Goal: Information Seeking & Learning: Learn about a topic

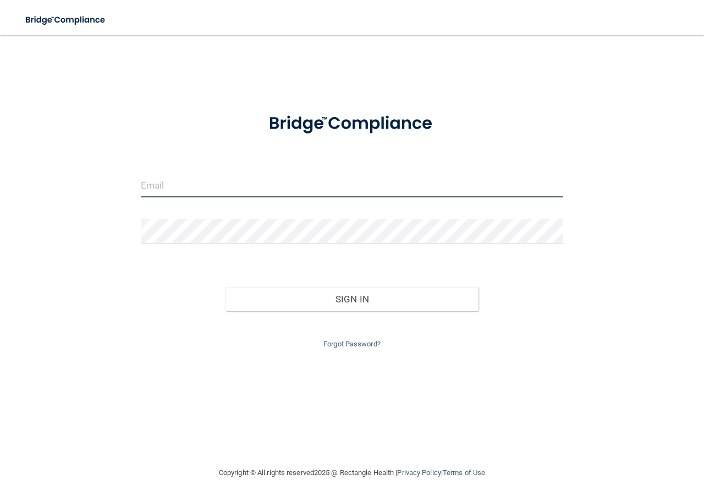
click at [182, 188] on input "email" at bounding box center [352, 185] width 422 height 25
type input "[EMAIL_ADDRESS][DOMAIN_NAME]"
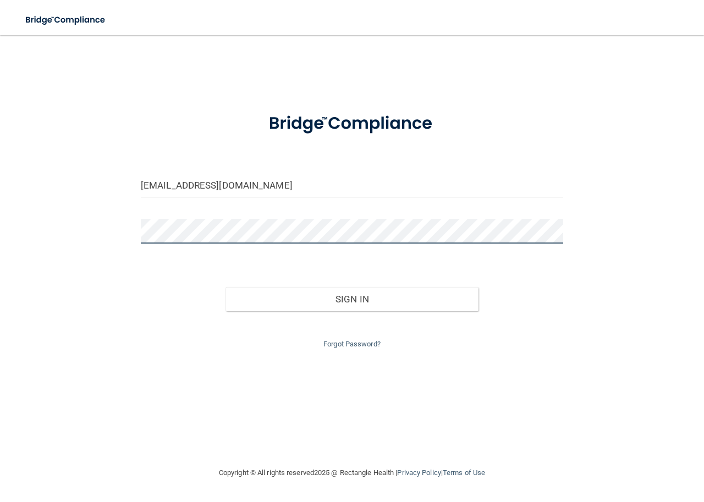
click at [225, 287] on button "Sign In" at bounding box center [351, 299] width 253 height 24
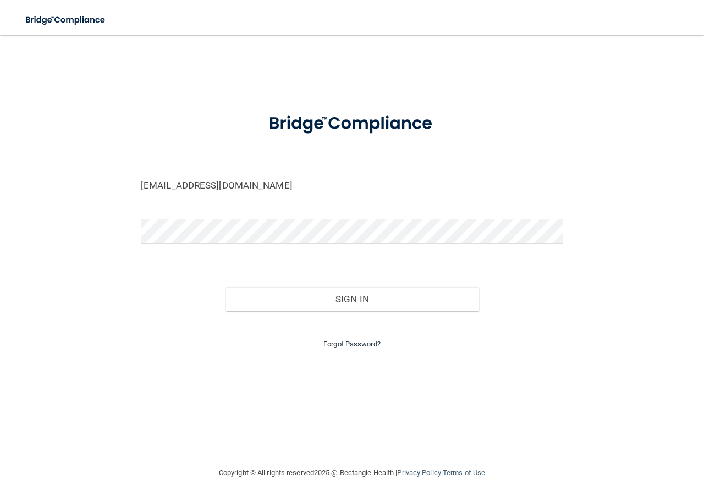
click at [336, 345] on link "Forgot Password?" at bounding box center [351, 344] width 57 height 8
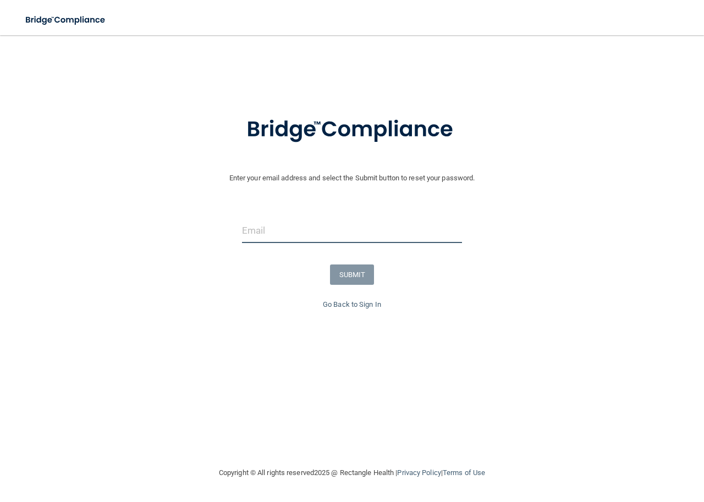
click at [257, 230] on input "email" at bounding box center [352, 230] width 220 height 25
type input "karrie0408@gmail.com"
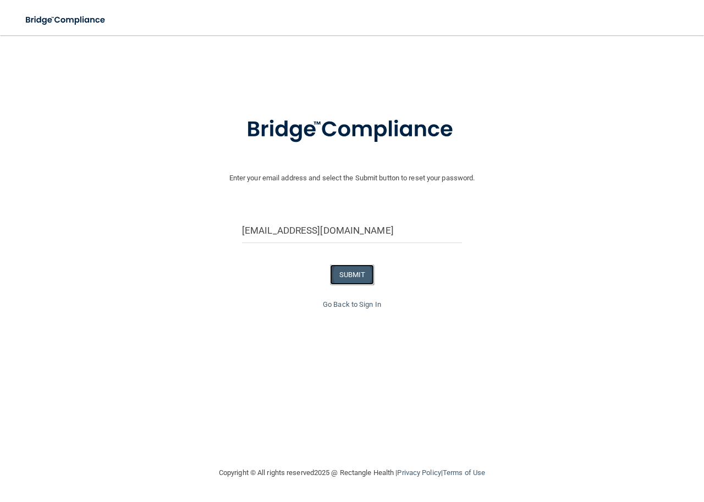
click at [349, 272] on button "SUBMIT" at bounding box center [352, 274] width 45 height 20
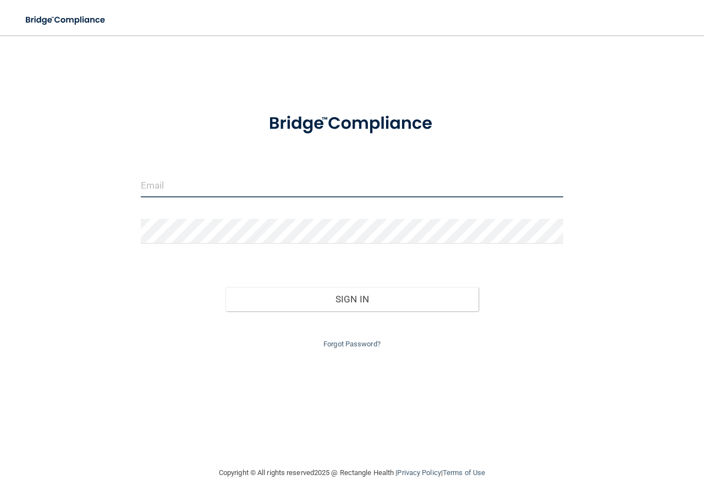
click at [165, 181] on input "email" at bounding box center [352, 185] width 422 height 25
type input "karrie0408@gmail.com"
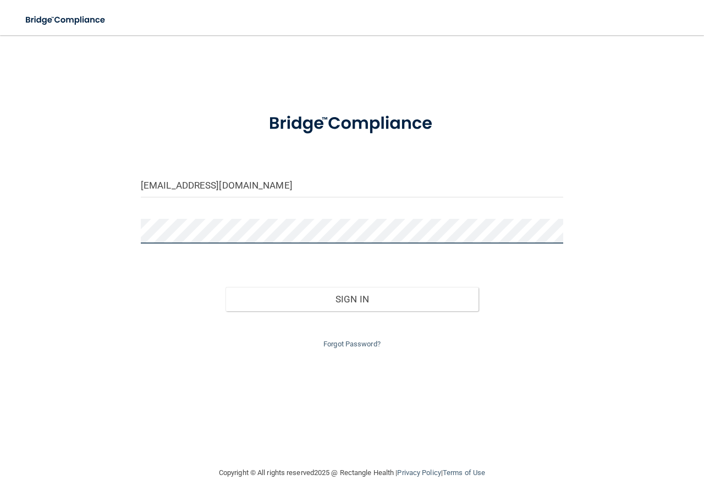
click at [225, 287] on button "Sign In" at bounding box center [351, 299] width 253 height 24
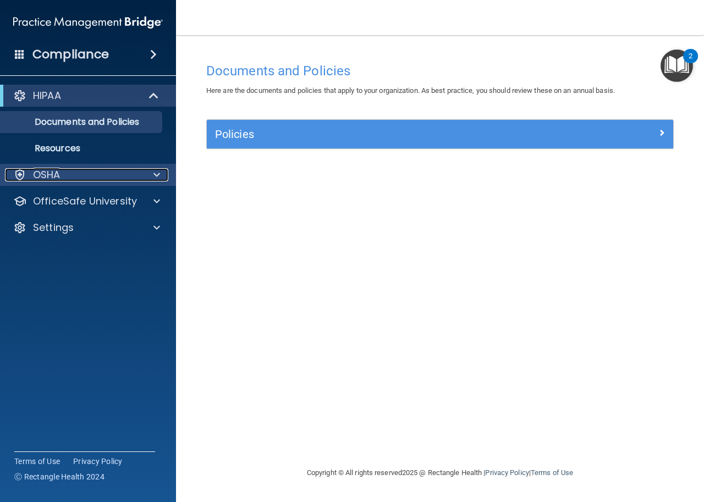
click at [150, 172] on div at bounding box center [154, 174] width 27 height 13
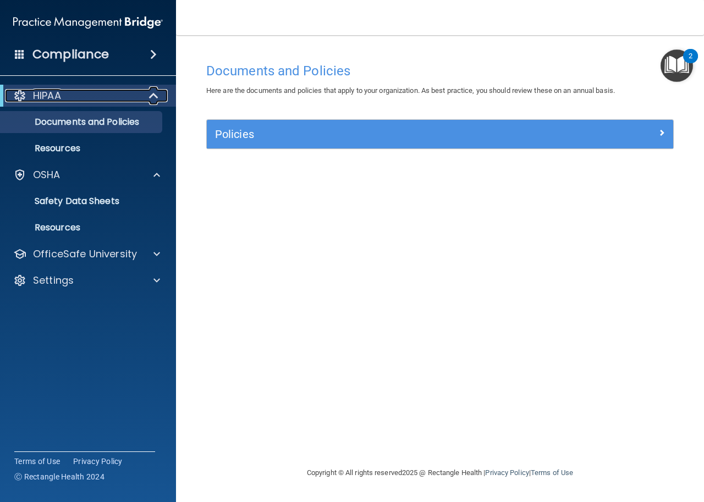
click at [132, 95] on div "HIPAA" at bounding box center [73, 95] width 136 height 13
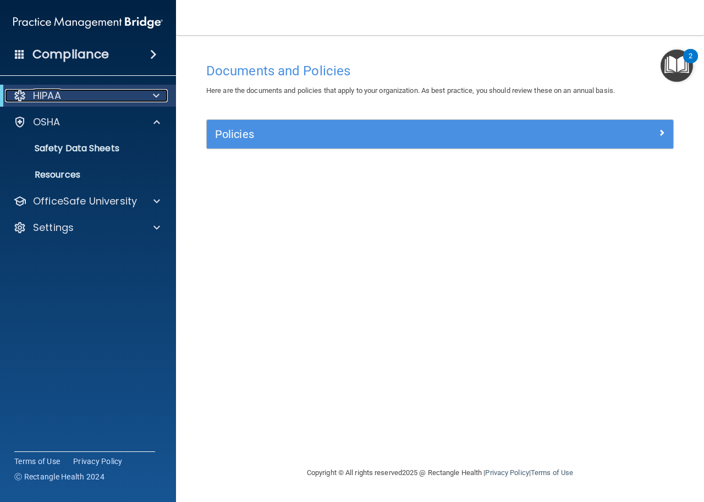
click at [49, 95] on p "HIPAA" at bounding box center [47, 95] width 28 height 13
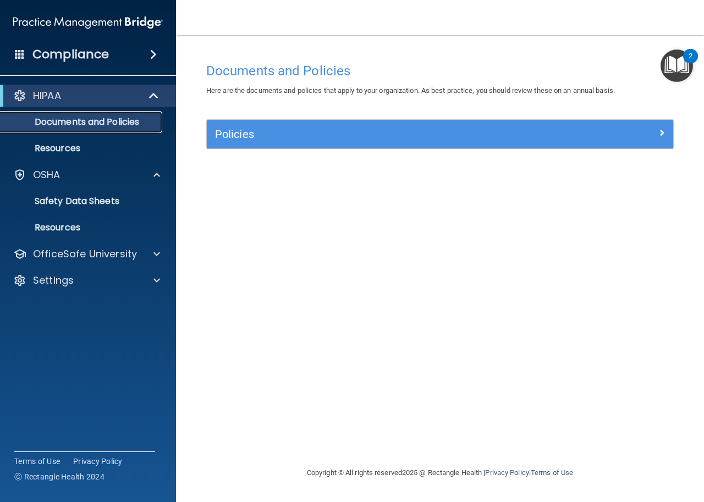
click at [64, 119] on p "Documents and Policies" at bounding box center [82, 122] width 150 height 11
click at [63, 147] on p "Resources" at bounding box center [82, 148] width 150 height 11
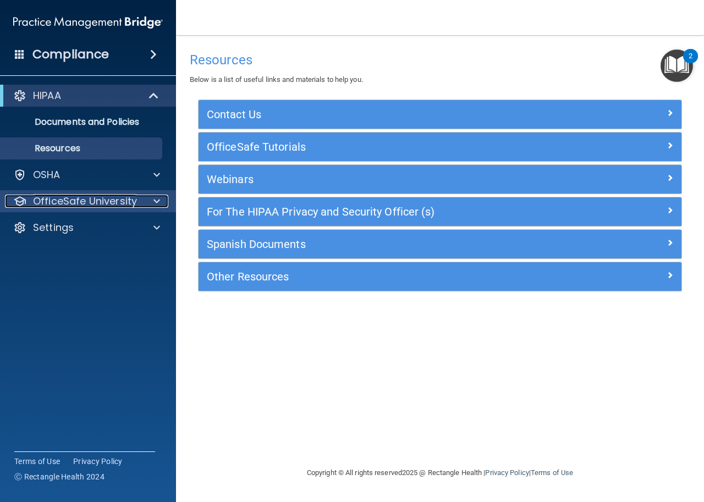
click at [151, 206] on div at bounding box center [154, 201] width 27 height 13
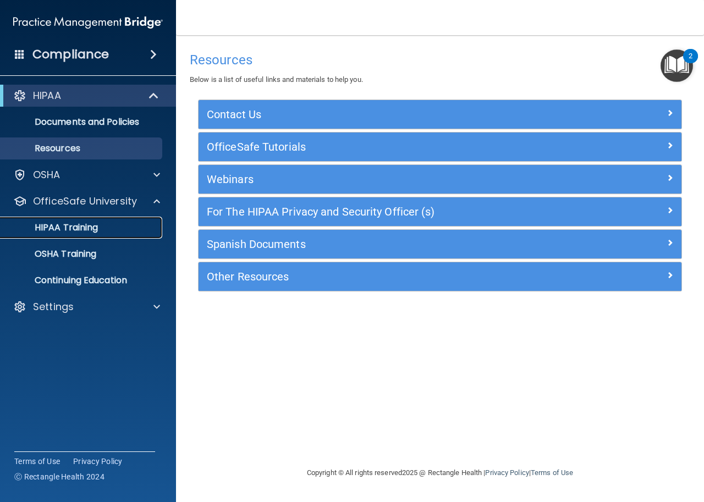
click at [126, 229] on div "HIPAA Training" at bounding box center [82, 227] width 150 height 11
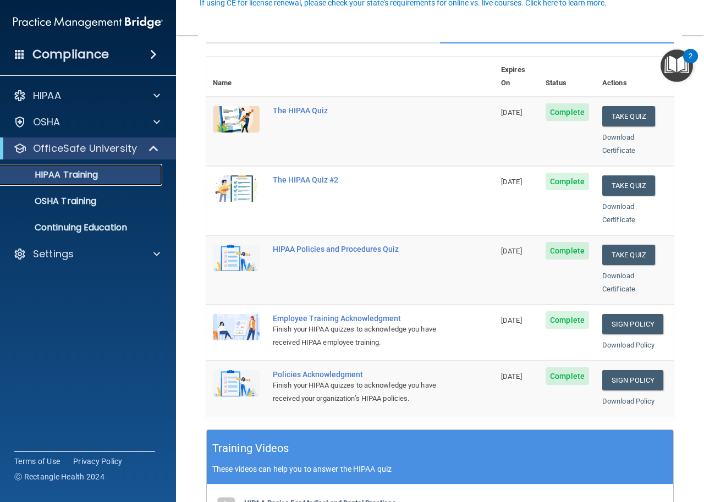
scroll to position [55, 0]
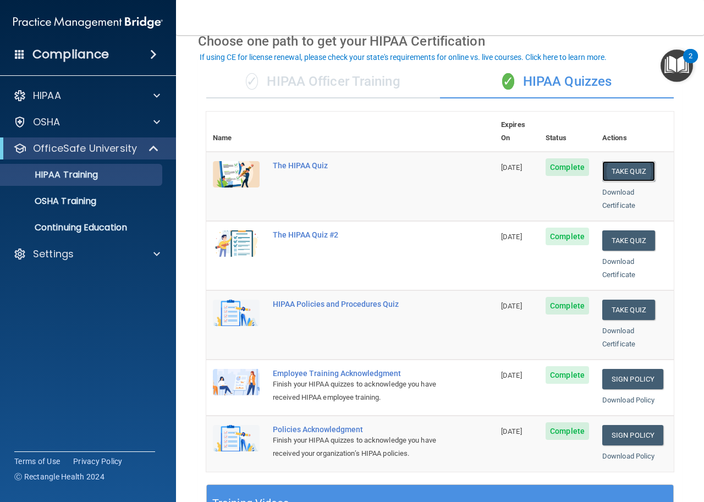
click at [616, 161] on button "Take Quiz" at bounding box center [628, 171] width 53 height 20
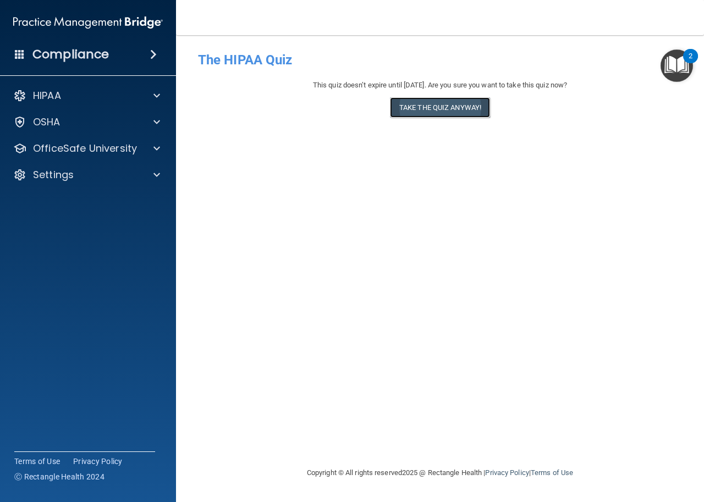
click at [437, 107] on button "Take the quiz anyway!" at bounding box center [440, 107] width 100 height 20
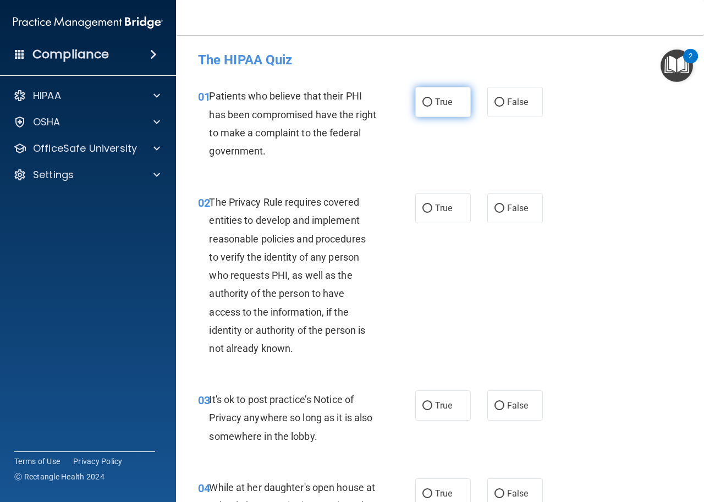
click at [422, 103] on input "True" at bounding box center [427, 102] width 10 height 8
radio input "true"
click at [412, 167] on div "01 Patients who believe that their PHI has been compromised have the right to m…" at bounding box center [440, 126] width 500 height 106
click at [426, 208] on input "True" at bounding box center [427, 208] width 10 height 8
radio input "true"
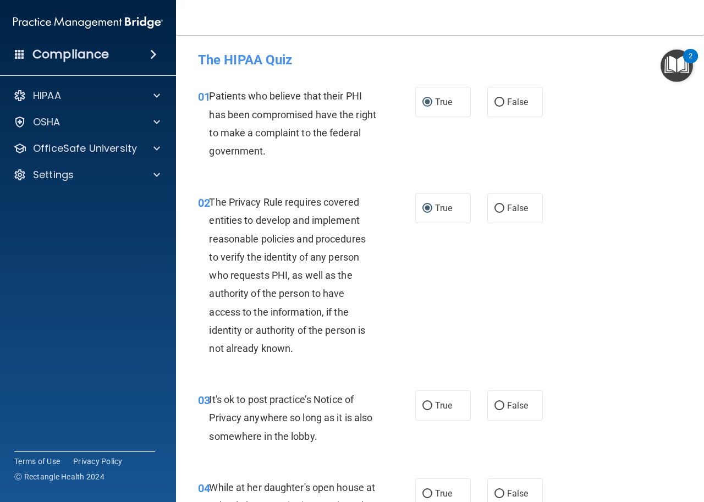
click at [494, 265] on div "02 The Privacy Rule requires covered entities to develop and implement reasonab…" at bounding box center [440, 277] width 500 height 197
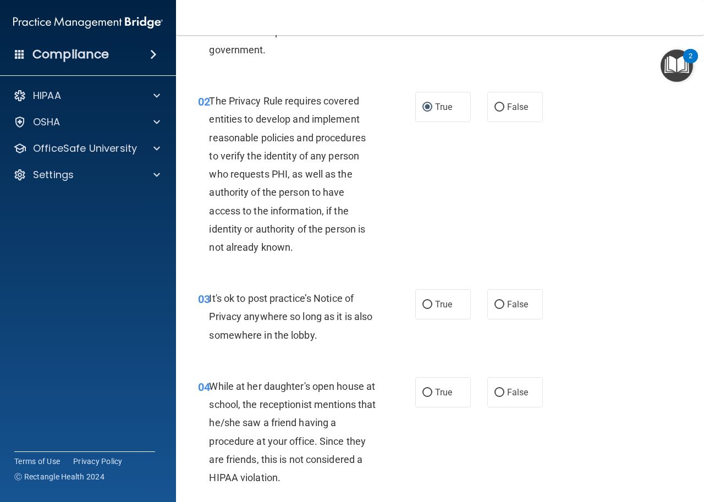
scroll to position [110, 0]
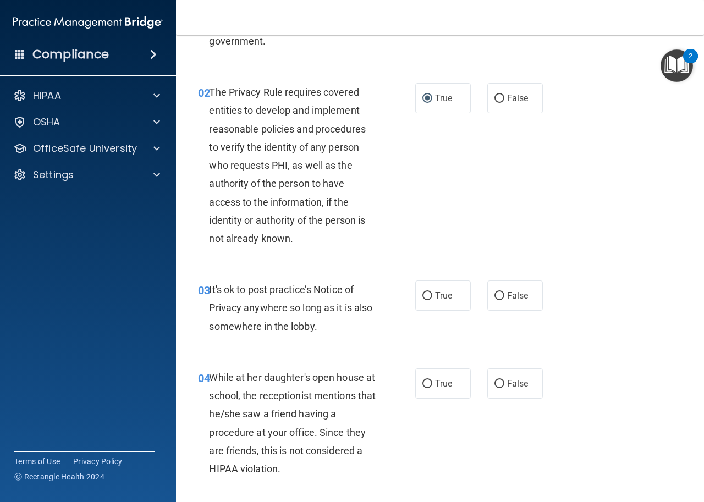
click at [524, 173] on div "02 The Privacy Rule requires covered entities to develop and implement reasonab…" at bounding box center [440, 167] width 500 height 197
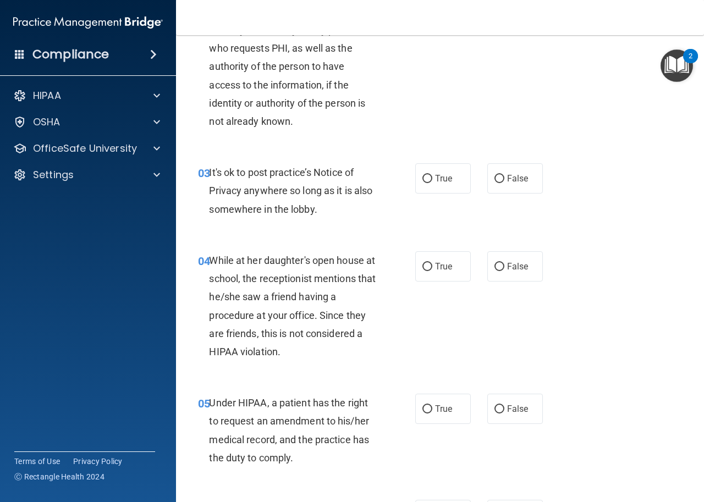
scroll to position [275, 0]
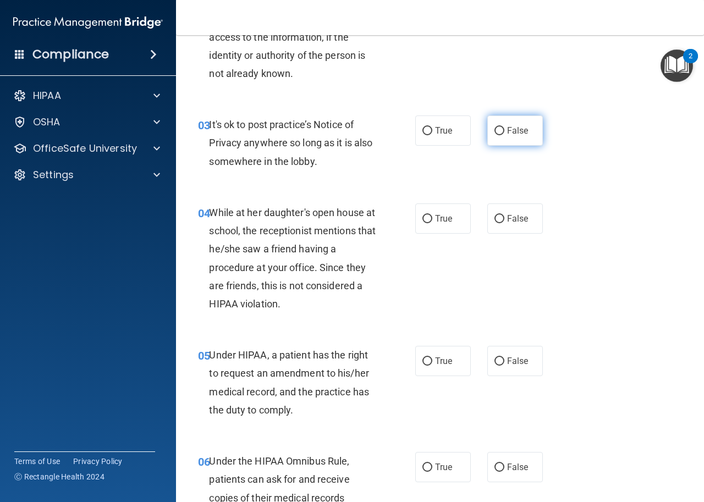
click at [494, 131] on input "False" at bounding box center [499, 131] width 10 height 8
radio input "true"
drag, startPoint x: 492, startPoint y: 215, endPoint x: 494, endPoint y: 224, distance: 8.5
click at [494, 215] on input "False" at bounding box center [499, 219] width 10 height 8
radio input "true"
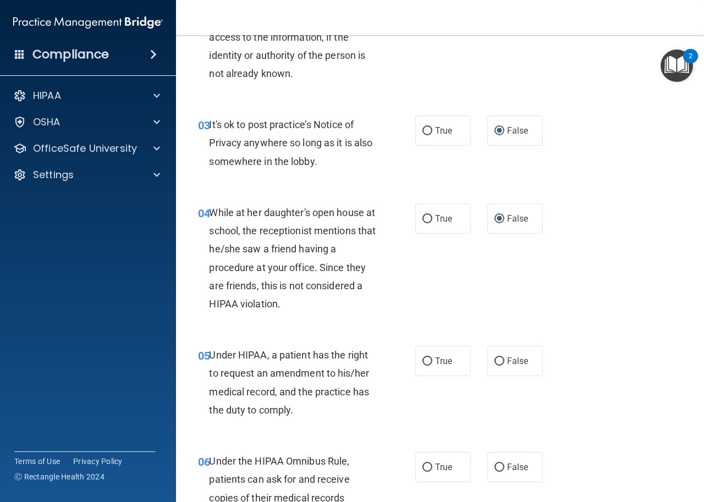
click at [508, 245] on div "04 While at her daughter's open house at school, the receptionist mentions that…" at bounding box center [440, 261] width 500 height 142
click at [507, 249] on div "04 While at her daughter's open house at school, the receptionist mentions that…" at bounding box center [440, 261] width 500 height 142
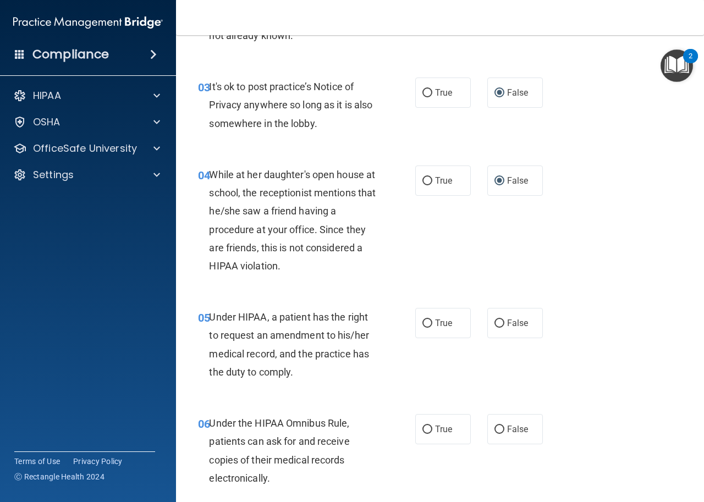
scroll to position [440, 0]
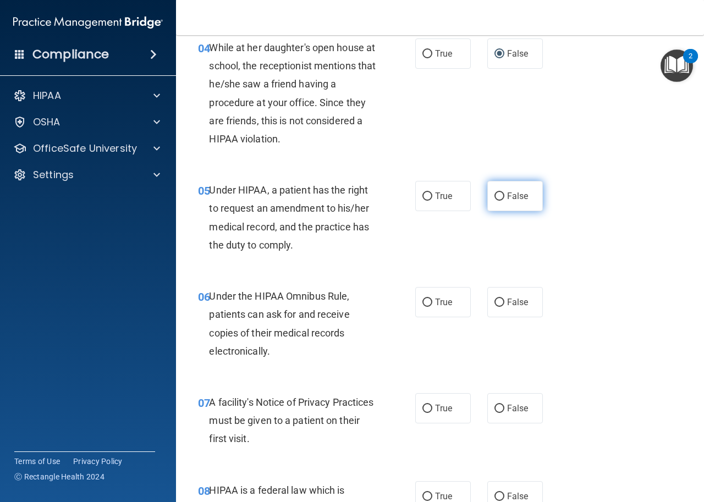
click at [495, 196] on input "False" at bounding box center [499, 196] width 10 height 8
radio input "true"
click at [510, 232] on div "05 Under HIPAA, a patient has the right to request an amendment to his/her medi…" at bounding box center [440, 220] width 500 height 106
click at [422, 303] on input "True" at bounding box center [427, 302] width 10 height 8
radio input "true"
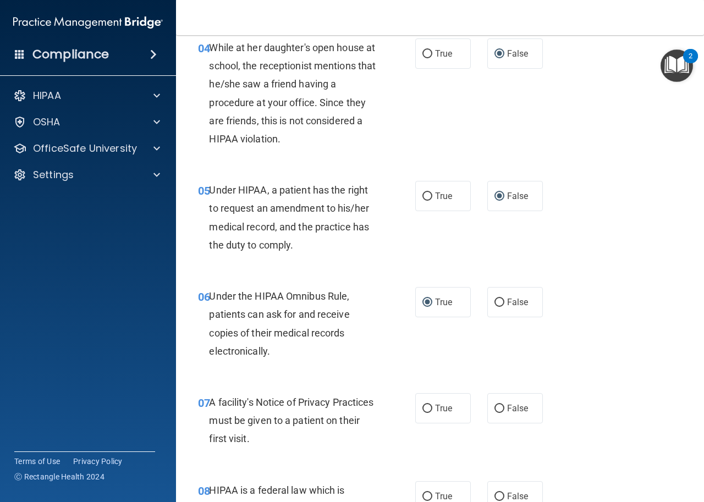
click at [424, 340] on div "06 Under the HIPAA Omnibus Rule, patients can ask for and receive copies of the…" at bounding box center [306, 326] width 250 height 79
click at [428, 408] on label "True" at bounding box center [443, 408] width 56 height 30
click at [428, 408] on input "True" at bounding box center [427, 409] width 10 height 8
radio input "true"
click at [436, 365] on div "06 Under the HIPAA Omnibus Rule, patients can ask for and receive copies of the…" at bounding box center [440, 326] width 500 height 106
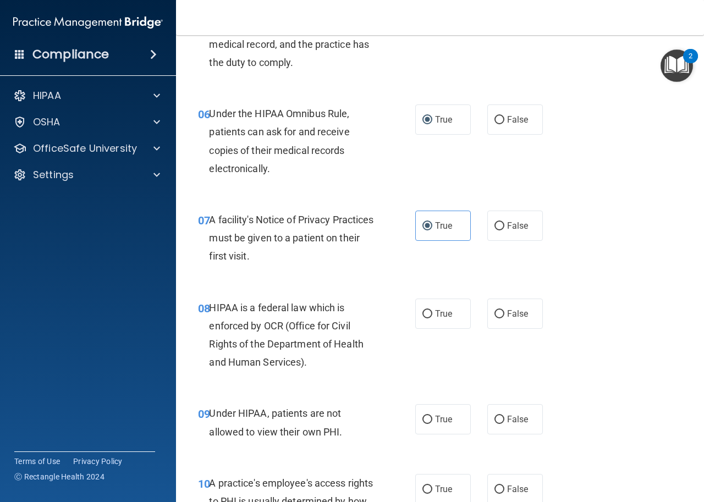
scroll to position [715, 0]
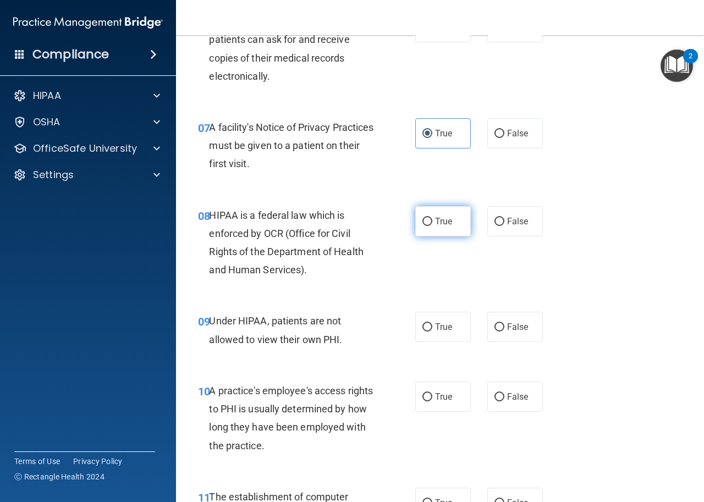
click at [422, 222] on input "True" at bounding box center [427, 222] width 10 height 8
radio input "true"
click at [417, 259] on div "08 HIPAA is a federal law which is enforced by OCR (Office for Civil Rights of …" at bounding box center [306, 245] width 250 height 79
click at [494, 328] on input "False" at bounding box center [499, 327] width 10 height 8
radio input "true"
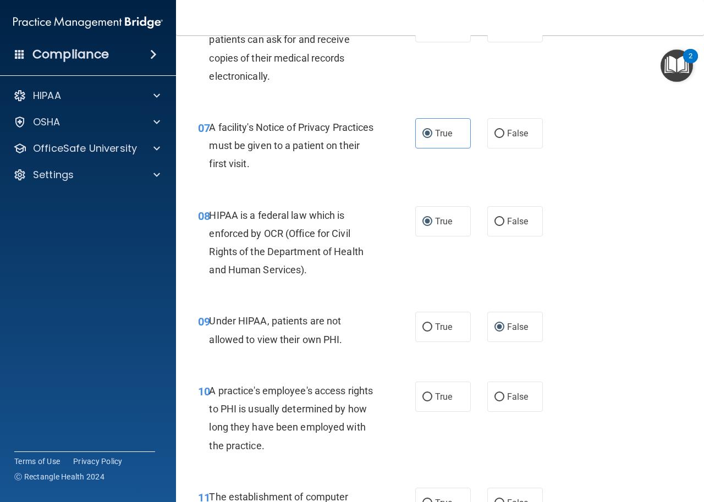
click at [578, 303] on div "09 Under HIPAA, patients are not allowed to view their own PHI. True False" at bounding box center [440, 332] width 500 height 69
click at [494, 397] on input "False" at bounding box center [499, 397] width 10 height 8
radio input "true"
click at [556, 366] on div "09 Under HIPAA, patients are not allowed to view their own PHI. True False" at bounding box center [440, 332] width 500 height 69
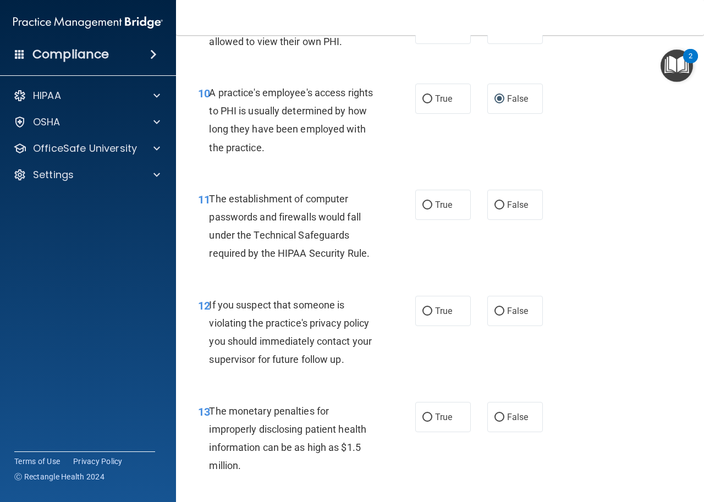
scroll to position [1044, 0]
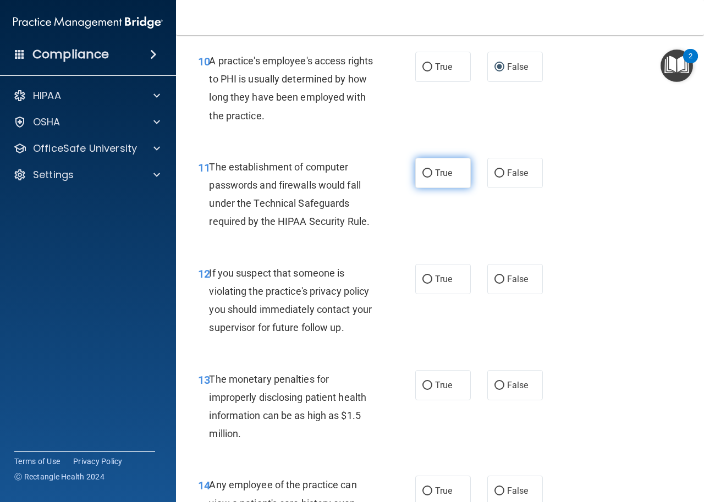
click at [423, 172] on input "True" at bounding box center [427, 173] width 10 height 8
radio input "true"
click at [433, 214] on div "11 The establishment of computer passwords and firewalls would fall under the T…" at bounding box center [440, 197] width 500 height 106
click at [427, 280] on input "True" at bounding box center [427, 279] width 10 height 8
radio input "true"
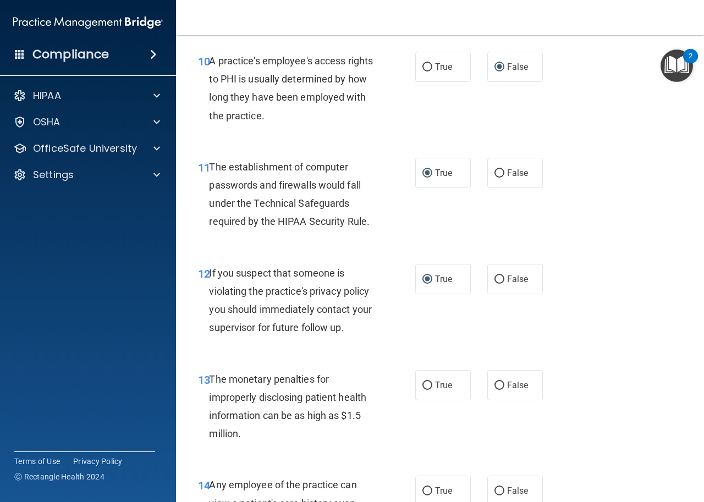
click at [432, 313] on div "12 If you suspect that someone is violating the practice's privacy policy you s…" at bounding box center [440, 303] width 500 height 106
click at [423, 385] on input "True" at bounding box center [427, 385] width 10 height 8
radio input "true"
click at [391, 402] on div "13 The monetary penalties for improperly disclosing patient health information …" at bounding box center [306, 409] width 250 height 79
click at [386, 407] on div "13 The monetary penalties for improperly disclosing patient health information …" at bounding box center [306, 409] width 250 height 79
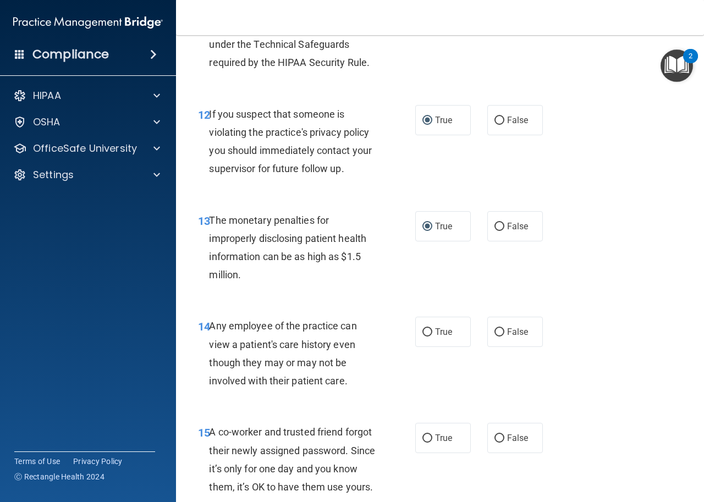
scroll to position [1264, 0]
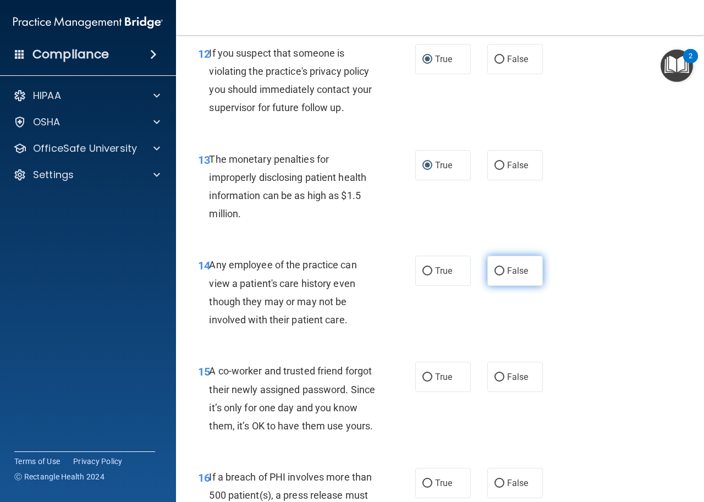
click at [494, 272] on input "False" at bounding box center [499, 271] width 10 height 8
radio input "true"
click at [502, 312] on div "14 Any employee of the practice can view a patient's care history even though t…" at bounding box center [440, 295] width 500 height 106
click at [494, 379] on input "False" at bounding box center [499, 377] width 10 height 8
radio input "true"
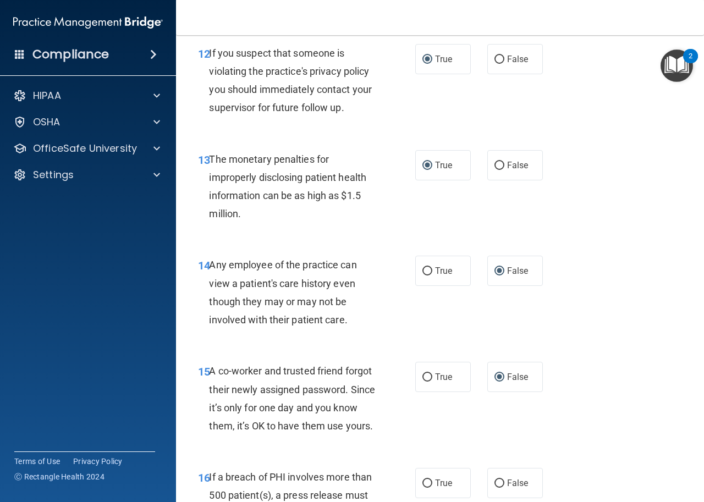
click at [523, 331] on div "14 Any employee of the practice can view a patient's care history even though t…" at bounding box center [440, 295] width 500 height 106
click at [578, 351] on div "15 A co-worker and trusted friend forgot their newly assigned password. Since i…" at bounding box center [440, 401] width 500 height 106
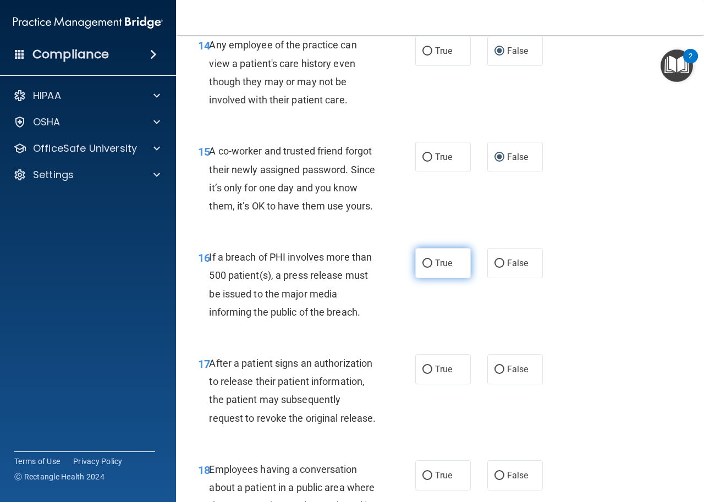
click at [429, 278] on label "True" at bounding box center [443, 263] width 56 height 30
click at [429, 268] on input "True" at bounding box center [427, 263] width 10 height 8
radio input "true"
click at [442, 320] on div "16 If a breach of PHI involves more than 500 patient(s), a press release must b…" at bounding box center [440, 287] width 500 height 106
drag, startPoint x: 425, startPoint y: 385, endPoint x: 416, endPoint y: 411, distance: 28.0
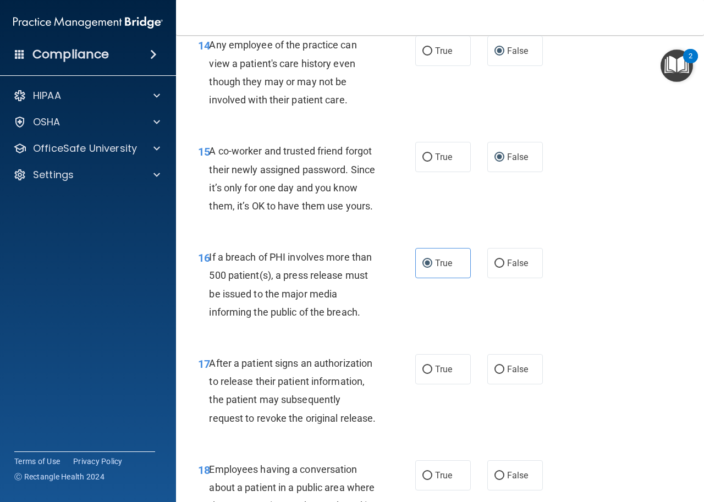
click at [425, 374] on input "True" at bounding box center [427, 370] width 10 height 8
radio input "true"
click at [413, 418] on div "17 After a patient signs an authorization to release their patient information,…" at bounding box center [306, 393] width 250 height 79
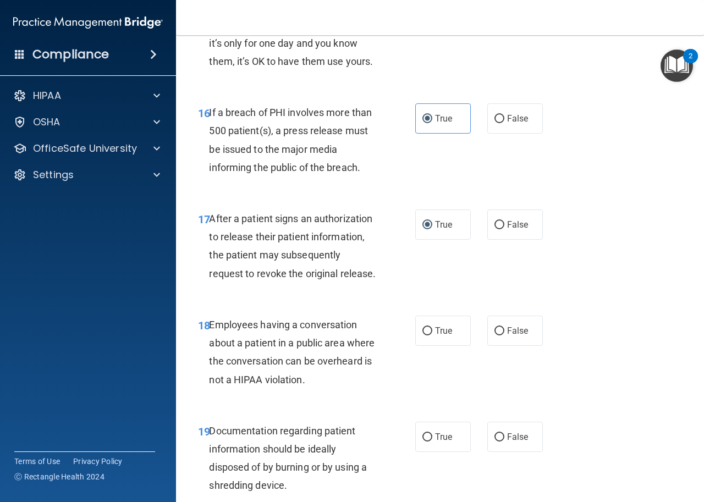
scroll to position [1704, 0]
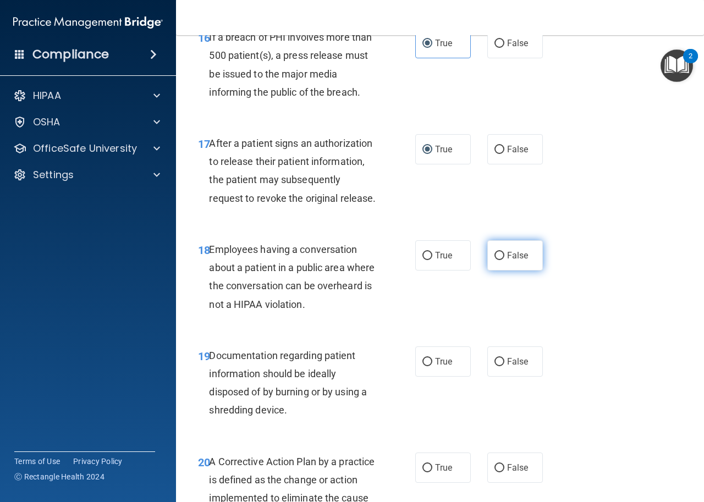
click at [496, 260] on input "False" at bounding box center [499, 256] width 10 height 8
radio input "true"
click at [495, 332] on div "18 Employees having a conversation about a patient in a public area where the c…" at bounding box center [440, 279] width 500 height 106
click at [426, 366] on input "True" at bounding box center [427, 362] width 10 height 8
radio input "true"
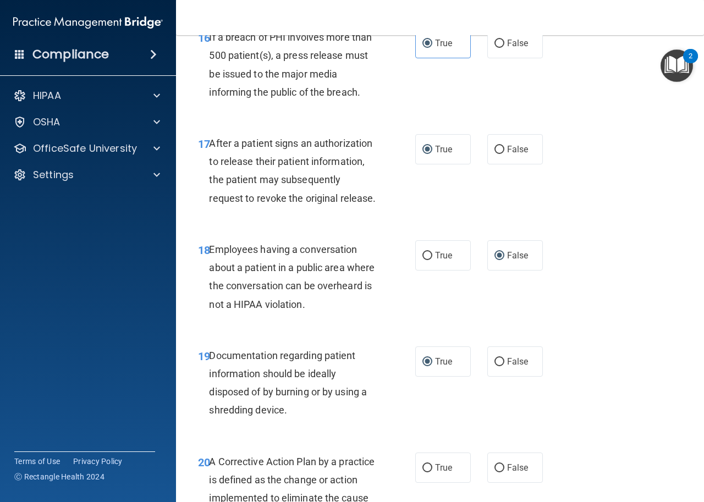
click at [421, 423] on div "19 Documentation regarding patient information should be ideally disposed of by…" at bounding box center [306, 385] width 250 height 79
click at [414, 425] on div "19 Documentation regarding patient information should be ideally disposed of by…" at bounding box center [306, 385] width 250 height 79
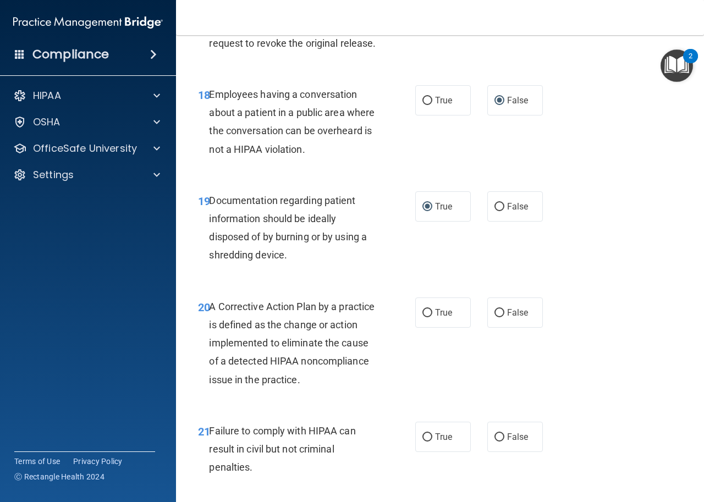
scroll to position [1869, 0]
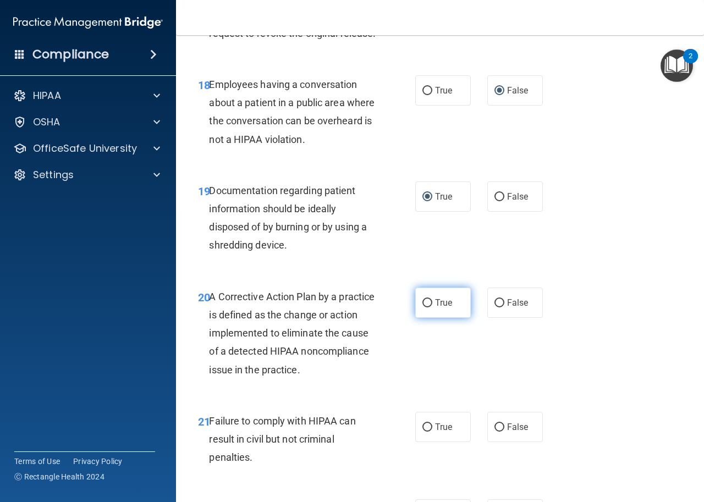
click at [424, 307] on input "True" at bounding box center [427, 303] width 10 height 8
radio input "true"
click at [424, 378] on div "20 A Corrective Action Plan by a practice is defined as the change or action im…" at bounding box center [306, 335] width 250 height 97
click at [495, 432] on input "False" at bounding box center [499, 427] width 10 height 8
radio input "true"
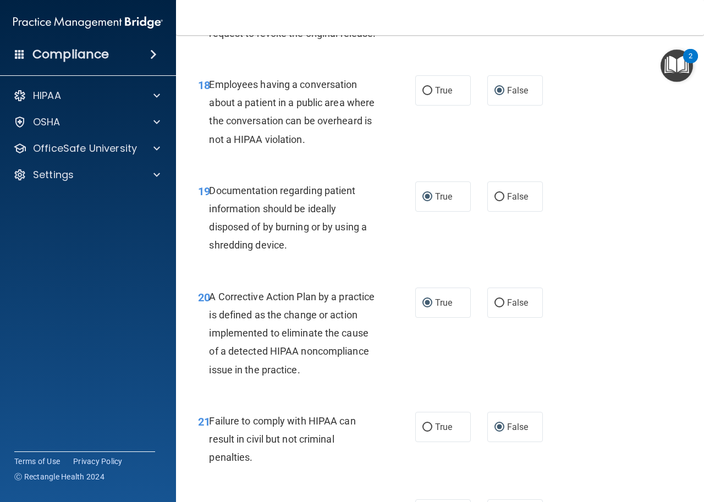
click at [435, 392] on div "20 A Corrective Action Plan by a practice is defined as the change or action im…" at bounding box center [440, 336] width 500 height 124
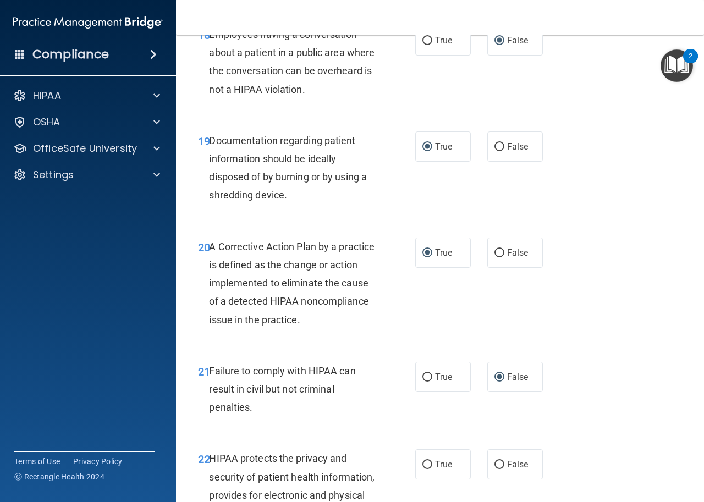
scroll to position [2089, 0]
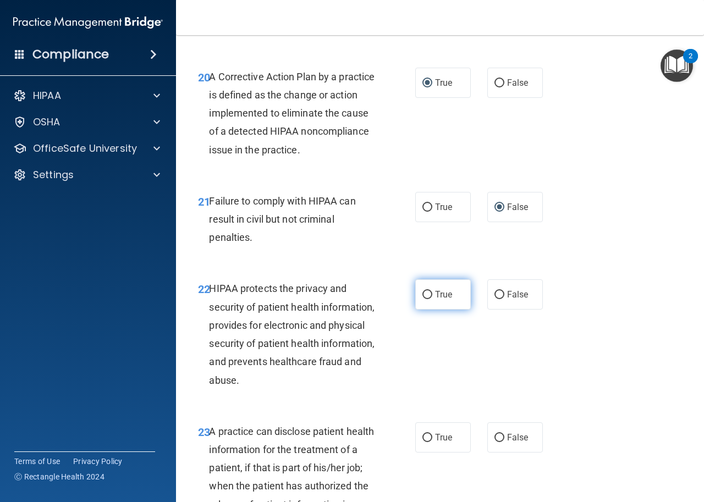
click at [422, 299] on input "True" at bounding box center [427, 295] width 10 height 8
radio input "true"
click at [421, 374] on div "22 HIPAA protects the privacy and security of patient health information, provi…" at bounding box center [306, 336] width 250 height 115
click at [418, 383] on div "22 HIPAA protects the privacy and security of patient health information, provi…" at bounding box center [306, 336] width 250 height 115
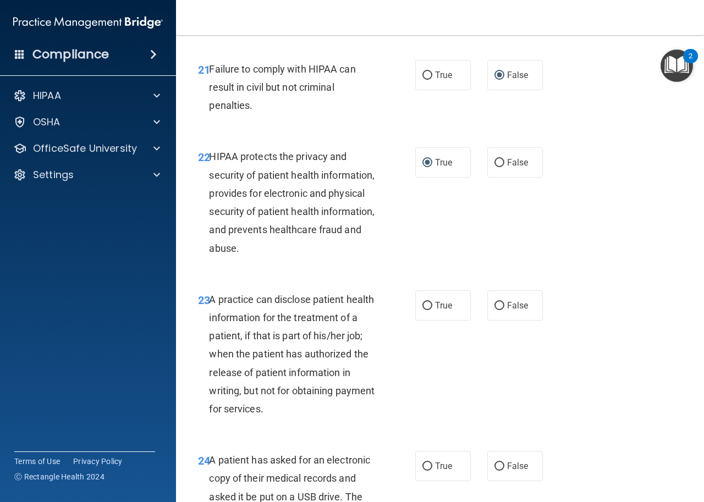
scroll to position [2254, 0]
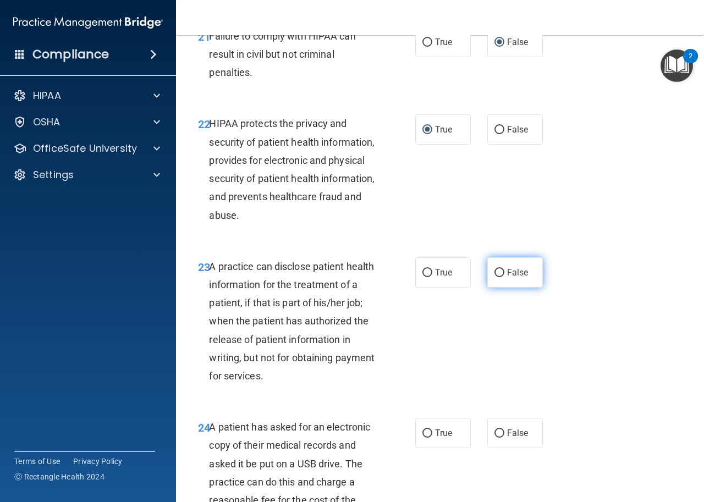
click at [494, 277] on input "False" at bounding box center [499, 273] width 10 height 8
radio input "true"
click at [478, 354] on div "23 A practice can disclose patient health information for the treatment of a pa…" at bounding box center [440, 324] width 500 height 161
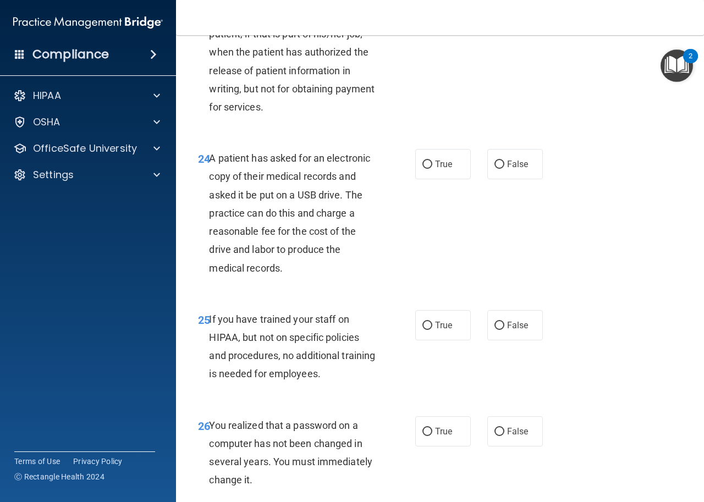
scroll to position [2529, 0]
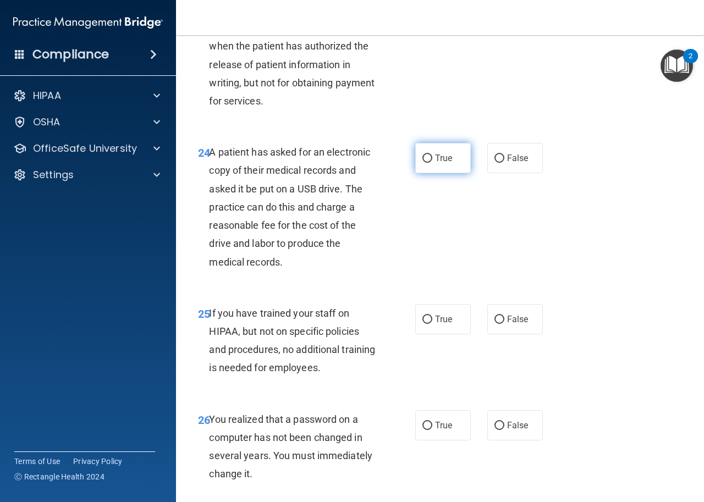
click at [422, 163] on input "True" at bounding box center [427, 158] width 10 height 8
radio input "true"
click at [412, 233] on div "24 A patient has asked for an electronic copy of their medical records and aske…" at bounding box center [306, 210] width 250 height 134
click at [395, 276] on div "24 A patient has asked for an electronic copy of their medical records and aske…" at bounding box center [306, 210] width 250 height 134
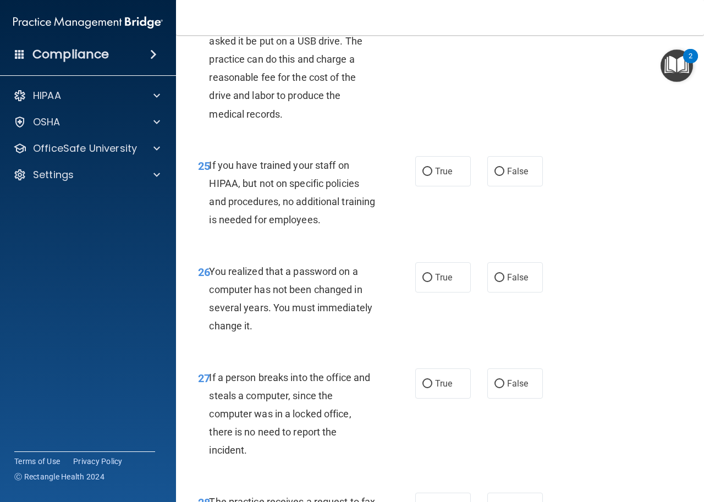
scroll to position [2693, 0]
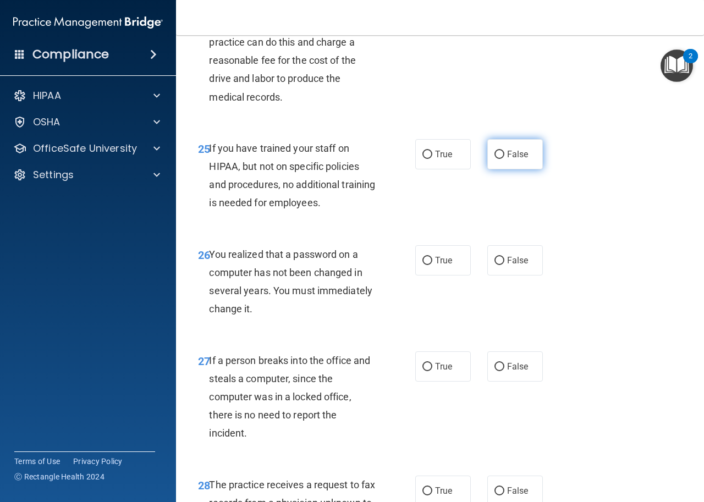
drag, startPoint x: 496, startPoint y: 191, endPoint x: 494, endPoint y: 199, distance: 8.4
click at [495, 159] on input "False" at bounding box center [499, 155] width 10 height 8
radio input "true"
click at [496, 231] on div "25 If you have trained your staff on HIPAA, but not on specific policies and pr…" at bounding box center [440, 178] width 500 height 106
click at [422, 265] on input "True" at bounding box center [427, 261] width 10 height 8
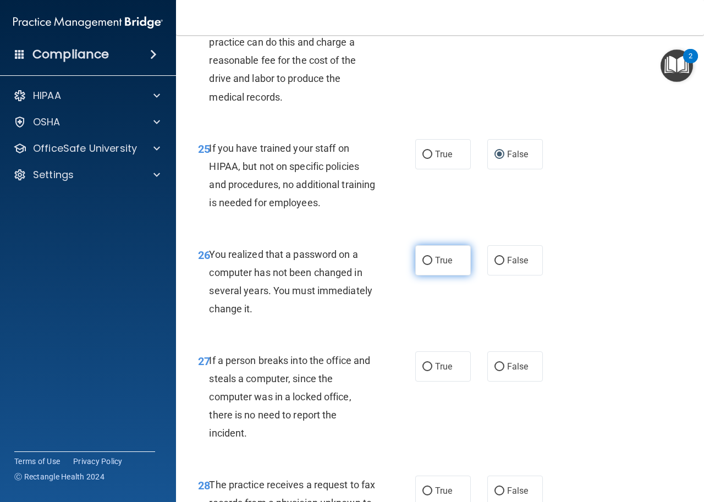
radio input "true"
click at [412, 324] on div "26 You realized that a password on a computer has not been changed in several y…" at bounding box center [306, 284] width 250 height 79
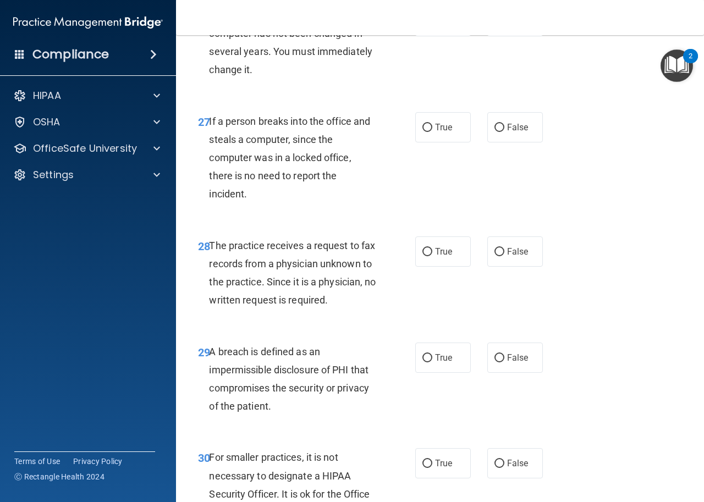
scroll to position [2913, 0]
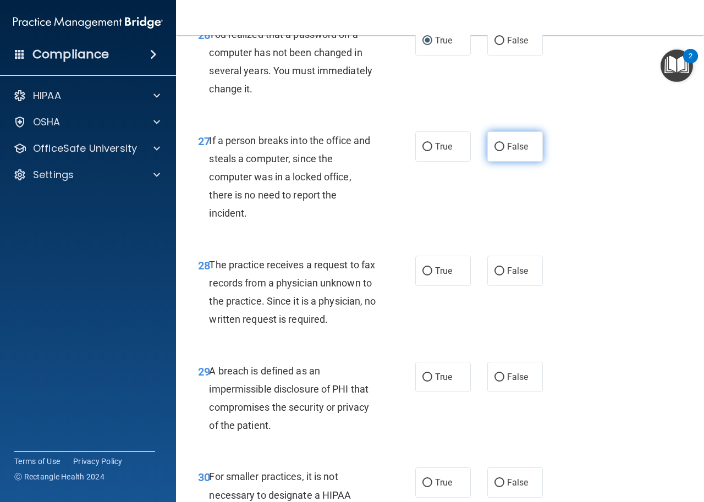
click at [494, 151] on input "False" at bounding box center [499, 147] width 10 height 8
radio input "true"
click at [485, 222] on div "27 If a person breaks into the office and steals a computer, since the computer…" at bounding box center [440, 180] width 500 height 124
click at [495, 275] on input "False" at bounding box center [499, 271] width 10 height 8
radio input "true"
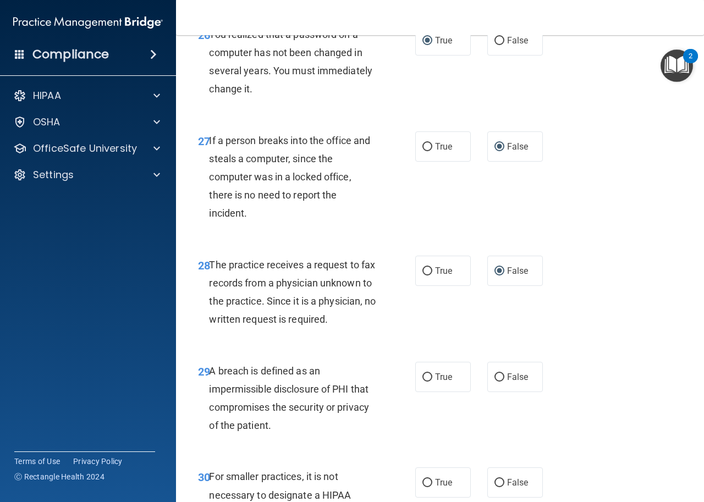
click at [480, 340] on div "28 The practice receives a request to fax records from a physician unknown to t…" at bounding box center [440, 295] width 500 height 106
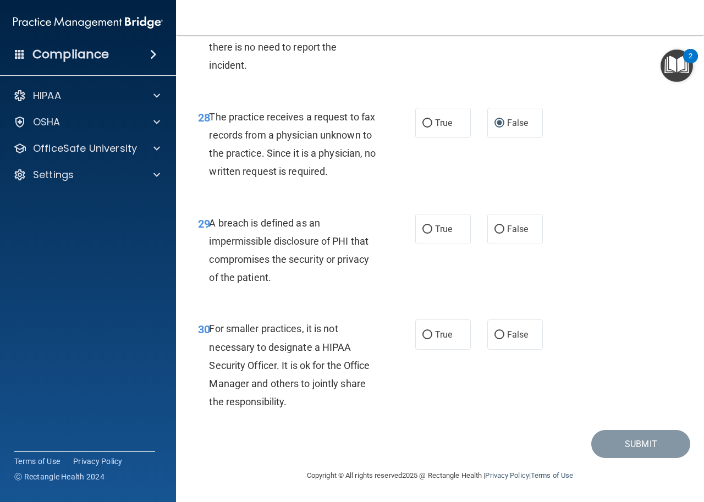
scroll to position [3116, 0]
click at [424, 229] on input "True" at bounding box center [427, 229] width 10 height 8
radio input "true"
click at [427, 264] on div "29 A breach is defined as an impermissible disclosure of PHI that compromises t…" at bounding box center [306, 253] width 250 height 79
click at [494, 334] on input "False" at bounding box center [499, 335] width 10 height 8
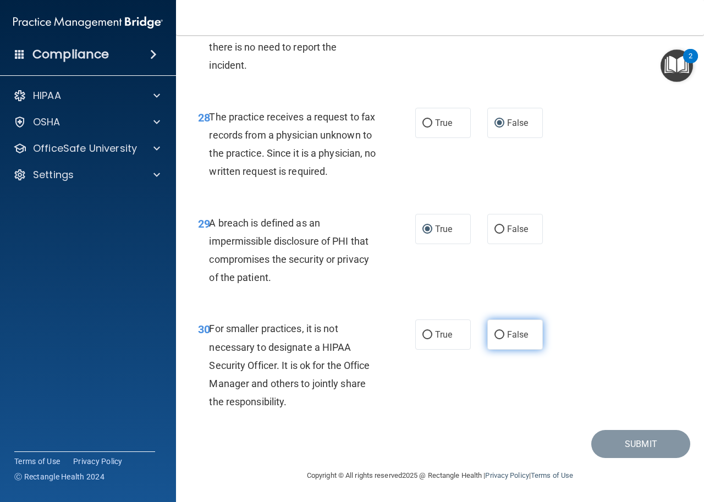
radio input "true"
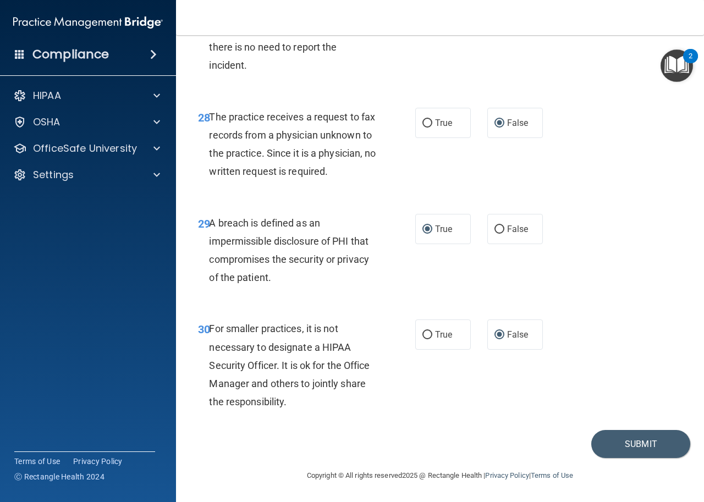
click at [485, 358] on div "30 For smaller practices, it is not necessary to designate a HIPAA Security Off…" at bounding box center [440, 368] width 500 height 124
click at [632, 444] on button "Submit" at bounding box center [640, 444] width 99 height 28
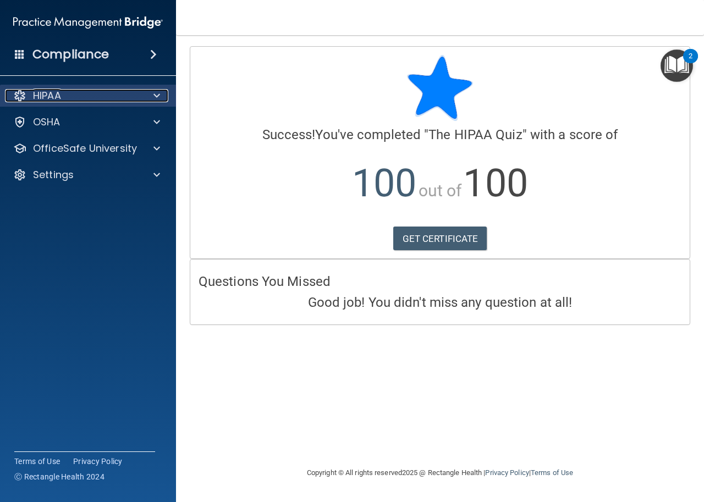
click at [156, 92] on span at bounding box center [156, 95] width 7 height 13
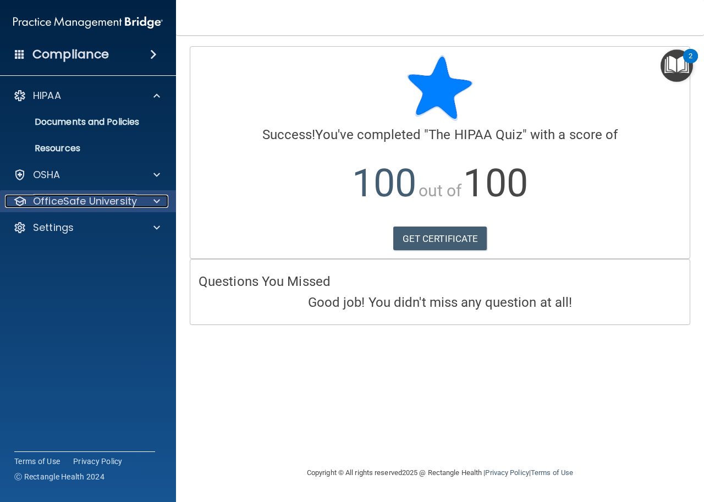
click at [154, 201] on span at bounding box center [156, 201] width 7 height 13
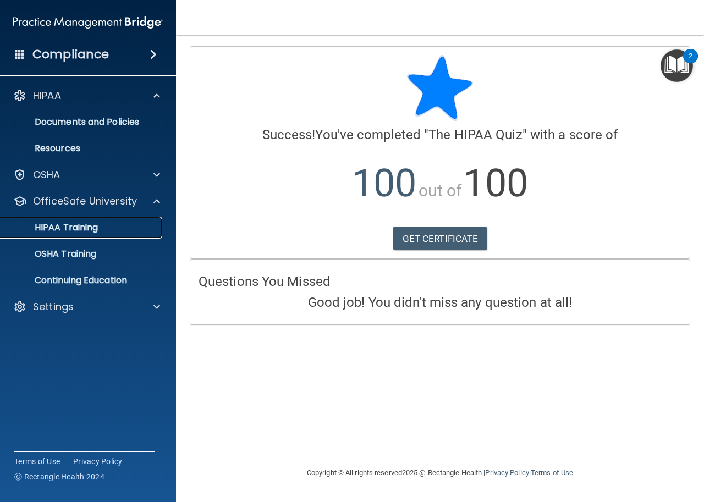
click at [84, 229] on p "HIPAA Training" at bounding box center [52, 227] width 91 height 11
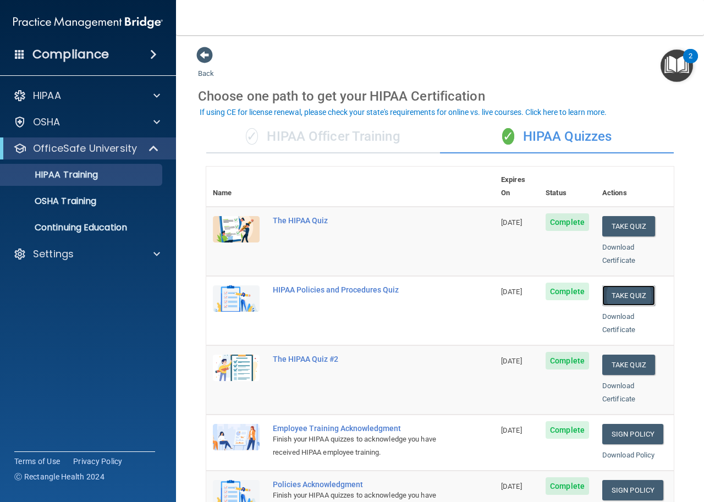
click at [618, 285] on button "Take Quiz" at bounding box center [628, 295] width 53 height 20
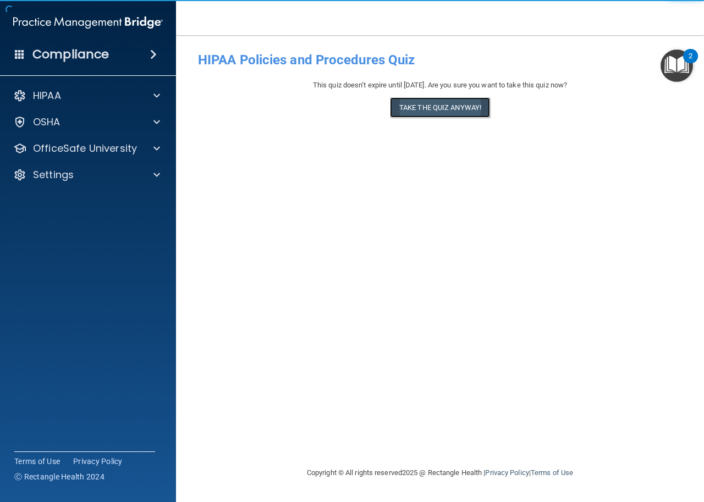
click at [439, 105] on button "Take the quiz anyway!" at bounding box center [440, 107] width 100 height 20
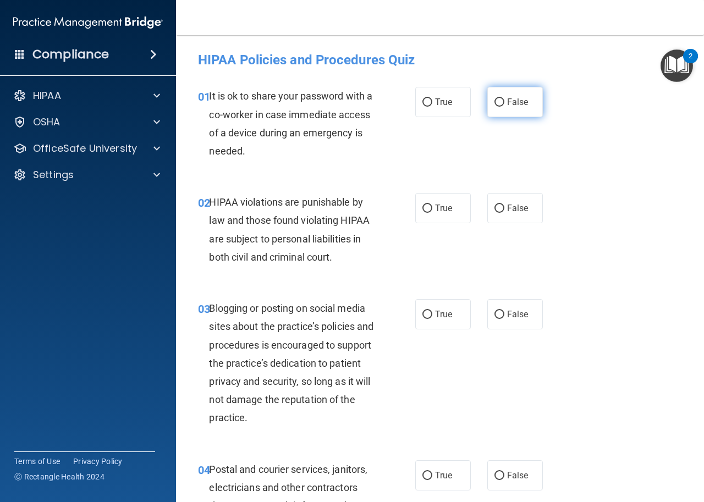
click at [494, 102] on input "False" at bounding box center [499, 102] width 10 height 8
radio input "true"
click at [487, 139] on div "01 It is ok to share your password with a co-worker in case immediate access of…" at bounding box center [440, 126] width 500 height 106
drag, startPoint x: 425, startPoint y: 208, endPoint x: 428, endPoint y: 231, distance: 23.2
click at [425, 208] on input "True" at bounding box center [427, 208] width 10 height 8
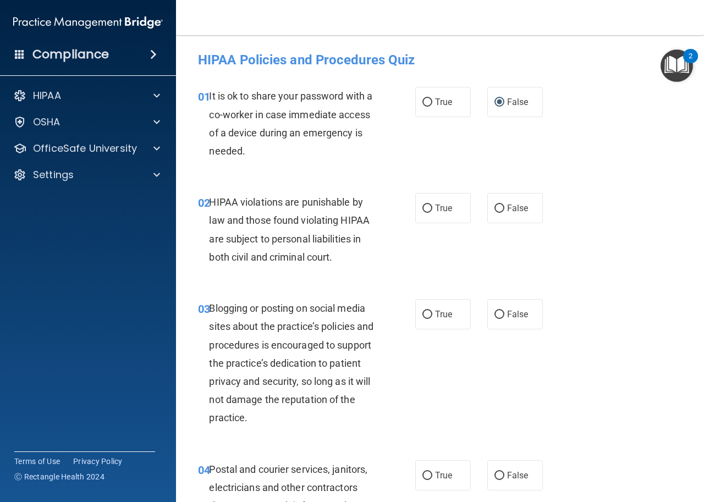
radio input "true"
click at [430, 245] on div "02 HIPAA violations are punishable by law and those found violating HIPAA are s…" at bounding box center [440, 232] width 500 height 106
click at [494, 314] on input "False" at bounding box center [499, 315] width 10 height 8
radio input "true"
click at [472, 366] on div "03 Blogging or posting on social media sites about the practice’s policies and …" at bounding box center [440, 365] width 500 height 161
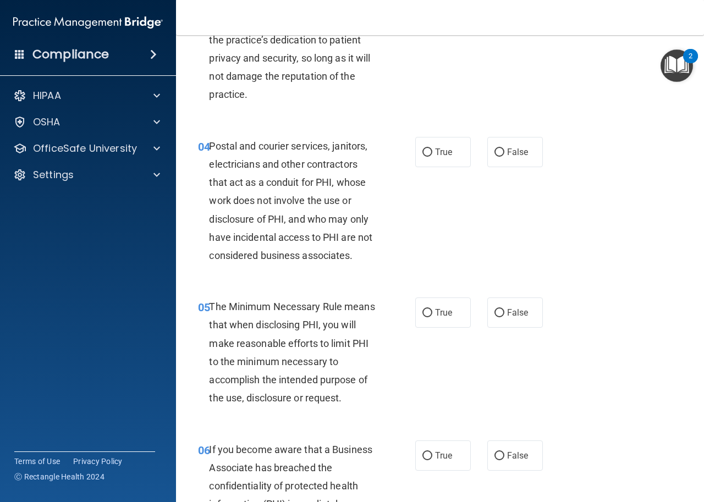
scroll to position [330, 0]
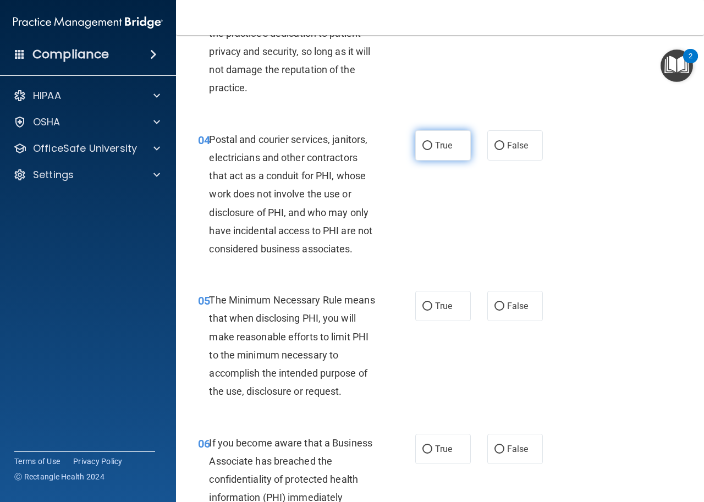
click at [424, 145] on input "True" at bounding box center [427, 146] width 10 height 8
radio input "true"
click at [419, 199] on div "04 Postal and courier services, janitors, electricians and other contractors th…" at bounding box center [306, 197] width 250 height 134
click at [424, 310] on input "True" at bounding box center [427, 306] width 10 height 8
radio input "true"
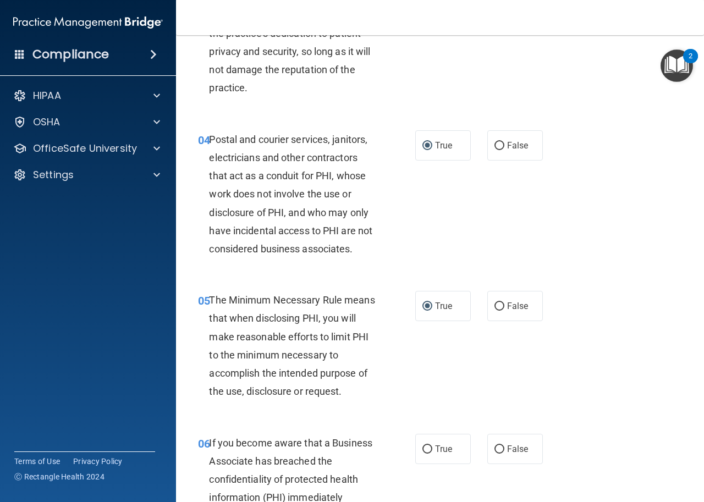
click at [419, 342] on div "05 The Minimum Necessary Rule means that when disclosing PHI, you will make rea…" at bounding box center [306, 348] width 250 height 115
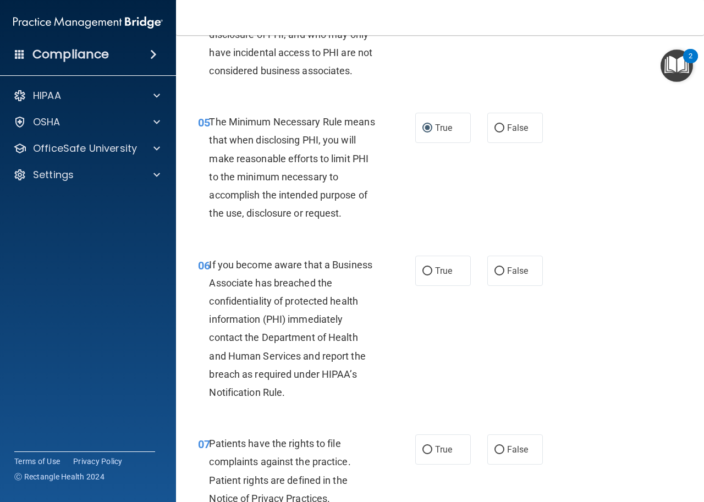
scroll to position [550, 0]
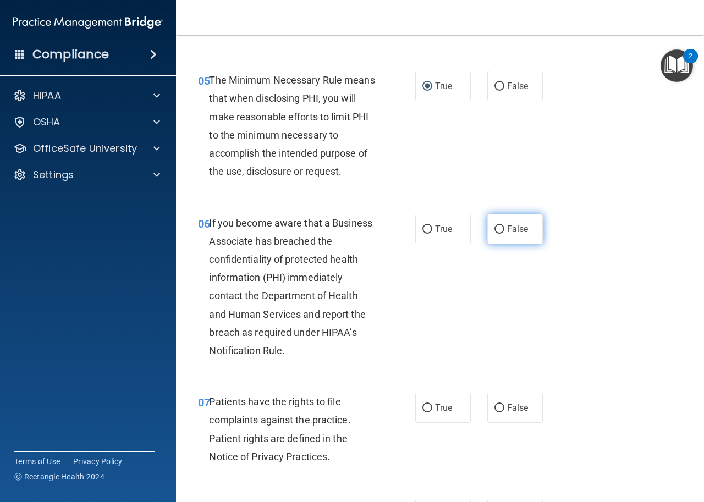
click at [495, 231] on input "False" at bounding box center [499, 229] width 10 height 8
radio input "true"
click at [490, 276] on div "06 If you become aware that a Business Associate has breached the confidentiali…" at bounding box center [440, 289] width 500 height 179
click at [423, 406] on input "True" at bounding box center [427, 408] width 10 height 8
radio input "true"
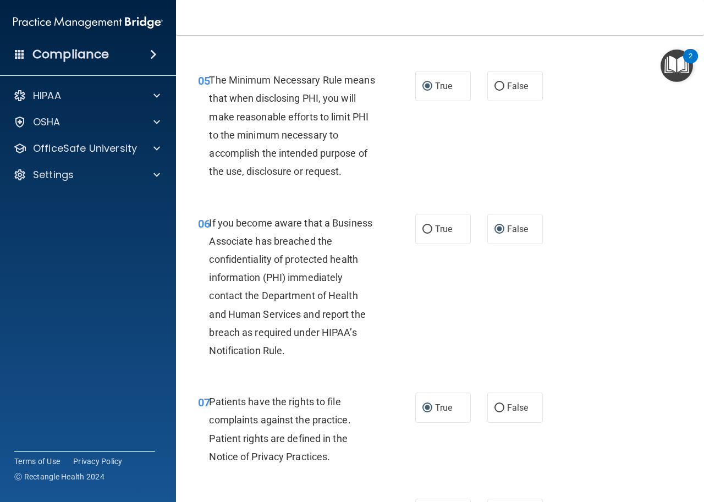
click at [436, 341] on div "06 If you become aware that a Business Associate has breached the confidentiali…" at bounding box center [440, 289] width 500 height 179
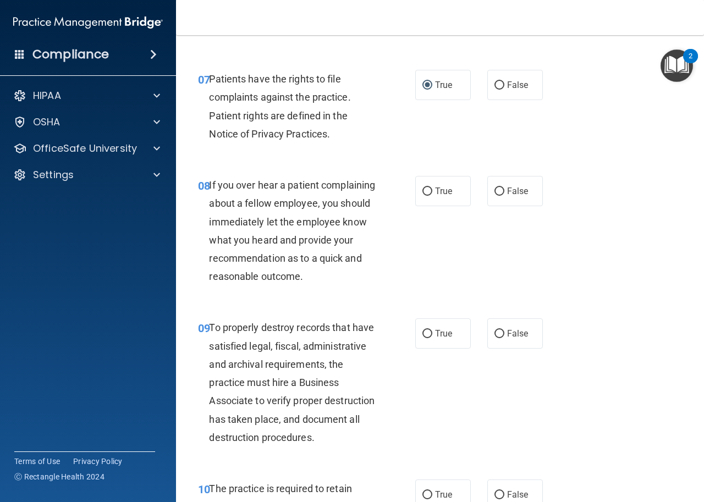
scroll to position [880, 0]
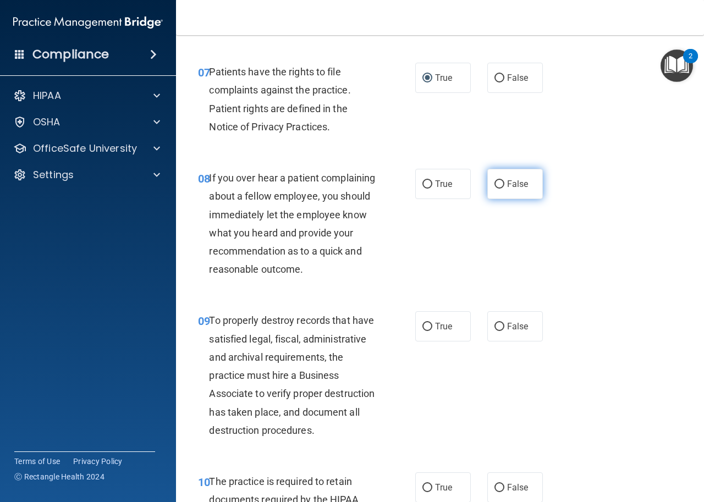
click at [495, 187] on input "False" at bounding box center [499, 184] width 10 height 8
radio input "true"
click at [483, 226] on div "08 If you over hear a patient complaining about a fellow employee, you should i…" at bounding box center [440, 226] width 500 height 142
click at [495, 331] on input "False" at bounding box center [499, 327] width 10 height 8
radio input "true"
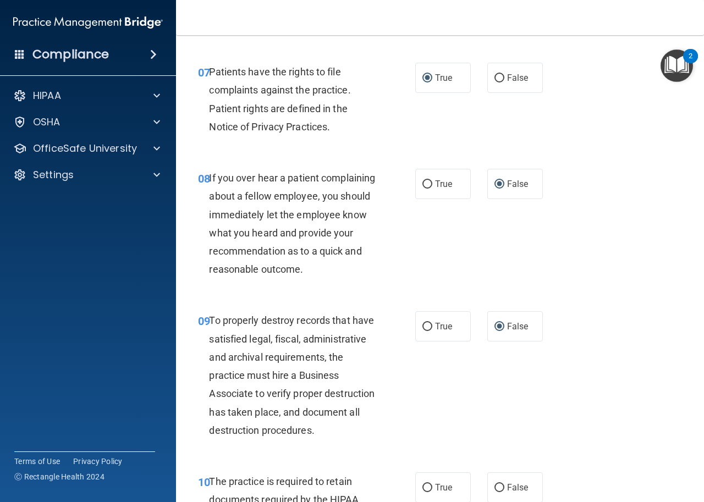
click at [489, 384] on div "09 To properly destroy records that have satisfied legal, fiscal, administrativ…" at bounding box center [440, 377] width 500 height 161
click at [480, 398] on div "09 To properly destroy records that have satisfied legal, fiscal, administrativ…" at bounding box center [440, 377] width 500 height 161
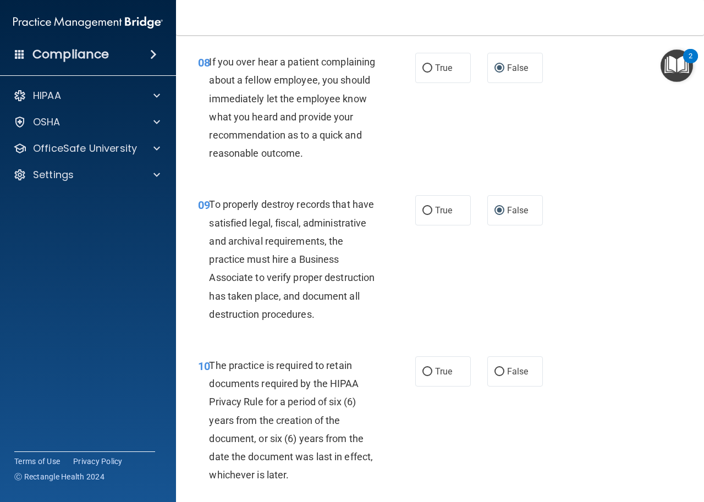
scroll to position [1099, 0]
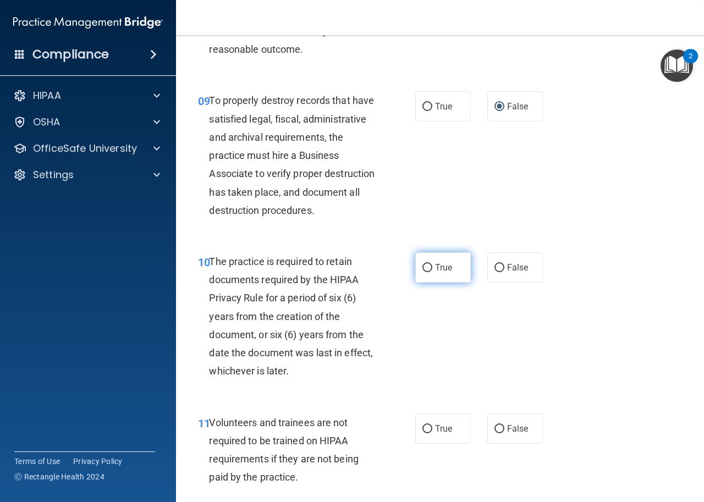
click at [424, 272] on input "True" at bounding box center [427, 268] width 10 height 8
radio input "true"
click at [432, 339] on div "10 The practice is required to retain documents required by the HIPAA Privacy R…" at bounding box center [440, 319] width 500 height 161
click at [427, 343] on div "10 The practice is required to retain documents required by the HIPAA Privacy R…" at bounding box center [306, 319] width 250 height 134
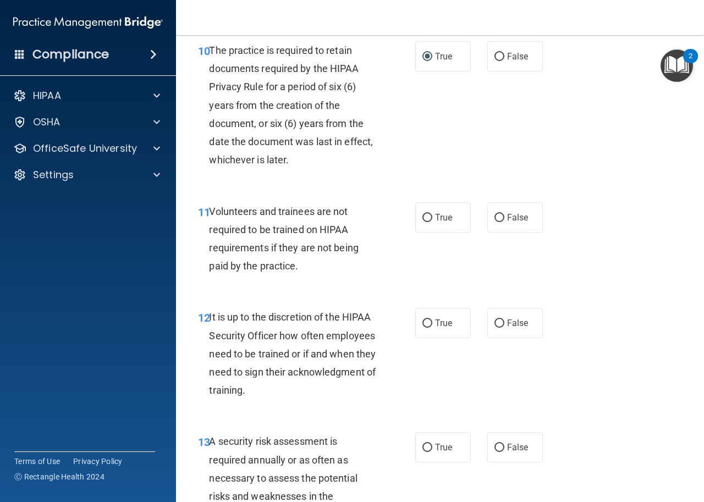
scroll to position [1319, 0]
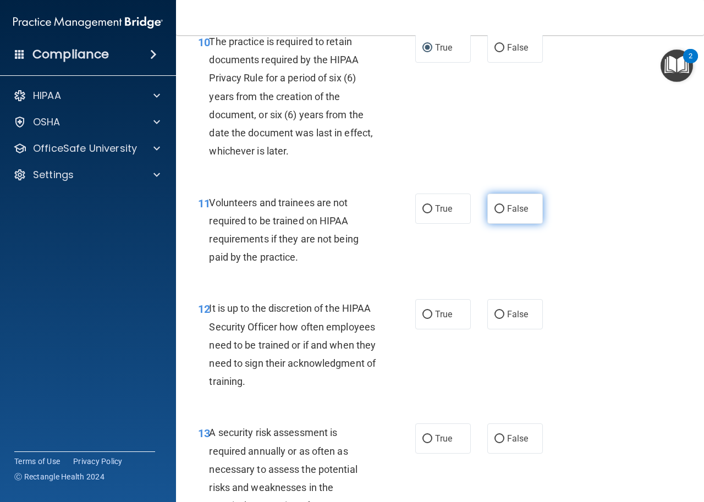
click at [496, 213] on input "False" at bounding box center [499, 209] width 10 height 8
radio input "true"
click at [478, 280] on div "11 Volunteers and trainees are not required to be trained on HIPAA requirements…" at bounding box center [440, 233] width 500 height 106
click at [494, 319] on input "False" at bounding box center [499, 315] width 10 height 8
radio input "true"
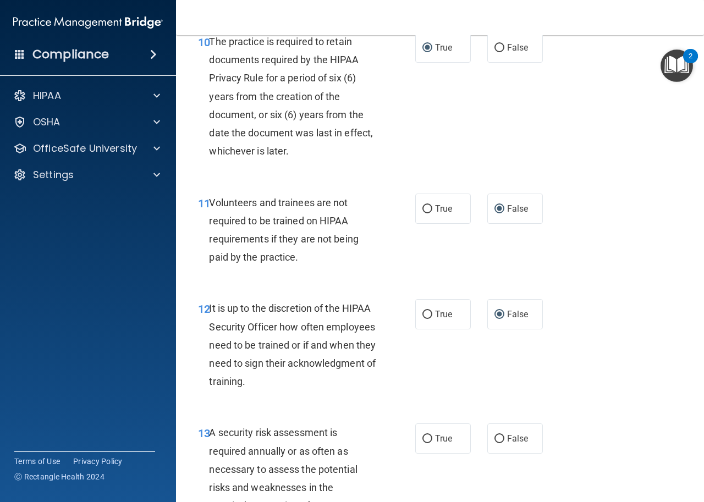
click at [488, 378] on div "12 It is up to the discretion of the HIPAA Security Officer how often employees…" at bounding box center [440, 347] width 500 height 124
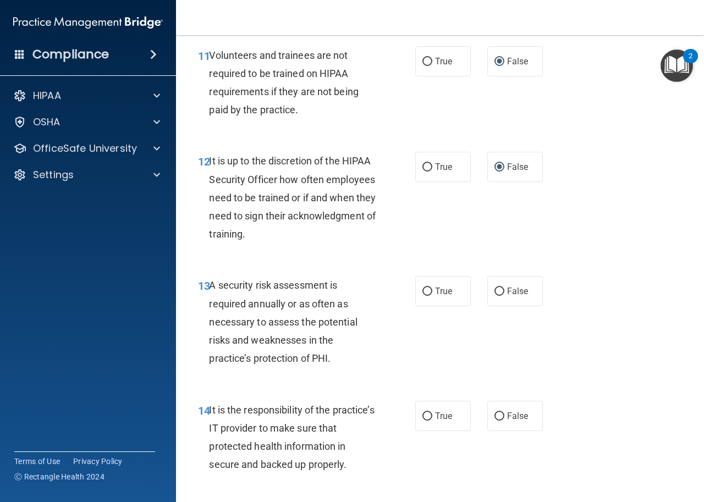
scroll to position [1539, 0]
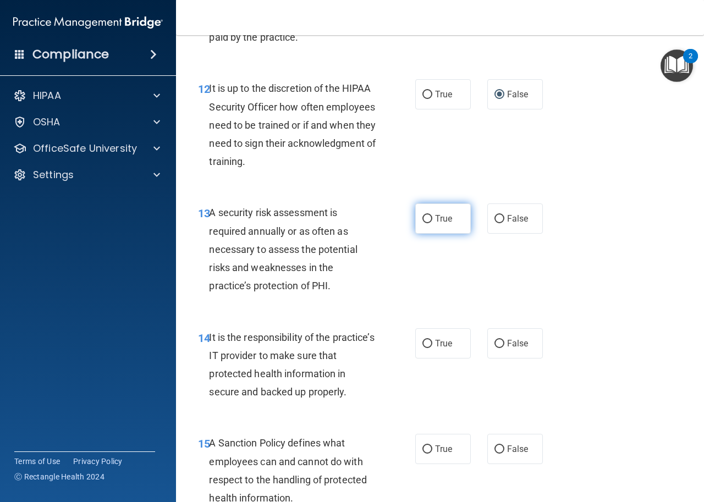
click at [423, 223] on input "True" at bounding box center [427, 219] width 10 height 8
radio input "true"
click at [426, 300] on div "13 A security risk assessment is required annually or as often as necessary to …" at bounding box center [306, 251] width 250 height 97
click at [496, 348] on input "False" at bounding box center [499, 344] width 10 height 8
radio input "true"
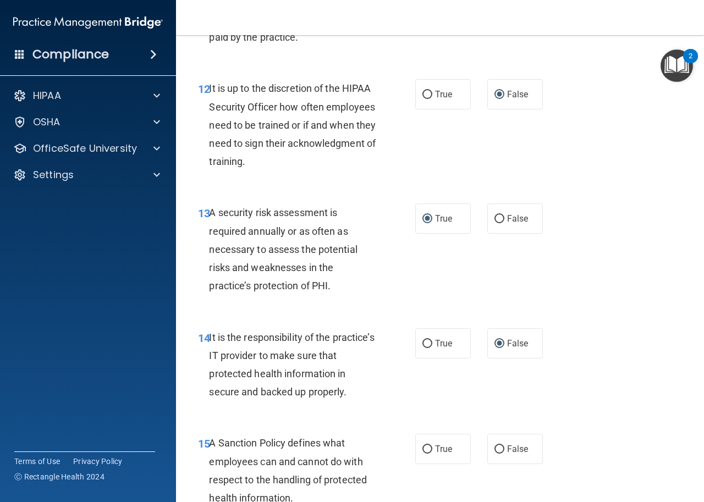
click at [490, 405] on div "14 It is the responsibility of the practice’s IT provider to make sure that pro…" at bounding box center [440, 367] width 500 height 106
click at [488, 405] on div "14 It is the responsibility of the practice’s IT provider to make sure that pro…" at bounding box center [440, 367] width 500 height 106
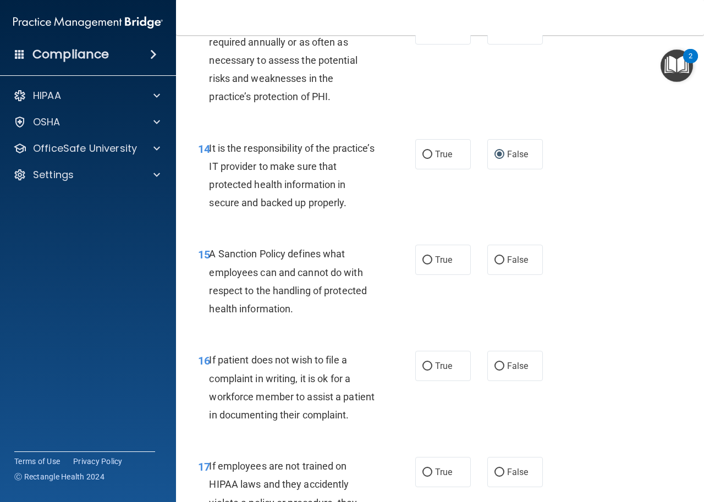
scroll to position [1759, 0]
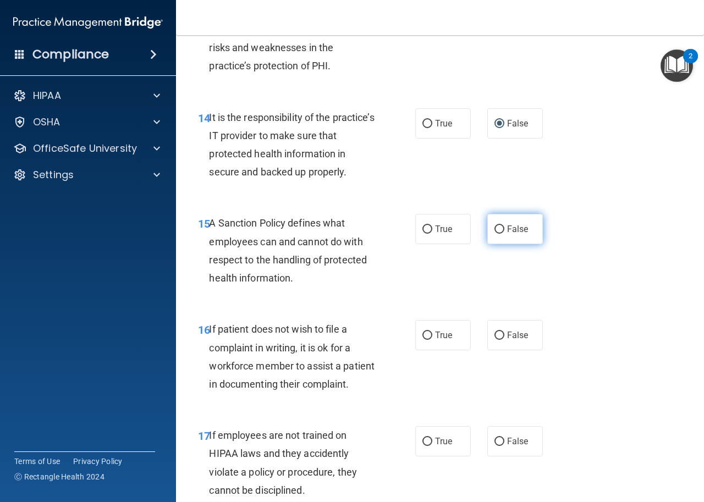
click at [495, 234] on input "False" at bounding box center [499, 229] width 10 height 8
radio input "true"
click at [486, 306] on div "15 A Sanction Policy defines what employees can and cannot do with respect to t…" at bounding box center [440, 253] width 500 height 106
click at [423, 340] on input "True" at bounding box center [427, 335] width 10 height 8
radio input "true"
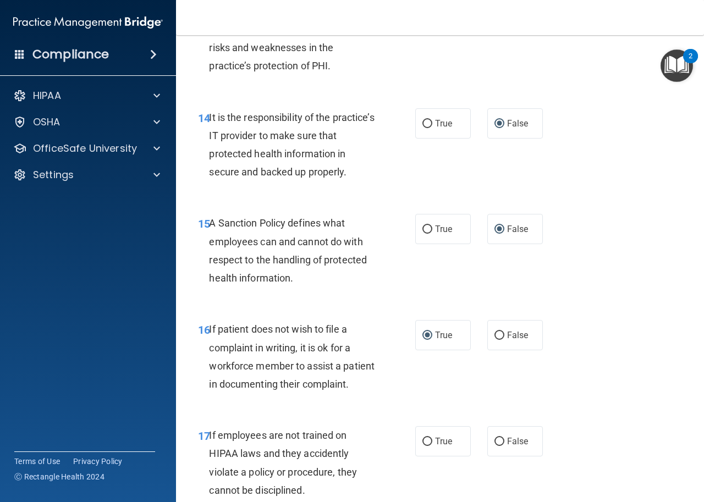
click at [413, 399] on div "16 If patient does not wish to file a complaint in writing, it is ok for a work…" at bounding box center [306, 359] width 250 height 79
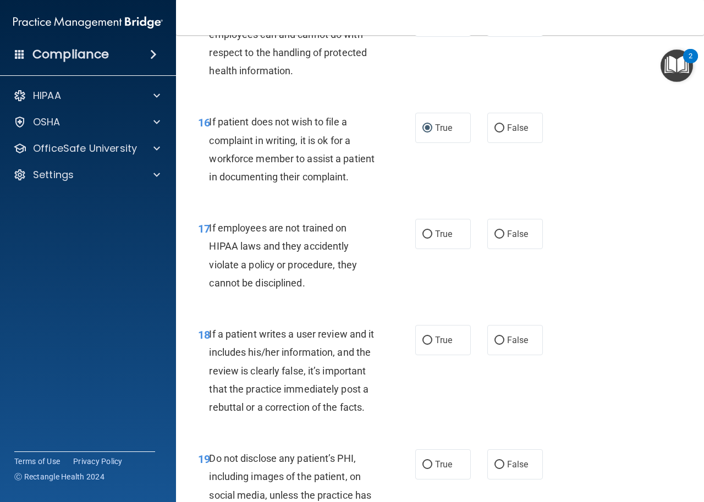
scroll to position [1979, 0]
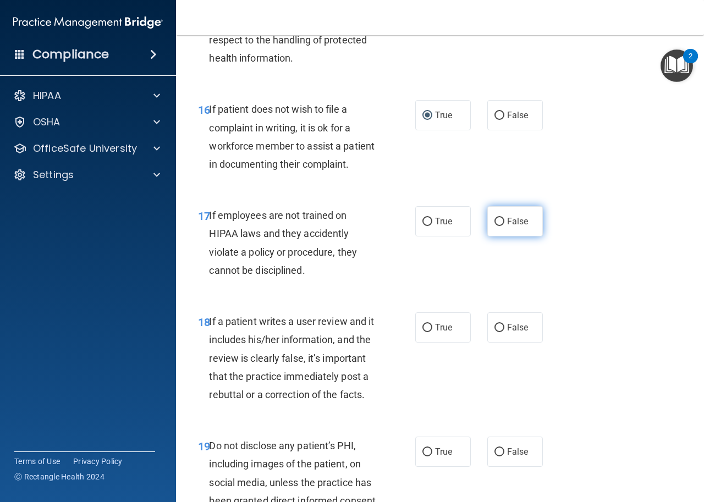
click at [496, 226] on input "False" at bounding box center [499, 222] width 10 height 8
radio input "true"
click at [494, 332] on input "False" at bounding box center [499, 328] width 10 height 8
radio input "true"
click at [474, 416] on div "18 If a patient writes a user review and it includes his/her information, and t…" at bounding box center [440, 360] width 500 height 124
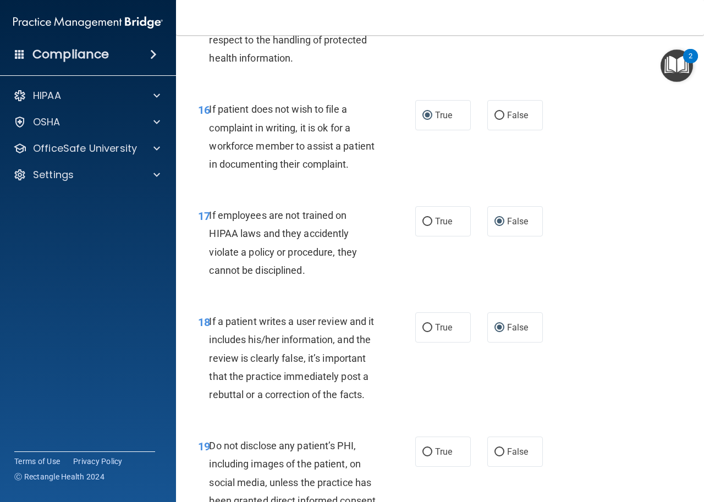
click at [473, 417] on div "18 If a patient writes a user review and it includes his/her information, and t…" at bounding box center [440, 360] width 500 height 124
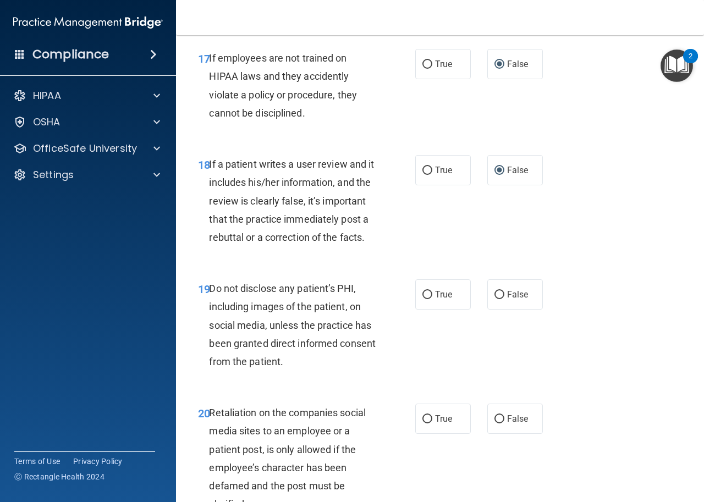
scroll to position [2144, 0]
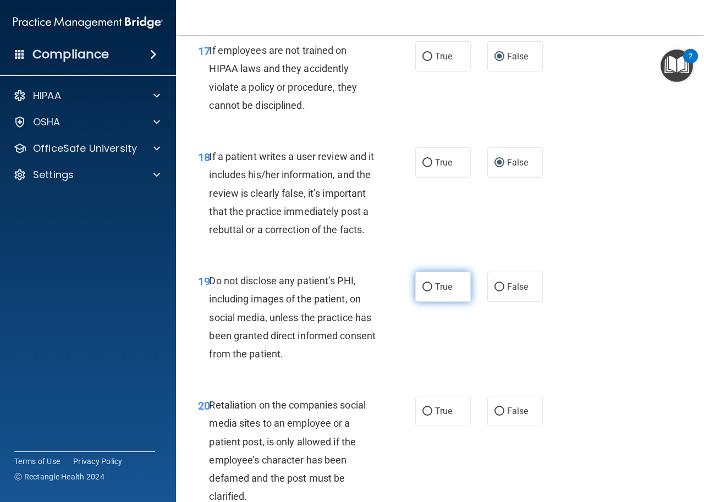
click at [427, 291] on input "True" at bounding box center [427, 287] width 10 height 8
radio input "true"
click at [440, 382] on div "19 Do not disclose any patient’s PHI, including images of the patient, on socia…" at bounding box center [440, 320] width 500 height 124
click at [494, 416] on input "False" at bounding box center [499, 411] width 10 height 8
radio input "true"
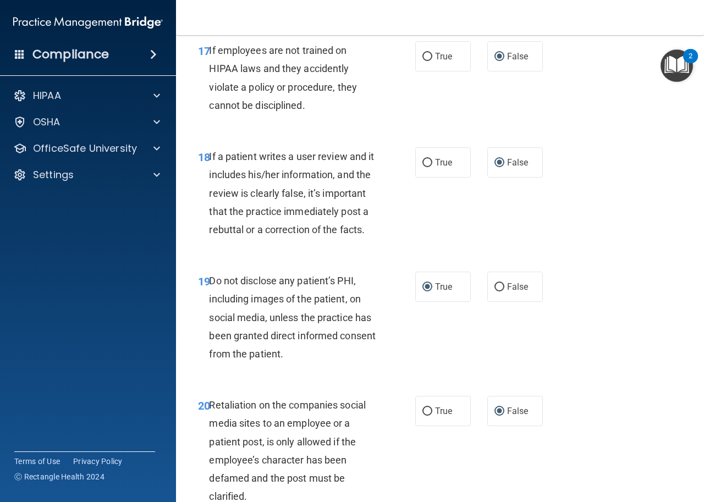
click at [478, 382] on div "19 Do not disclose any patient’s PHI, including images of the patient, on socia…" at bounding box center [440, 320] width 500 height 124
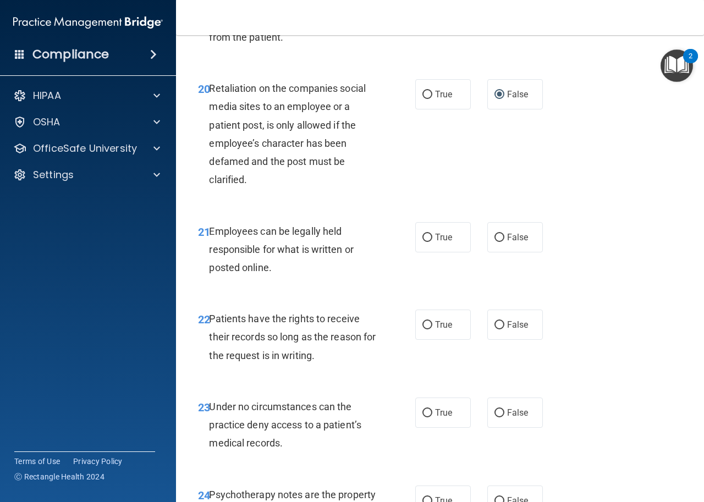
scroll to position [2474, 0]
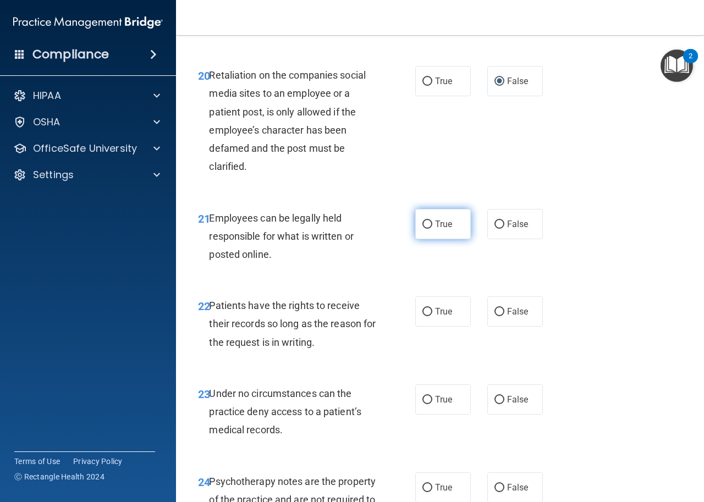
click at [422, 229] on input "True" at bounding box center [427, 224] width 10 height 8
radio input "true"
click at [421, 269] on div "21 Employees can be legally held responsible for what is written or posted onli…" at bounding box center [306, 239] width 250 height 60
click at [496, 316] on input "False" at bounding box center [499, 312] width 10 height 8
radio input "true"
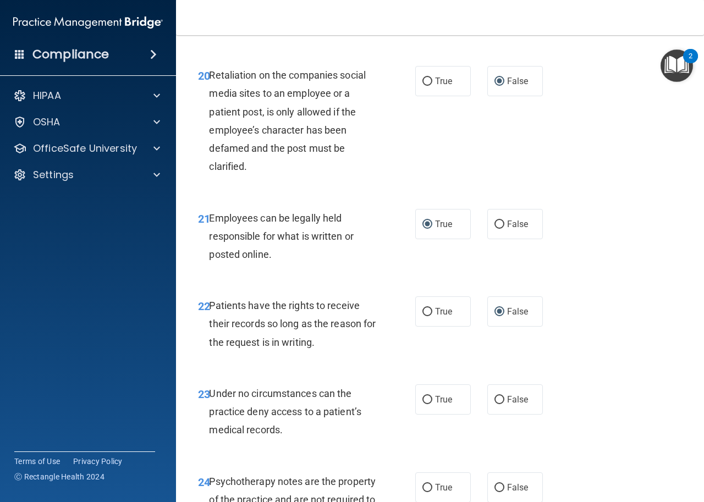
click at [482, 370] on div "22 Patients have the rights to receive their records so long as the reason for …" at bounding box center [440, 327] width 500 height 88
click at [494, 404] on input "False" at bounding box center [499, 400] width 10 height 8
radio input "true"
click at [489, 370] on div "22 Patients have the rights to receive their records so long as the reason for …" at bounding box center [440, 327] width 500 height 88
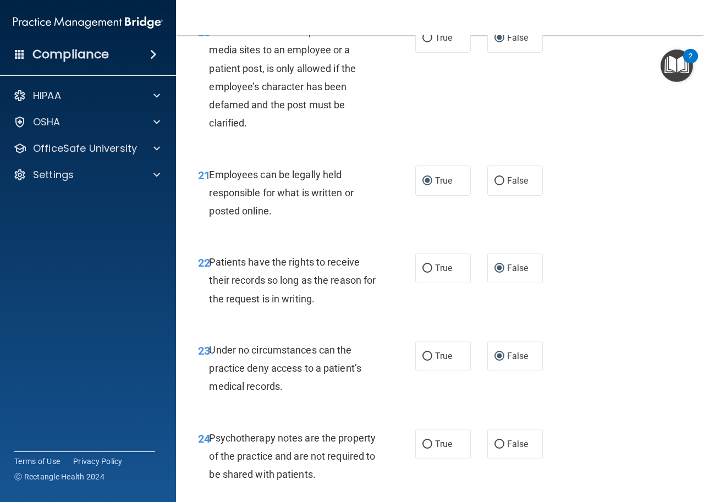
scroll to position [2639, 0]
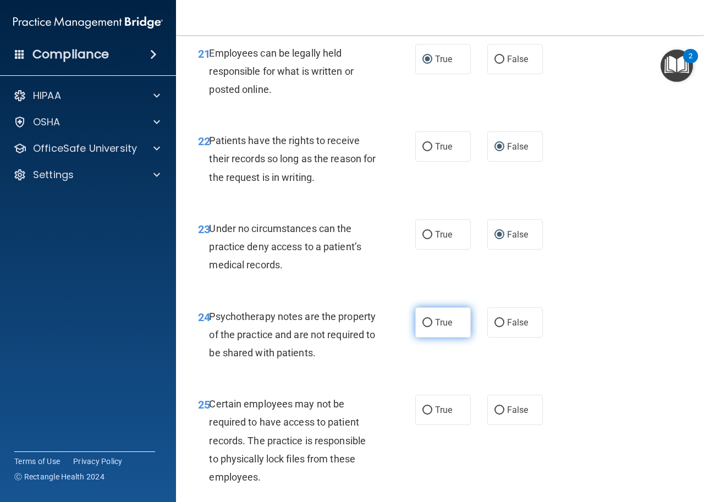
click at [424, 327] on input "True" at bounding box center [427, 323] width 10 height 8
radio input "true"
click at [424, 414] on input "True" at bounding box center [427, 410] width 10 height 8
radio input "true"
click at [412, 368] on div "24 Psychotherapy notes are the property of the practice and are not required to…" at bounding box center [306, 337] width 250 height 60
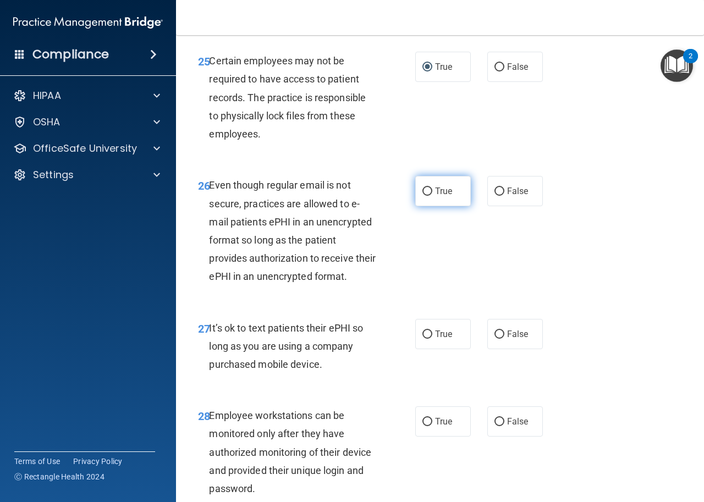
scroll to position [3023, 0]
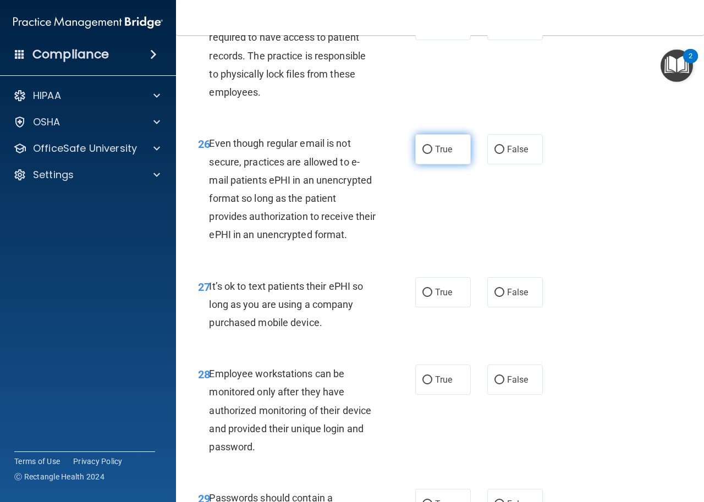
click at [427, 154] on input "True" at bounding box center [427, 150] width 10 height 8
radio input "true"
click at [426, 249] on div "26 Even though regular email is not secure, practices are allowed to e-mail pat…" at bounding box center [306, 191] width 250 height 115
click at [494, 297] on input "False" at bounding box center [499, 293] width 10 height 8
radio input "true"
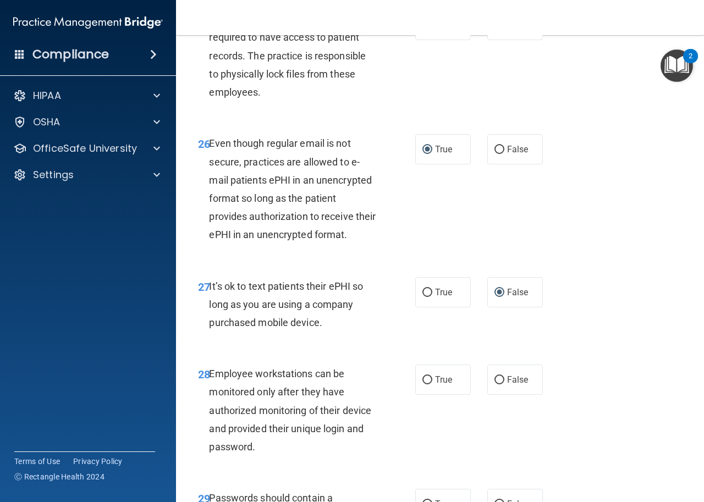
click at [495, 351] on div "27 It’s ok to text patients their ePHI so long as you are using a company purch…" at bounding box center [440, 307] width 500 height 88
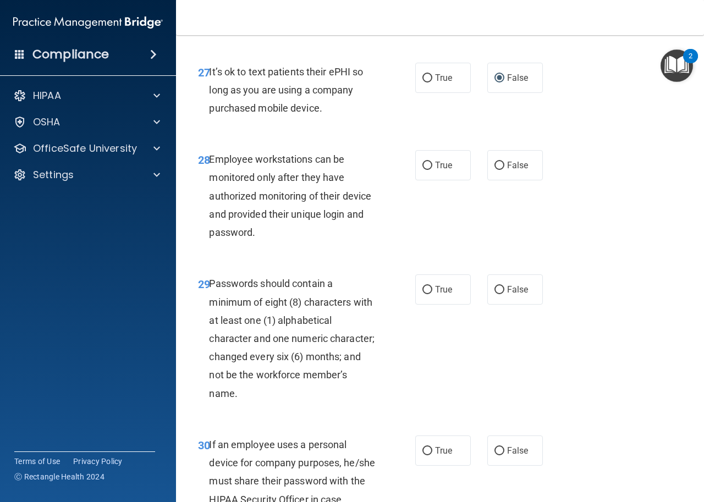
scroll to position [3243, 0]
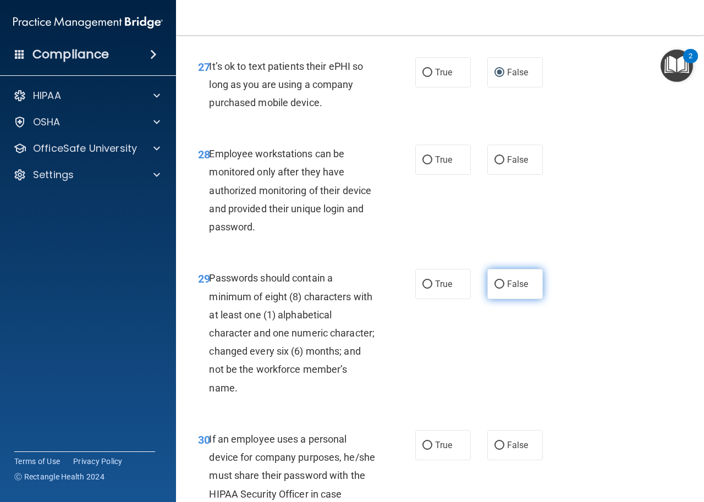
drag, startPoint x: 496, startPoint y: 359, endPoint x: 495, endPoint y: 367, distance: 7.8
click at [496, 289] on input "False" at bounding box center [499, 284] width 10 height 8
radio input "true"
click at [498, 386] on div "29 Passwords should contain a minimum of eight (8) characters with at least one…" at bounding box center [440, 335] width 500 height 161
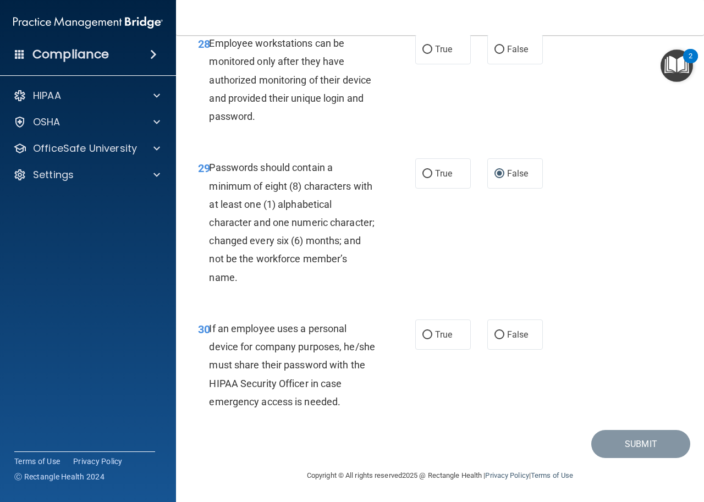
scroll to position [3426, 0]
click at [495, 48] on input "False" at bounding box center [499, 50] width 10 height 8
radio input "true"
click at [423, 173] on input "True" at bounding box center [427, 174] width 10 height 8
radio input "true"
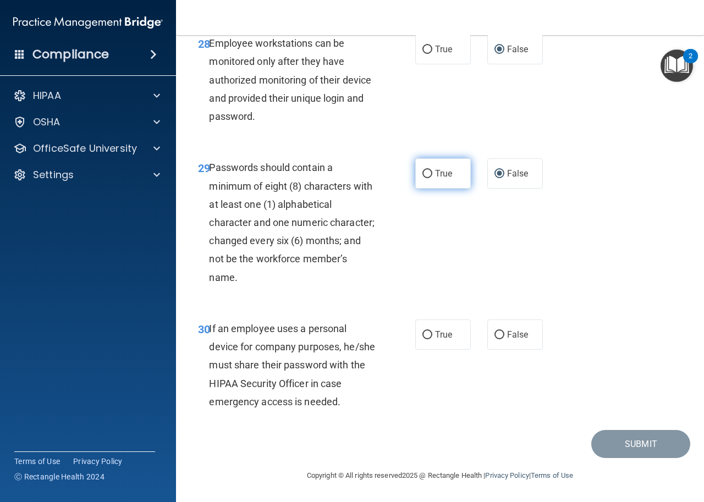
radio input "false"
click at [430, 240] on div "29 Passwords should contain a minimum of eight (8) characters with at least one…" at bounding box center [440, 225] width 500 height 161
click at [494, 336] on input "False" at bounding box center [499, 335] width 10 height 8
radio input "true"
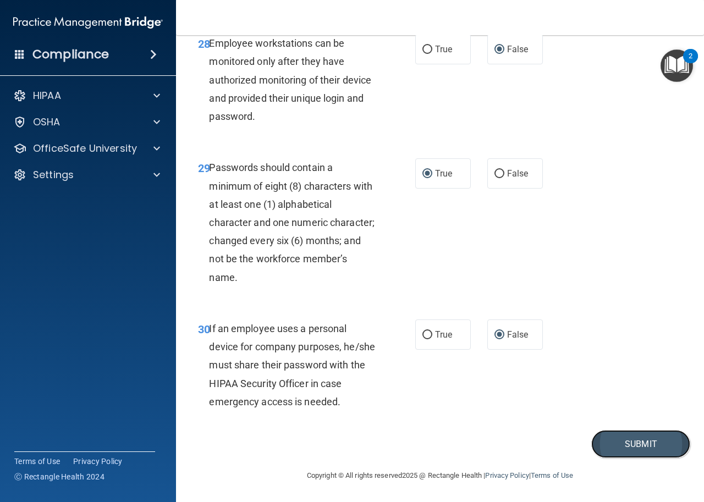
click at [603, 439] on button "Submit" at bounding box center [640, 444] width 99 height 28
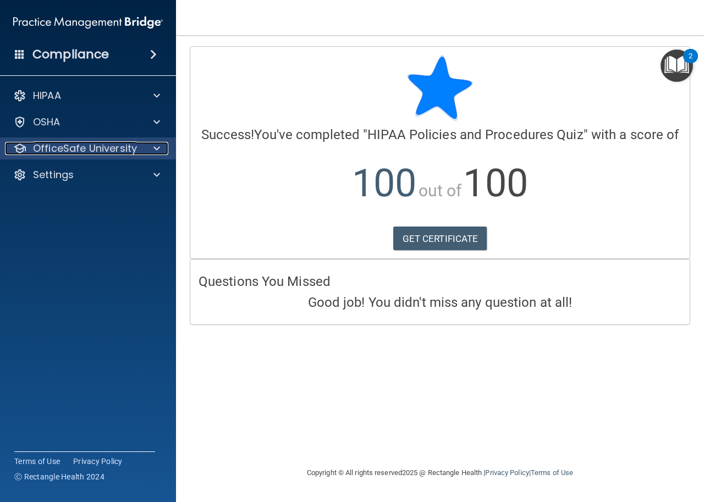
click at [157, 148] on span at bounding box center [156, 148] width 7 height 13
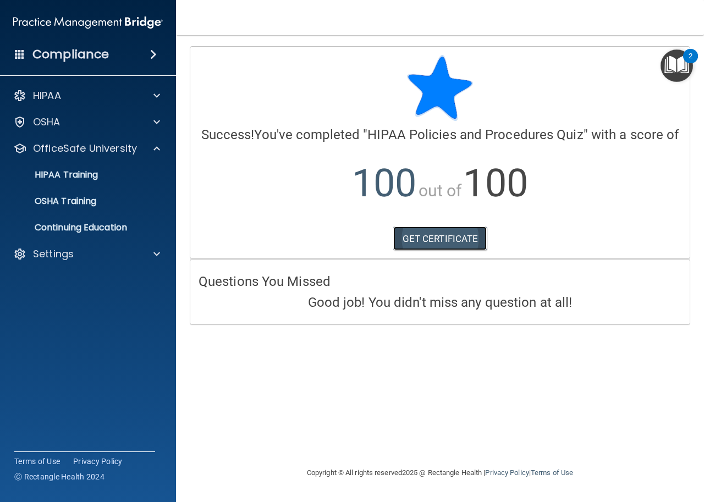
click at [429, 235] on link "GET CERTIFICATE" at bounding box center [440, 238] width 94 height 24
click at [76, 172] on p "HIPAA Training" at bounding box center [52, 174] width 91 height 11
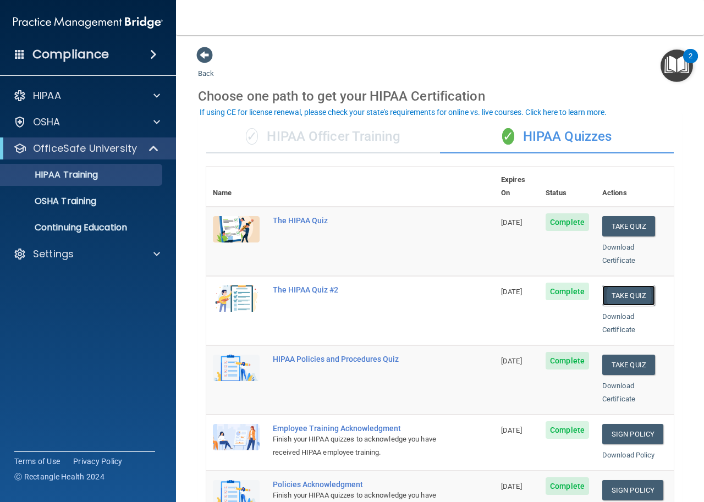
click at [621, 285] on button "Take Quiz" at bounding box center [628, 295] width 53 height 20
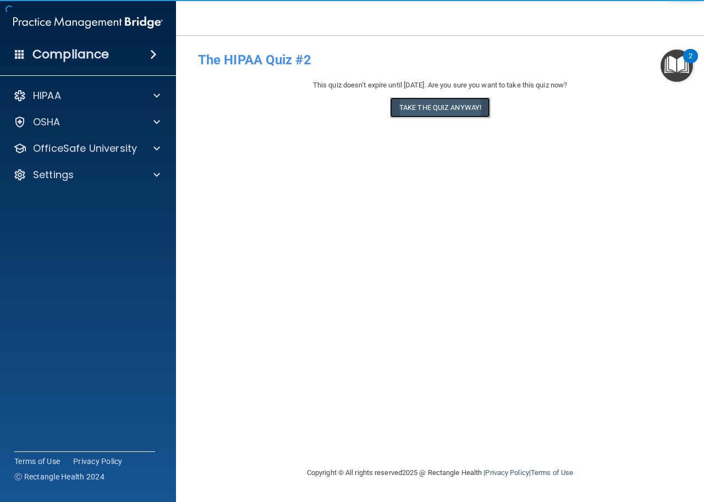
click at [442, 104] on button "Take the quiz anyway!" at bounding box center [440, 107] width 100 height 20
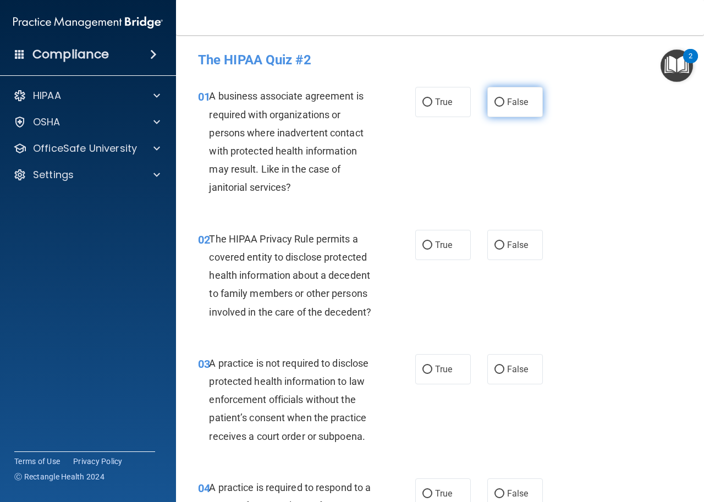
click at [494, 102] on input "False" at bounding box center [499, 102] width 10 height 8
radio input "true"
click at [478, 162] on div "01 A business associate agreement is required with organizations or persons whe…" at bounding box center [440, 144] width 500 height 142
click at [422, 244] on input "True" at bounding box center [427, 245] width 10 height 8
radio input "true"
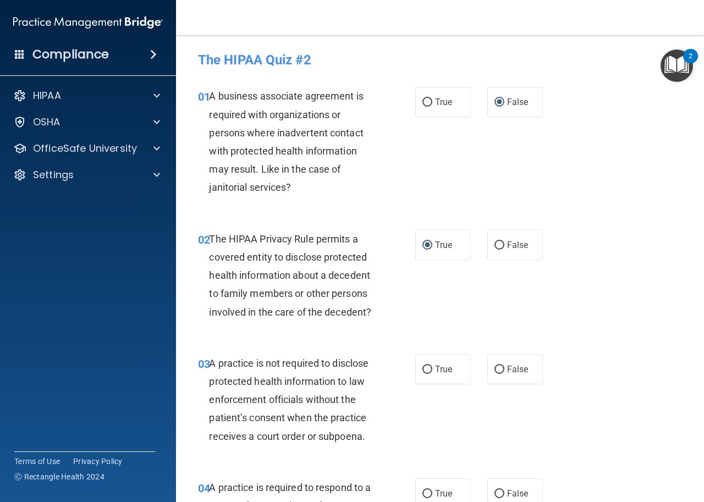
click at [430, 286] on div "02 The HIPAA Privacy Rule permits a covered entity to disclose protected health…" at bounding box center [440, 278] width 500 height 124
click at [494, 370] on input "False" at bounding box center [499, 370] width 10 height 8
radio input "true"
click at [495, 410] on div "03 A practice is not required to disclose protected health information to law e…" at bounding box center [440, 402] width 500 height 124
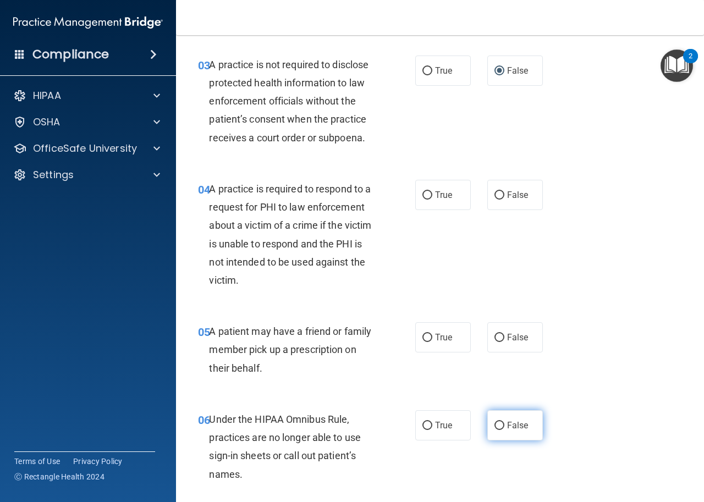
scroll to position [330, 0]
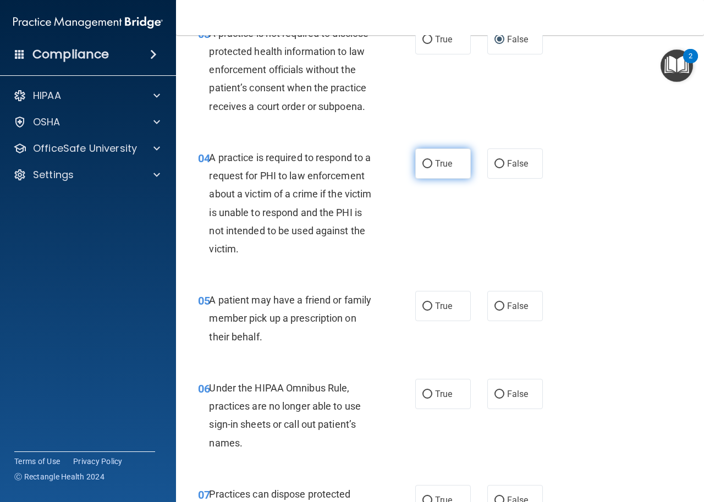
click at [424, 162] on input "True" at bounding box center [427, 164] width 10 height 8
radio input "true"
click at [436, 212] on div "04 A practice is required to respond to a request for PHI to law enforcement ab…" at bounding box center [440, 206] width 500 height 142
click at [422, 307] on input "True" at bounding box center [427, 306] width 10 height 8
radio input "true"
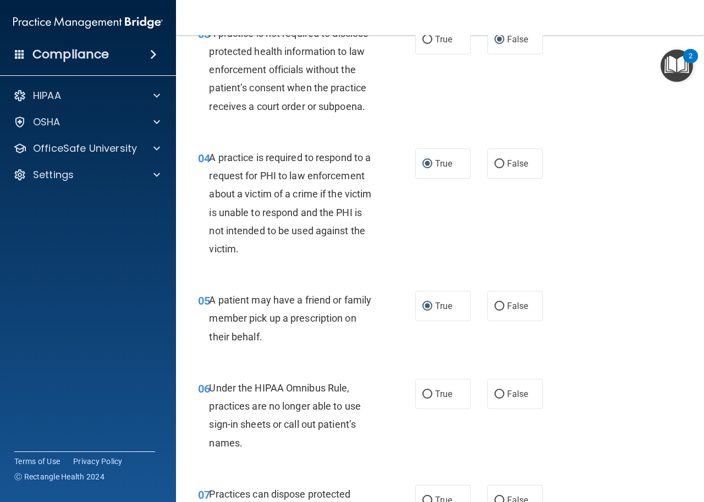
click at [426, 356] on div "05 A patient may have a friend or family member pick up a prescription on their…" at bounding box center [440, 321] width 500 height 88
click at [494, 396] on input "False" at bounding box center [499, 394] width 10 height 8
radio input "true"
click at [497, 432] on div "06 Under the HIPAA Omnibus Rule, practices are no longer able to use sign-in sh…" at bounding box center [440, 418] width 500 height 106
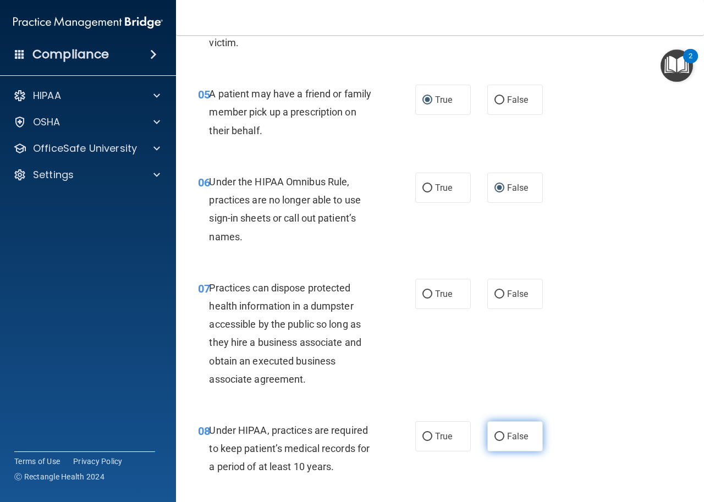
scroll to position [550, 0]
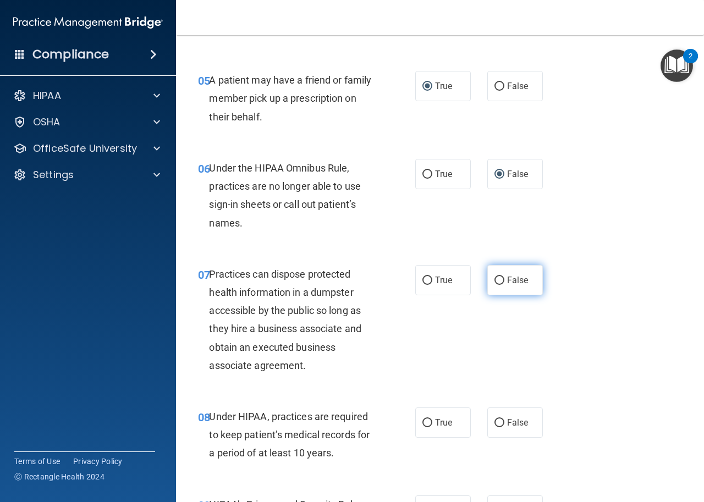
click at [494, 282] on input "False" at bounding box center [499, 280] width 10 height 8
radio input "true"
click at [497, 334] on div "07 Practices can dispose protected health information in a dumpster accessible …" at bounding box center [440, 322] width 500 height 142
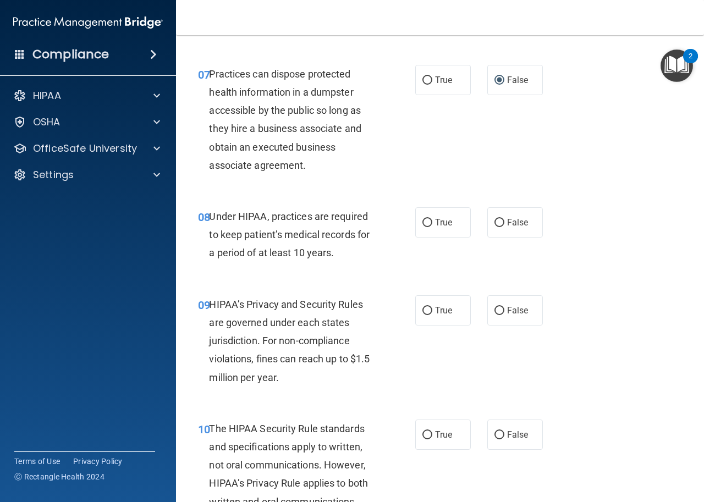
scroll to position [770, 0]
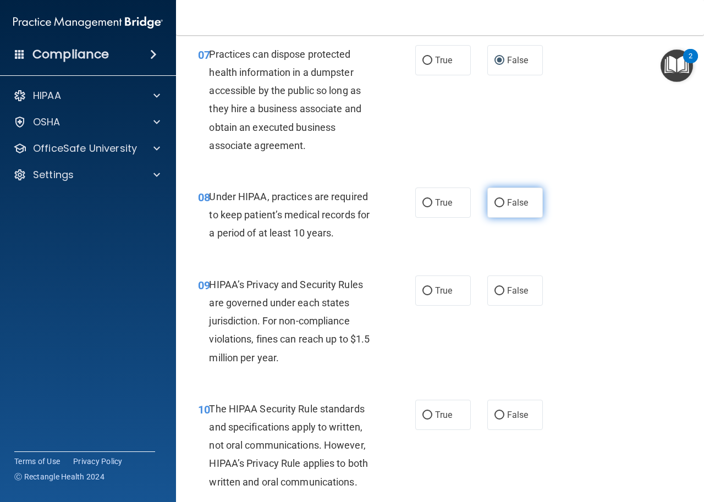
click at [494, 201] on input "False" at bounding box center [499, 203] width 10 height 8
radio input "true"
click at [489, 236] on div "08 Under HIPAA, practices are required to keep patient’s medical records for a …" at bounding box center [440, 218] width 500 height 88
click at [494, 292] on input "False" at bounding box center [499, 291] width 10 height 8
radio input "true"
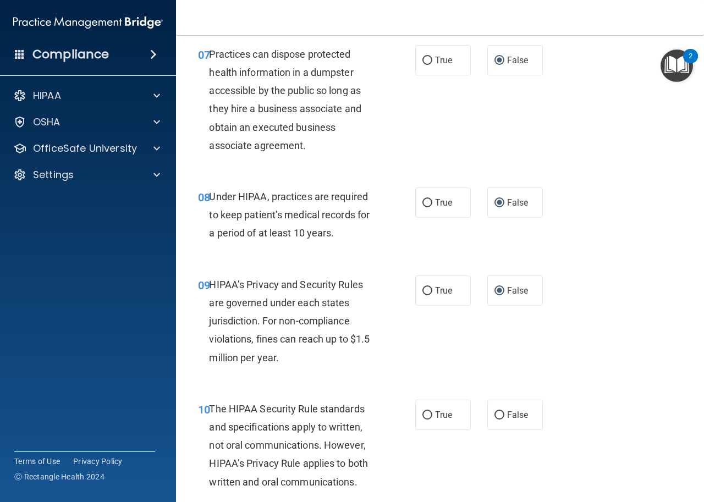
click at [486, 338] on div "09 HIPAA’s Privacy and Security Rules are governed under each states jurisdicti…" at bounding box center [440, 324] width 500 height 124
click at [422, 414] on input "True" at bounding box center [427, 415] width 10 height 8
radio input "true"
click at [557, 402] on div "10 The HIPAA Security Rule standards and specifications apply to written, not o…" at bounding box center [440, 448] width 500 height 124
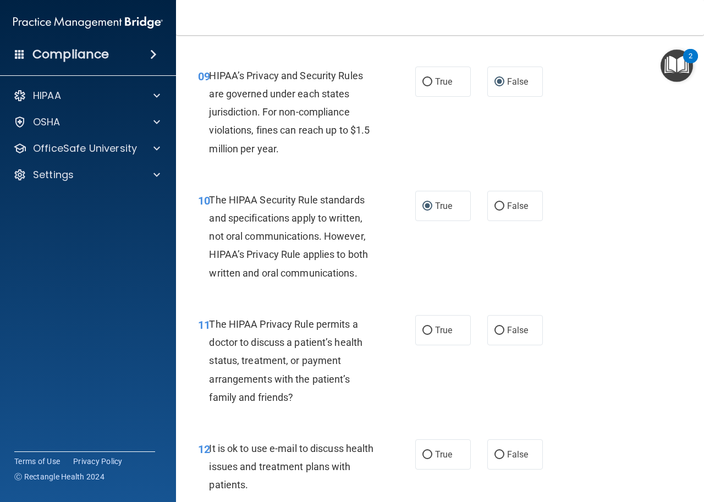
scroll to position [1044, 0]
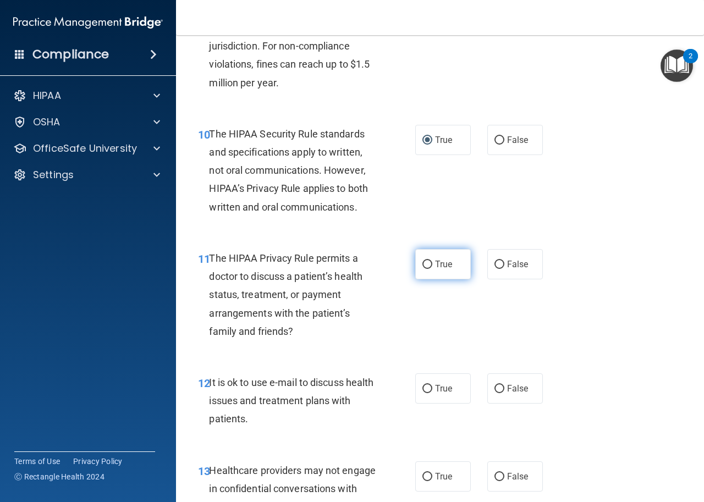
click at [422, 263] on input "True" at bounding box center [427, 265] width 10 height 8
radio input "true"
click at [432, 316] on div "11 The HIPAA Privacy Rule permits a doctor to discuss a patient’s health status…" at bounding box center [440, 297] width 500 height 124
click at [422, 385] on input "True" at bounding box center [427, 389] width 10 height 8
radio input "true"
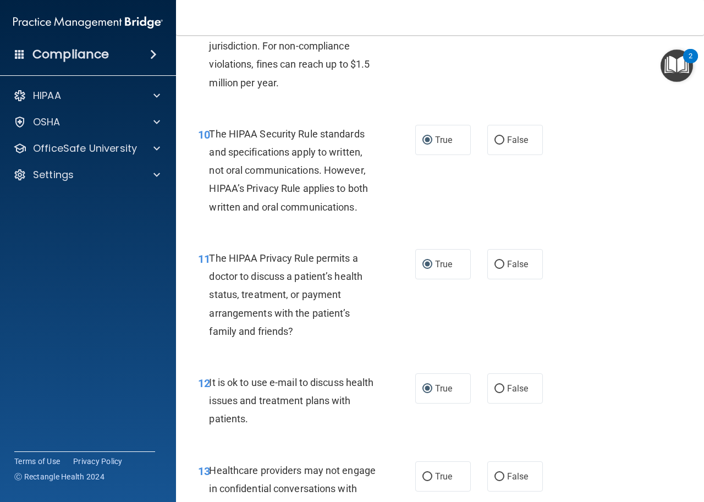
click at [565, 372] on div "12 It is ok to use e-mail to discuss health issues and treatment plans with pat…" at bounding box center [440, 403] width 500 height 88
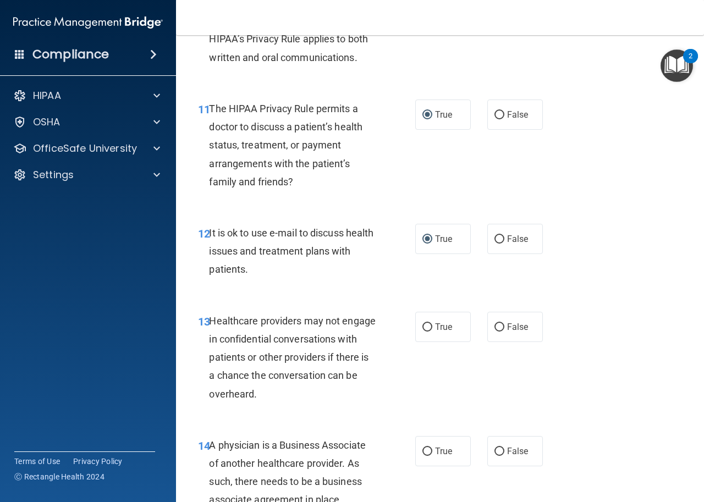
scroll to position [1264, 0]
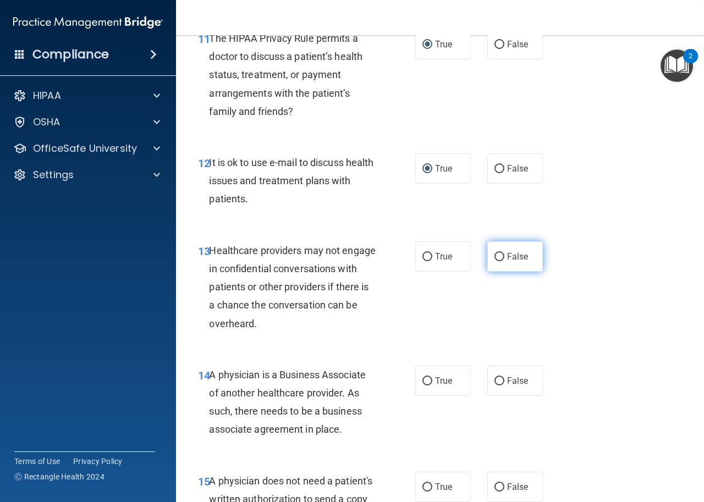
click at [494, 253] on input "False" at bounding box center [499, 257] width 10 height 8
radio input "true"
click at [501, 319] on div "13 Healthcare providers may not engage in confidential conversations with patie…" at bounding box center [440, 290] width 500 height 124
click at [494, 381] on input "False" at bounding box center [499, 381] width 10 height 8
radio input "true"
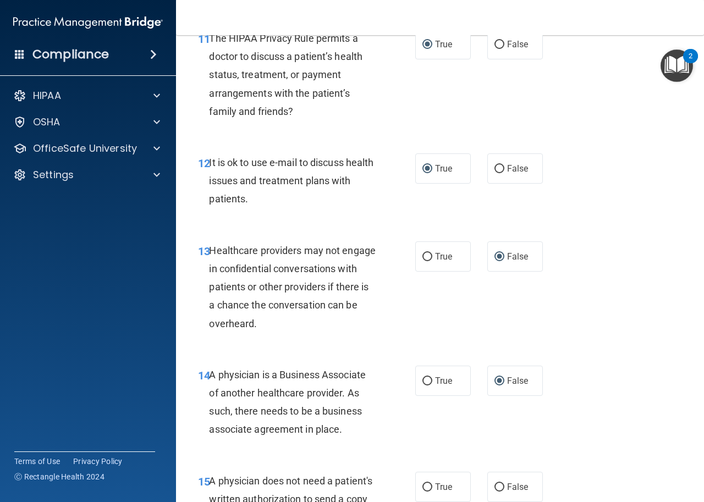
click at [491, 419] on div "14 A physician is a Business Associate of another healthcare provider. As such,…" at bounding box center [440, 405] width 500 height 106
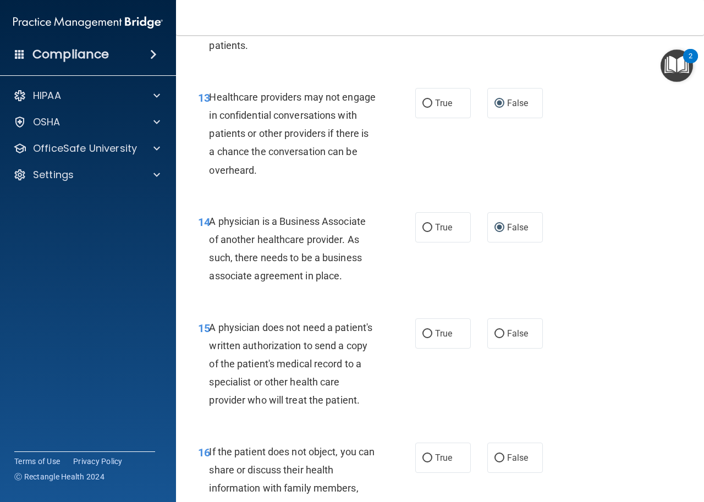
scroll to position [1484, 0]
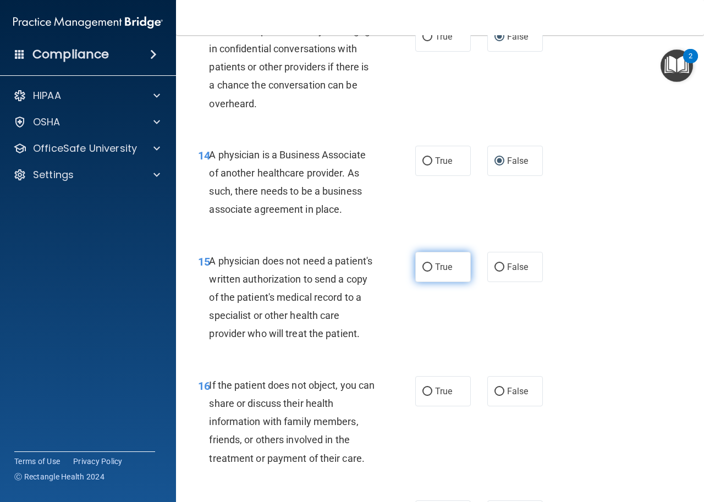
click at [423, 268] on input "True" at bounding box center [427, 267] width 10 height 8
radio input "true"
click at [436, 312] on div "15 A physician does not need a patient's written authorization to send a copy o…" at bounding box center [440, 300] width 500 height 124
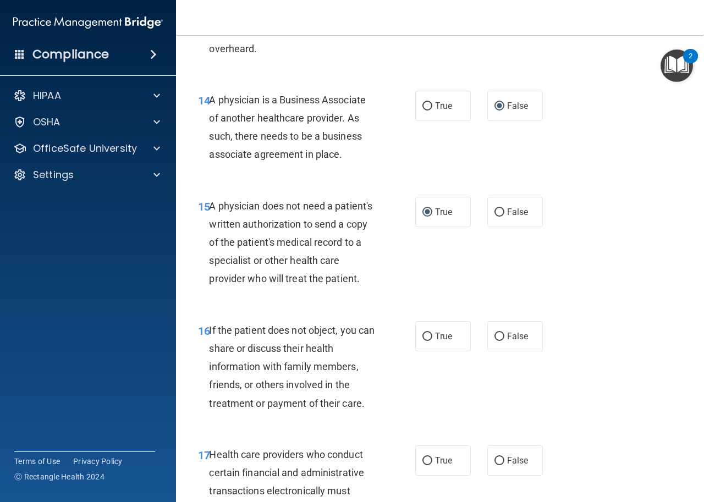
scroll to position [1594, 0]
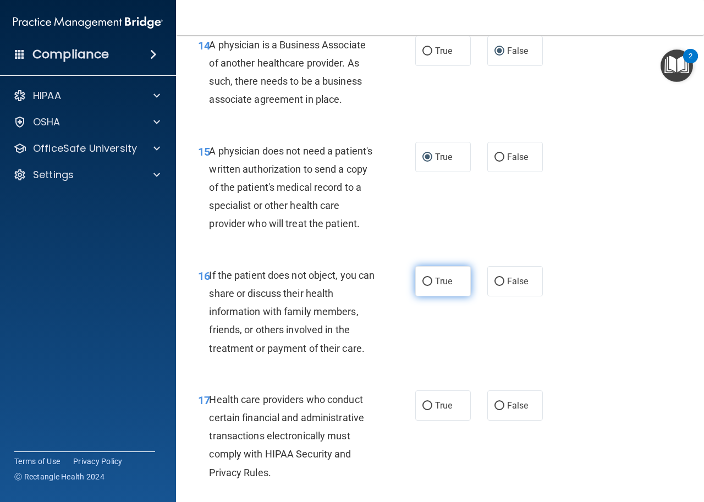
click at [425, 278] on input "True" at bounding box center [427, 282] width 10 height 8
radio input "true"
click at [433, 316] on div "16 If the patient does not object, you can share or discuss their health inform…" at bounding box center [440, 314] width 500 height 124
click at [422, 405] on input "True" at bounding box center [427, 406] width 10 height 8
radio input "true"
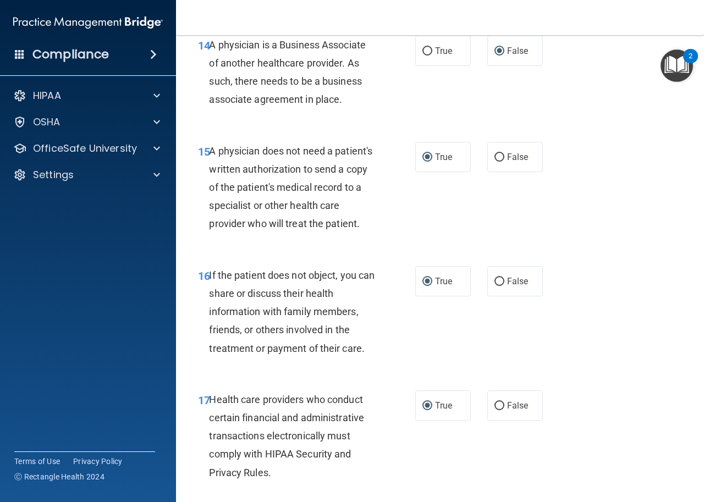
click at [422, 447] on div "17 Health care providers who conduct certain financial and administrative trans…" at bounding box center [306, 438] width 250 height 97
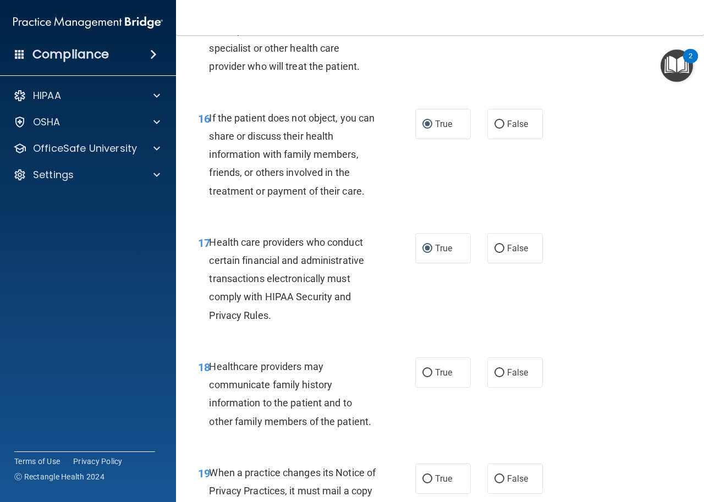
scroll to position [1759, 0]
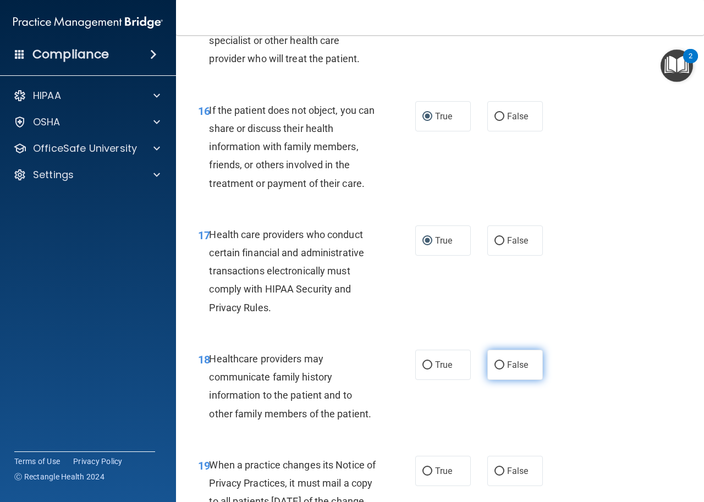
click at [497, 362] on input "False" at bounding box center [499, 365] width 10 height 8
radio input "true"
click at [496, 404] on div "18 Healthcare providers may communicate family history information to the patie…" at bounding box center [440, 389] width 500 height 106
click at [493, 404] on div "18 Healthcare providers may communicate family history information to the patie…" at bounding box center [440, 389] width 500 height 106
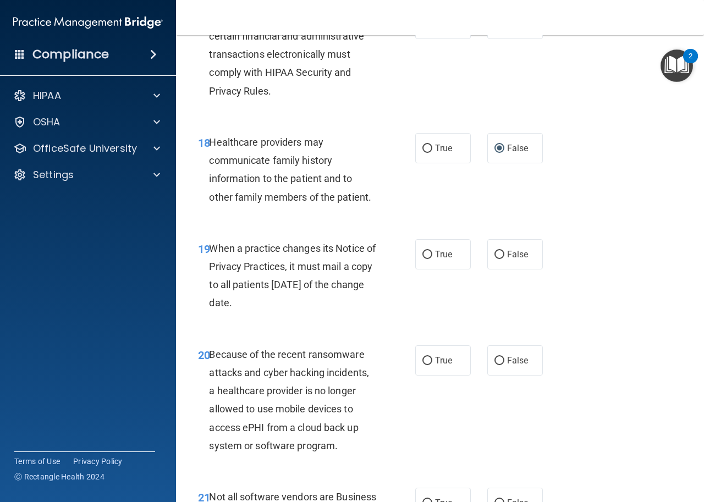
scroll to position [1979, 0]
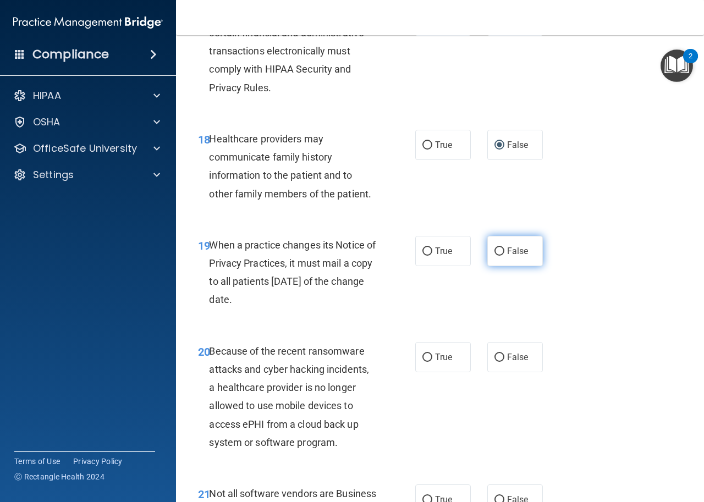
click at [496, 250] on input "False" at bounding box center [499, 251] width 10 height 8
radio input "true"
click at [489, 300] on div "19 When a practice changes its Notice of Privacy Practices, it must mail a copy…" at bounding box center [440, 275] width 500 height 106
drag, startPoint x: 497, startPoint y: 354, endPoint x: 545, endPoint y: 359, distance: 48.7
click at [496, 354] on input "False" at bounding box center [499, 357] width 10 height 8
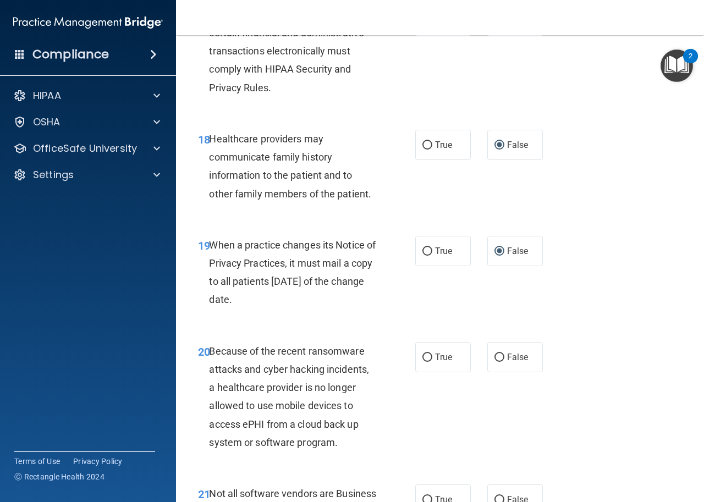
radio input "true"
click at [584, 352] on div "20 Because of the recent ransomware attacks and cyber hacking incidents, a heal…" at bounding box center [440, 399] width 500 height 142
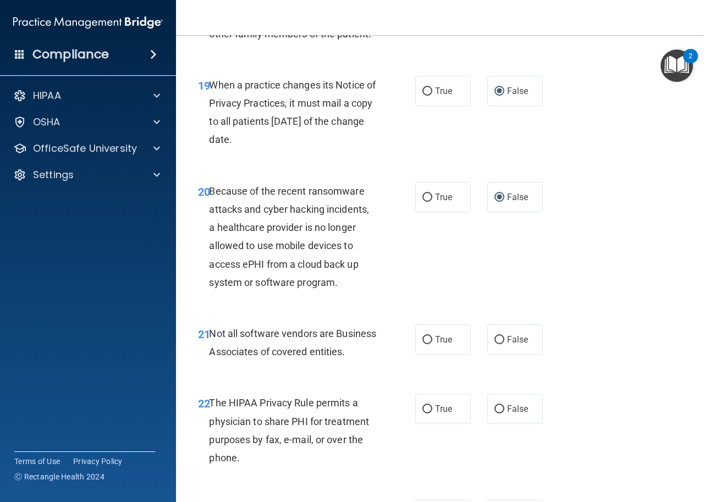
scroll to position [2199, 0]
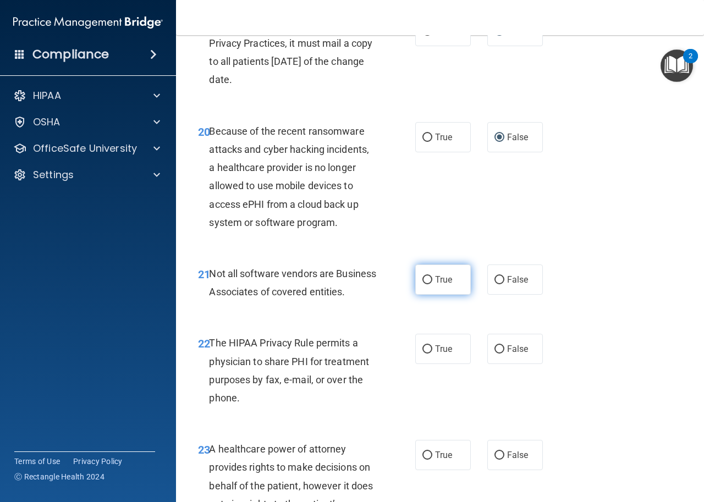
click at [422, 282] on input "True" at bounding box center [427, 280] width 10 height 8
radio input "true"
click at [433, 313] on div "21 Not all software vendors are Business Associates of covered entities. True F…" at bounding box center [440, 285] width 500 height 69
click at [423, 353] on input "True" at bounding box center [427, 349] width 10 height 8
radio input "true"
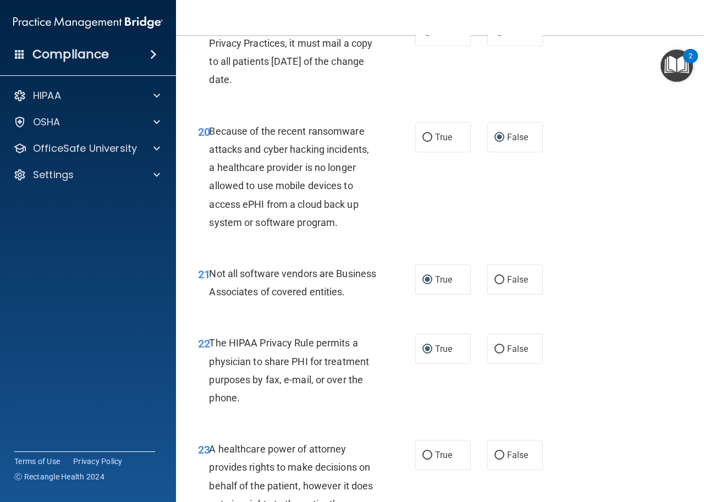
click at [435, 404] on div "22 The HIPAA Privacy Rule permits a physician to share PHI for treatment purpos…" at bounding box center [440, 373] width 500 height 106
click at [438, 409] on div "22 The HIPAA Privacy Rule permits a physician to share PHI for treatment purpos…" at bounding box center [440, 373] width 500 height 106
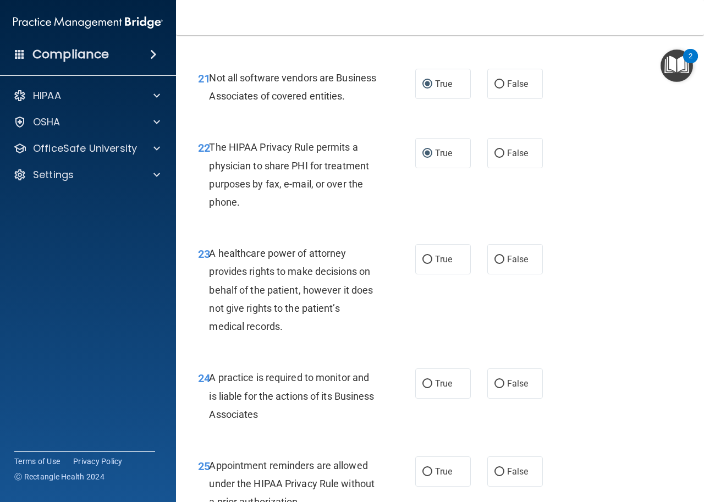
scroll to position [2419, 0]
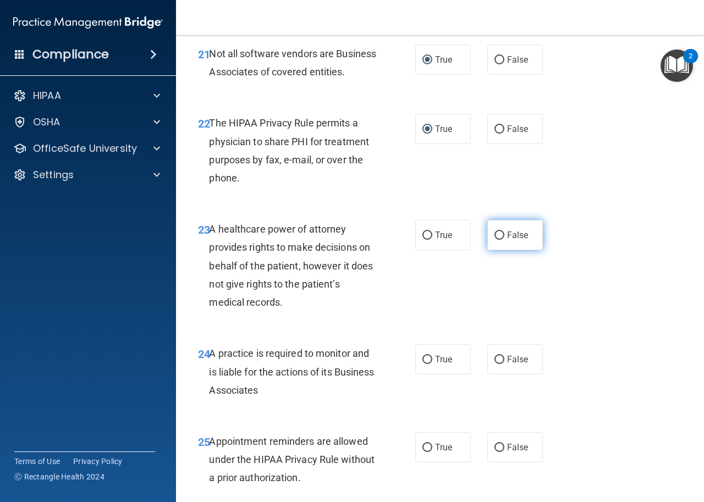
click at [494, 240] on input "False" at bounding box center [499, 235] width 10 height 8
radio input "true"
click at [488, 296] on div "23 A healthcare power of attorney provides rights to make decisions on behalf o…" at bounding box center [440, 268] width 500 height 124
click at [494, 364] on input "False" at bounding box center [499, 360] width 10 height 8
radio input "true"
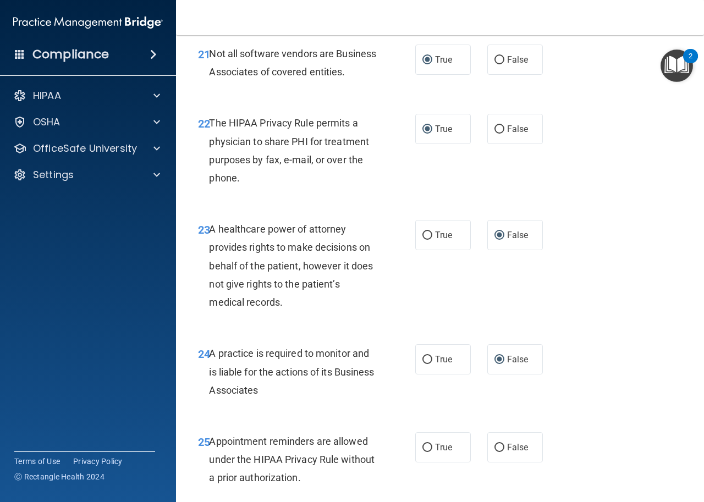
click at [490, 406] on div "24 A practice is required to monitor and is liable for the actions of its Busin…" at bounding box center [440, 374] width 500 height 88
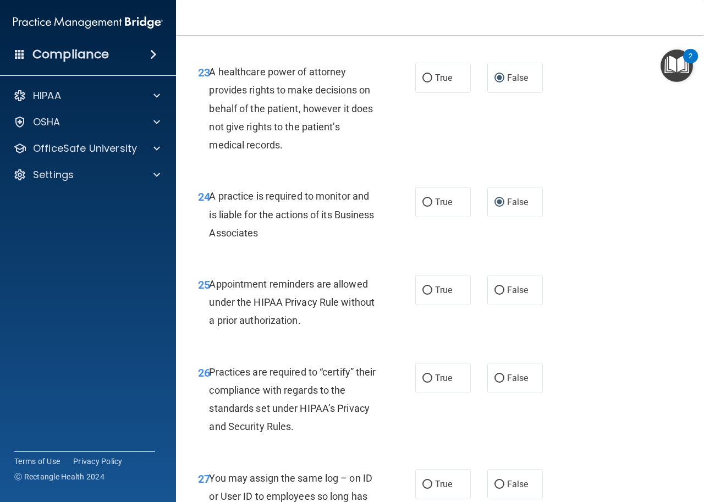
scroll to position [2584, 0]
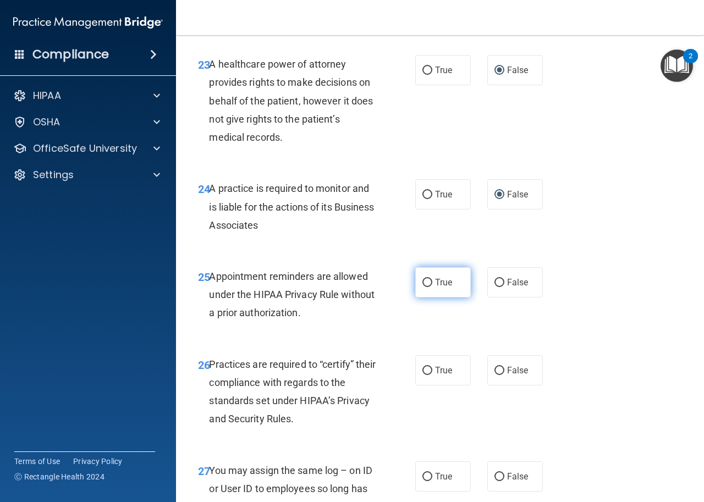
click at [425, 287] on input "True" at bounding box center [427, 283] width 10 height 8
radio input "true"
click at [438, 341] on div "25 Appointment reminders are allowed under the HIPAA Privacy Rule without a pri…" at bounding box center [440, 297] width 500 height 88
click at [494, 375] on input "False" at bounding box center [499, 371] width 10 height 8
radio input "true"
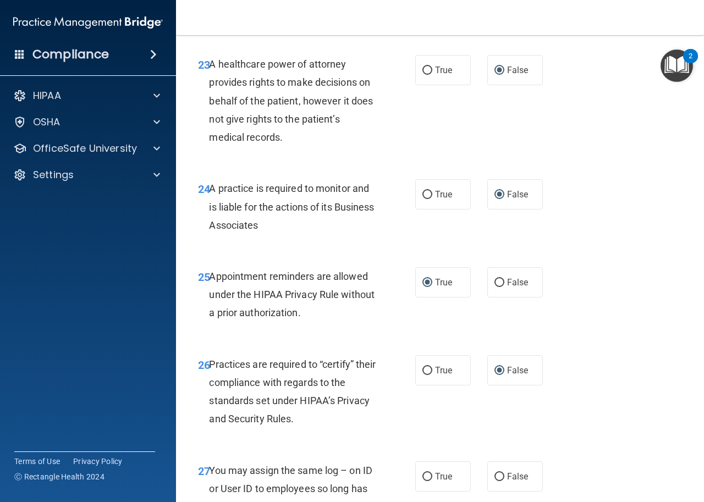
click at [602, 341] on div "25 Appointment reminders are allowed under the HIPAA Privacy Rule without a pri…" at bounding box center [440, 297] width 500 height 88
click at [568, 435] on div "26 Practices are required to “certify” their compliance with regards to the sta…" at bounding box center [440, 394] width 500 height 106
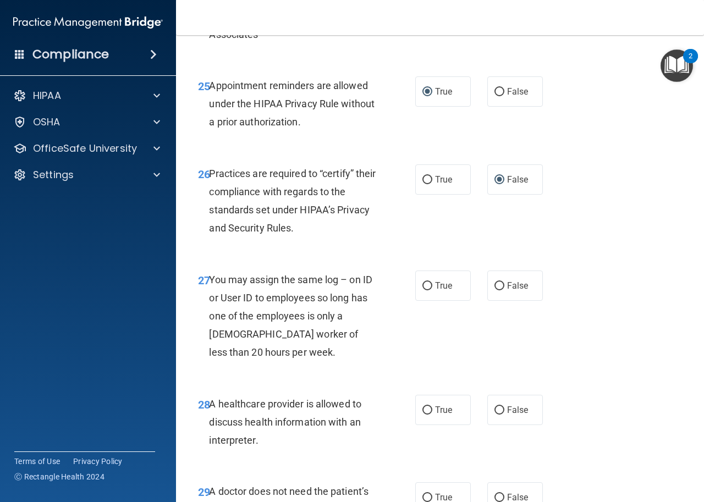
scroll to position [2803, 0]
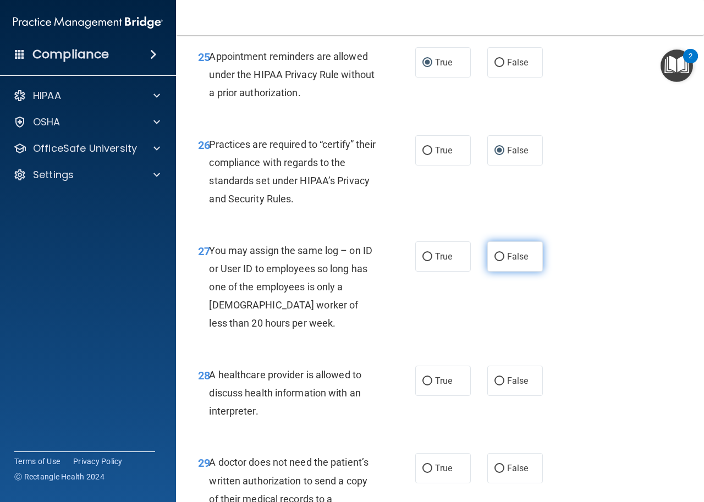
click at [494, 261] on input "False" at bounding box center [499, 257] width 10 height 8
radio input "true"
click at [490, 322] on div "27 You may assign the same log – on ID or User ID to employees so long has one …" at bounding box center [440, 290] width 500 height 124
click at [428, 396] on label "True" at bounding box center [443, 381] width 56 height 30
click at [428, 385] on input "True" at bounding box center [427, 381] width 10 height 8
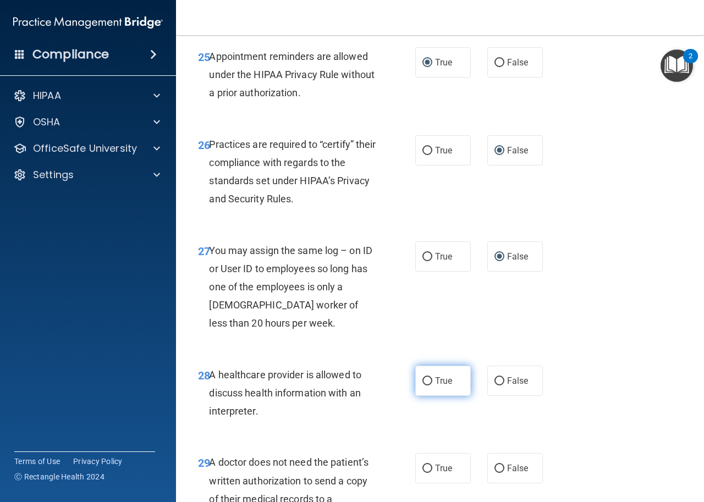
radio input "true"
click at [547, 351] on div "27 You may assign the same log – on ID or User ID to employees so long has one …" at bounding box center [440, 290] width 500 height 124
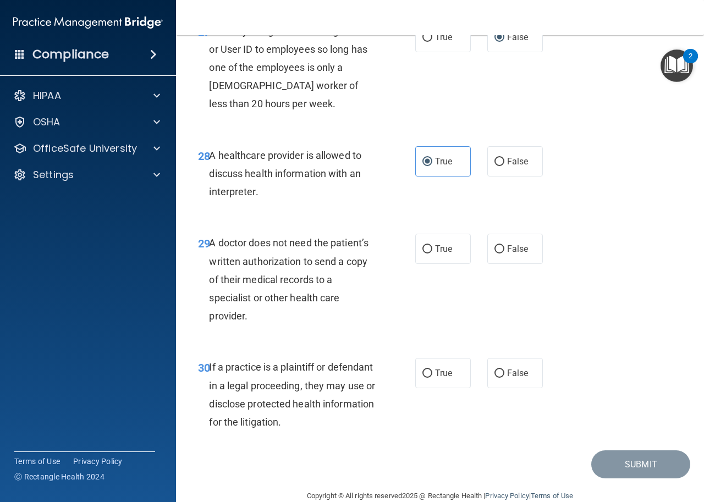
scroll to position [3023, 0]
click at [424, 253] on input "True" at bounding box center [427, 249] width 10 height 8
radio input "true"
click at [461, 331] on div "29 A doctor does not need the patient’s written authorization to send a copy of…" at bounding box center [440, 281] width 500 height 124
click at [424, 377] on input "True" at bounding box center [427, 373] width 10 height 8
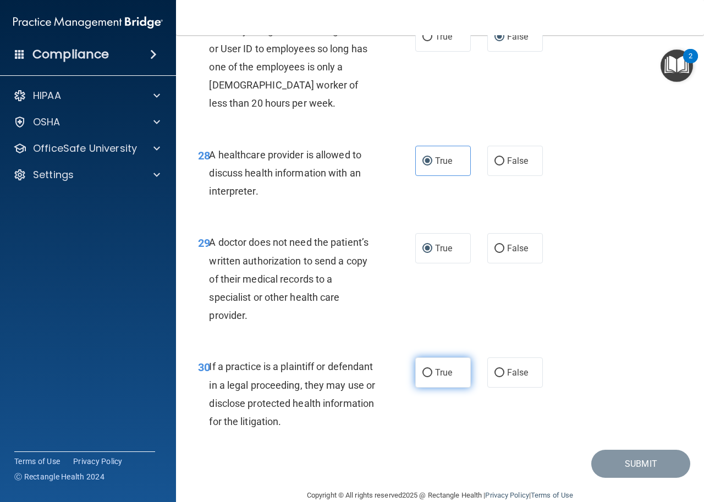
radio input "true"
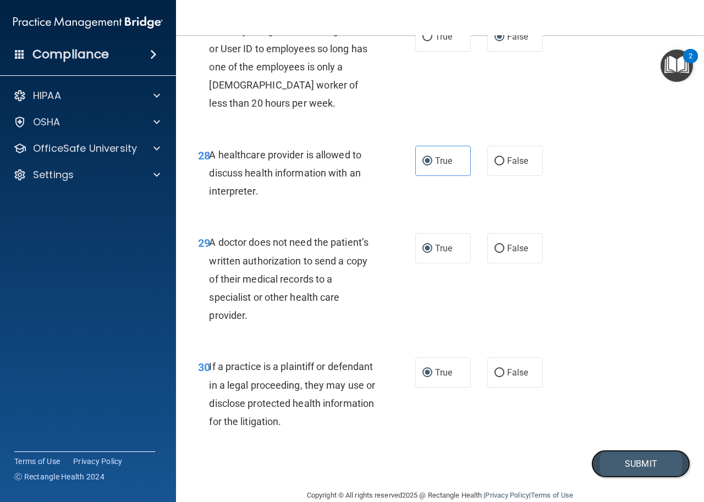
click at [629, 478] on button "Submit" at bounding box center [640, 464] width 99 height 28
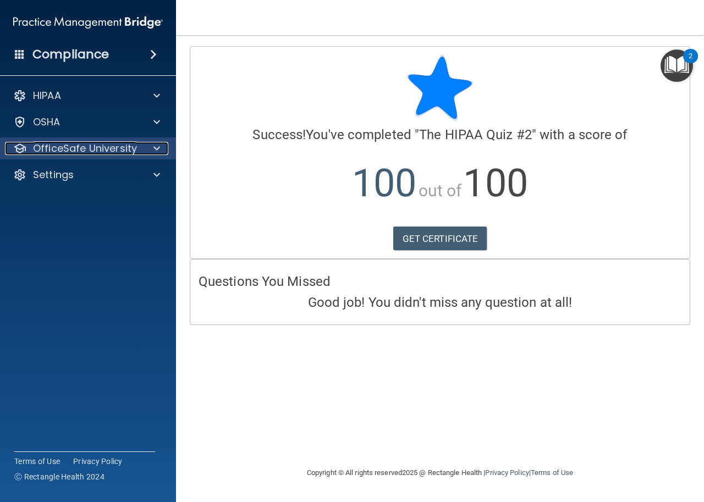
click at [158, 148] on span at bounding box center [156, 148] width 7 height 13
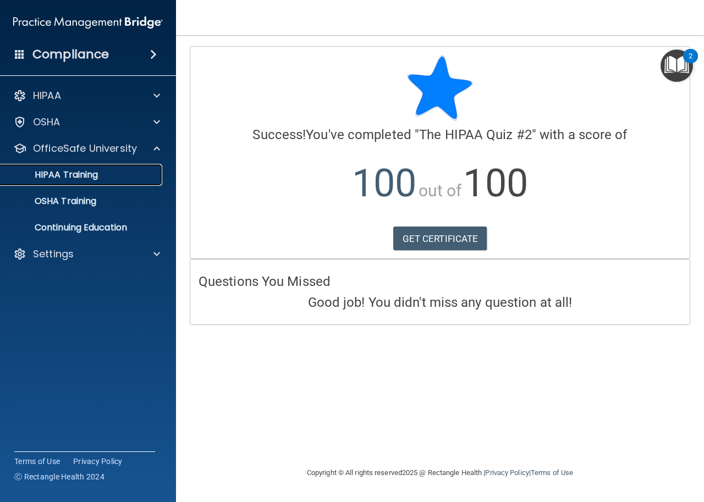
click at [107, 174] on div "HIPAA Training" at bounding box center [82, 174] width 150 height 11
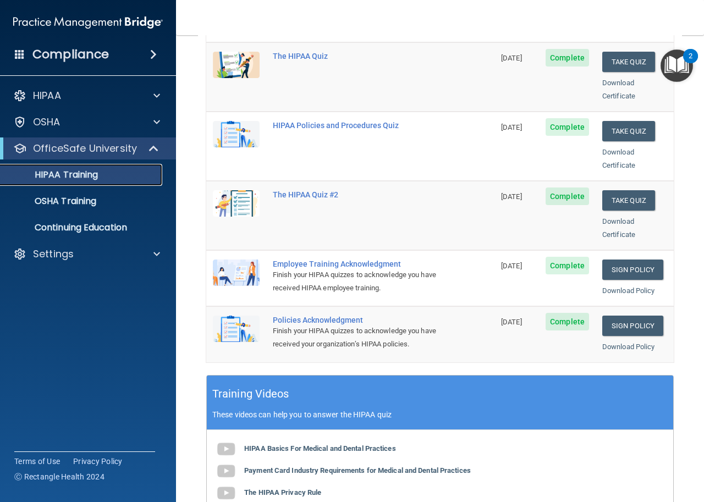
scroll to position [165, 0]
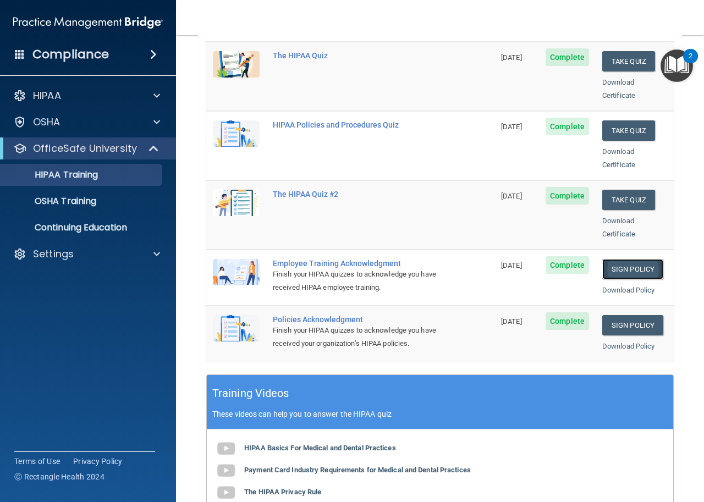
click at [615, 259] on link "Sign Policy" at bounding box center [632, 269] width 61 height 20
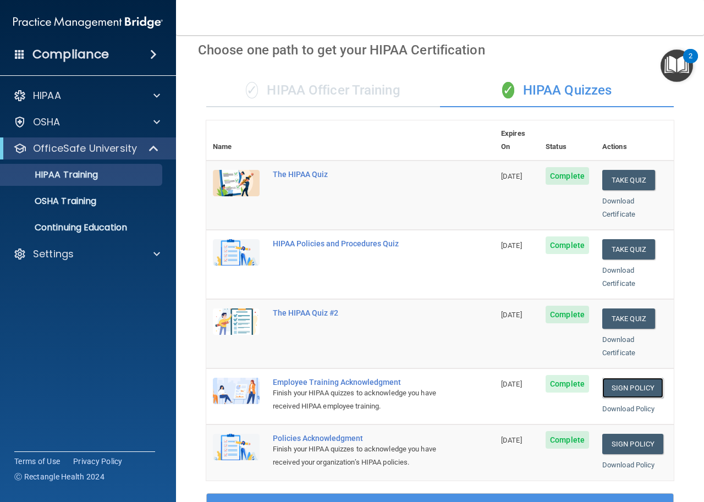
scroll to position [0, 0]
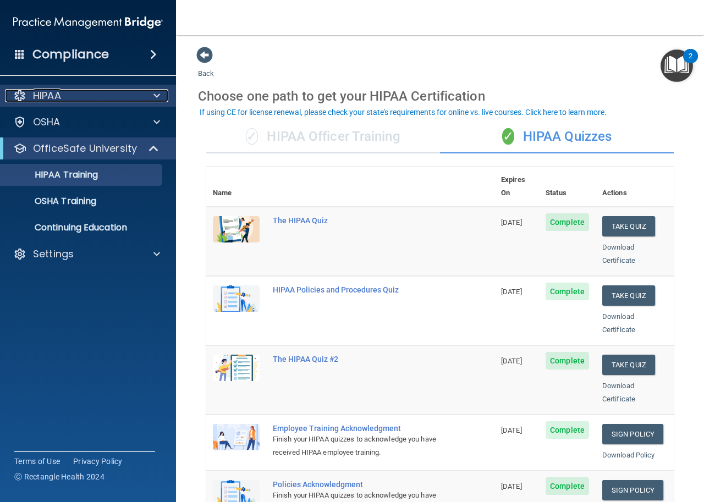
click at [49, 93] on p "HIPAA" at bounding box center [47, 95] width 28 height 13
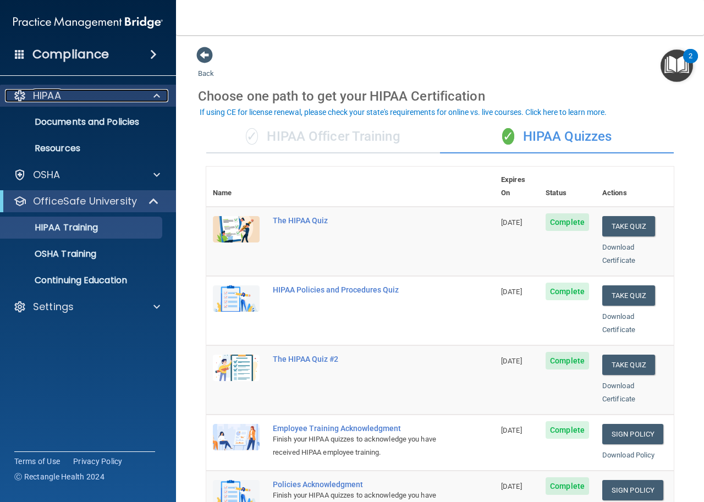
click at [49, 93] on p "HIPAA" at bounding box center [47, 95] width 28 height 13
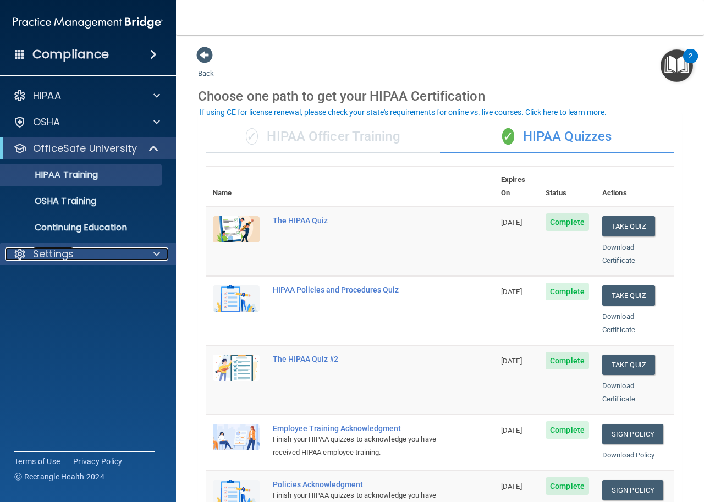
click at [36, 252] on p "Settings" at bounding box center [53, 253] width 41 height 13
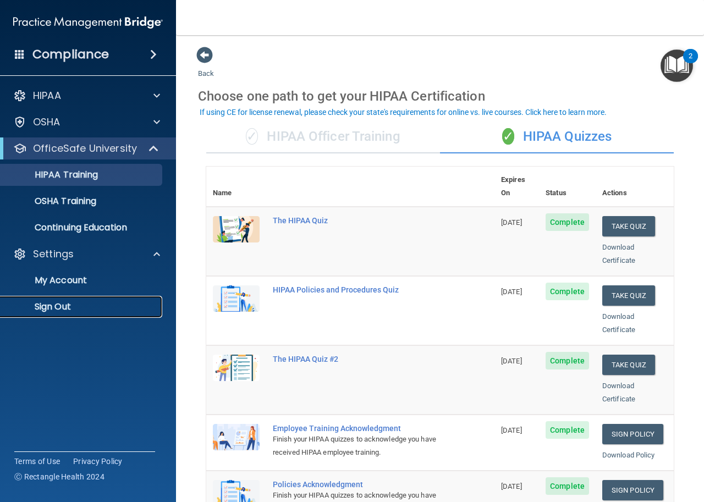
click at [60, 310] on p "Sign Out" at bounding box center [82, 306] width 150 height 11
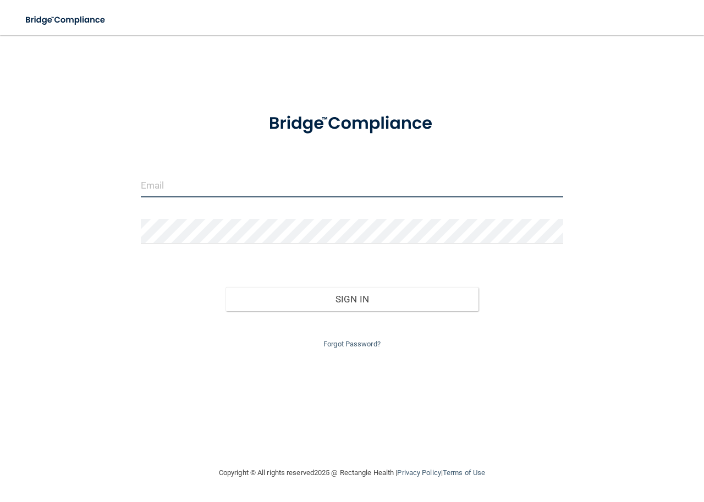
click at [191, 187] on input "email" at bounding box center [352, 185] width 422 height 25
click at [233, 181] on input "email" at bounding box center [352, 185] width 422 height 25
click at [286, 184] on input "email" at bounding box center [352, 185] width 422 height 25
type input "jasmine.rolon.64@gmail.com"
click at [225, 287] on button "Sign In" at bounding box center [351, 299] width 253 height 24
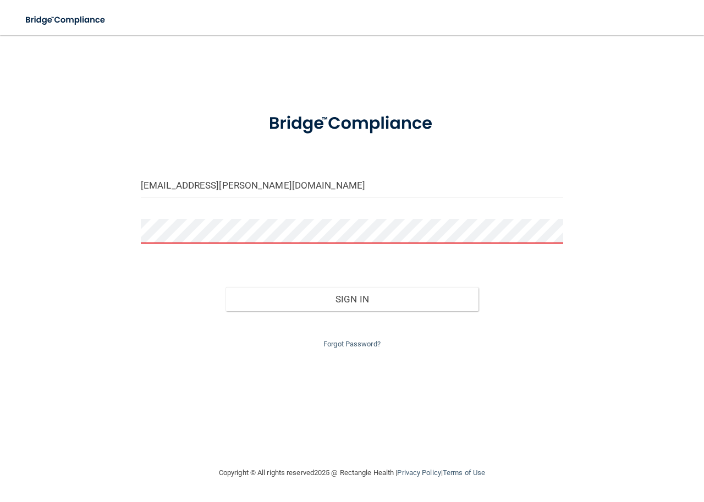
click at [225, 287] on button "Sign In" at bounding box center [351, 299] width 253 height 24
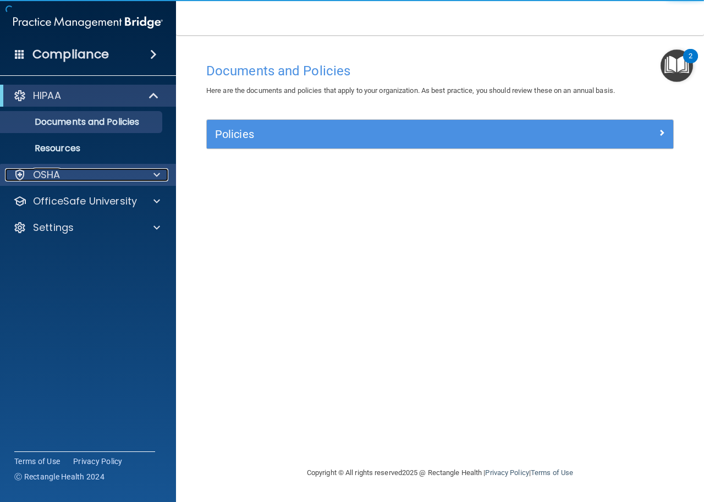
click at [158, 178] on span at bounding box center [156, 174] width 7 height 13
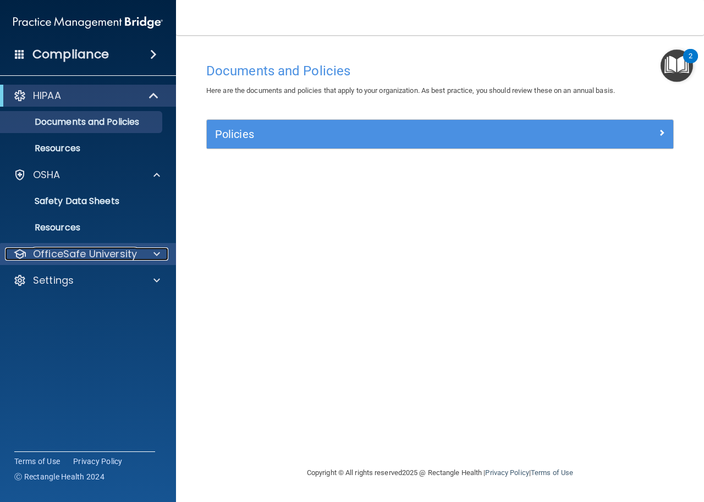
click at [137, 250] on div "OfficeSafe University" at bounding box center [73, 253] width 136 height 13
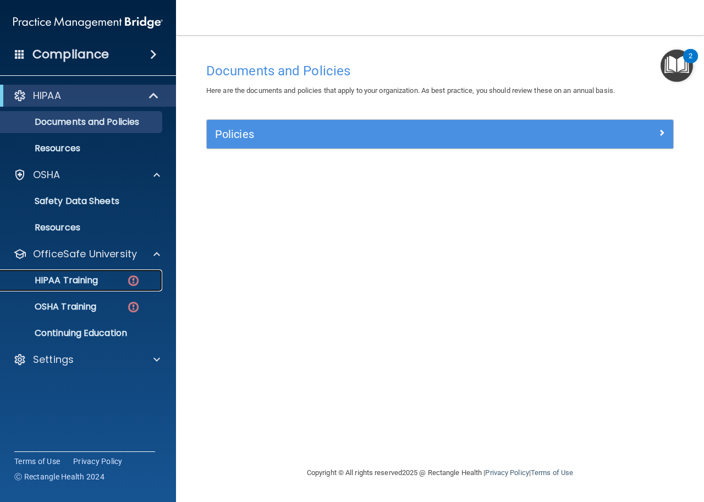
click at [97, 275] on p "HIPAA Training" at bounding box center [52, 280] width 91 height 11
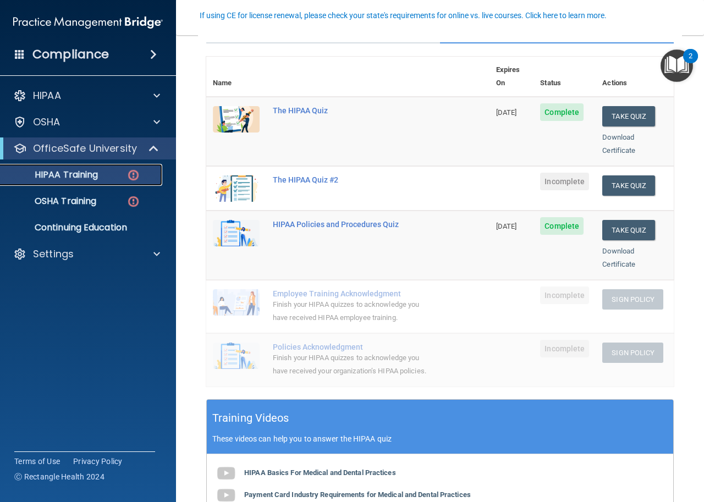
scroll to position [55, 0]
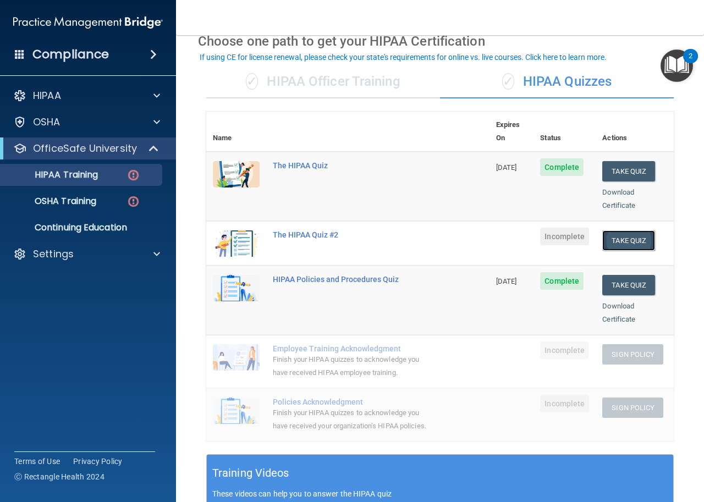
click at [612, 230] on button "Take Quiz" at bounding box center [628, 240] width 53 height 20
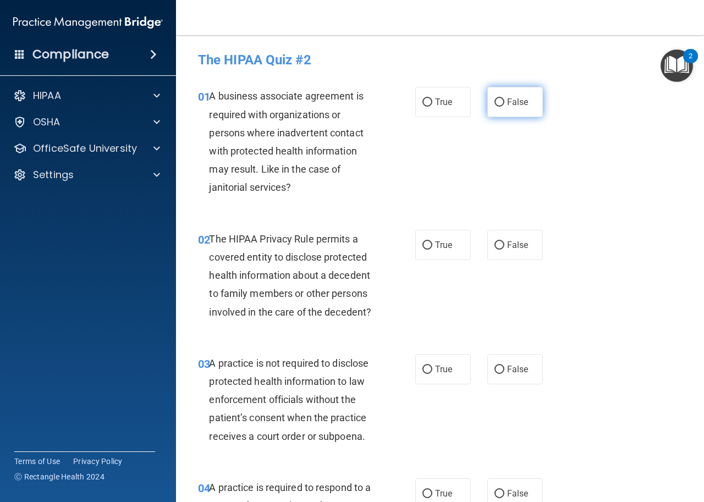
click at [519, 100] on span "False" at bounding box center [517, 102] width 21 height 10
click at [504, 100] on input "False" at bounding box center [499, 102] width 10 height 8
radio input "true"
click at [439, 248] on span "True" at bounding box center [443, 245] width 17 height 10
click at [432, 248] on input "True" at bounding box center [427, 245] width 10 height 8
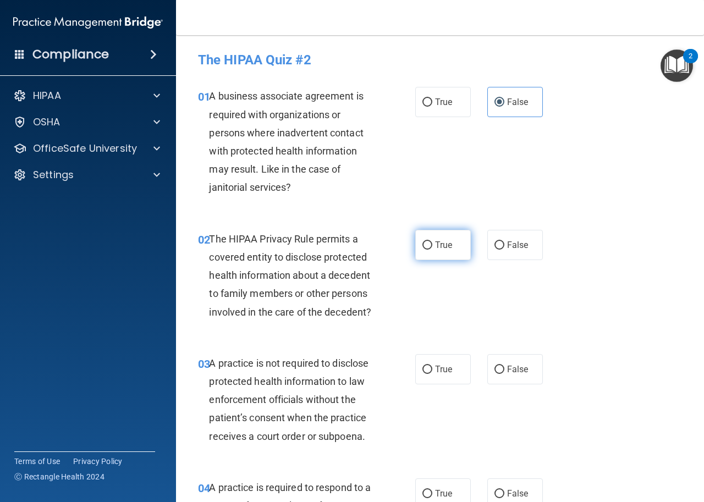
radio input "true"
click at [497, 367] on input "False" at bounding box center [499, 370] width 10 height 8
radio input "true"
click at [425, 490] on input "True" at bounding box center [427, 494] width 10 height 8
radio input "true"
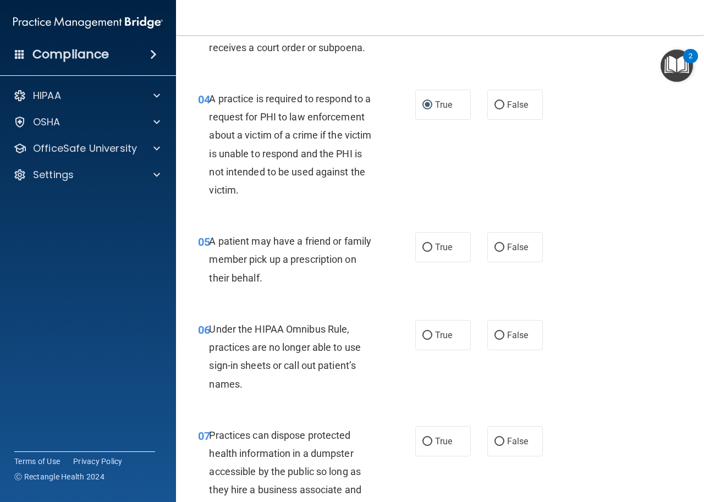
scroll to position [440, 0]
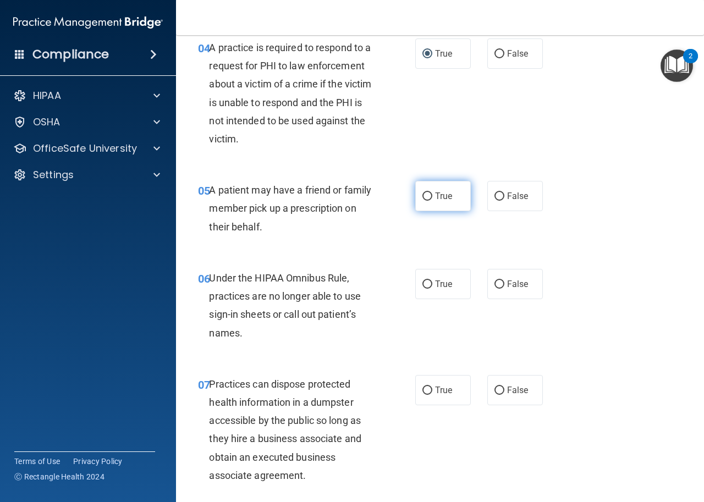
click at [429, 197] on label "True" at bounding box center [443, 196] width 56 height 30
click at [429, 197] on input "True" at bounding box center [427, 196] width 10 height 8
radio input "true"
click at [526, 289] on label "False" at bounding box center [515, 284] width 56 height 30
click at [504, 289] on input "False" at bounding box center [499, 284] width 10 height 8
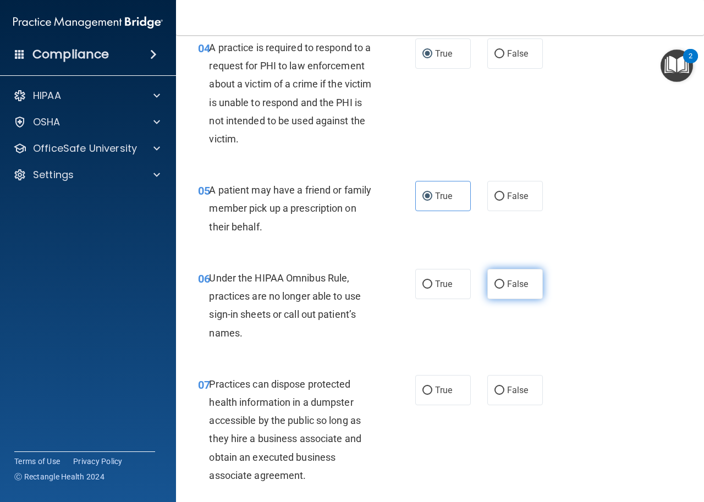
radio input "true"
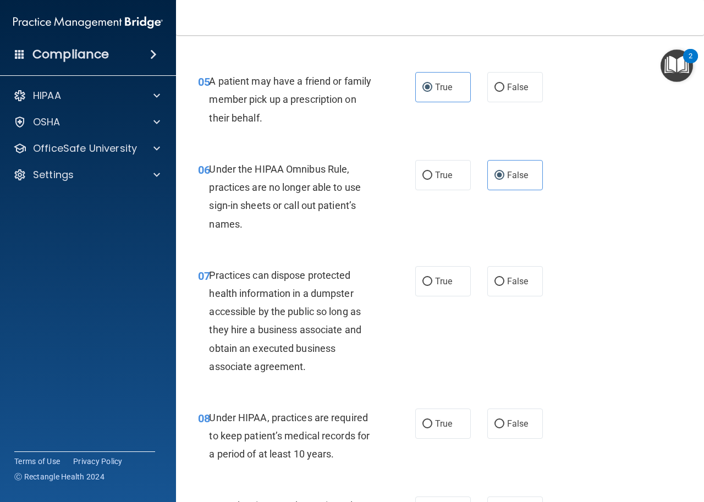
scroll to position [550, 0]
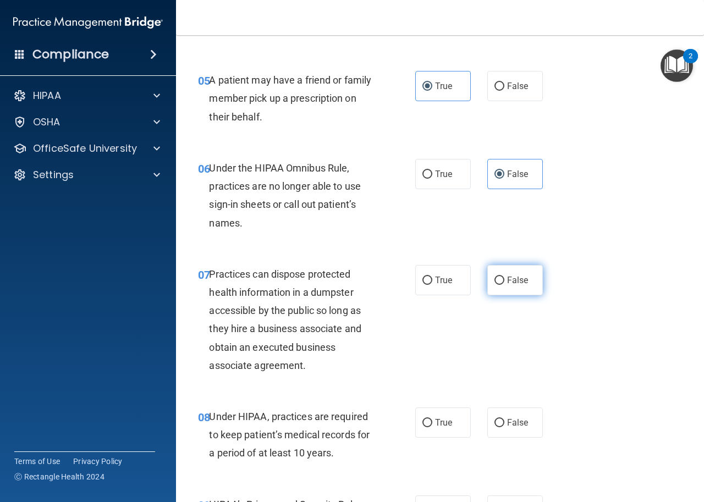
click at [507, 280] on span "False" at bounding box center [517, 280] width 21 height 10
click at [504, 280] on input "False" at bounding box center [499, 280] width 10 height 8
radio input "true"
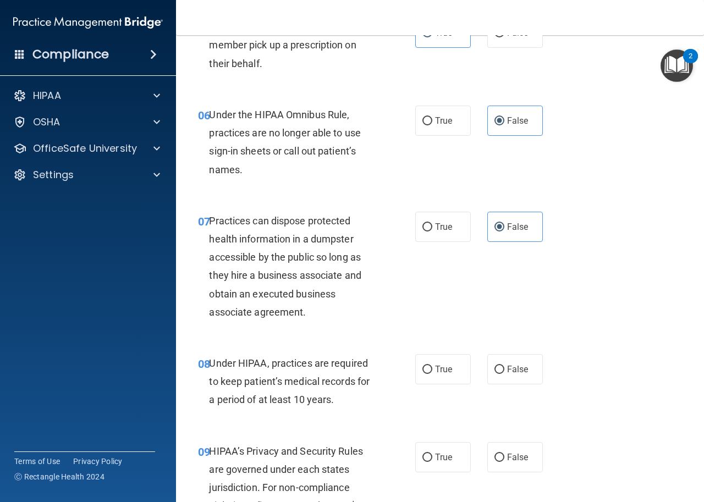
scroll to position [660, 0]
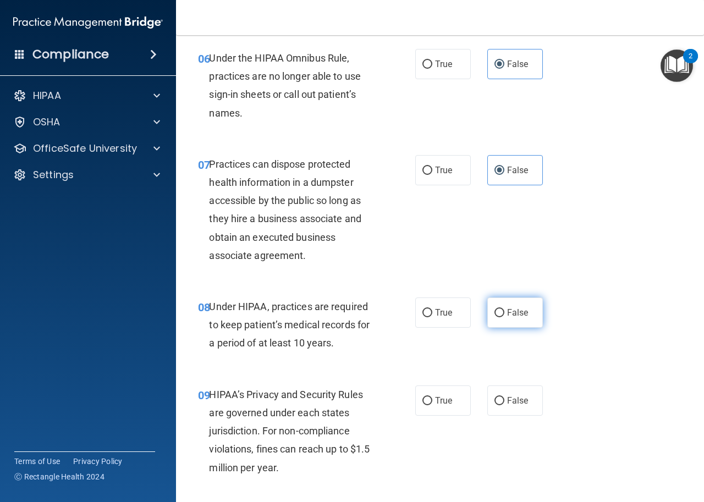
click at [494, 315] on input "False" at bounding box center [499, 313] width 10 height 8
radio input "true"
click at [517, 394] on label "False" at bounding box center [515, 400] width 56 height 30
click at [504, 397] on input "False" at bounding box center [499, 401] width 10 height 8
radio input "true"
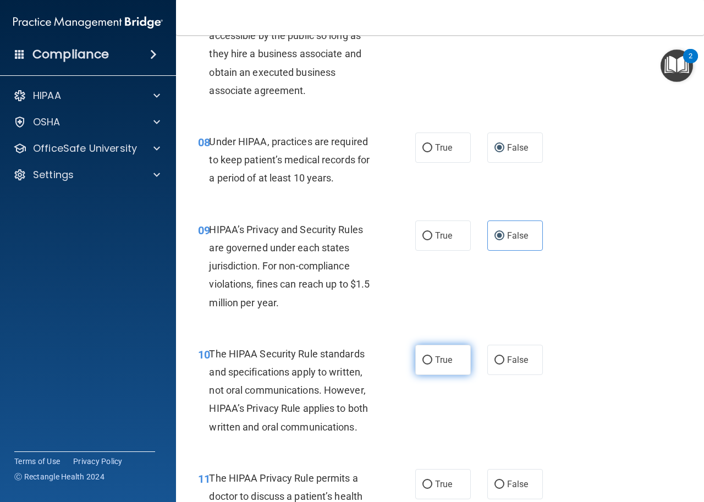
click at [422, 356] on input "True" at bounding box center [427, 360] width 10 height 8
radio input "true"
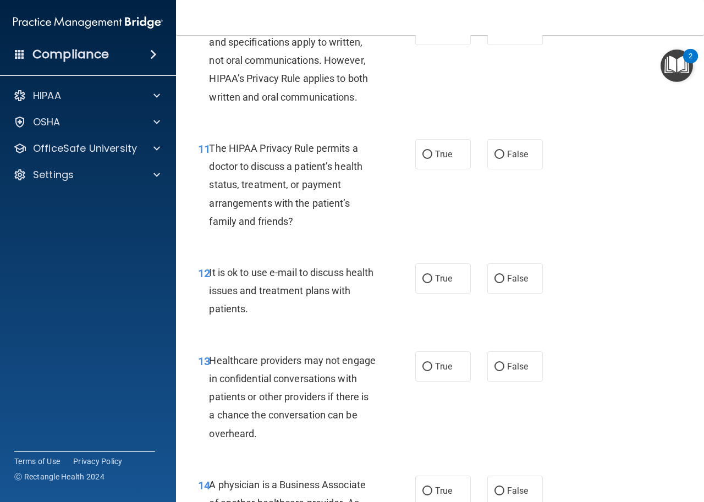
scroll to position [1209, 0]
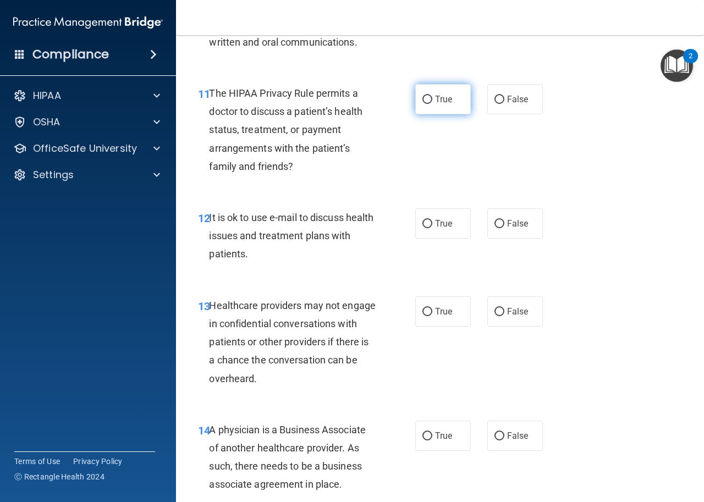
click at [435, 100] on span "True" at bounding box center [443, 99] width 17 height 10
click at [432, 100] on input "True" at bounding box center [427, 100] width 10 height 8
radio input "true"
click at [429, 229] on label "True" at bounding box center [443, 223] width 56 height 30
click at [429, 228] on input "True" at bounding box center [427, 224] width 10 height 8
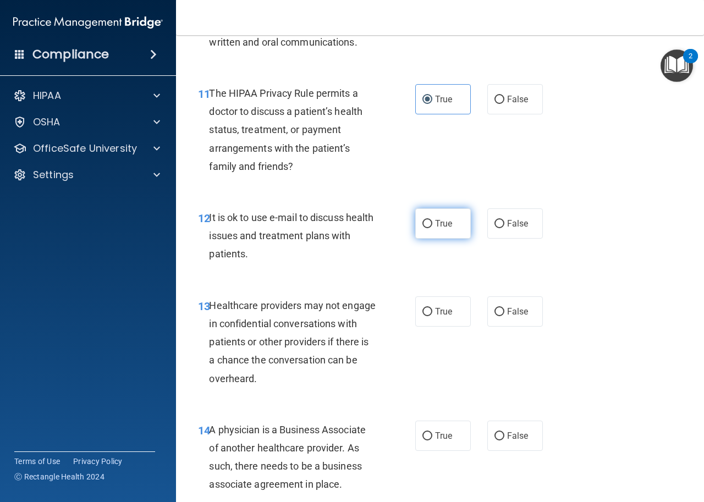
radio input "true"
click at [507, 313] on span "False" at bounding box center [517, 311] width 21 height 10
click at [504, 313] on input "False" at bounding box center [499, 312] width 10 height 8
radio input "true"
click at [507, 432] on span "False" at bounding box center [517, 435] width 21 height 10
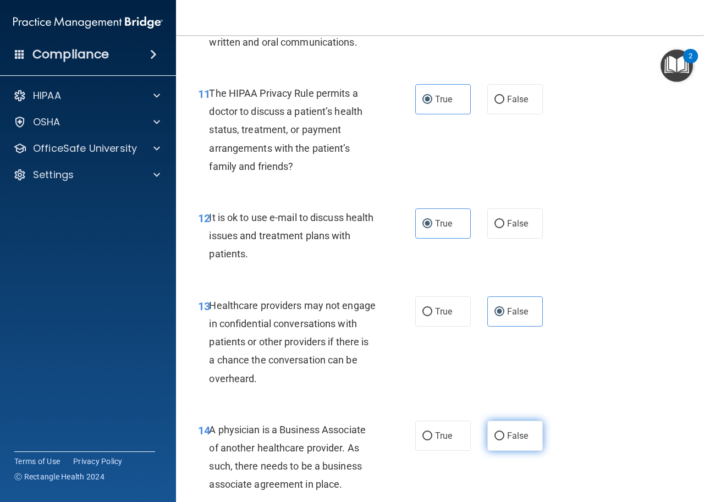
click at [504, 432] on input "False" at bounding box center [499, 436] width 10 height 8
radio input "true"
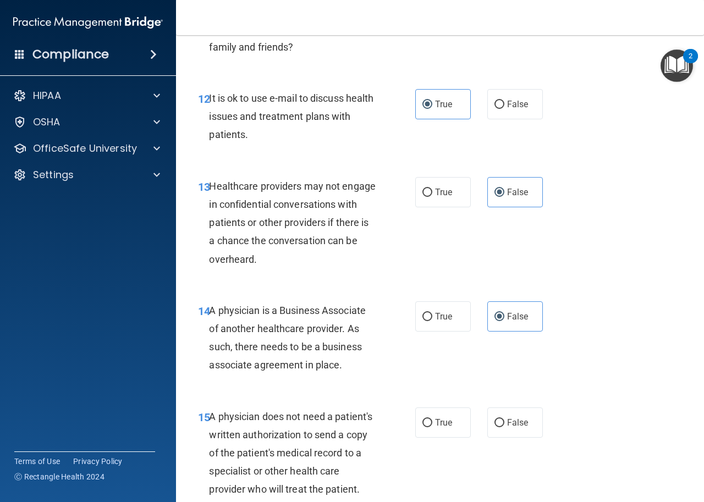
scroll to position [1374, 0]
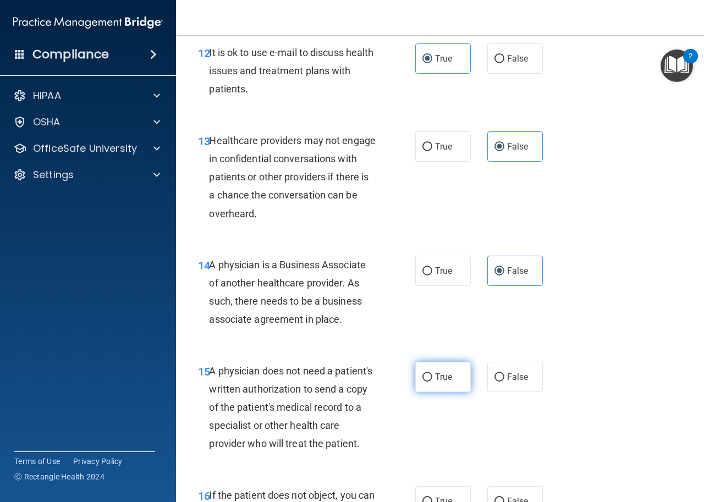
click at [435, 379] on span "True" at bounding box center [443, 377] width 17 height 10
click at [432, 379] on input "True" at bounding box center [427, 377] width 10 height 8
radio input "true"
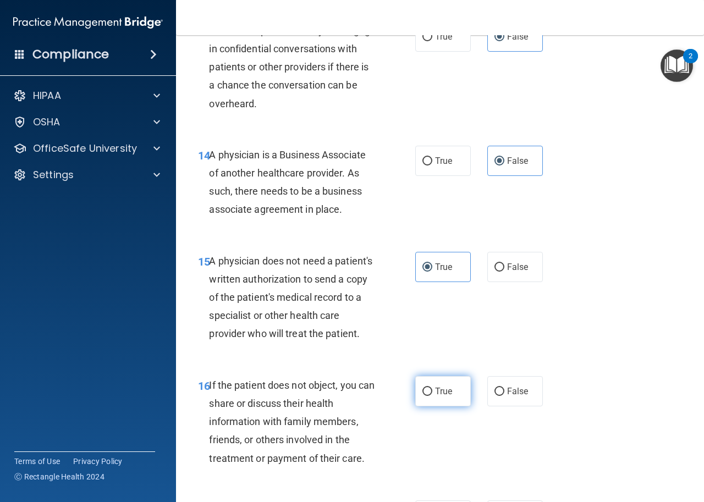
click at [430, 401] on label "True" at bounding box center [443, 391] width 56 height 30
click at [430, 396] on input "True" at bounding box center [427, 392] width 10 height 8
radio input "true"
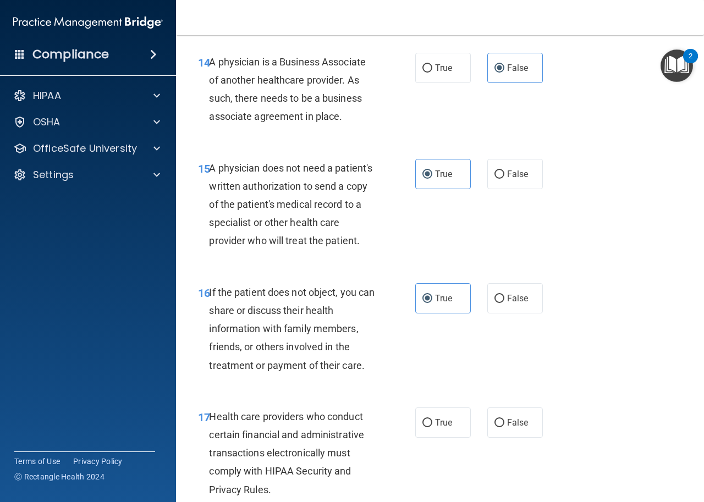
scroll to position [1759, 0]
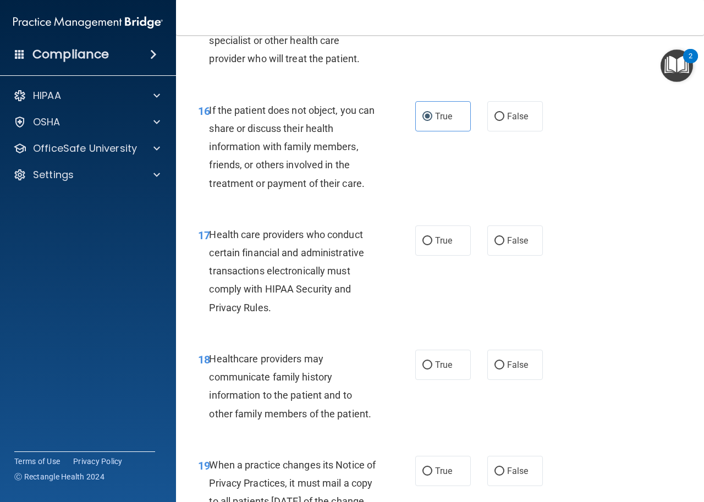
drag, startPoint x: 430, startPoint y: 238, endPoint x: 478, endPoint y: 348, distance: 119.9
click at [429, 239] on label "True" at bounding box center [443, 240] width 56 height 30
click at [429, 239] on input "True" at bounding box center [427, 241] width 10 height 8
radio input "true"
click at [512, 361] on span "False" at bounding box center [517, 364] width 21 height 10
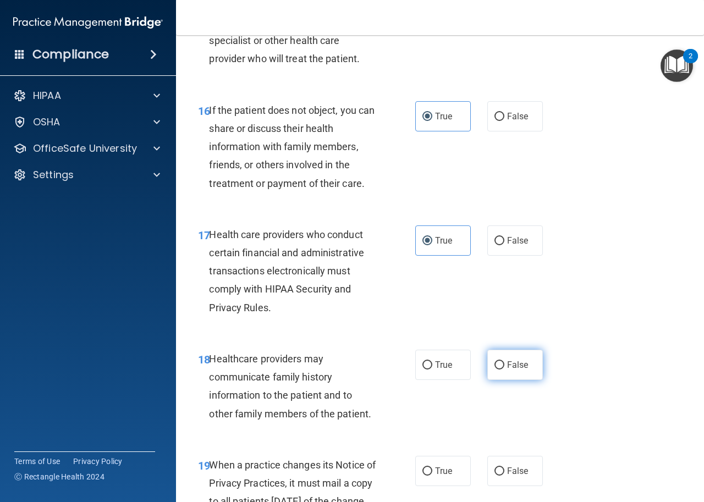
click at [504, 361] on input "False" at bounding box center [499, 365] width 10 height 8
radio input "true"
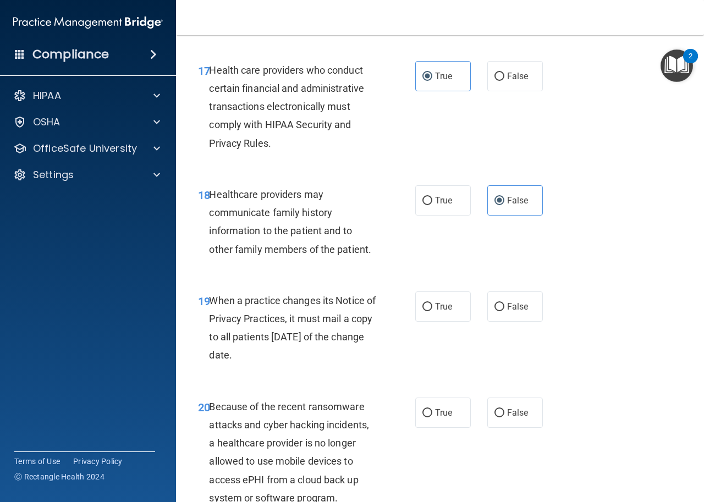
scroll to position [1924, 0]
click at [507, 300] on label "False" at bounding box center [515, 306] width 56 height 30
click at [504, 302] on input "False" at bounding box center [499, 306] width 10 height 8
radio input "true"
click at [520, 412] on span "False" at bounding box center [517, 412] width 21 height 10
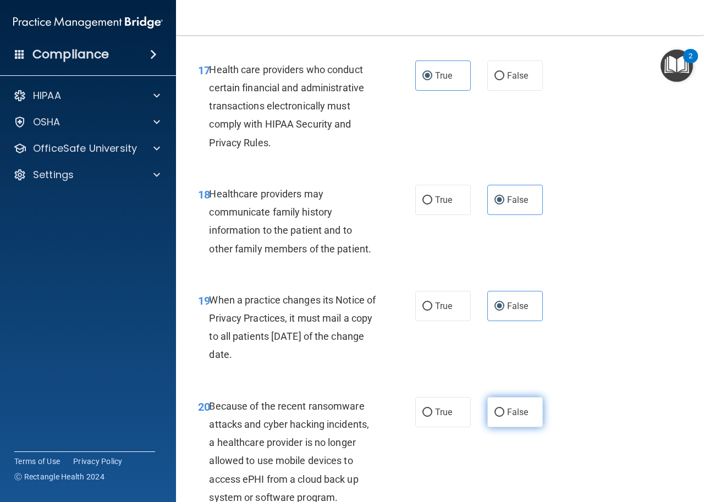
click at [504, 412] on input "False" at bounding box center [499, 412] width 10 height 8
radio input "true"
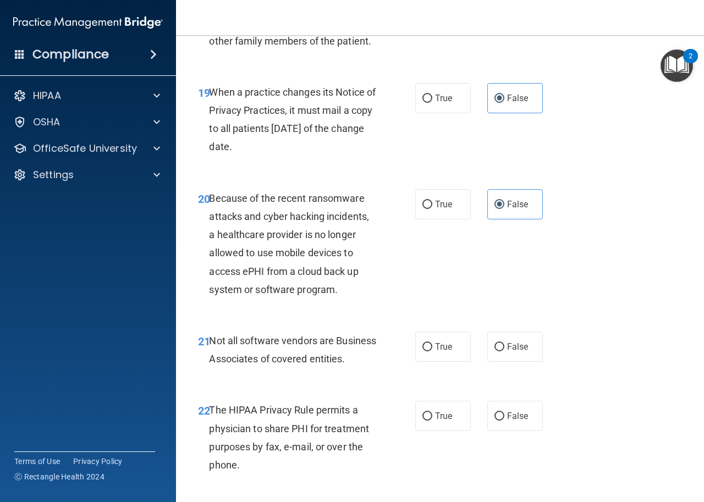
scroll to position [2144, 0]
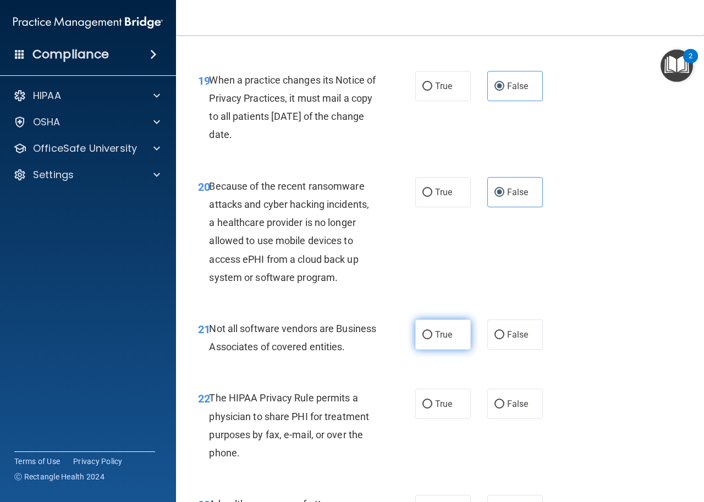
click at [437, 329] on label "True" at bounding box center [443, 334] width 56 height 30
click at [432, 331] on input "True" at bounding box center [427, 335] width 10 height 8
radio input "true"
click at [435, 409] on span "True" at bounding box center [443, 404] width 17 height 10
click at [432, 408] on input "True" at bounding box center [427, 404] width 10 height 8
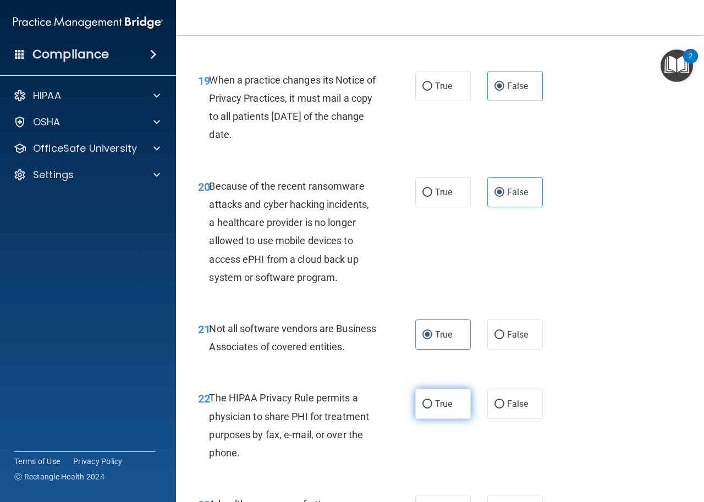
radio input "true"
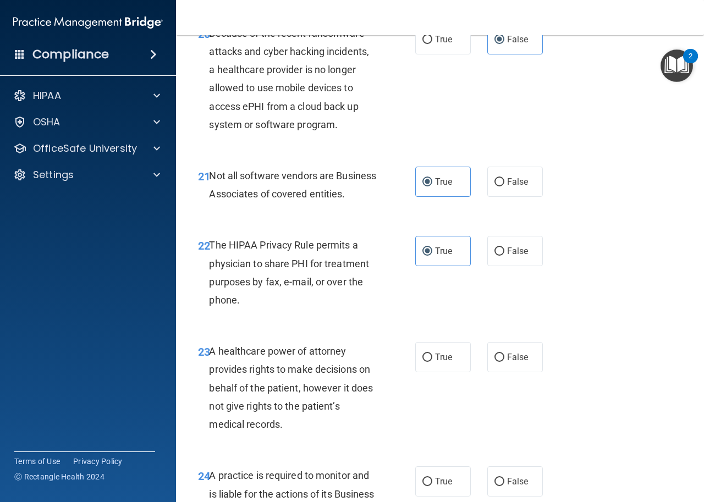
scroll to position [2309, 0]
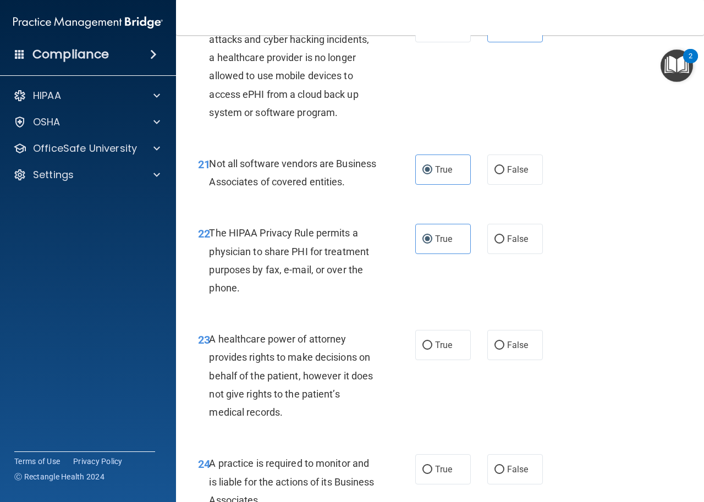
drag, startPoint x: 523, startPoint y: 365, endPoint x: 534, endPoint y: 417, distance: 53.4
click at [522, 360] on label "False" at bounding box center [515, 345] width 56 height 30
click at [504, 350] on input "False" at bounding box center [499, 345] width 10 height 8
radio input "true"
click at [513, 479] on label "False" at bounding box center [515, 469] width 56 height 30
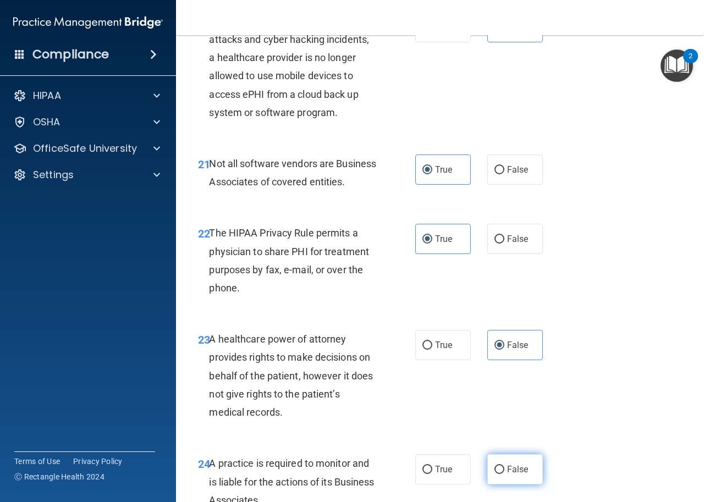
click at [504, 474] on input "False" at bounding box center [499, 470] width 10 height 8
radio input "true"
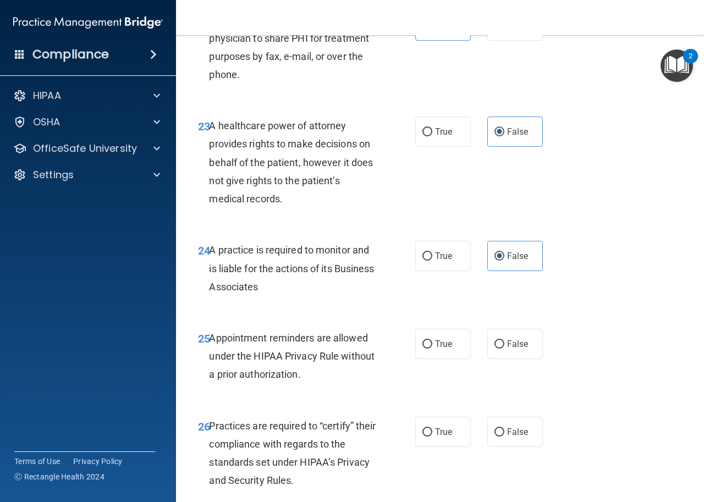
scroll to position [2529, 0]
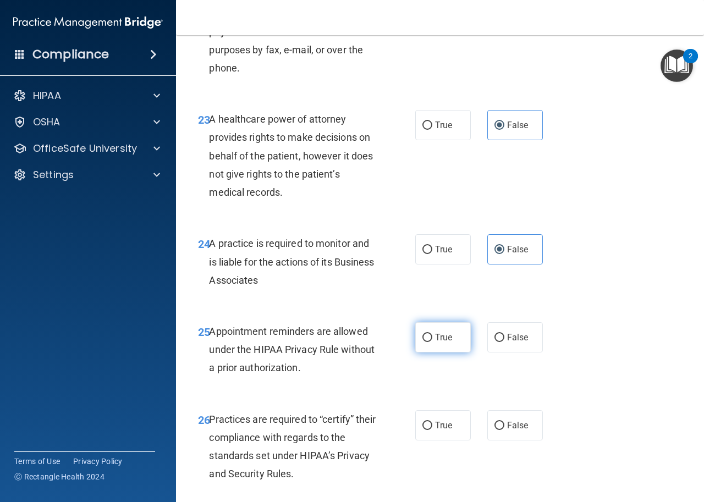
click at [435, 342] on span "True" at bounding box center [443, 337] width 17 height 10
click at [432, 342] on input "True" at bounding box center [427, 338] width 10 height 8
radio input "true"
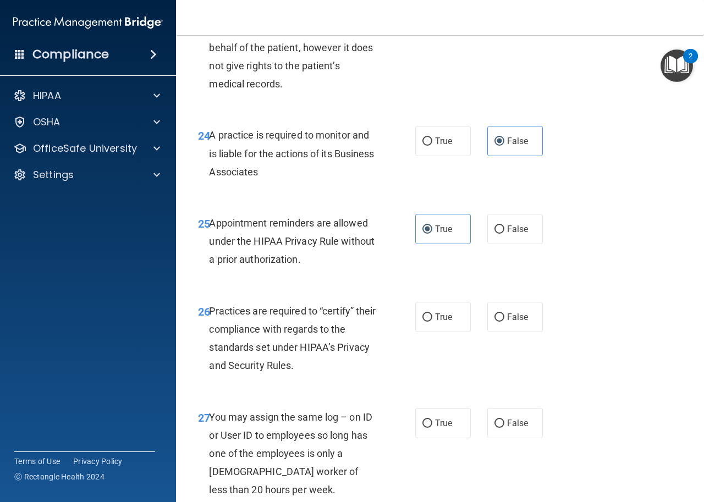
scroll to position [2639, 0]
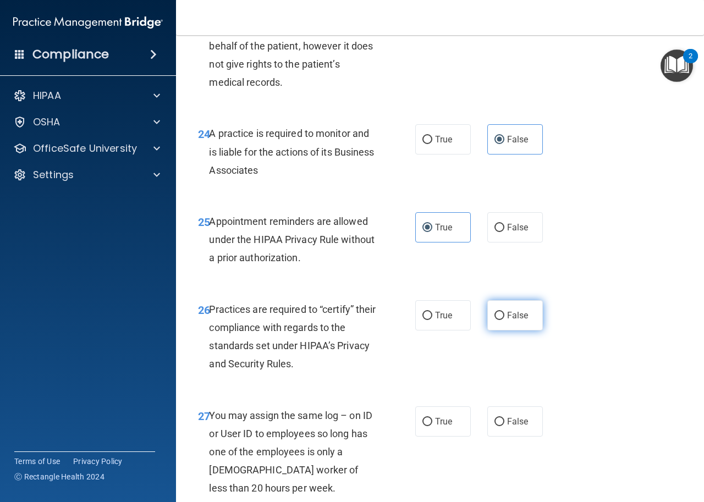
click at [517, 320] on span "False" at bounding box center [517, 315] width 21 height 10
click at [504, 320] on input "False" at bounding box center [499, 316] width 10 height 8
radio input "true"
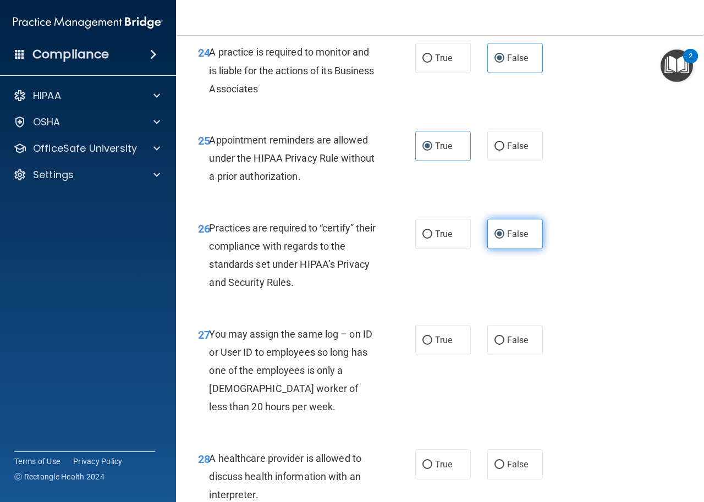
scroll to position [2748, 0]
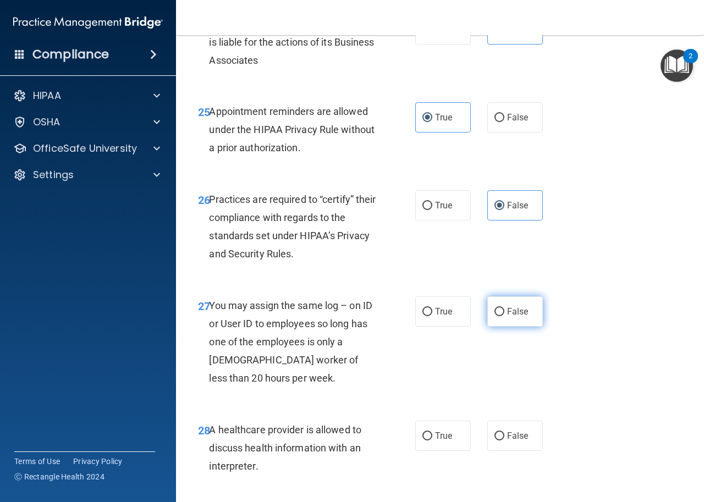
click at [507, 317] on span "False" at bounding box center [517, 311] width 21 height 10
click at [504, 316] on input "False" at bounding box center [499, 312] width 10 height 8
radio input "true"
click at [438, 451] on label "True" at bounding box center [443, 436] width 56 height 30
click at [432, 440] on input "True" at bounding box center [427, 436] width 10 height 8
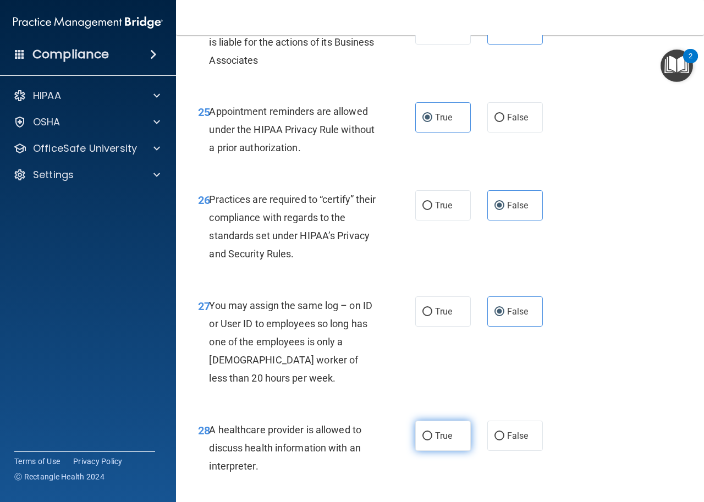
radio input "true"
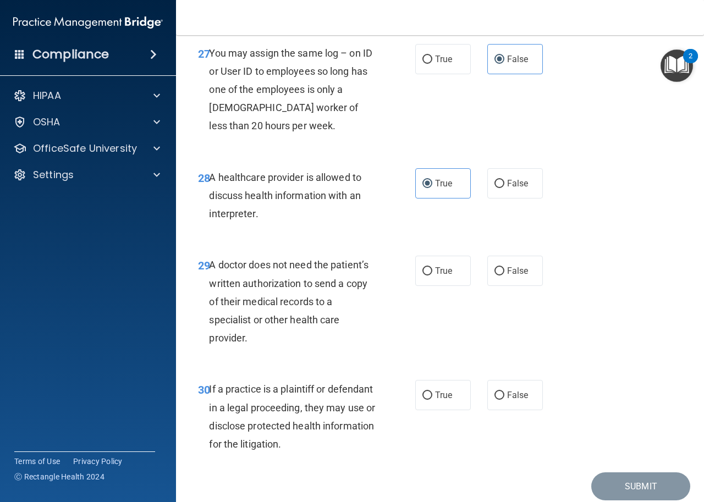
scroll to position [3023, 0]
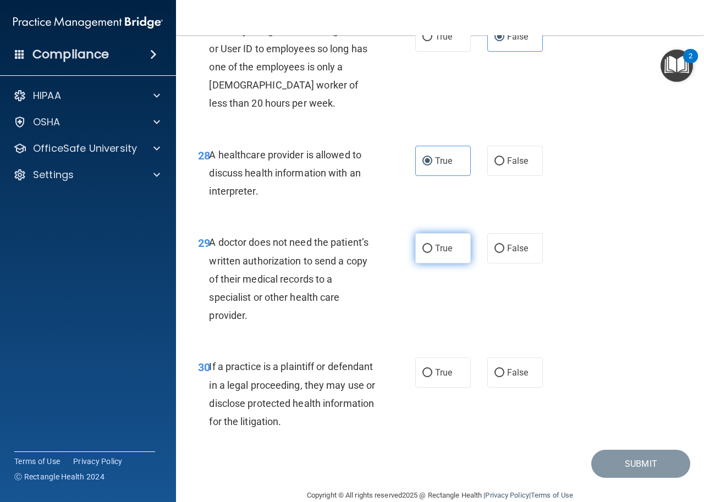
click at [429, 263] on label "True" at bounding box center [443, 248] width 56 height 30
click at [429, 253] on input "True" at bounding box center [427, 249] width 10 height 8
radio input "true"
click at [436, 388] on label "True" at bounding box center [443, 372] width 56 height 30
click at [432, 377] on input "True" at bounding box center [427, 373] width 10 height 8
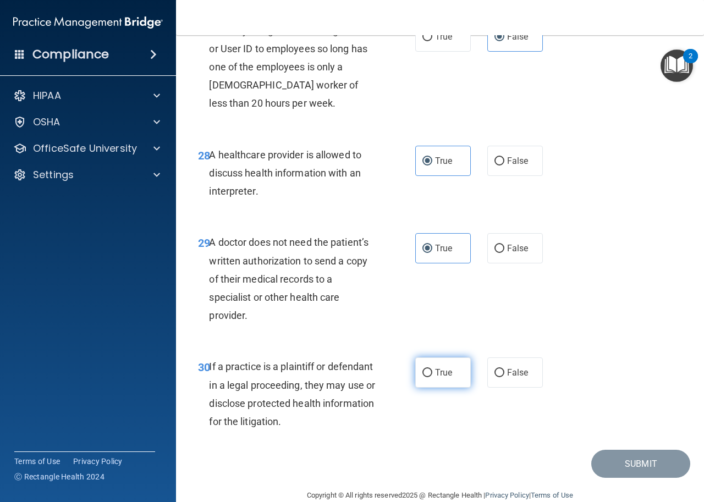
radio input "true"
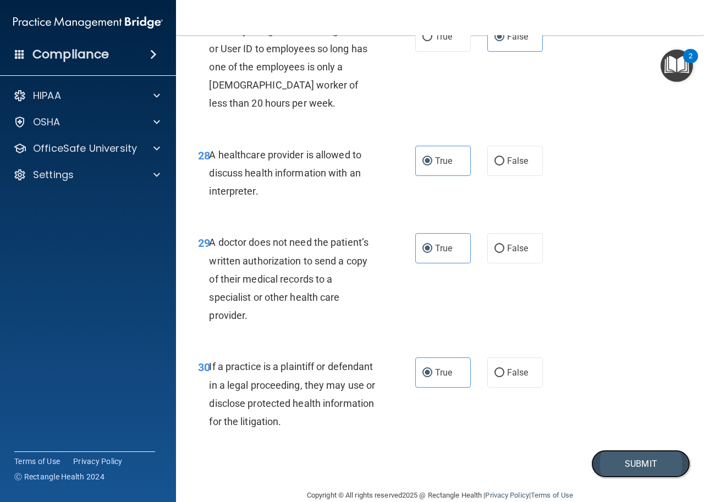
click at [620, 478] on button "Submit" at bounding box center [640, 464] width 99 height 28
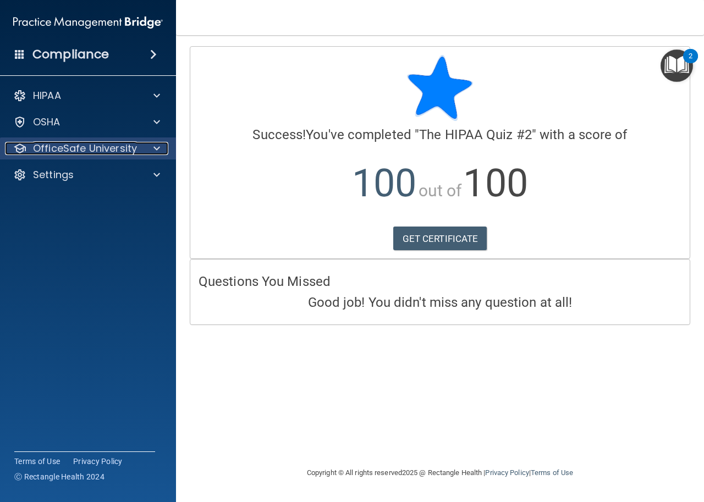
click at [156, 144] on span at bounding box center [156, 148] width 7 height 13
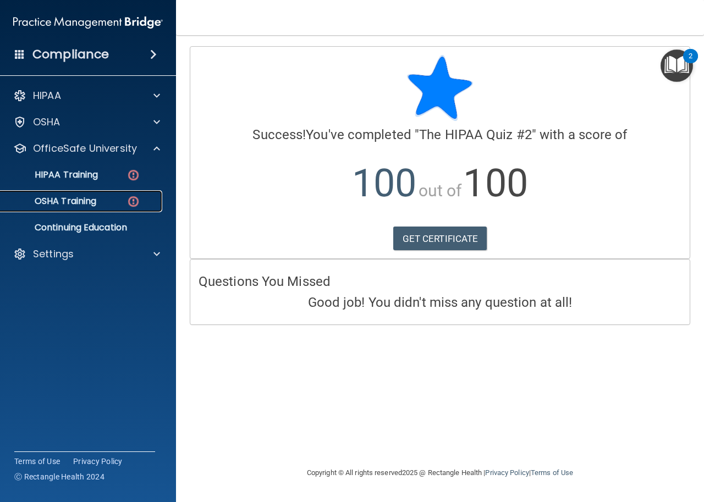
click at [100, 199] on div "OSHA Training" at bounding box center [82, 201] width 150 height 11
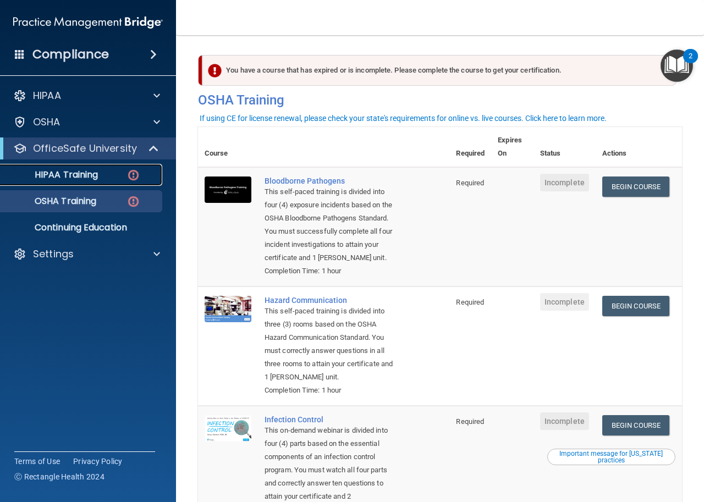
click at [107, 178] on div "HIPAA Training" at bounding box center [82, 174] width 150 height 11
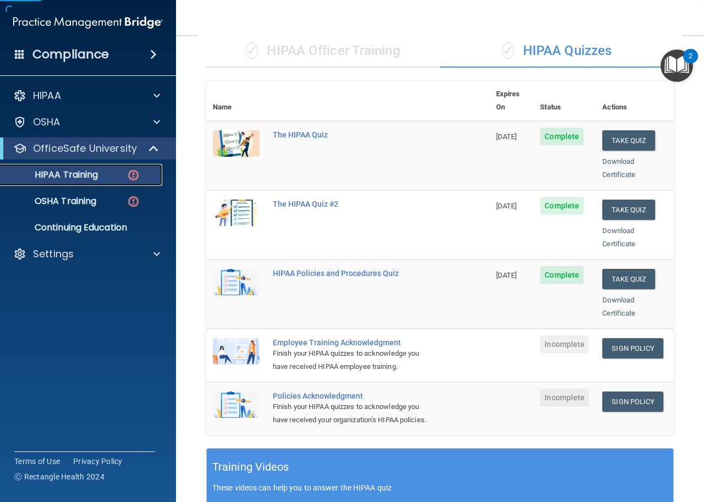
scroll to position [220, 0]
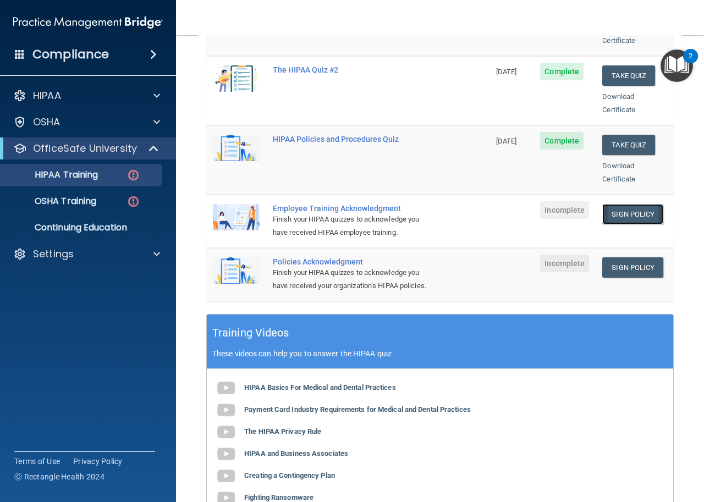
click at [628, 204] on link "Sign Policy" at bounding box center [632, 214] width 61 height 20
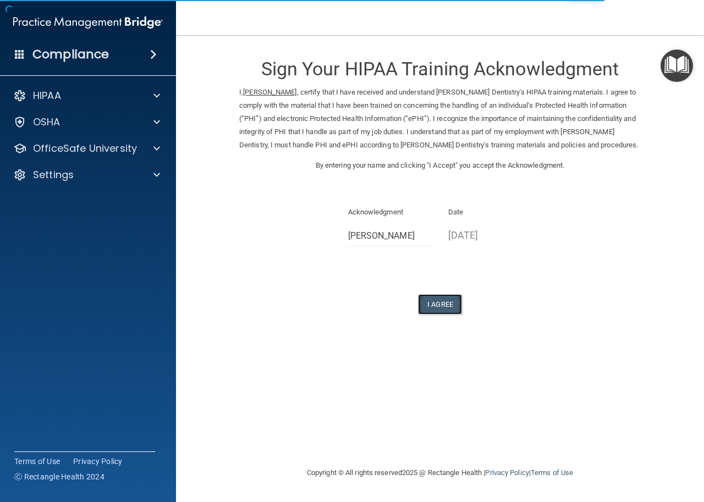
click at [445, 301] on button "I Agree" at bounding box center [440, 304] width 44 height 20
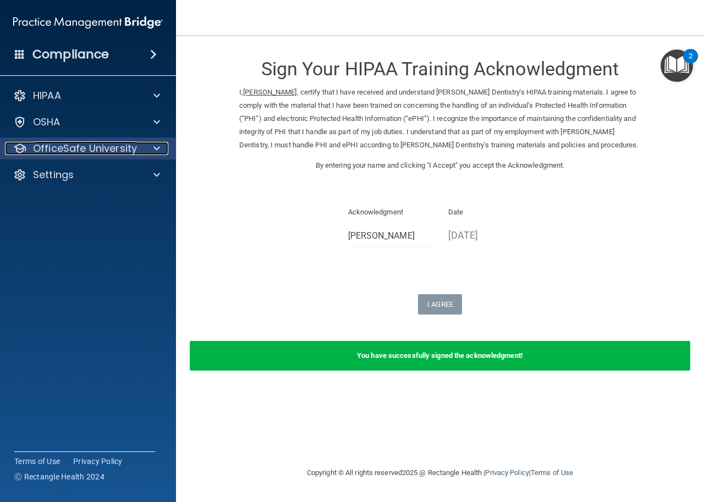
click at [158, 145] on span at bounding box center [156, 148] width 7 height 13
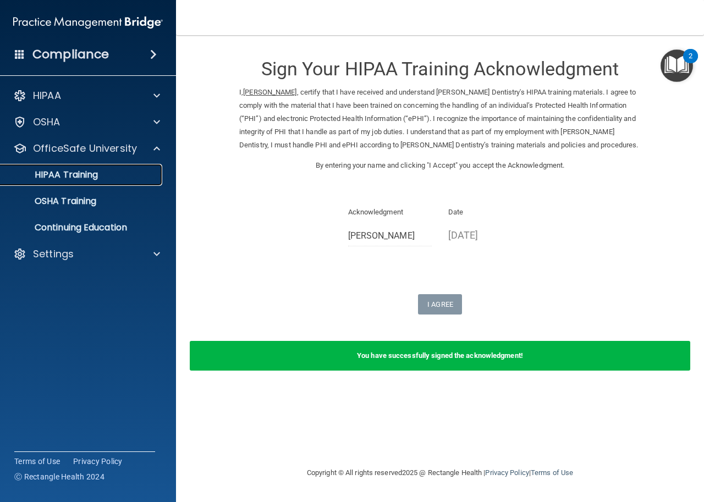
click at [71, 173] on p "HIPAA Training" at bounding box center [52, 174] width 91 height 11
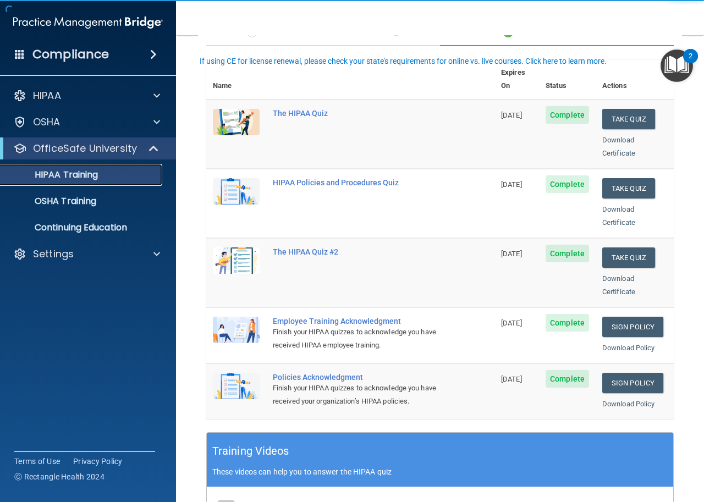
scroll to position [110, 0]
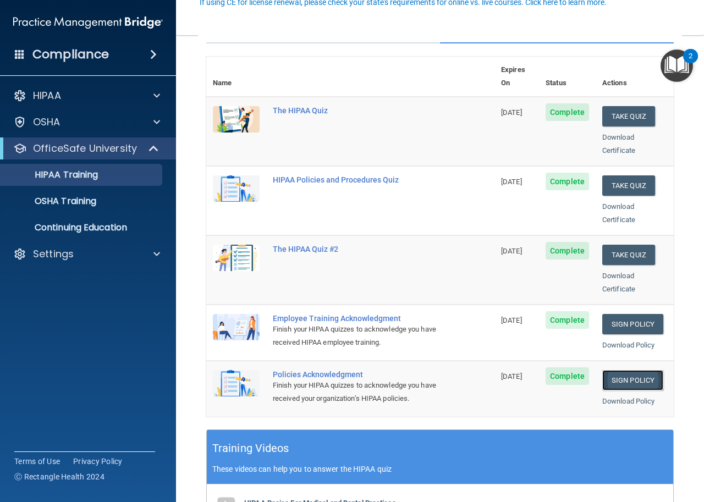
click at [629, 370] on link "Sign Policy" at bounding box center [632, 380] width 61 height 20
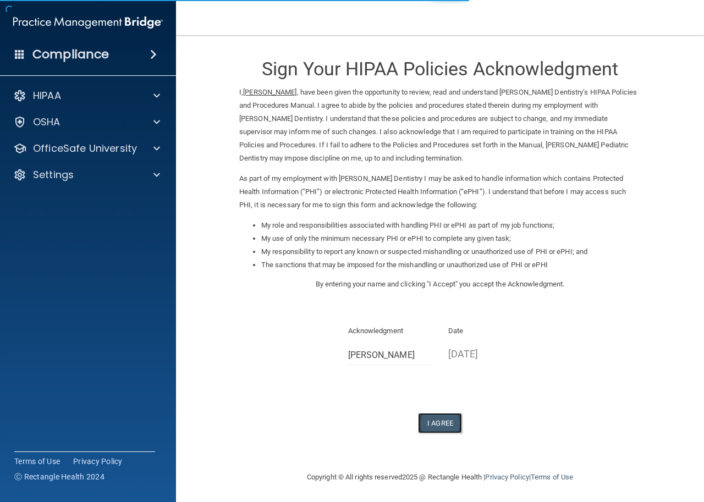
click at [432, 424] on button "I Agree" at bounding box center [440, 423] width 44 height 20
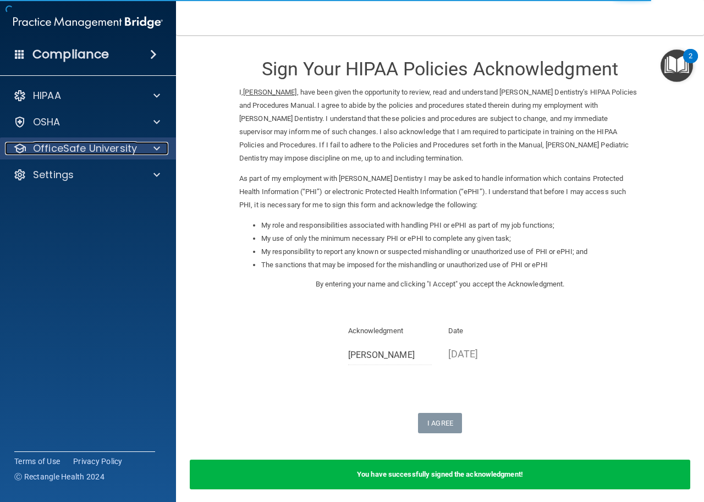
click at [151, 147] on div at bounding box center [154, 148] width 27 height 13
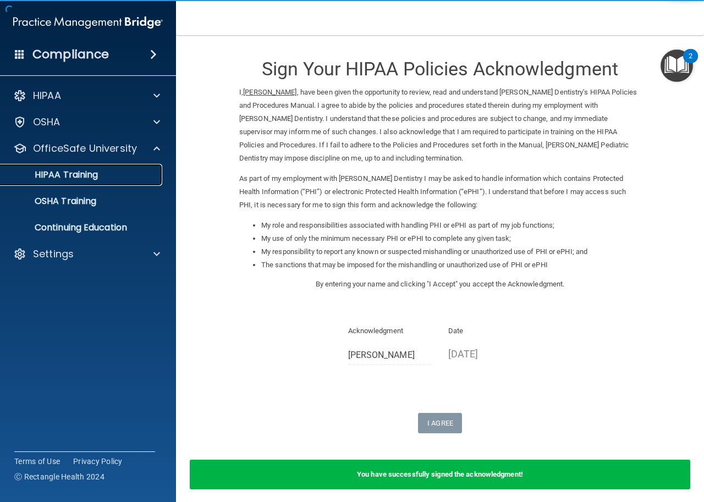
click at [88, 171] on p "HIPAA Training" at bounding box center [52, 174] width 91 height 11
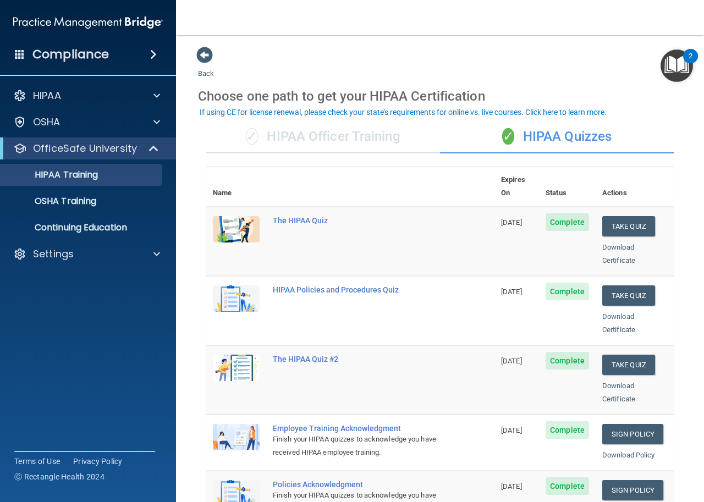
click at [152, 52] on span at bounding box center [153, 54] width 7 height 13
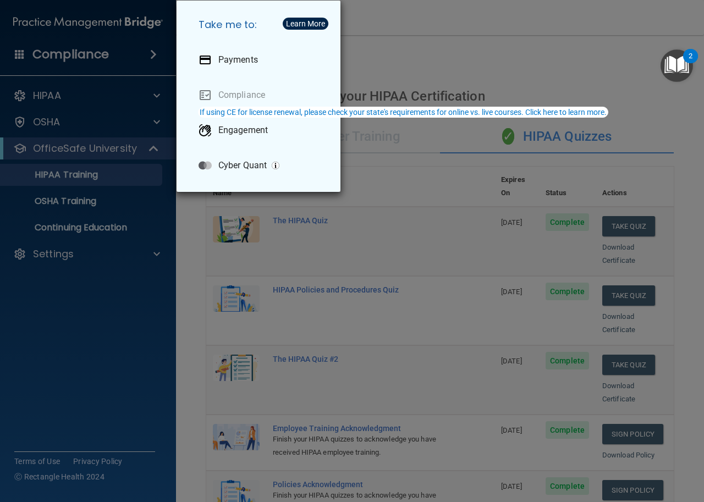
click at [152, 51] on div "Take me to: Payments Compliance Engagement Cyber Quant" at bounding box center [352, 251] width 704 height 502
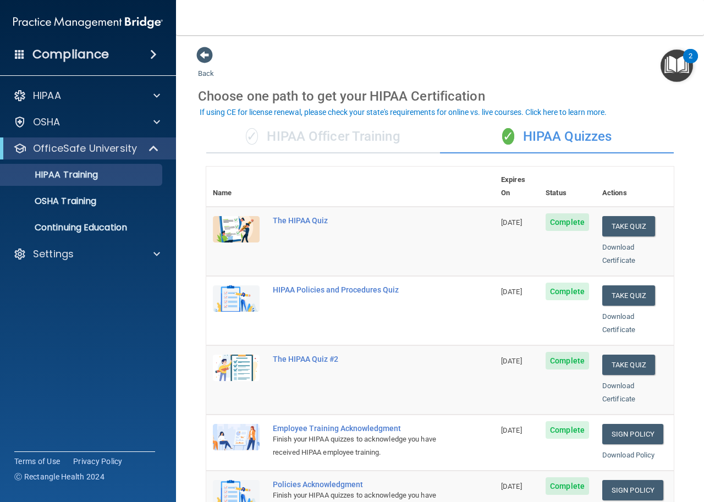
click at [17, 52] on span at bounding box center [20, 54] width 10 height 10
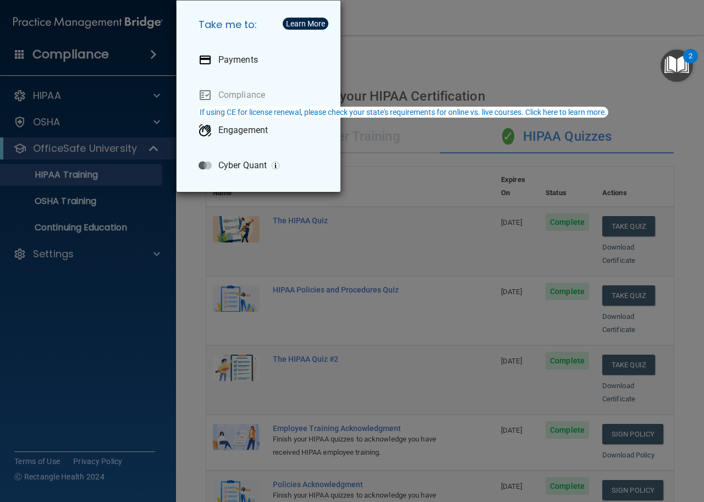
click at [17, 52] on div "Take me to: Payments Compliance Engagement Cyber Quant" at bounding box center [352, 251] width 704 height 502
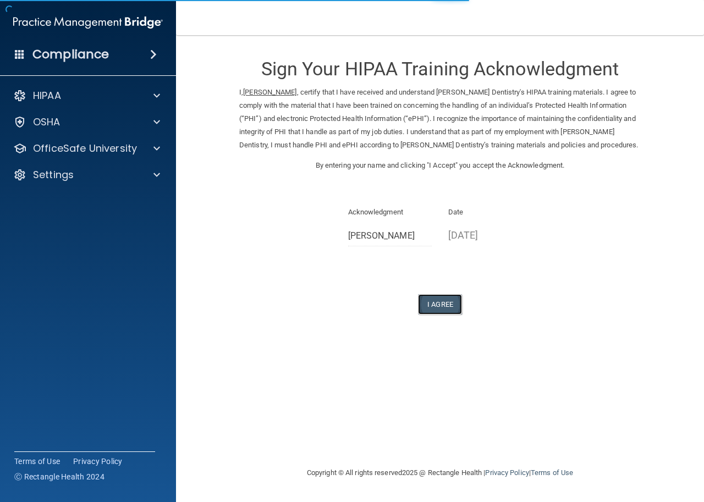
click at [447, 307] on button "I Agree" at bounding box center [440, 304] width 44 height 20
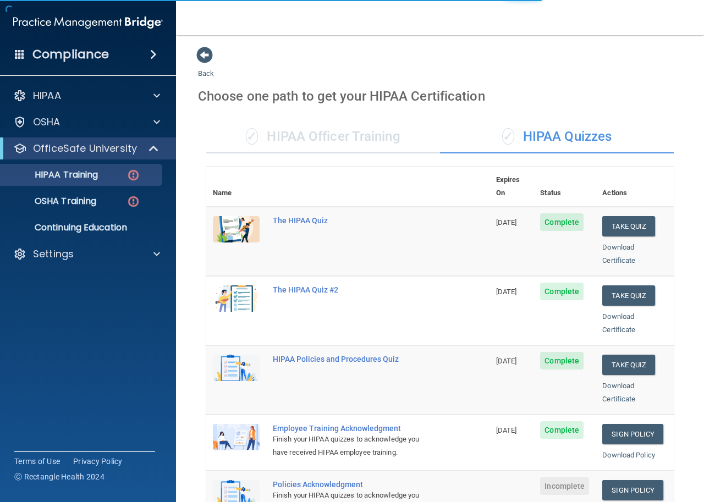
scroll to position [165, 0]
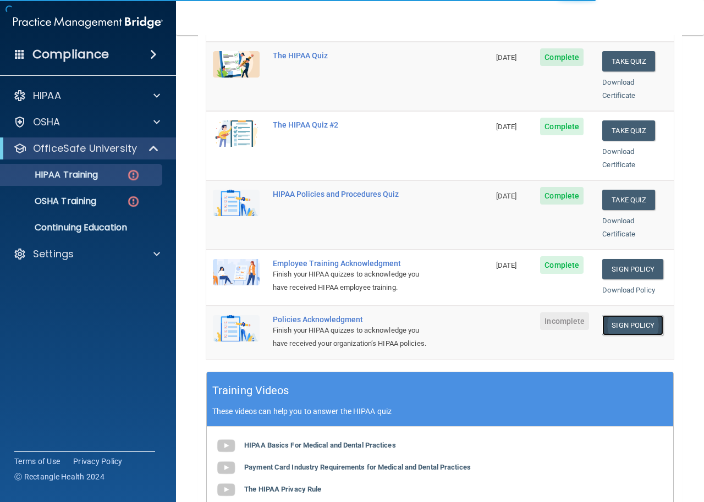
click at [634, 315] on link "Sign Policy" at bounding box center [632, 325] width 61 height 20
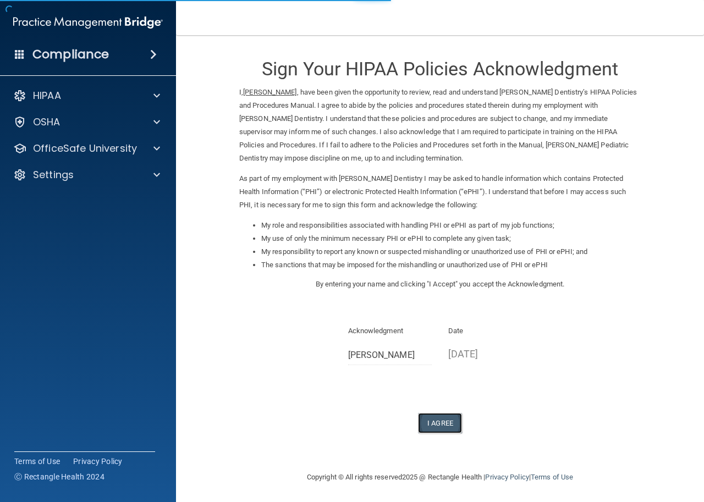
click at [455, 427] on button "I Agree" at bounding box center [440, 423] width 44 height 20
click at [452, 426] on button "I Agree" at bounding box center [440, 423] width 44 height 20
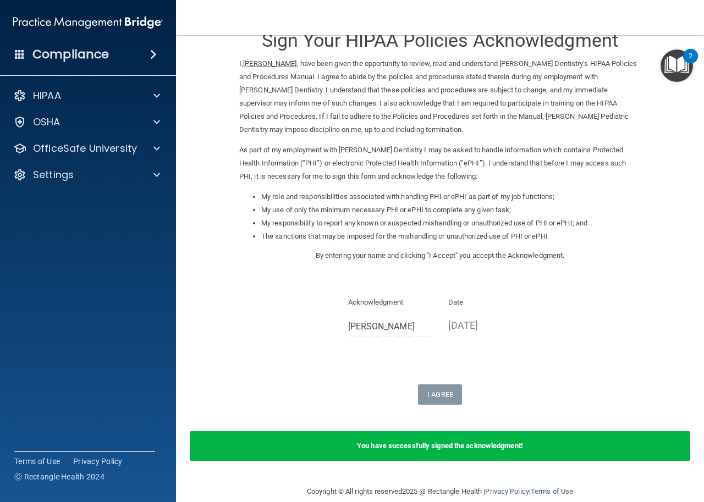
scroll to position [45, 0]
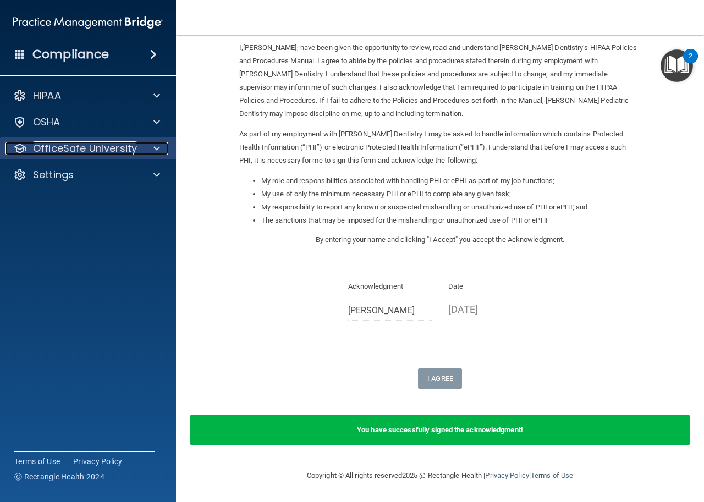
click at [77, 145] on p "OfficeSafe University" at bounding box center [85, 148] width 104 height 13
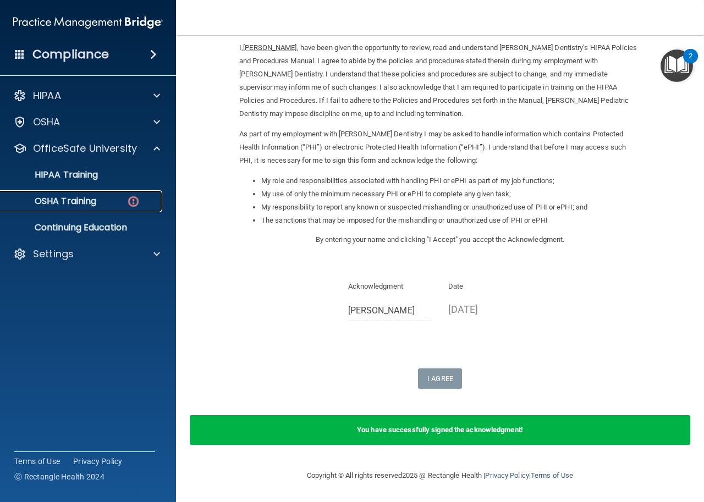
click at [99, 201] on div "OSHA Training" at bounding box center [82, 201] width 150 height 11
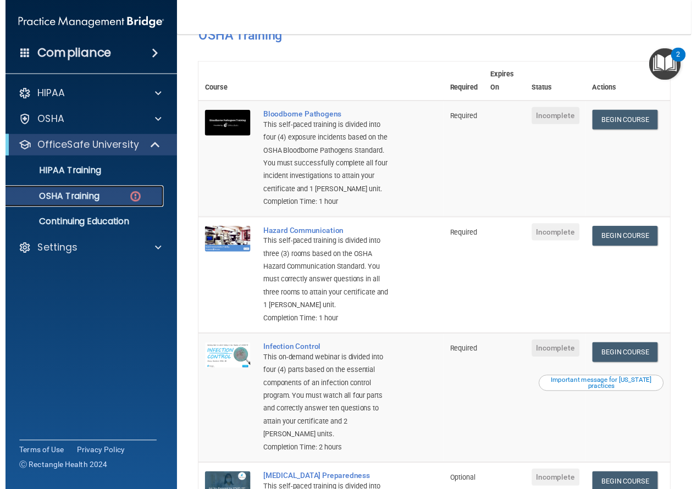
scroll to position [47, 0]
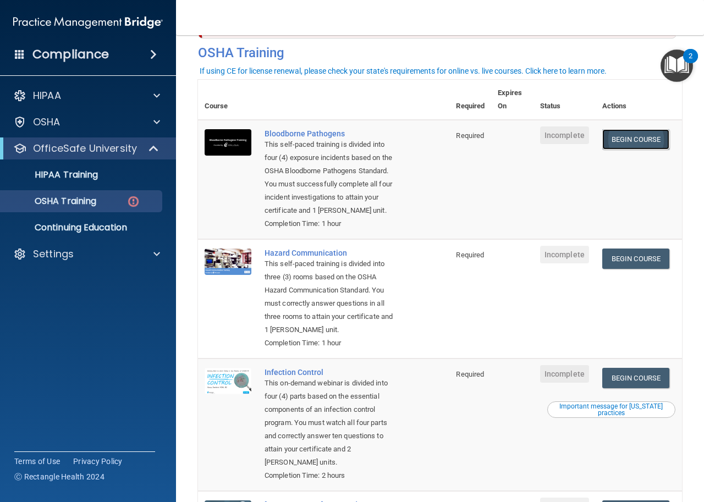
click at [628, 141] on link "Begin Course" at bounding box center [635, 139] width 67 height 20
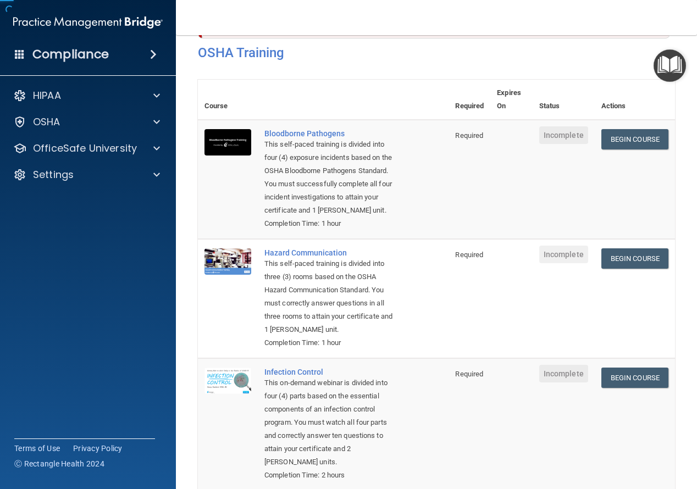
scroll to position [14, 0]
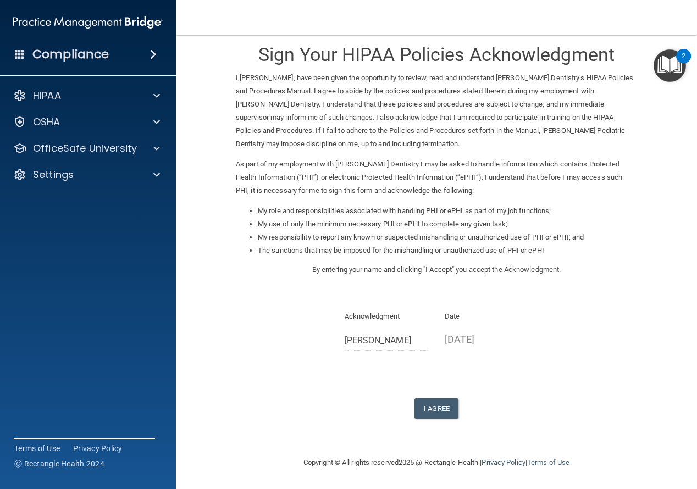
click at [122, 14] on img at bounding box center [88, 23] width 150 height 22
click at [129, 22] on img at bounding box center [88, 23] width 150 height 22
click at [545, 162] on p "As part of my employment with Thiel Pediatric Dentistry I may be asked to handl…" at bounding box center [436, 178] width 401 height 40
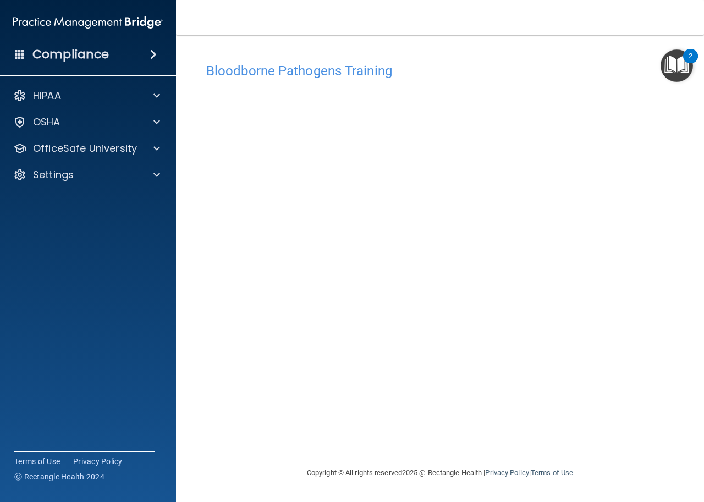
click at [689, 59] on div "2" at bounding box center [690, 63] width 4 height 14
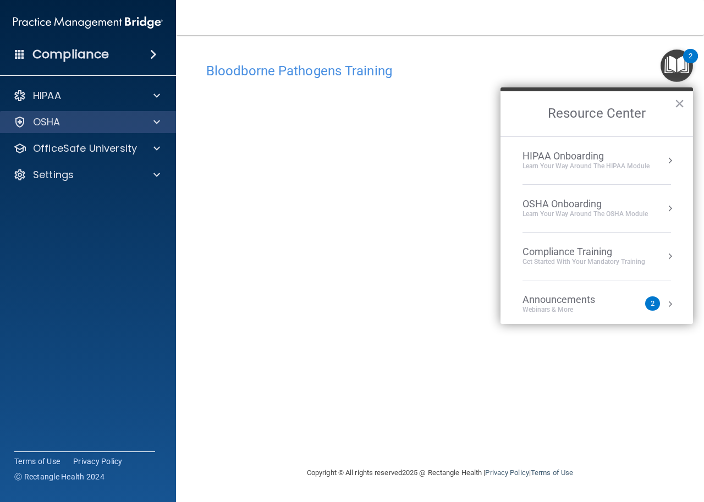
click at [86, 129] on div "OSHA" at bounding box center [88, 122] width 176 height 22
click at [148, 121] on div at bounding box center [154, 121] width 27 height 13
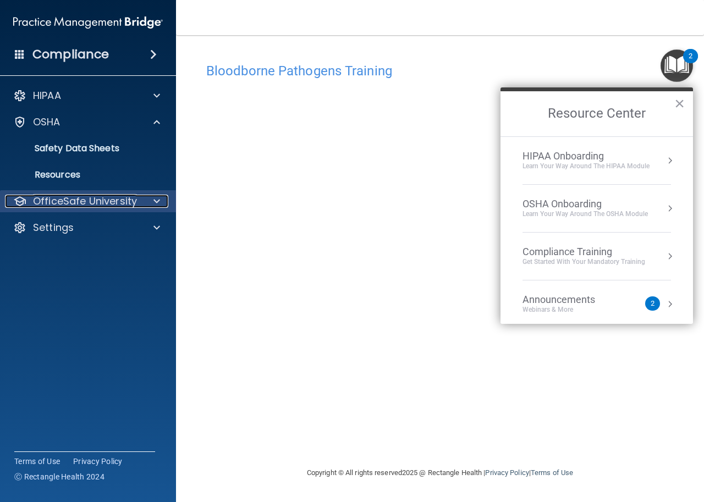
click at [81, 196] on p "OfficeSafe University" at bounding box center [85, 201] width 104 height 13
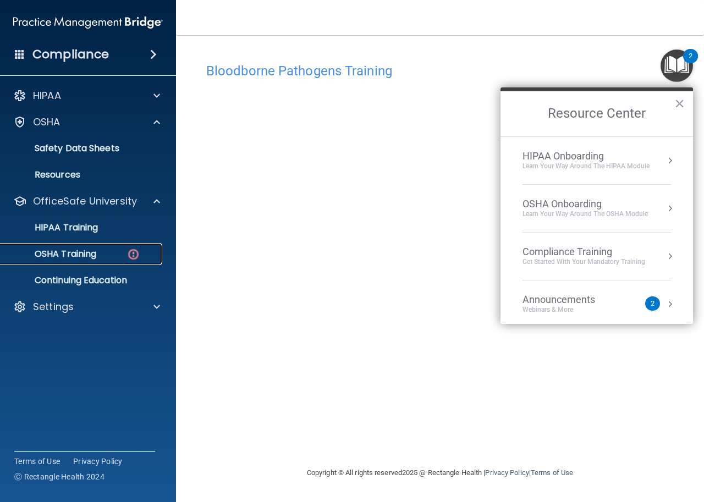
click at [91, 255] on p "OSHA Training" at bounding box center [51, 253] width 89 height 11
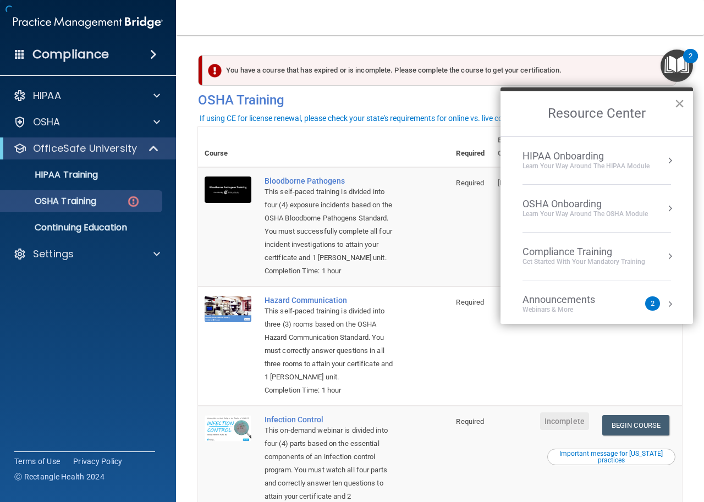
click at [684, 101] on button "×" at bounding box center [679, 104] width 10 height 18
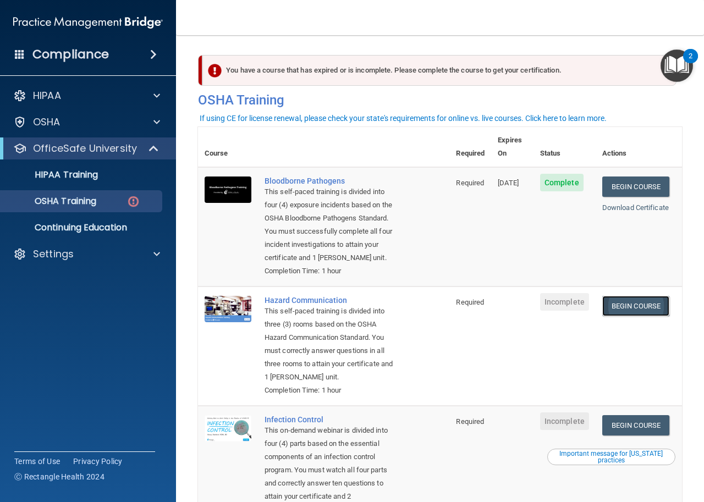
click at [616, 308] on link "Begin Course" at bounding box center [635, 306] width 67 height 20
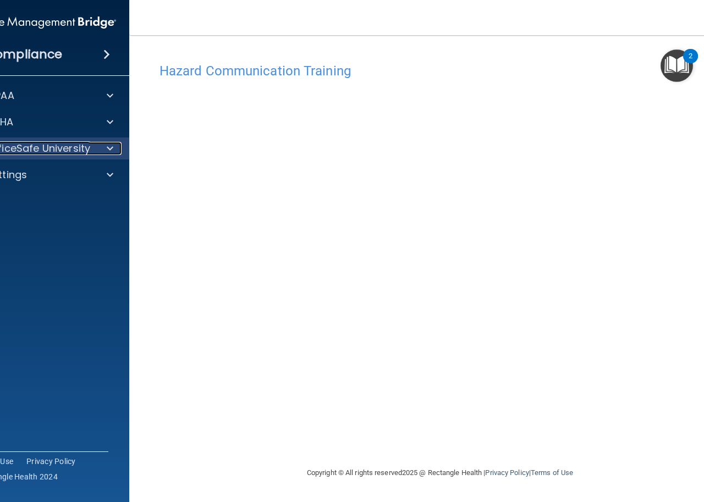
click at [111, 150] on span at bounding box center [110, 148] width 7 height 13
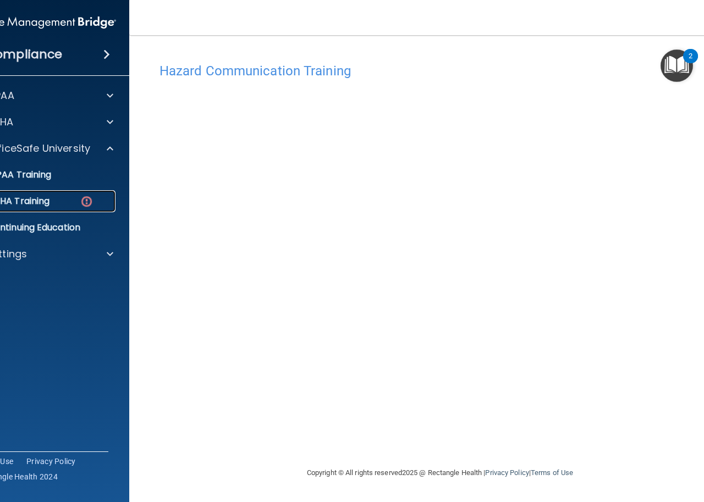
click at [60, 200] on div "OSHA Training" at bounding box center [35, 201] width 150 height 11
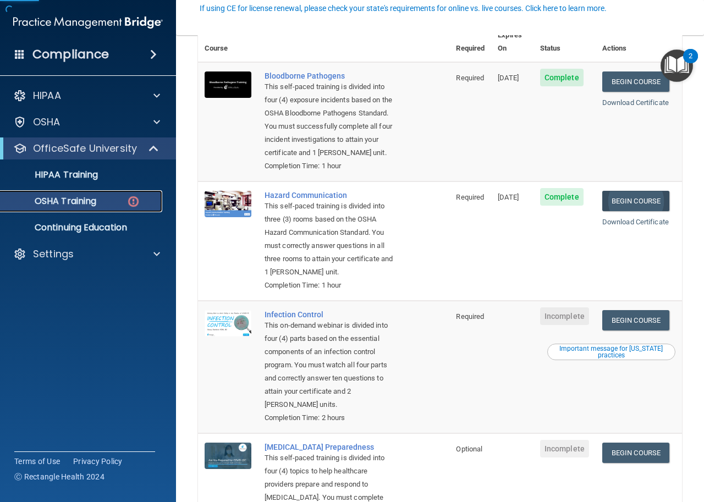
scroll to position [110, 0]
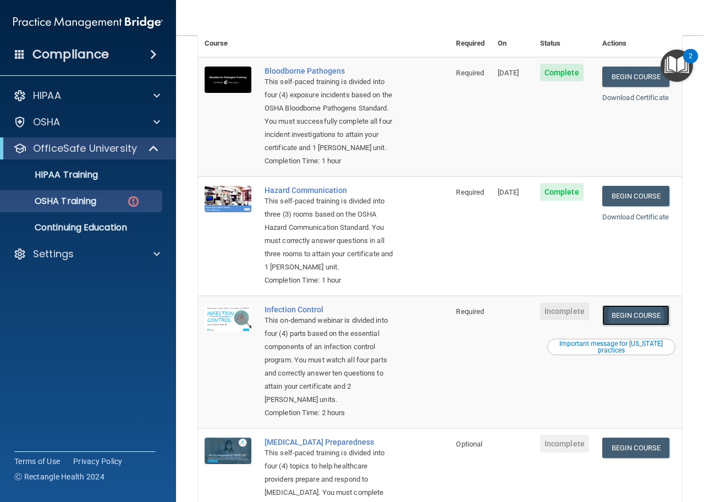
click at [622, 325] on link "Begin Course" at bounding box center [635, 315] width 67 height 20
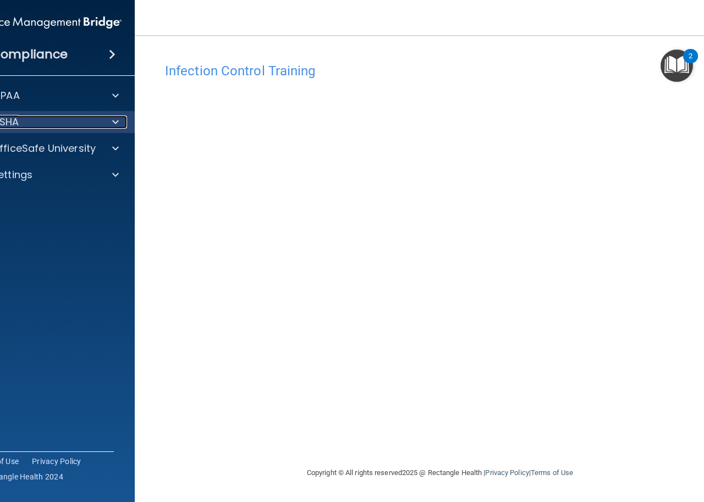
click at [118, 126] on span at bounding box center [115, 121] width 7 height 13
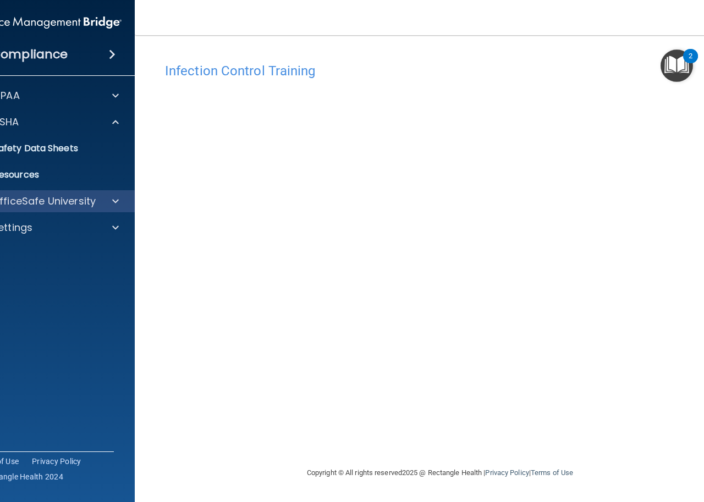
click at [66, 208] on div "OfficeSafe University" at bounding box center [47, 201] width 176 height 22
click at [114, 205] on span at bounding box center [115, 201] width 7 height 13
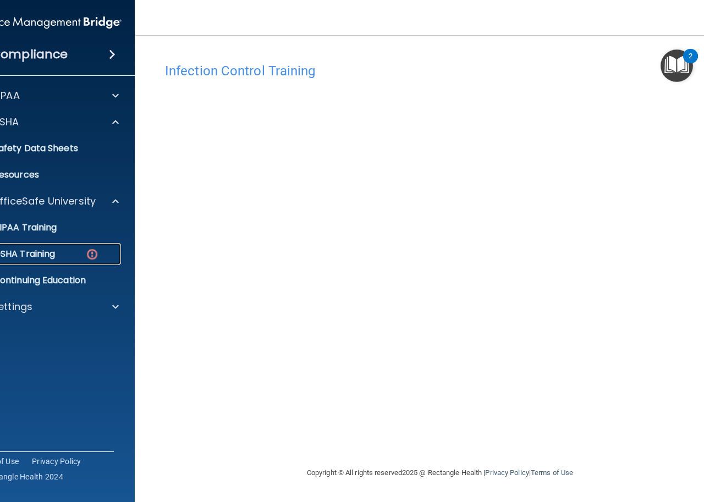
click at [81, 256] on div "OSHA Training" at bounding box center [41, 253] width 150 height 11
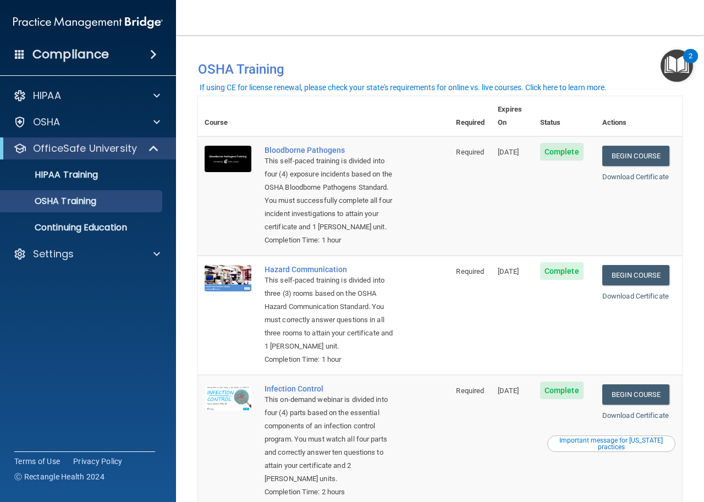
click at [37, 15] on img at bounding box center [88, 23] width 150 height 22
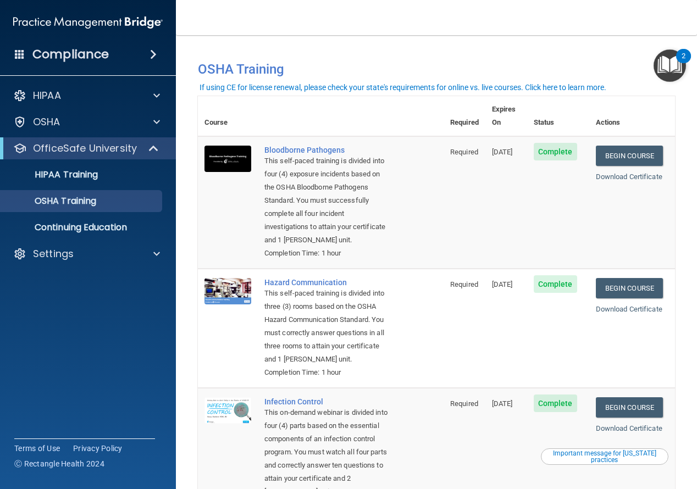
click at [23, 47] on div "Compliance" at bounding box center [88, 54] width 176 height 24
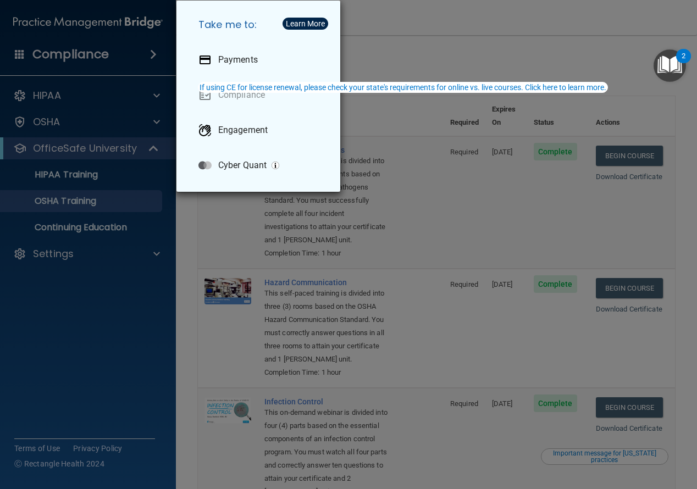
click at [396, 50] on div "Take me to: Payments Compliance Engagement Cyber Quant" at bounding box center [348, 244] width 697 height 489
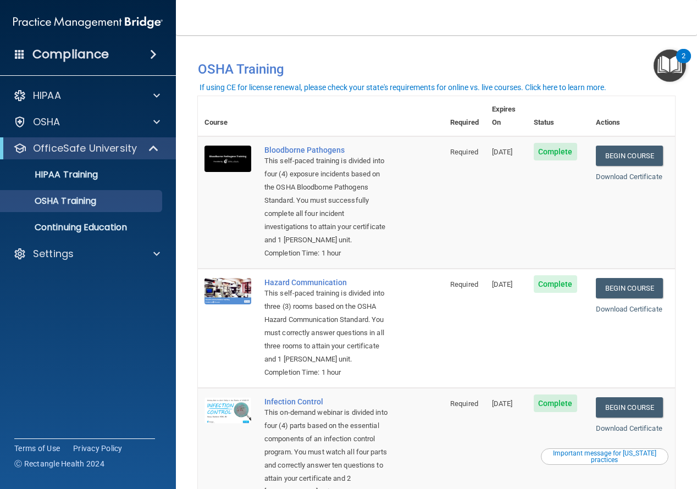
click at [150, 52] on span at bounding box center [153, 54] width 7 height 13
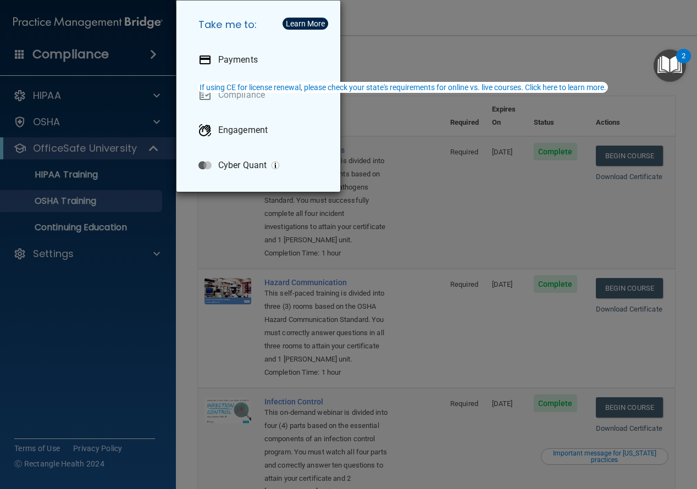
click at [417, 88] on div "If using CE for license renewal, please check your state's requirements for onl…" at bounding box center [403, 88] width 407 height 8
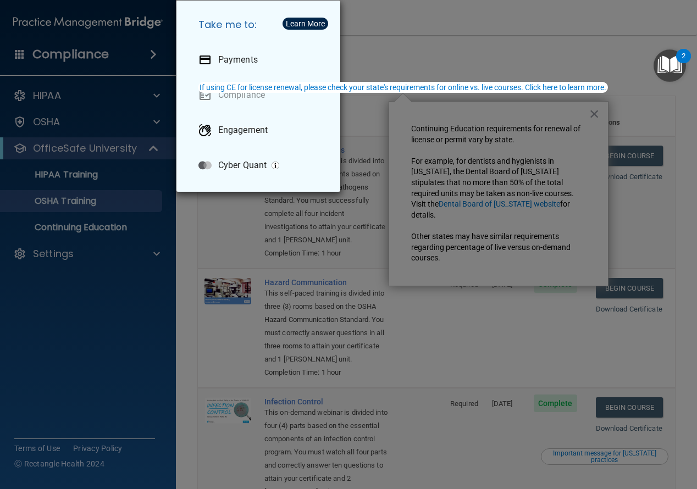
click at [110, 396] on div "Take me to: Payments Compliance Engagement Cyber Quant" at bounding box center [348, 244] width 697 height 489
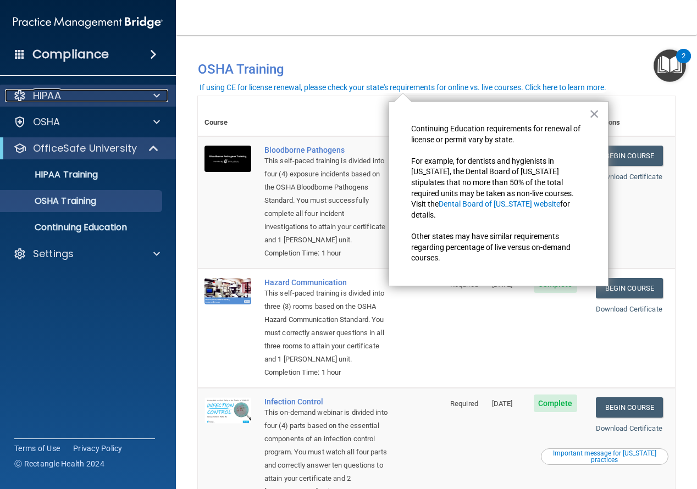
click at [161, 92] on div at bounding box center [154, 95] width 27 height 13
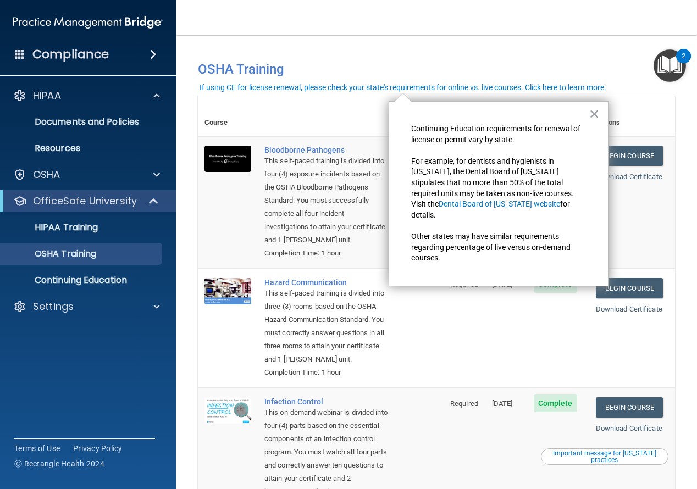
click at [432, 29] on nav "Toggle navigation jasmine rolon jasmine.rolon.64@gmail.com Manage My Enterprise…" at bounding box center [436, 17] width 521 height 35
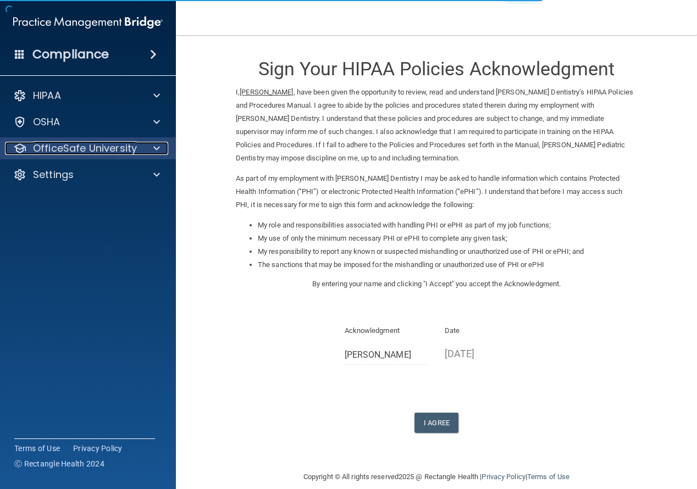
click at [97, 151] on p "OfficeSafe University" at bounding box center [85, 148] width 104 height 13
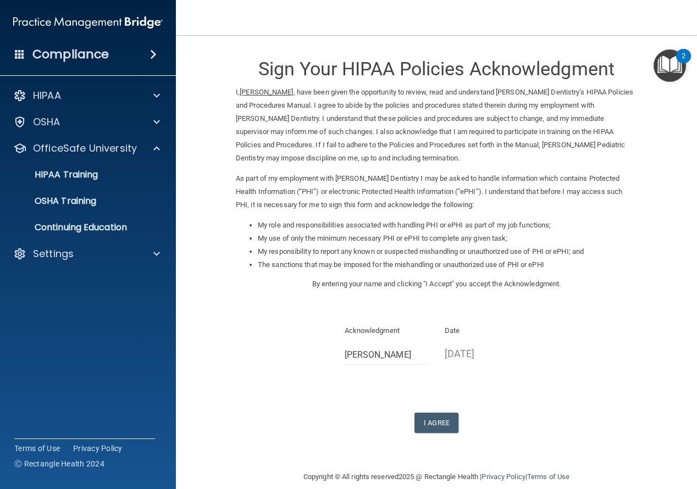
click at [681, 64] on img "Open Resource Center, 2 new notifications" at bounding box center [670, 65] width 32 height 32
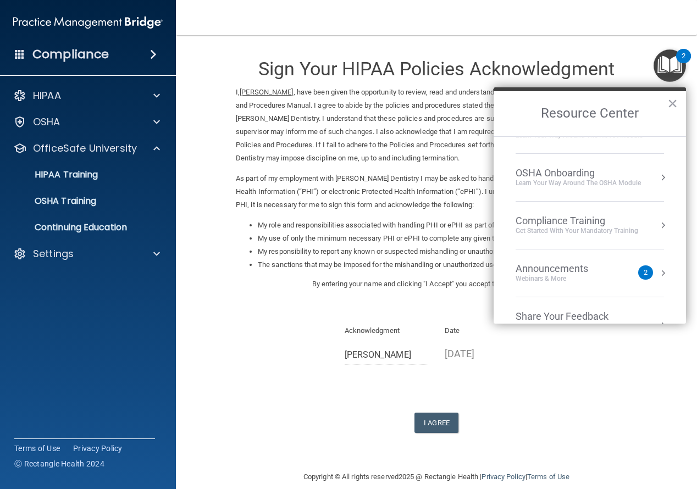
scroll to position [62, 0]
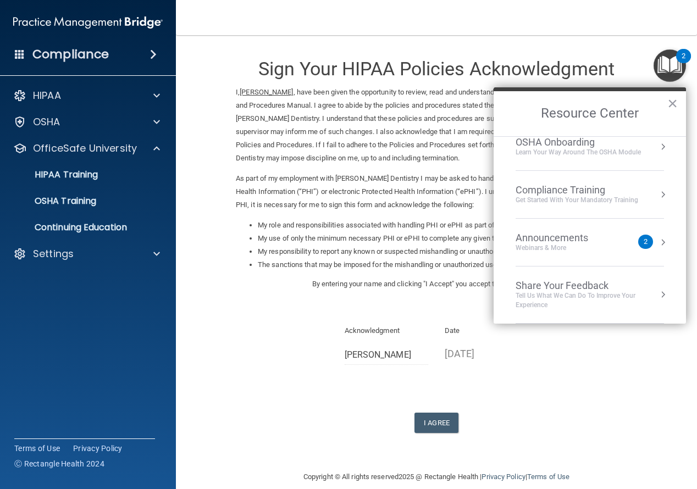
click at [635, 425] on form "Sign Your HIPAA Policies Acknowledgment I, [PERSON_NAME] , have been given the …" at bounding box center [436, 252] width 477 height 413
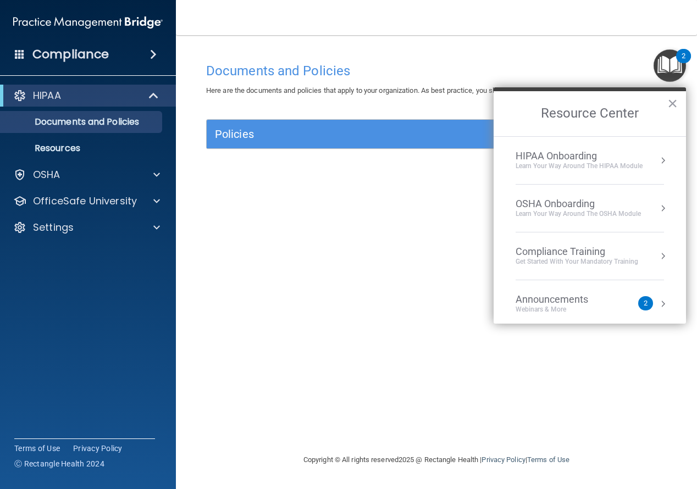
click at [435, 290] on div "Documents and Policies Here are the documents and policies that apply to your o…" at bounding box center [436, 255] width 477 height 396
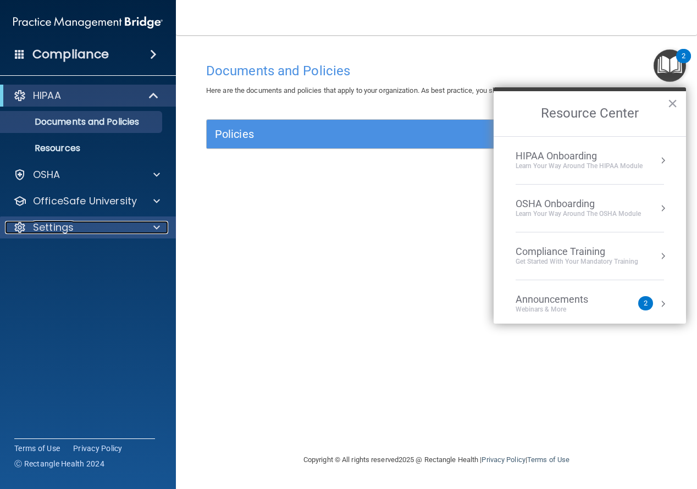
click at [129, 222] on div "Settings" at bounding box center [73, 227] width 136 height 13
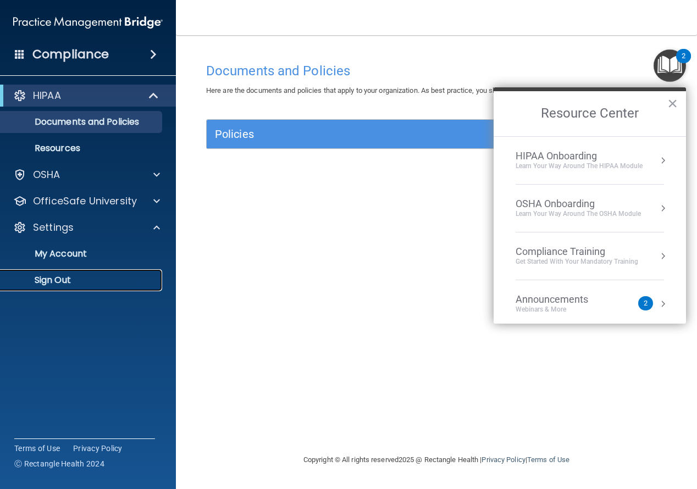
click at [67, 281] on p "Sign Out" at bounding box center [82, 280] width 150 height 11
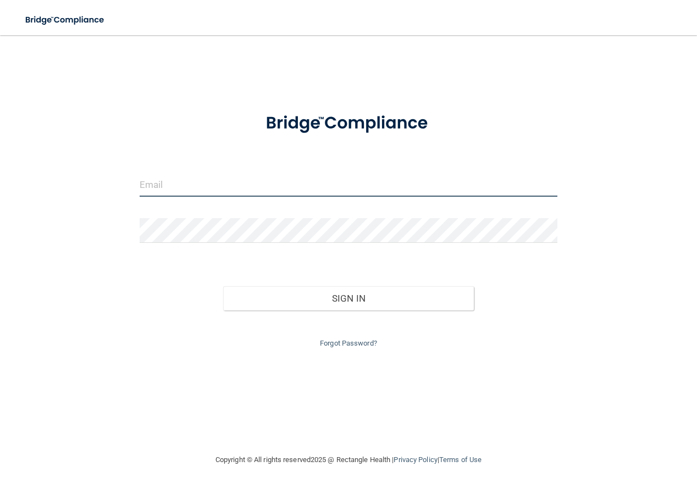
click at [328, 184] on input "email" at bounding box center [349, 184] width 418 height 25
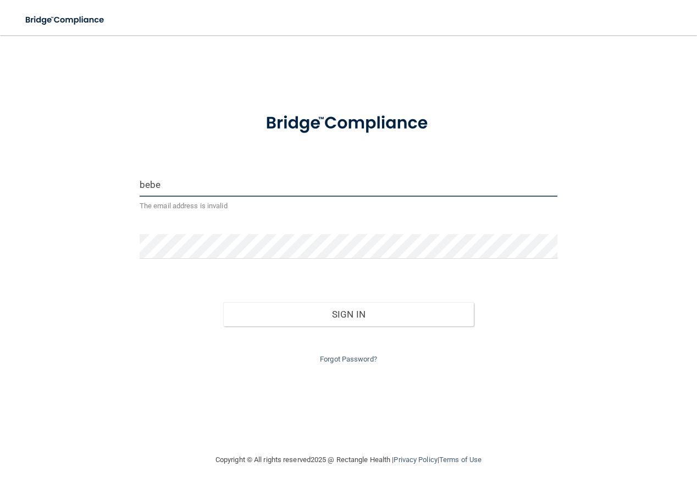
type input "[EMAIL_ADDRESS][PERSON_NAME][DOMAIN_NAME]"
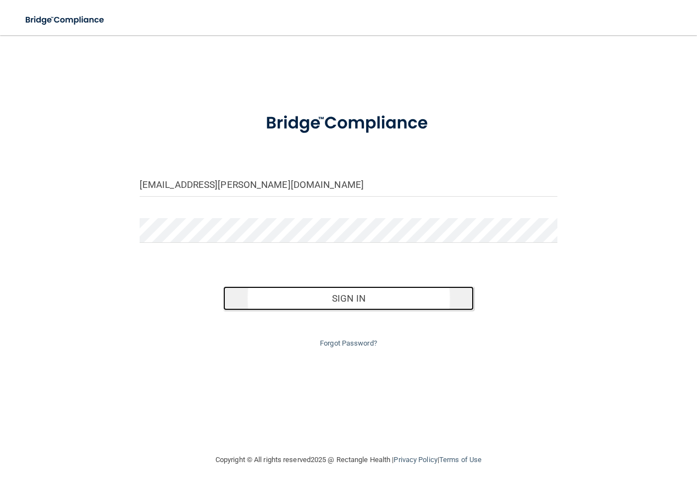
click at [353, 303] on button "Sign In" at bounding box center [348, 298] width 251 height 24
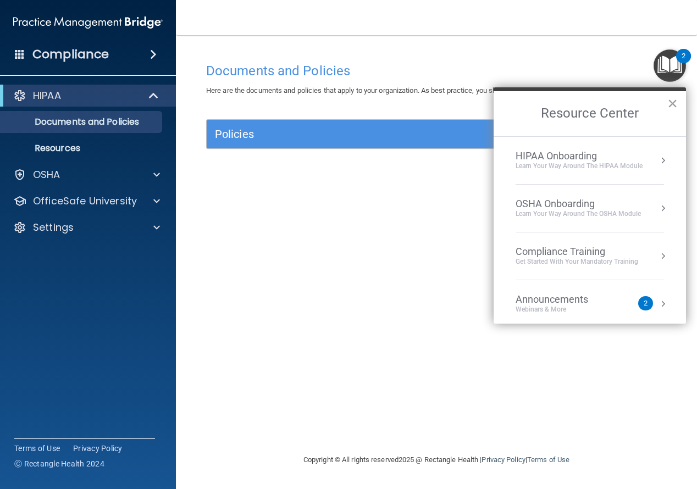
click at [671, 103] on button "×" at bounding box center [672, 104] width 10 height 18
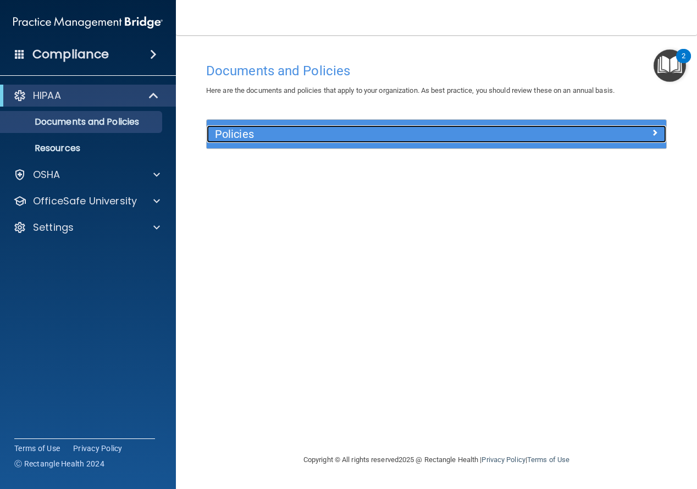
click at [265, 130] on h5 "Policies" at bounding box center [379, 134] width 328 height 12
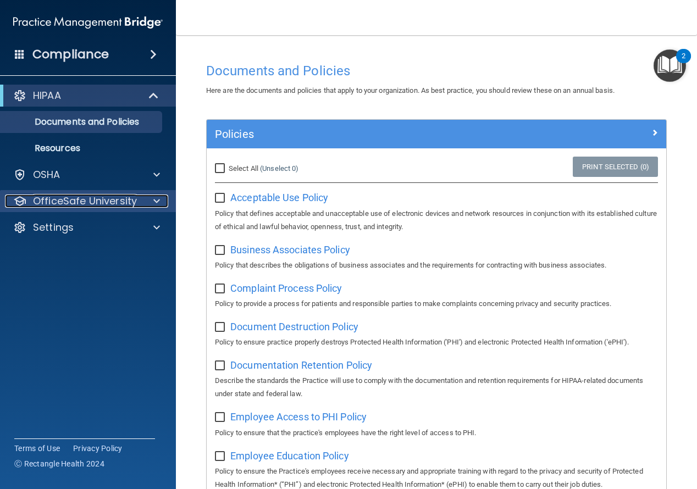
click at [119, 198] on p "OfficeSafe University" at bounding box center [85, 201] width 104 height 13
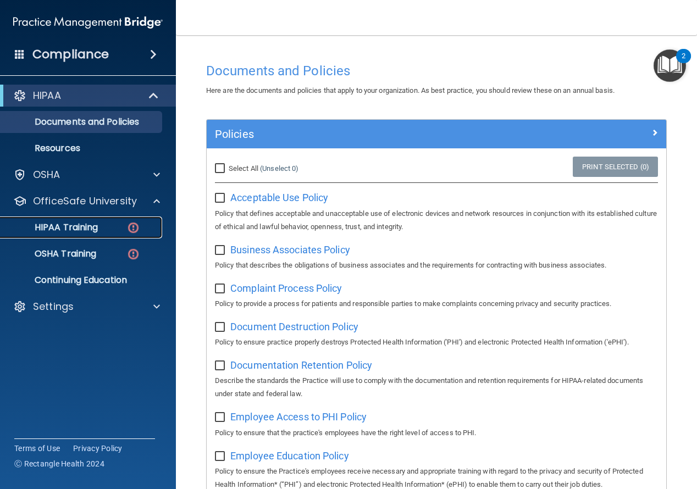
click at [101, 225] on div "HIPAA Training" at bounding box center [82, 227] width 150 height 11
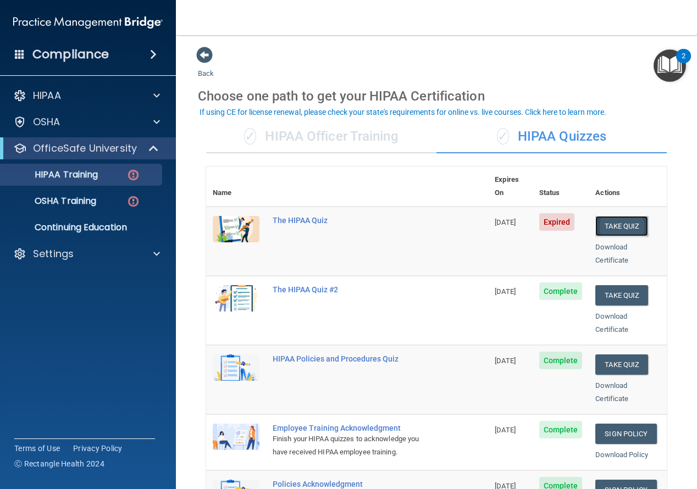
click at [612, 216] on button "Take Quiz" at bounding box center [621, 226] width 53 height 20
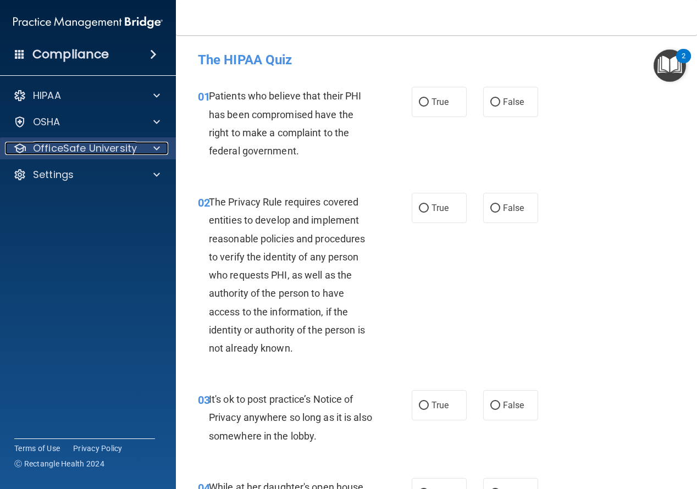
click at [136, 150] on div "OfficeSafe University" at bounding box center [73, 148] width 136 height 13
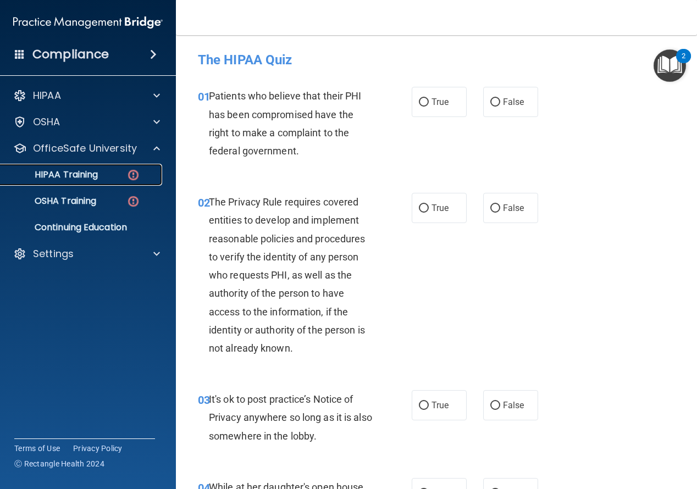
click at [133, 175] on img at bounding box center [133, 175] width 14 height 14
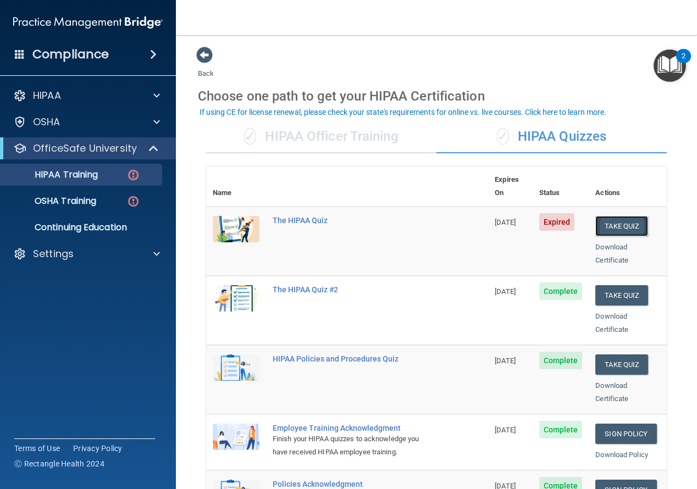
click at [615, 216] on button "Take Quiz" at bounding box center [621, 226] width 53 height 20
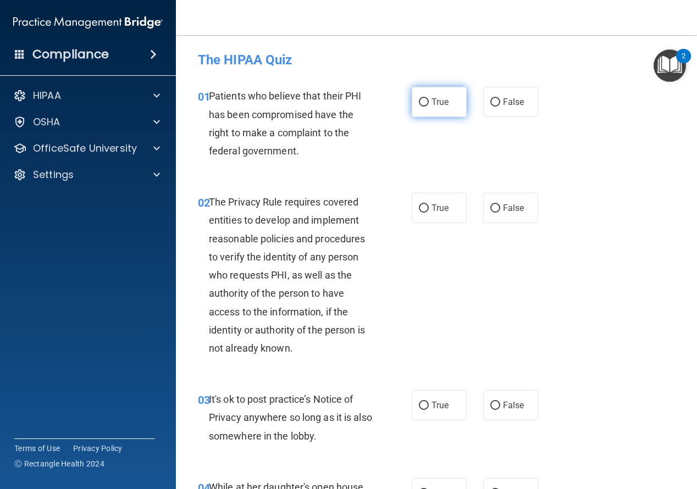
click at [420, 103] on input "True" at bounding box center [424, 102] width 10 height 8
radio input "true"
click at [419, 207] on input "True" at bounding box center [424, 208] width 10 height 8
radio input "true"
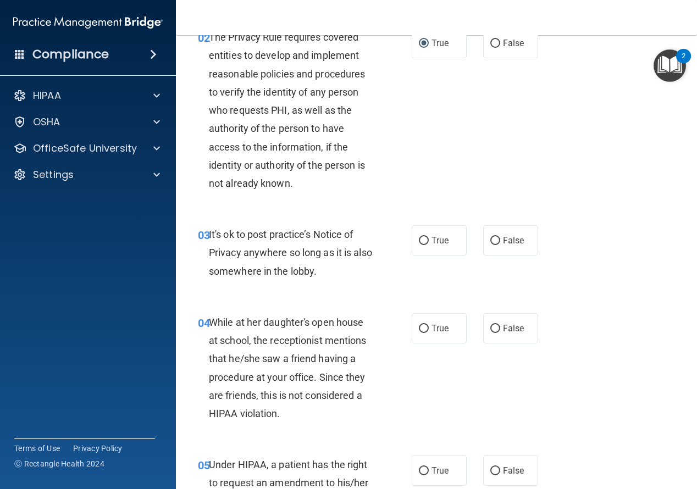
scroll to position [220, 0]
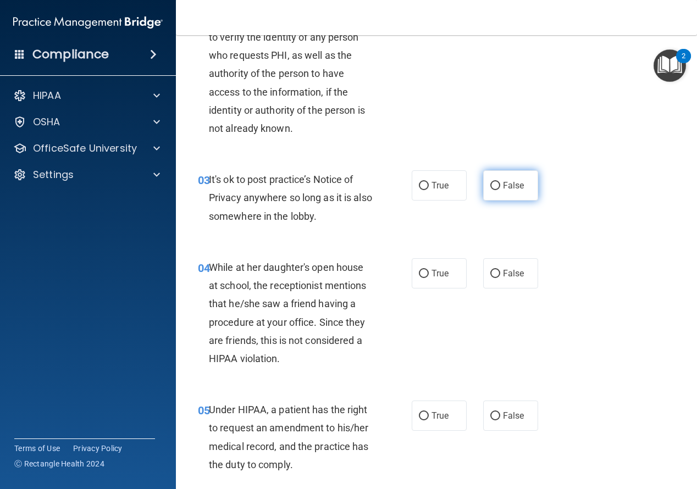
click at [491, 187] on input "False" at bounding box center [495, 186] width 10 height 8
radio input "true"
click at [492, 274] on input "False" at bounding box center [495, 274] width 10 height 8
radio input "true"
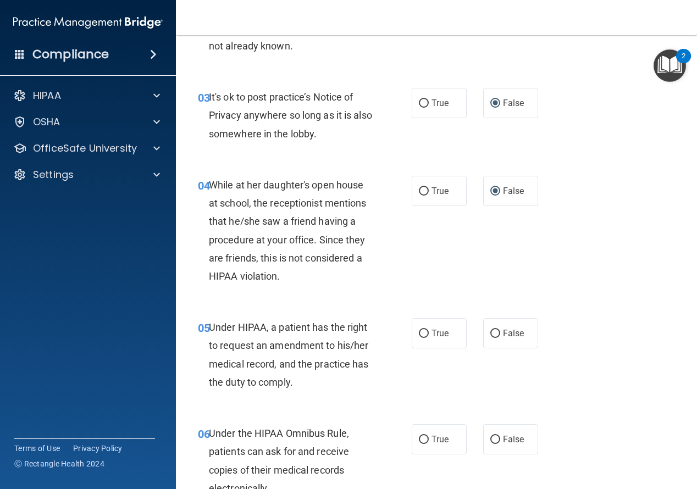
scroll to position [385, 0]
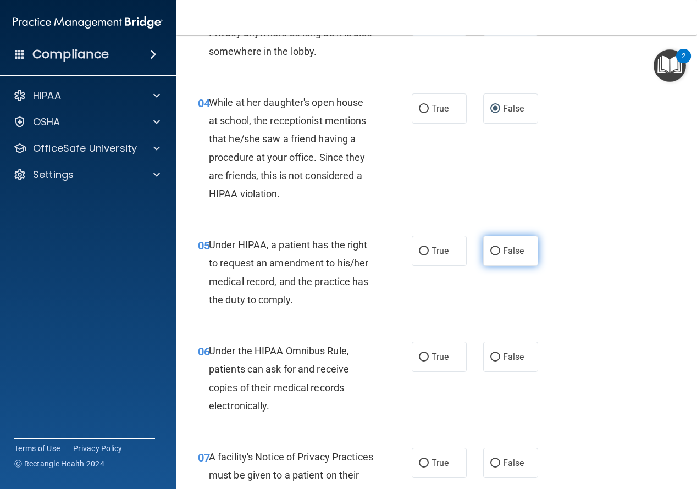
click at [493, 251] on input "False" at bounding box center [495, 251] width 10 height 8
radio input "true"
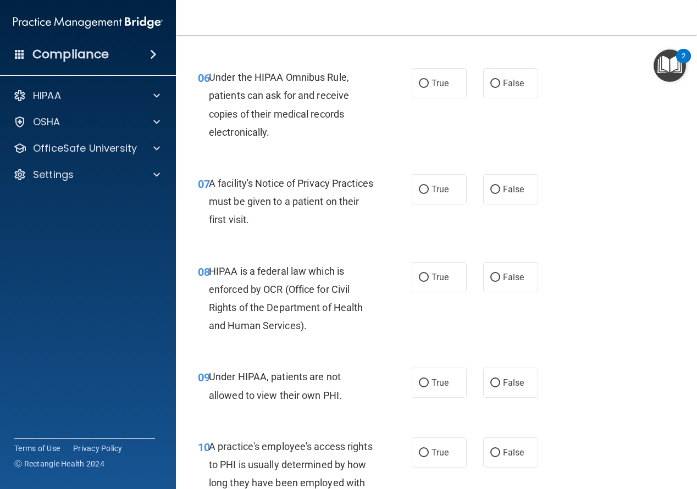
scroll to position [660, 0]
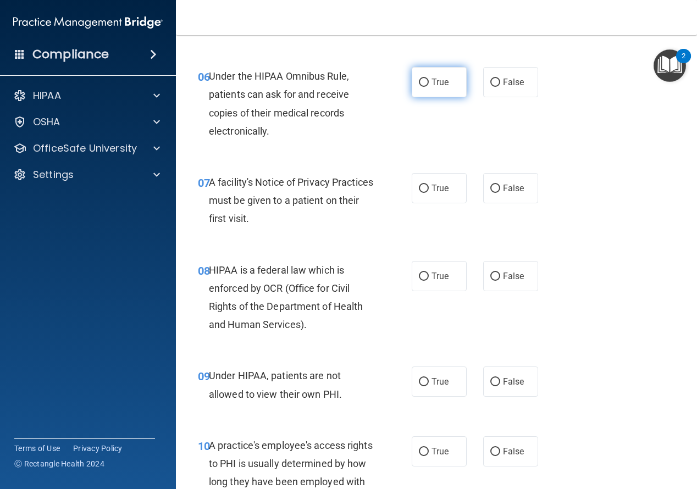
click at [422, 81] on input "True" at bounding box center [424, 83] width 10 height 8
radio input "true"
click at [419, 191] on input "True" at bounding box center [424, 189] width 10 height 8
radio input "true"
click at [419, 278] on input "True" at bounding box center [424, 277] width 10 height 8
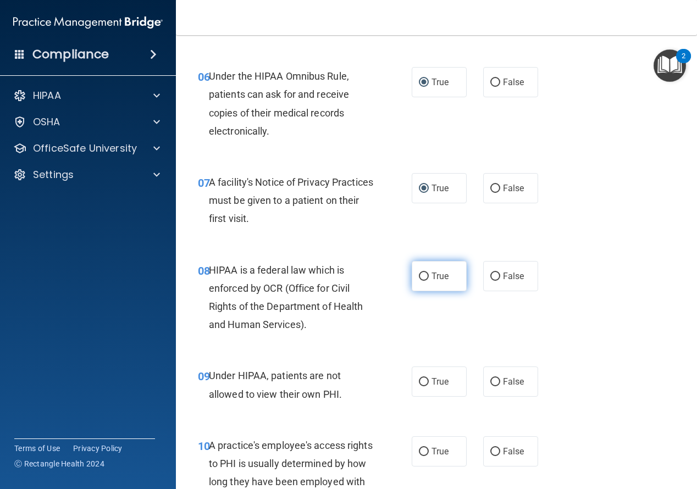
radio input "true"
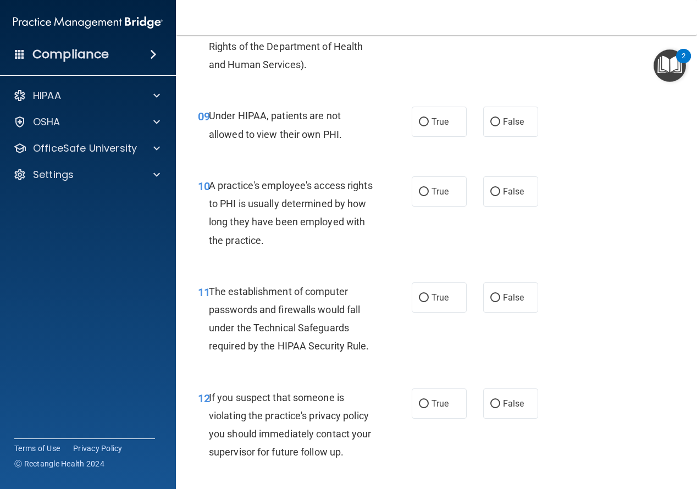
scroll to position [934, 0]
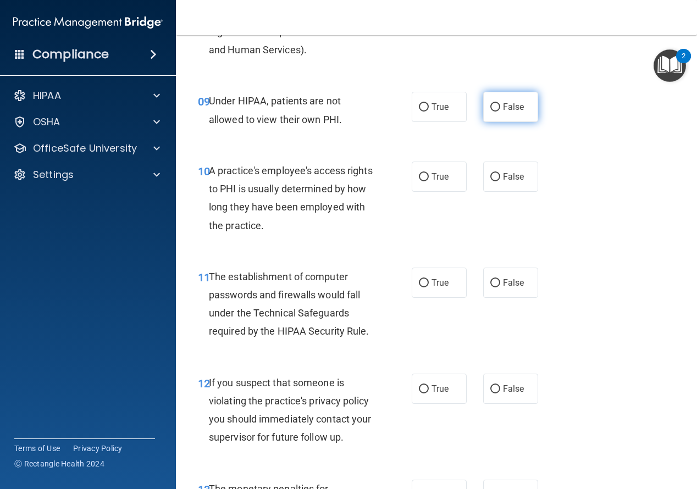
click at [493, 107] on input "False" at bounding box center [495, 107] width 10 height 8
radio input "true"
click at [490, 174] on input "False" at bounding box center [495, 177] width 10 height 8
radio input "true"
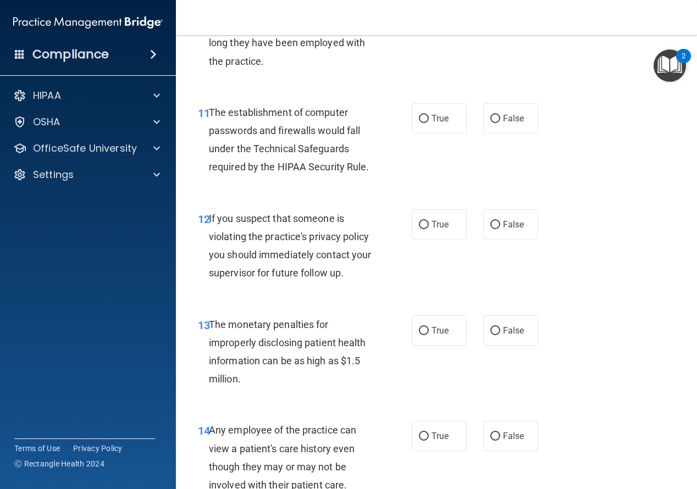
scroll to position [1099, 0]
click at [423, 117] on input "True" at bounding box center [424, 118] width 10 height 8
radio input "true"
click at [424, 223] on input "True" at bounding box center [424, 224] width 10 height 8
radio input "true"
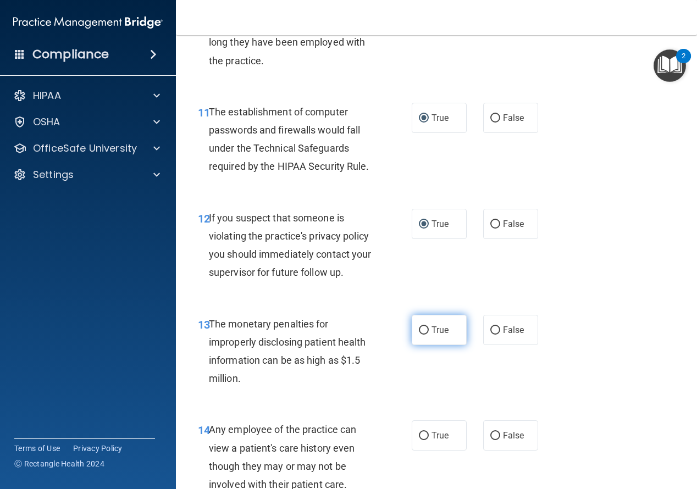
click at [419, 328] on input "True" at bounding box center [424, 331] width 10 height 8
radio input "true"
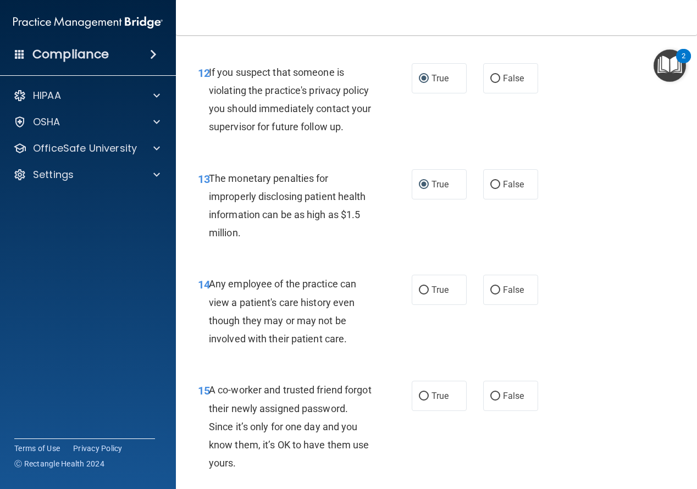
scroll to position [1264, 0]
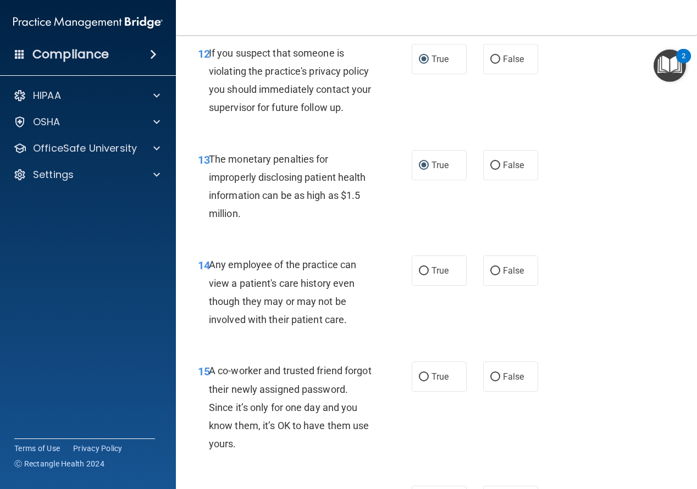
drag, startPoint x: 489, startPoint y: 273, endPoint x: 491, endPoint y: 290, distance: 16.6
click at [490, 275] on input "False" at bounding box center [495, 271] width 10 height 8
radio input "true"
click at [490, 379] on input "False" at bounding box center [495, 377] width 10 height 8
radio input "true"
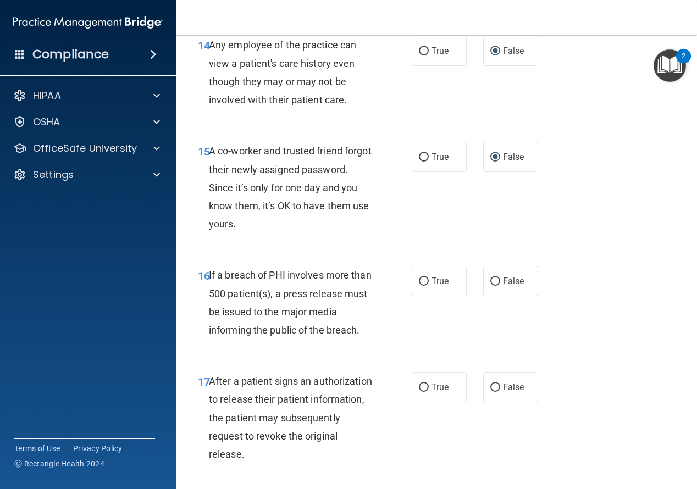
scroll to position [1539, 0]
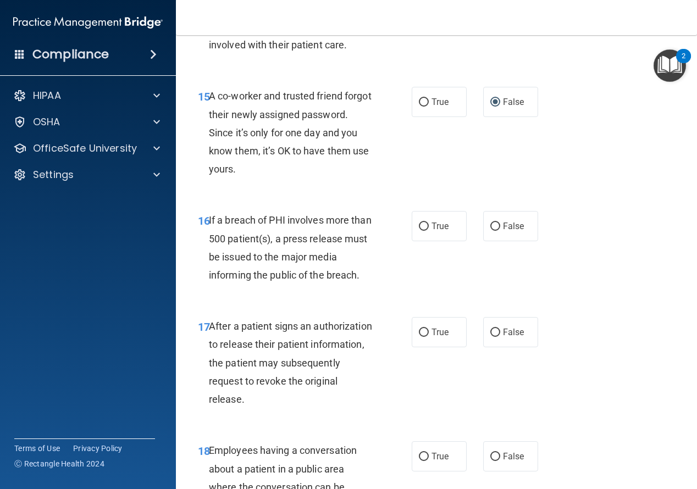
drag, startPoint x: 417, startPoint y: 228, endPoint x: 421, endPoint y: 272, distance: 44.6
click at [419, 231] on input "True" at bounding box center [424, 227] width 10 height 8
radio input "true"
click at [419, 333] on input "True" at bounding box center [424, 333] width 10 height 8
radio input "true"
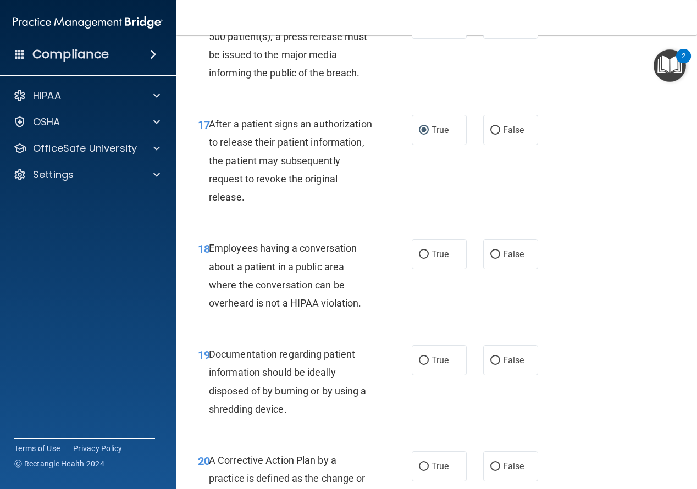
scroll to position [1869, 0]
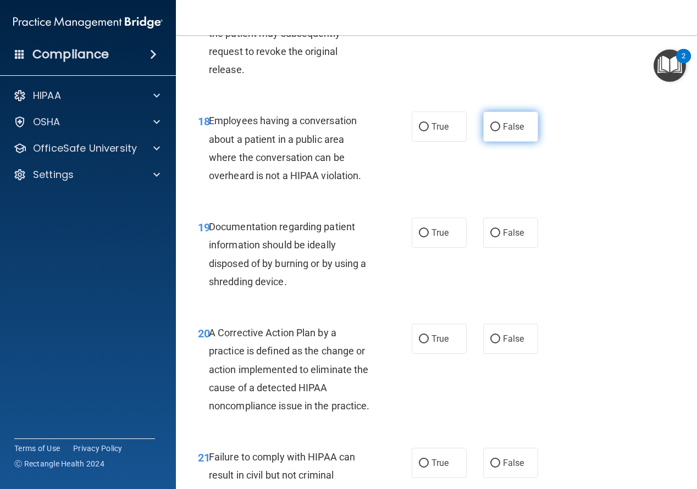
click at [490, 125] on input "False" at bounding box center [495, 127] width 10 height 8
radio input "true"
click at [419, 235] on input "True" at bounding box center [424, 233] width 10 height 8
radio input "true"
drag, startPoint x: 423, startPoint y: 340, endPoint x: 482, endPoint y: 346, distance: 59.1
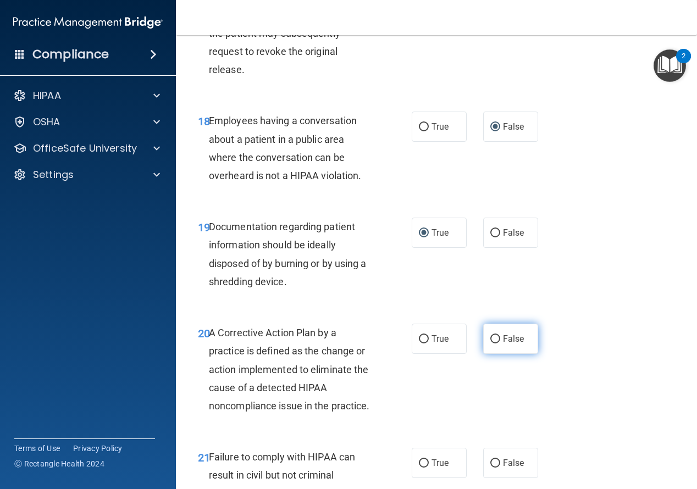
click at [427, 343] on label "True" at bounding box center [439, 339] width 55 height 30
click at [427, 343] on input "True" at bounding box center [424, 339] width 10 height 8
radio input "true"
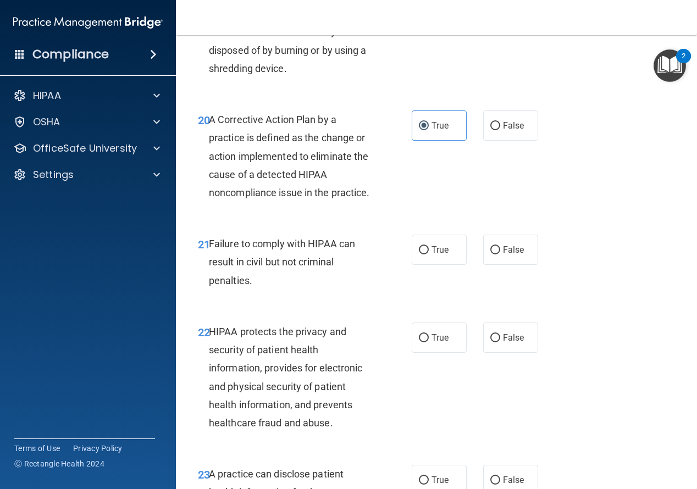
scroll to position [2089, 0]
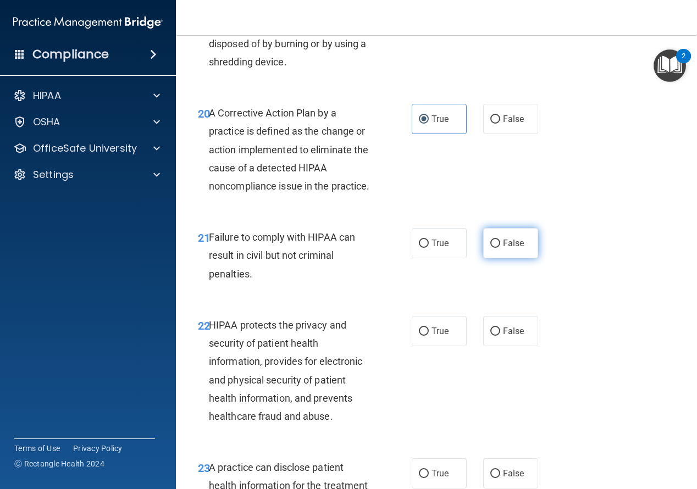
click at [492, 244] on input "False" at bounding box center [495, 244] width 10 height 8
radio input "true"
click at [421, 330] on input "True" at bounding box center [424, 332] width 10 height 8
radio input "true"
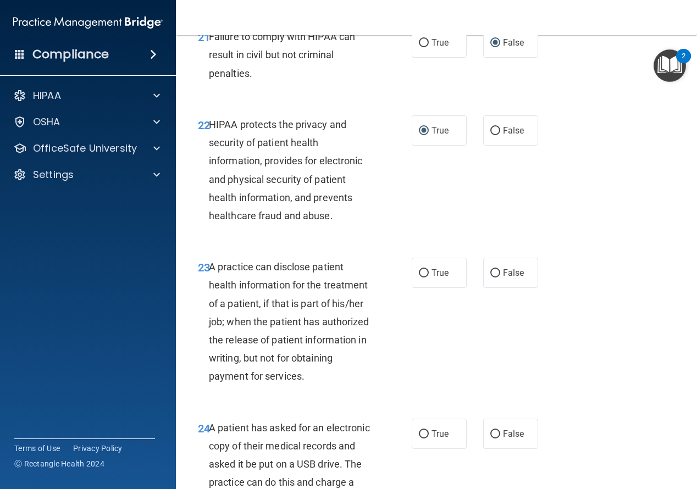
scroll to position [2309, 0]
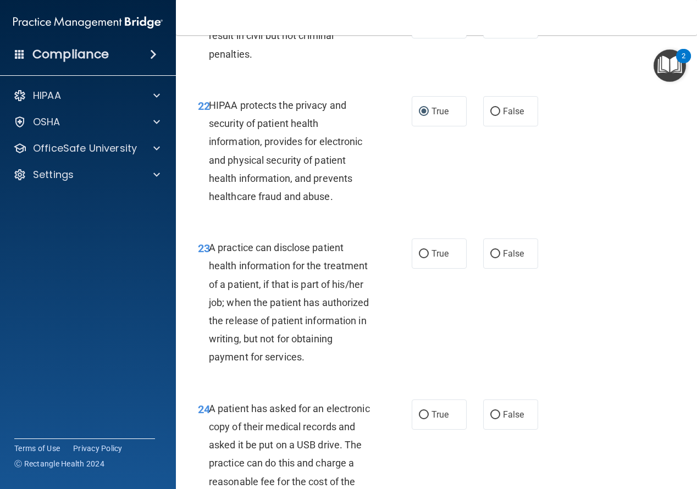
drag, startPoint x: 490, startPoint y: 252, endPoint x: 538, endPoint y: 255, distance: 47.4
click at [491, 253] on input "False" at bounding box center [495, 254] width 10 height 8
radio input "true"
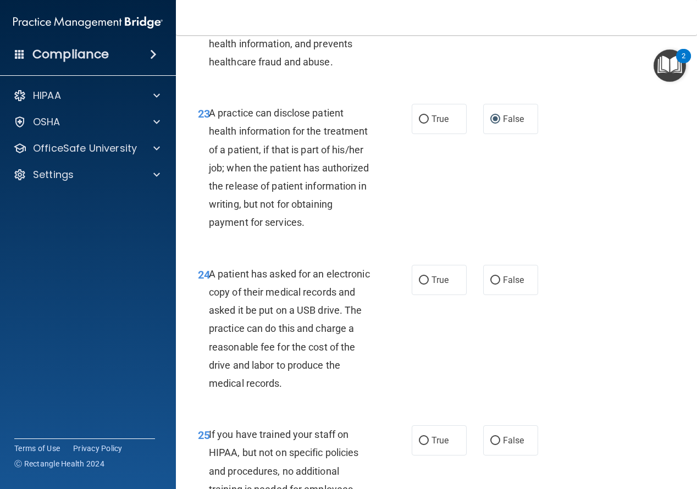
scroll to position [2474, 0]
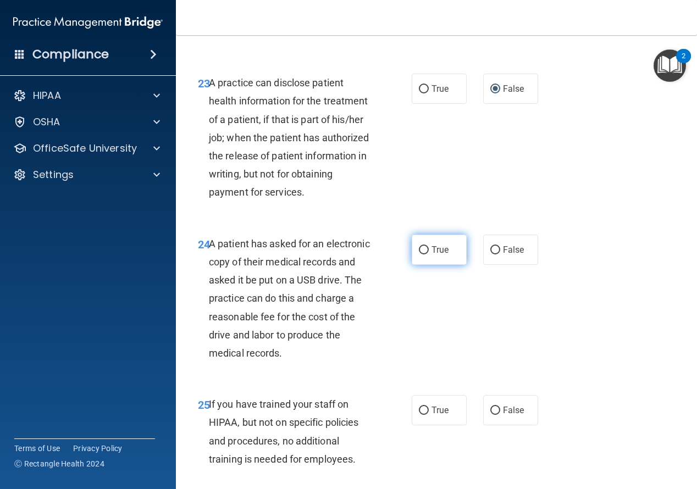
click at [419, 251] on input "True" at bounding box center [424, 250] width 10 height 8
radio input "true"
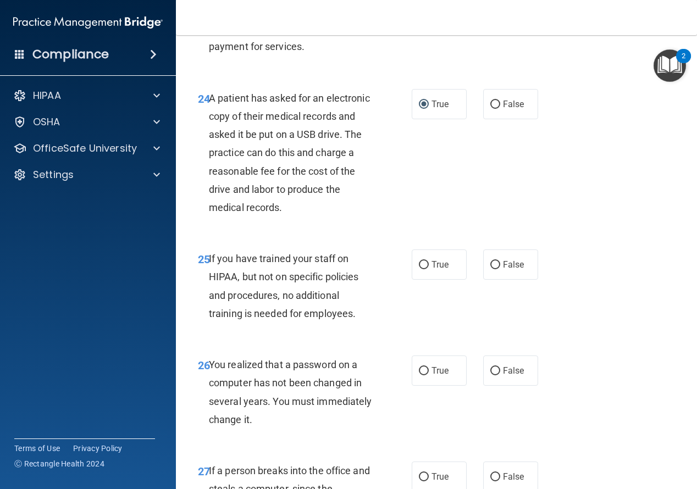
scroll to position [2639, 0]
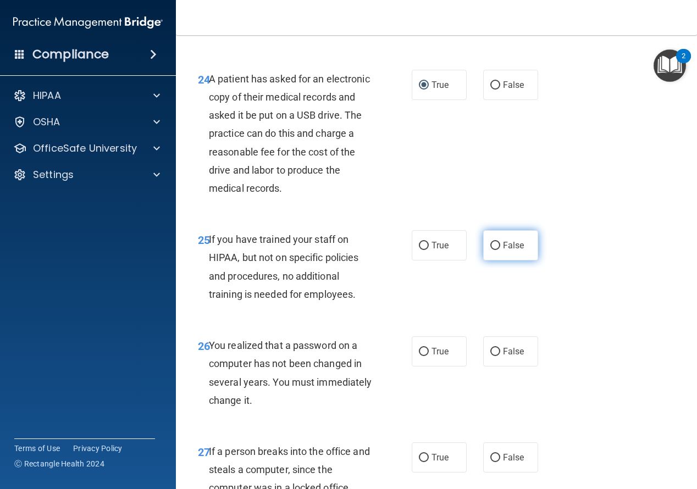
click at [490, 247] on input "False" at bounding box center [495, 246] width 10 height 8
radio input "true"
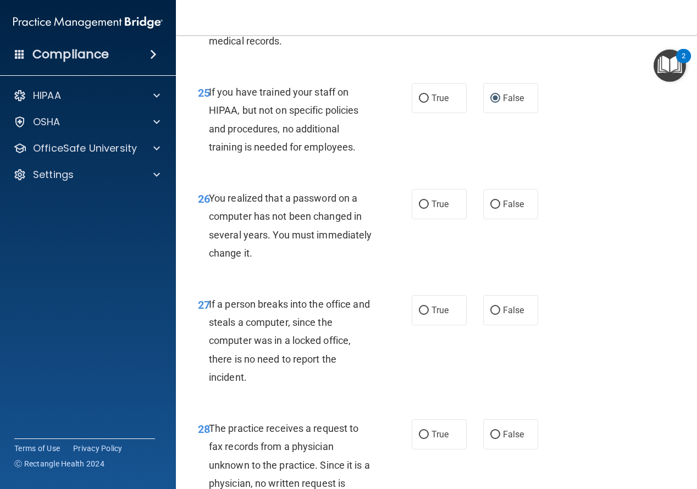
scroll to position [2803, 0]
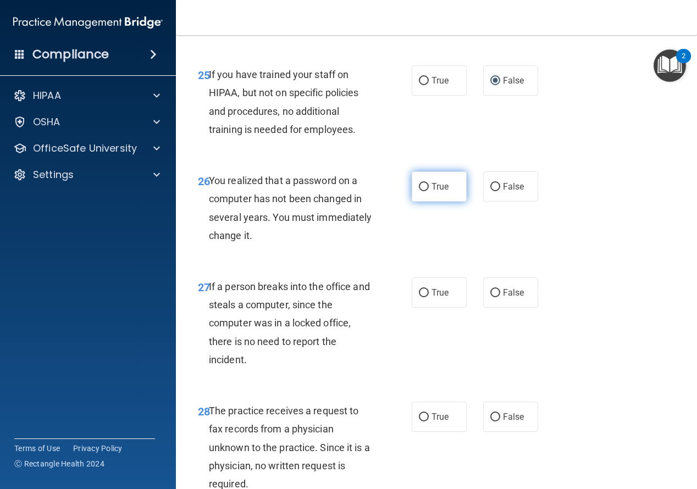
click at [419, 186] on input "True" at bounding box center [424, 187] width 10 height 8
radio input "true"
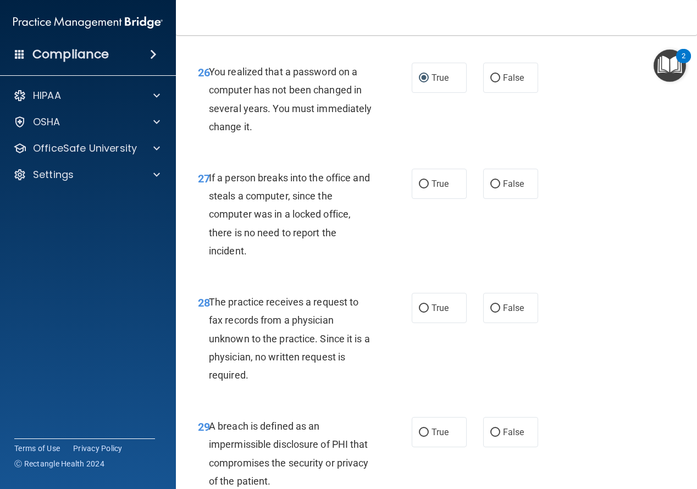
scroll to position [2913, 0]
click at [490, 180] on input "False" at bounding box center [495, 183] width 10 height 8
radio input "true"
click at [490, 306] on input "False" at bounding box center [495, 307] width 10 height 8
radio input "true"
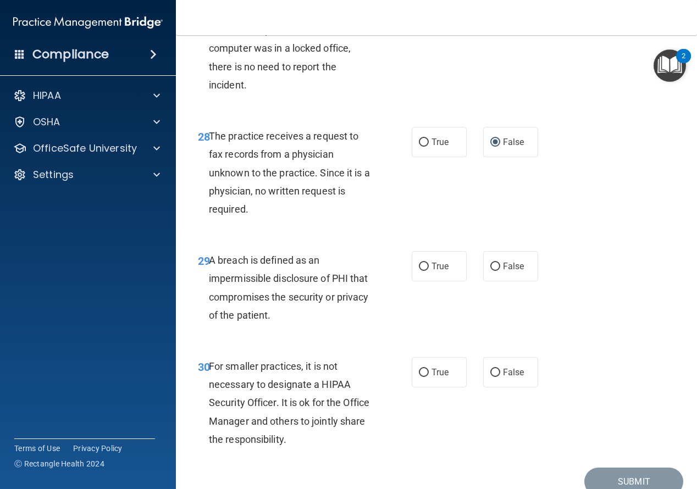
scroll to position [3129, 0]
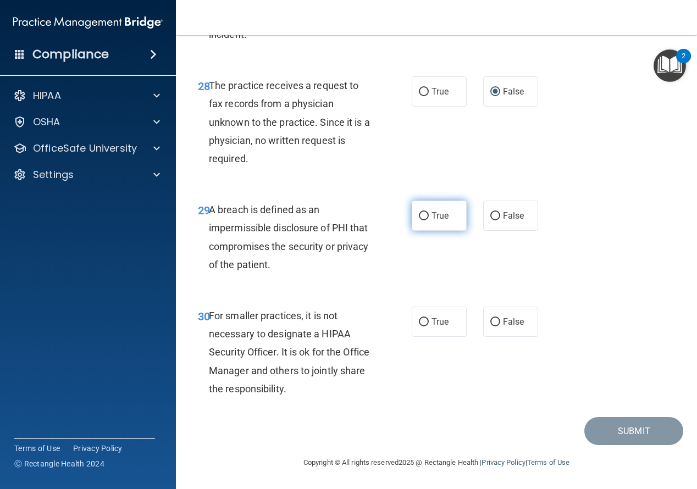
click at [419, 217] on input "True" at bounding box center [424, 216] width 10 height 8
radio input "true"
click at [492, 322] on input "False" at bounding box center [495, 322] width 10 height 8
radio input "true"
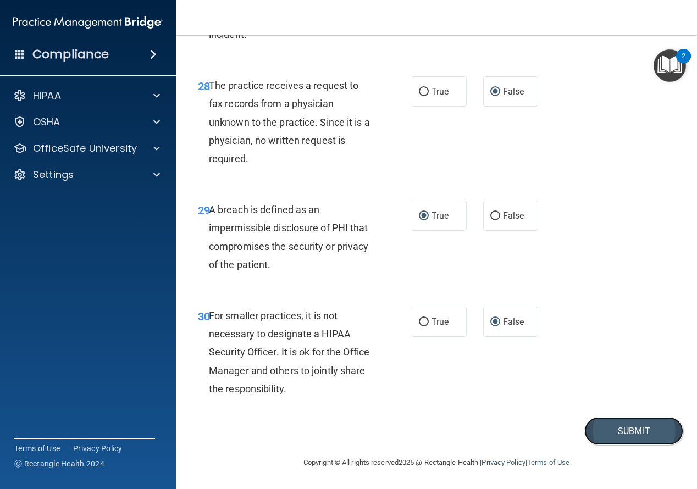
click at [613, 429] on button "Submit" at bounding box center [633, 431] width 99 height 28
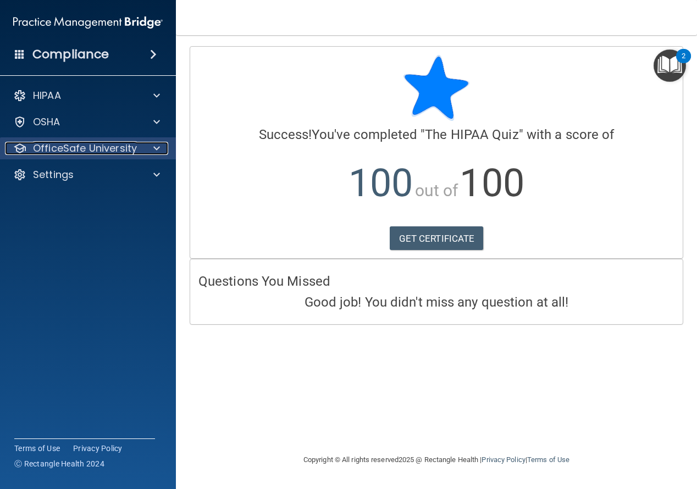
click at [139, 147] on div "OfficeSafe University" at bounding box center [73, 148] width 136 height 13
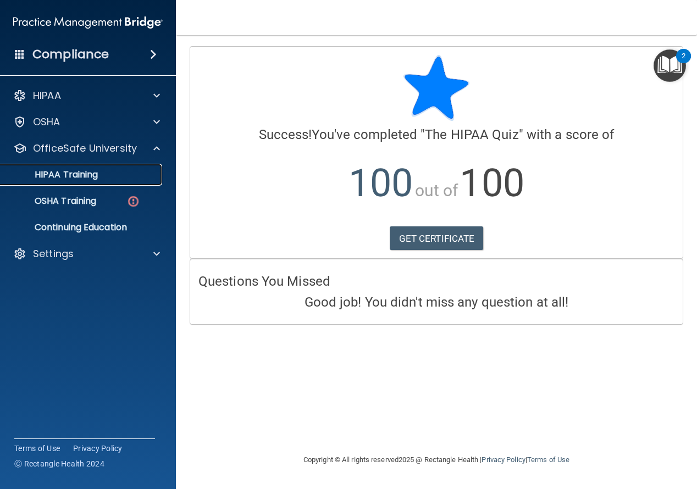
click at [132, 170] on div "HIPAA Training" at bounding box center [82, 174] width 150 height 11
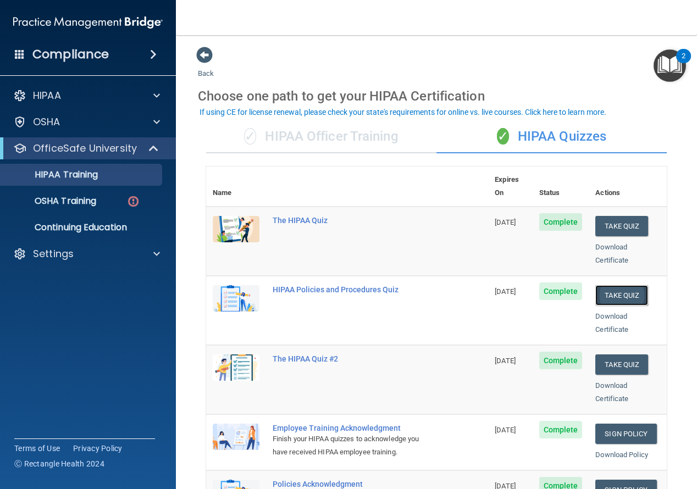
click at [624, 285] on button "Take Quiz" at bounding box center [621, 295] width 53 height 20
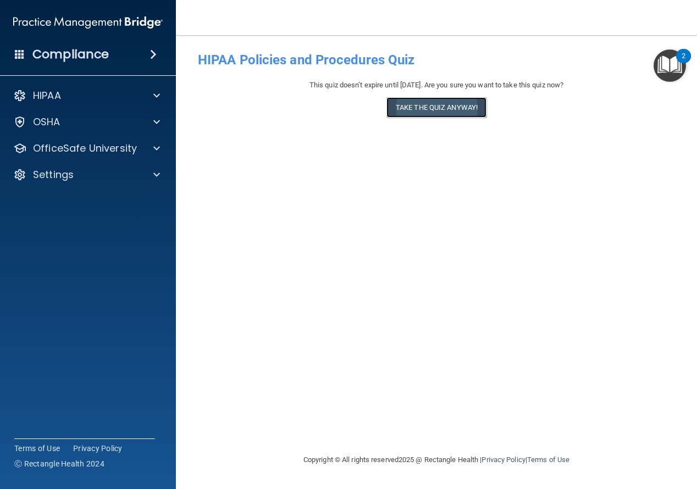
click at [412, 109] on button "Take the quiz anyway!" at bounding box center [436, 107] width 100 height 20
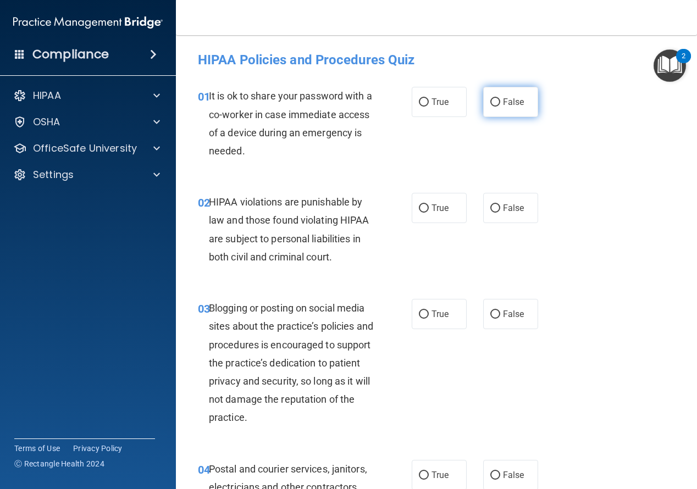
click at [492, 103] on input "False" at bounding box center [495, 102] width 10 height 8
radio input "true"
click at [421, 206] on input "True" at bounding box center [424, 208] width 10 height 8
radio input "true"
click at [490, 314] on input "False" at bounding box center [495, 315] width 10 height 8
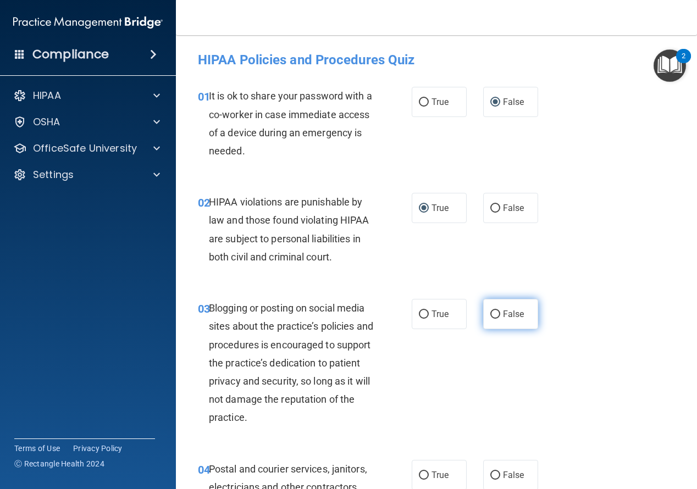
radio input "true"
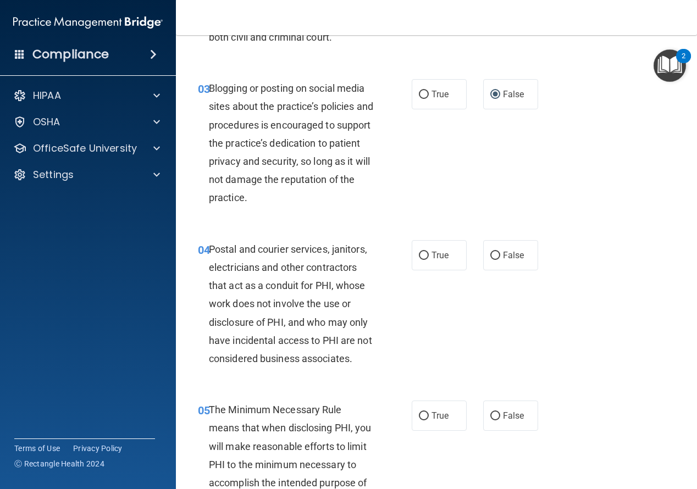
scroll to position [275, 0]
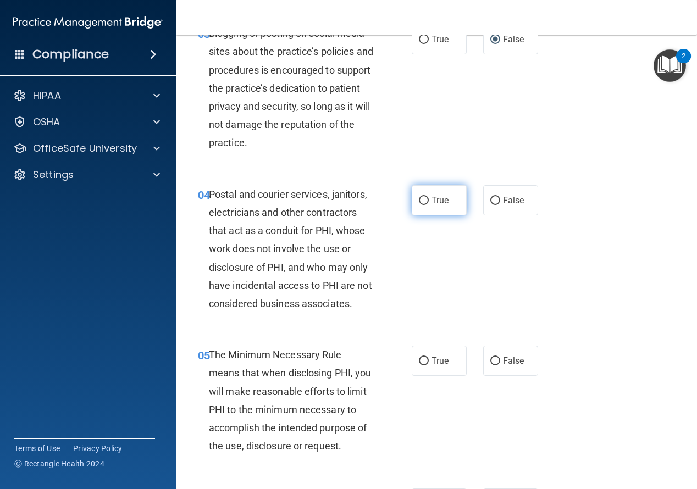
click at [420, 200] on input "True" at bounding box center [424, 201] width 10 height 8
radio input "true"
click at [413, 361] on label "True" at bounding box center [439, 361] width 55 height 30
click at [419, 361] on input "True" at bounding box center [424, 361] width 10 height 8
radio input "true"
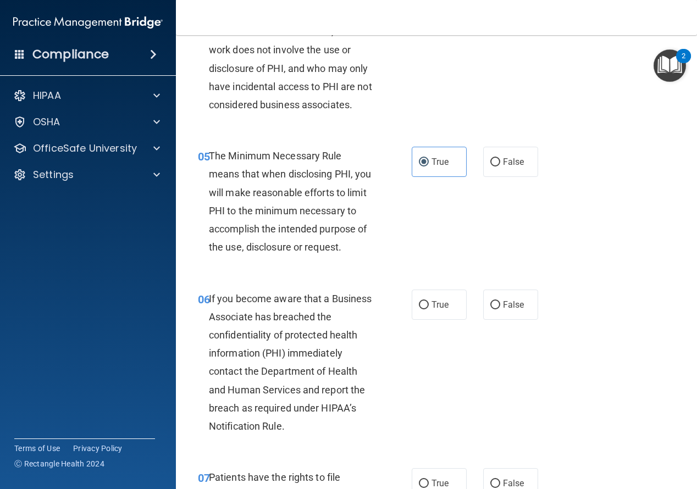
scroll to position [495, 0]
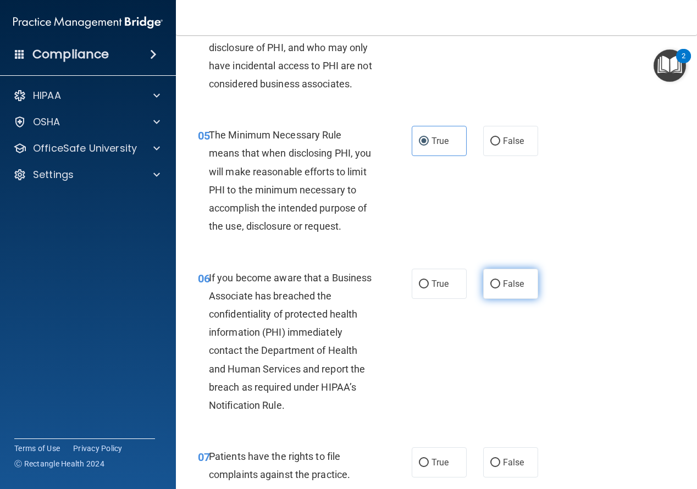
click at [493, 281] on input "False" at bounding box center [495, 284] width 10 height 8
radio input "true"
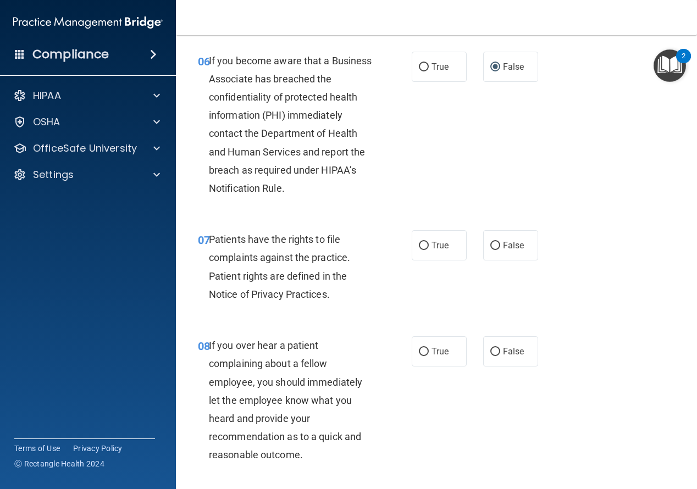
scroll to position [770, 0]
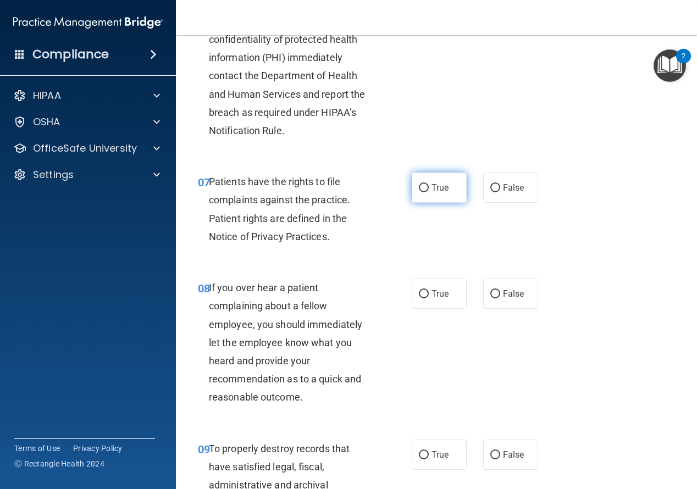
click at [422, 192] on input "True" at bounding box center [424, 188] width 10 height 8
radio input "true"
click at [492, 298] on input "False" at bounding box center [495, 294] width 10 height 8
radio input "true"
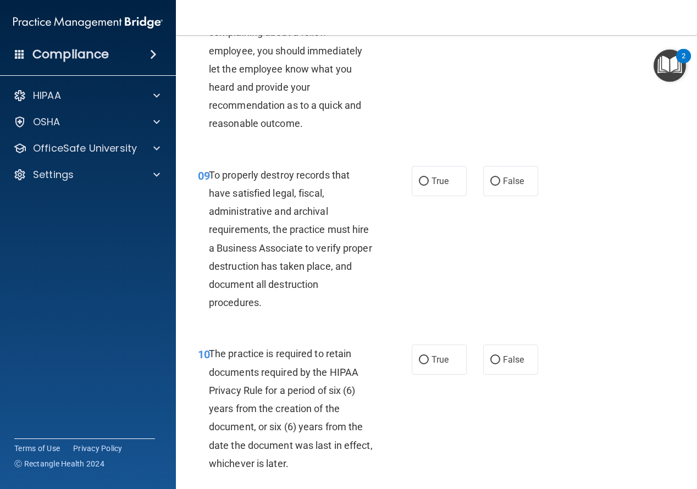
scroll to position [1044, 0]
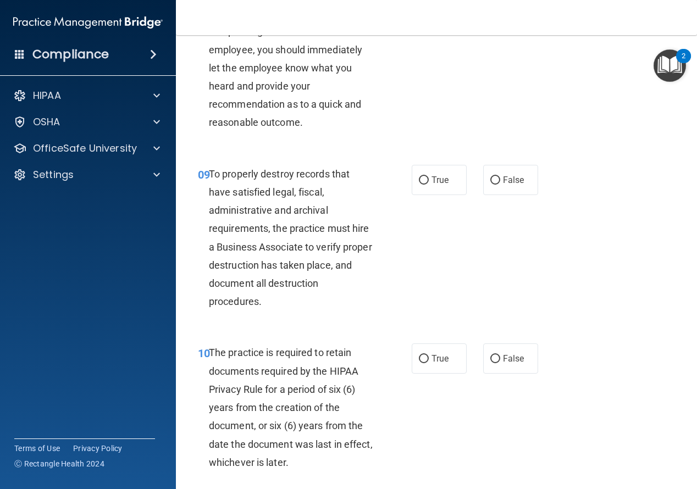
drag, startPoint x: 490, startPoint y: 196, endPoint x: 581, endPoint y: 219, distance: 94.1
click at [491, 185] on input "False" at bounding box center [495, 180] width 10 height 8
radio input "true"
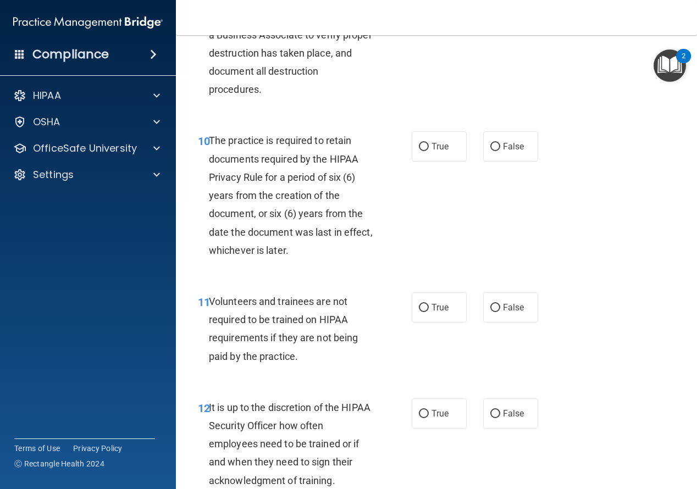
scroll to position [1264, 0]
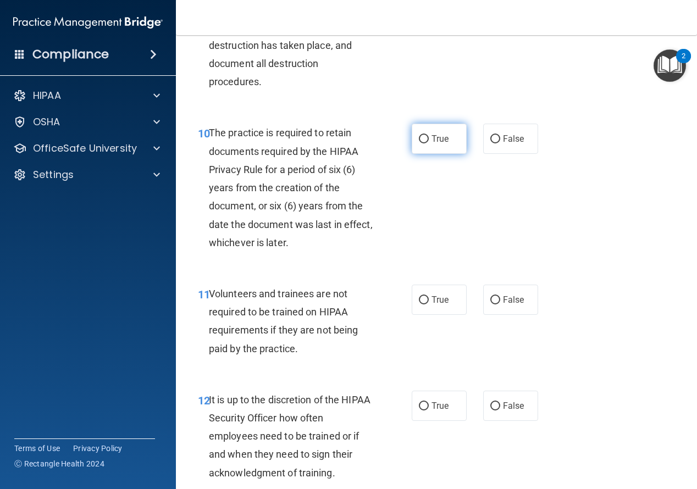
click at [419, 143] on input "True" at bounding box center [424, 139] width 10 height 8
radio input "true"
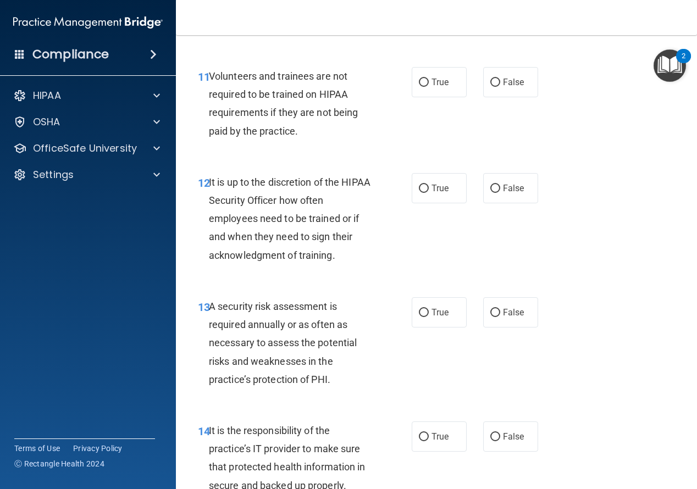
scroll to position [1484, 0]
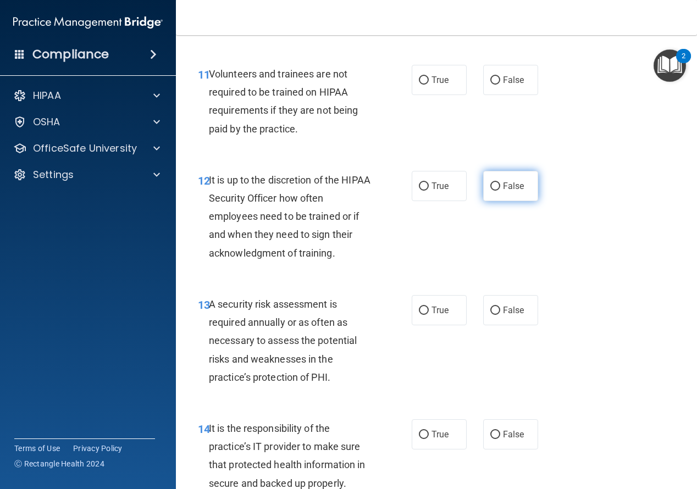
click at [493, 191] on input "False" at bounding box center [495, 186] width 10 height 8
radio input "true"
drag, startPoint x: 491, startPoint y: 327, endPoint x: 588, endPoint y: 313, distance: 97.8
click at [495, 325] on label "False" at bounding box center [510, 310] width 55 height 30
click at [495, 315] on input "False" at bounding box center [495, 311] width 10 height 8
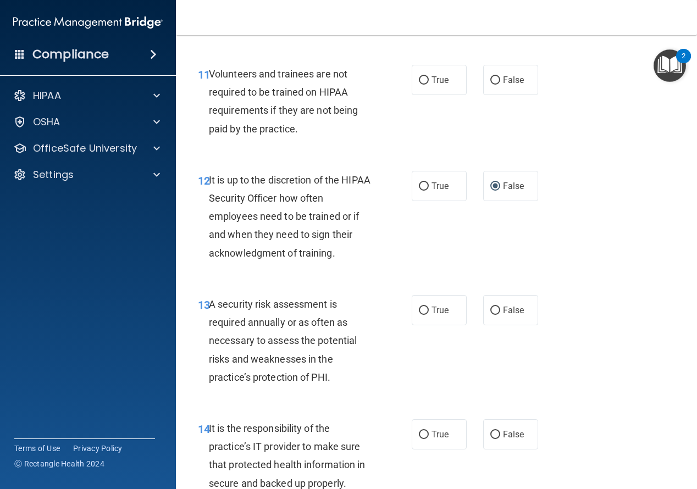
radio input "true"
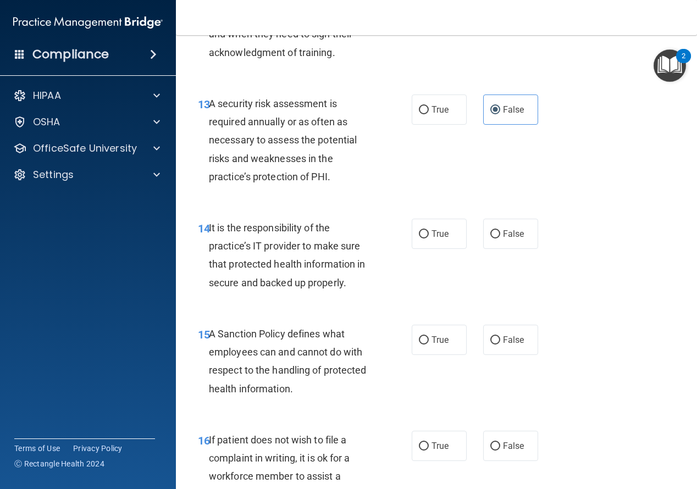
scroll to position [1704, 0]
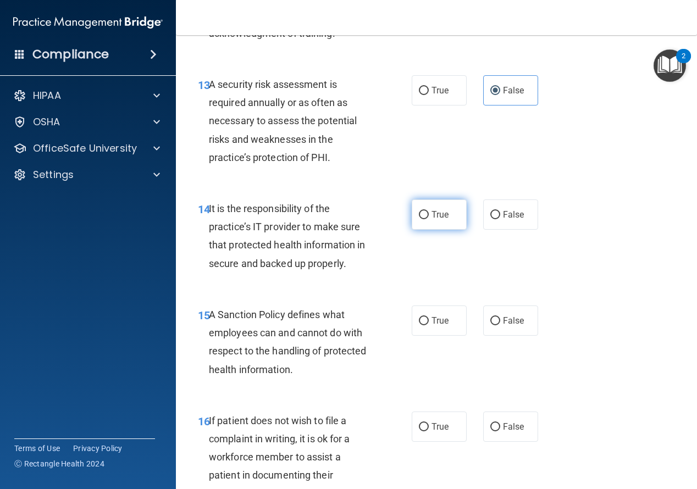
click at [419, 219] on input "True" at bounding box center [424, 215] width 10 height 8
radio input "true"
click at [419, 219] on input "True" at bounding box center [424, 215] width 10 height 8
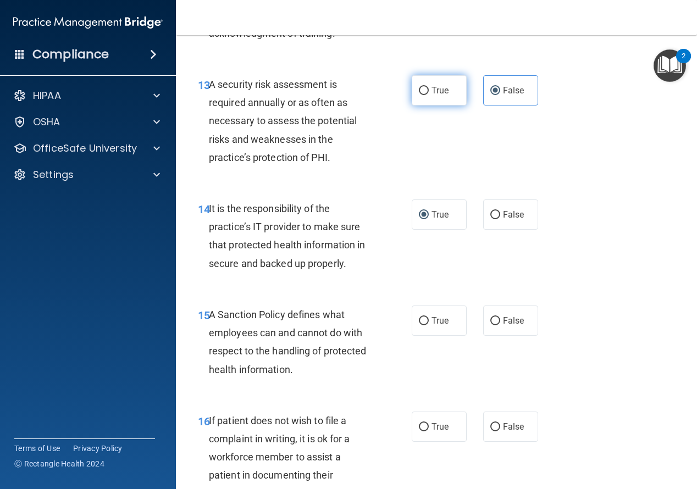
click at [424, 106] on label "True" at bounding box center [439, 90] width 55 height 30
click at [424, 95] on input "True" at bounding box center [424, 91] width 10 height 8
radio input "true"
radio input "false"
click at [490, 219] on input "False" at bounding box center [495, 215] width 10 height 8
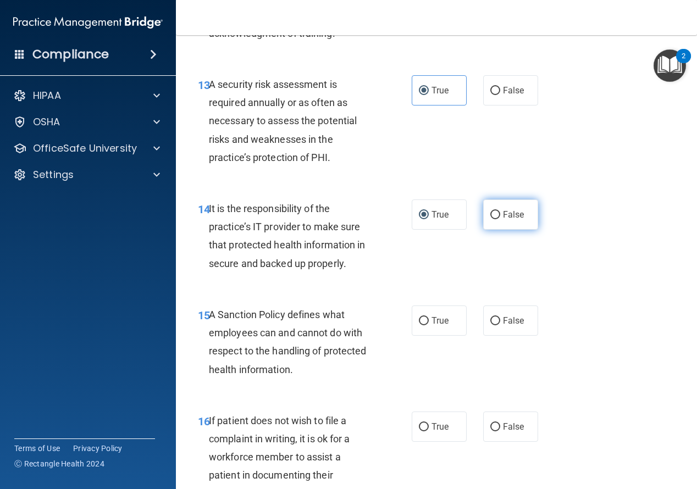
radio input "true"
radio input "false"
drag, startPoint x: 491, startPoint y: 339, endPoint x: 602, endPoint y: 325, distance: 112.0
click at [517, 335] on label "False" at bounding box center [510, 321] width 55 height 30
click at [500, 325] on input "False" at bounding box center [495, 321] width 10 height 8
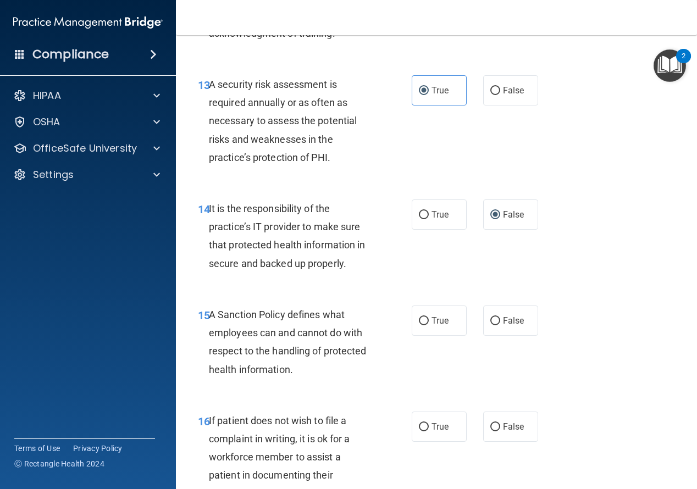
radio input "true"
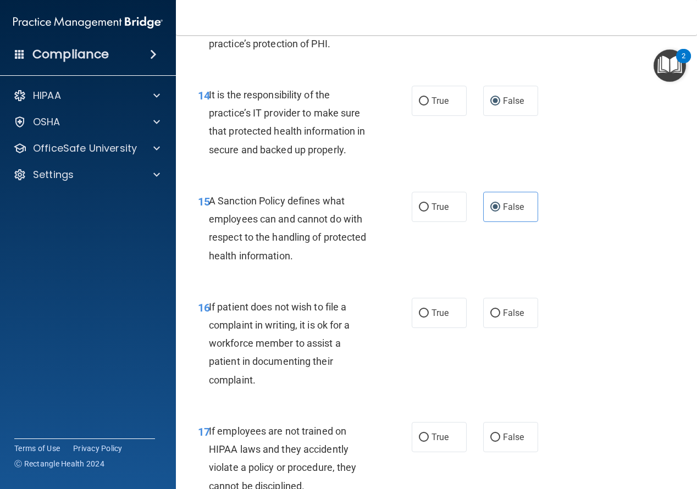
scroll to position [1869, 0]
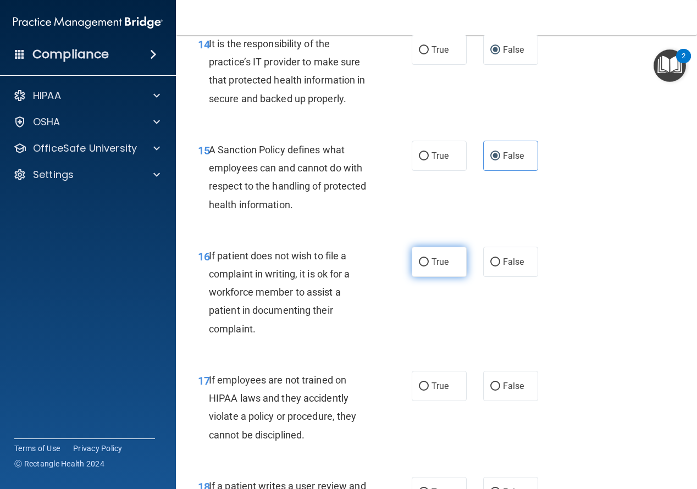
click at [419, 267] on input "True" at bounding box center [424, 262] width 10 height 8
radio input "true"
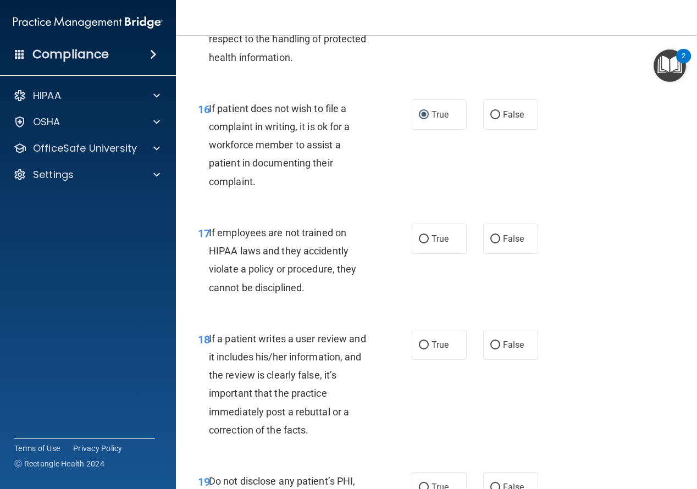
scroll to position [2034, 0]
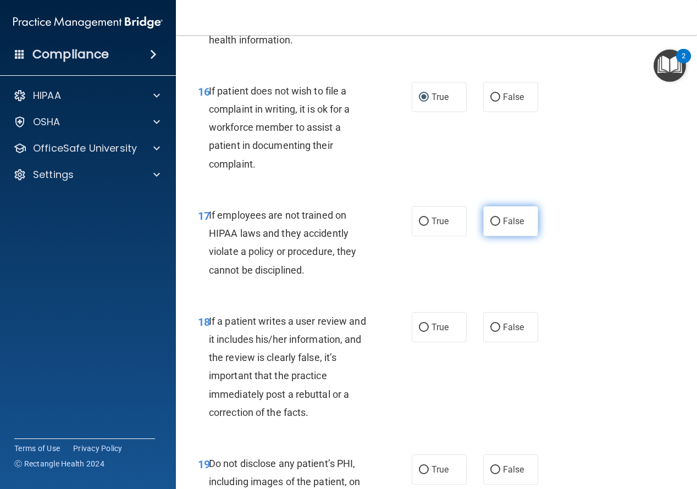
click at [490, 226] on input "False" at bounding box center [495, 222] width 10 height 8
radio input "true"
click at [490, 332] on input "False" at bounding box center [495, 328] width 10 height 8
radio input "true"
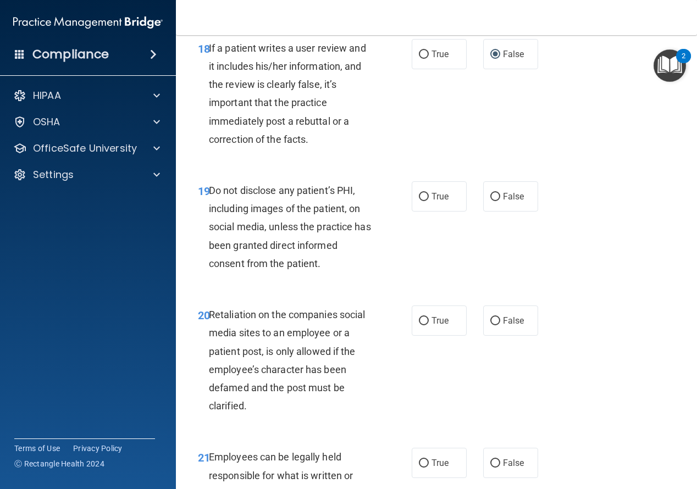
scroll to position [2309, 0]
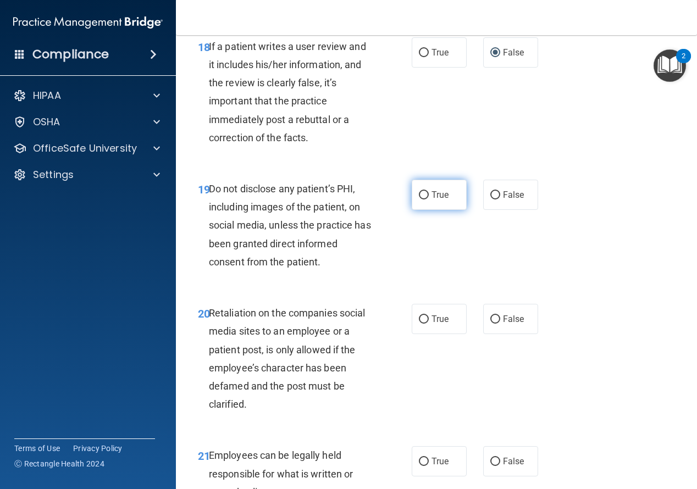
click at [421, 200] on input "True" at bounding box center [424, 195] width 10 height 8
radio input "true"
drag, startPoint x: 490, startPoint y: 339, endPoint x: 512, endPoint y: 338, distance: 22.0
click at [497, 334] on label "False" at bounding box center [510, 319] width 55 height 30
click at [497, 324] on input "False" at bounding box center [495, 320] width 10 height 8
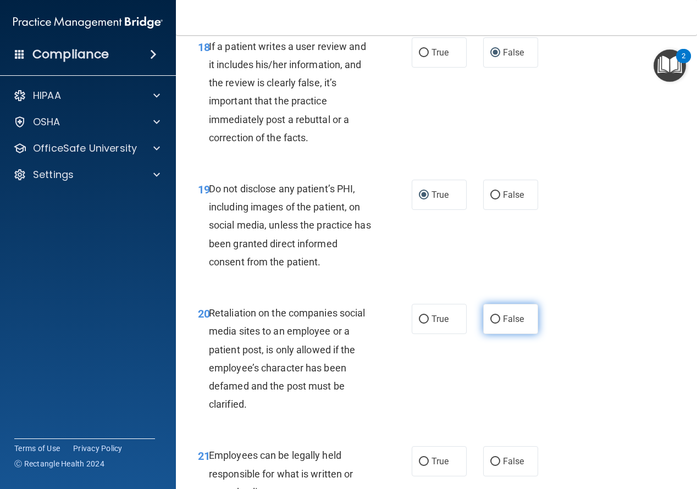
radio input "true"
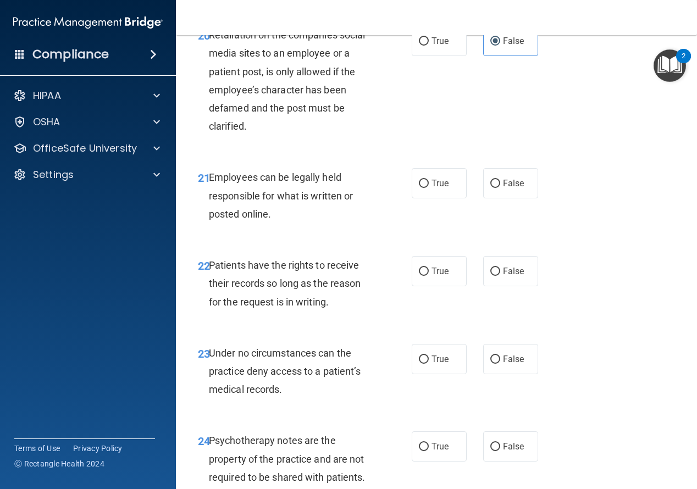
scroll to position [2639, 0]
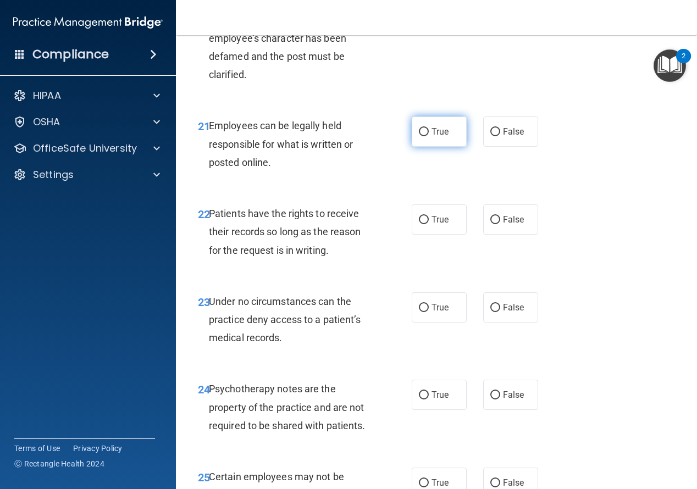
click at [419, 136] on input "True" at bounding box center [424, 132] width 10 height 8
radio input "true"
click at [490, 224] on input "False" at bounding box center [495, 220] width 10 height 8
radio input "true"
click at [492, 312] on input "False" at bounding box center [495, 308] width 10 height 8
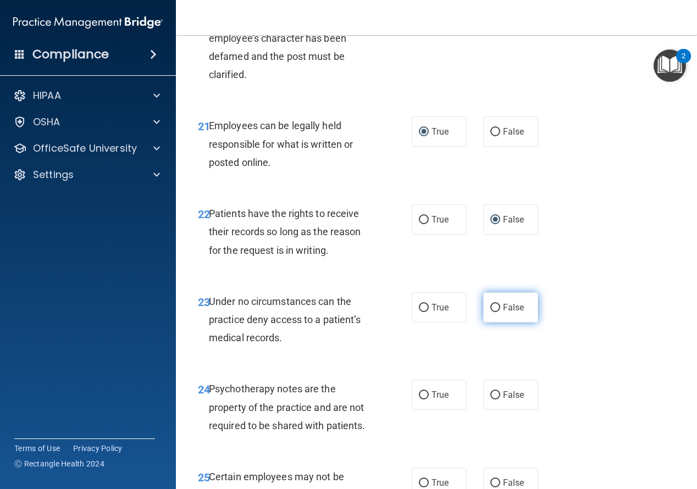
radio input "true"
click at [421, 400] on input "True" at bounding box center [424, 395] width 10 height 8
radio input "true"
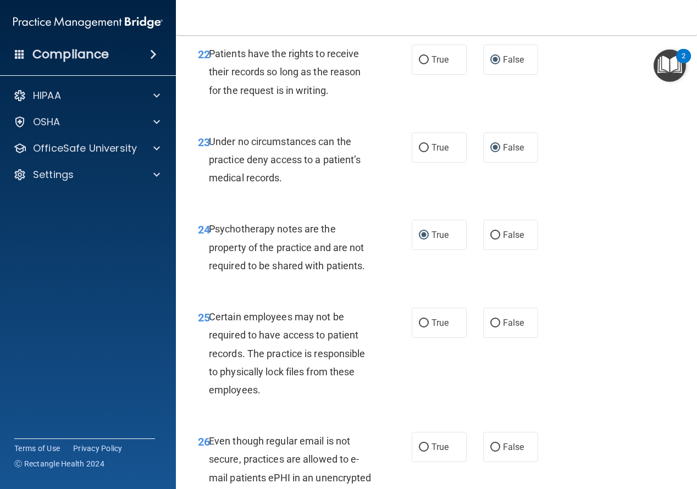
scroll to position [2803, 0]
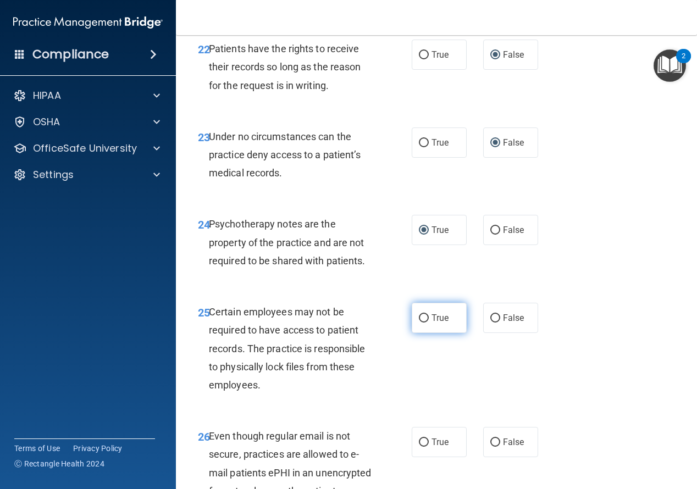
drag, startPoint x: 422, startPoint y: 334, endPoint x: 539, endPoint y: 314, distance: 119.3
click at [424, 323] on input "True" at bounding box center [424, 318] width 10 height 8
radio input "true"
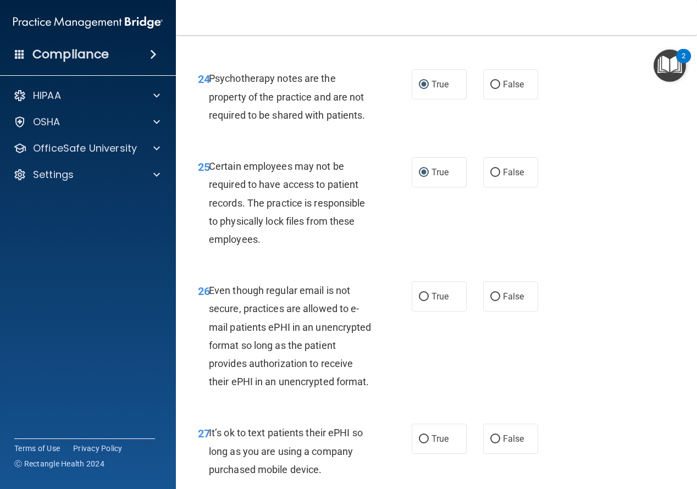
scroll to position [2968, 0]
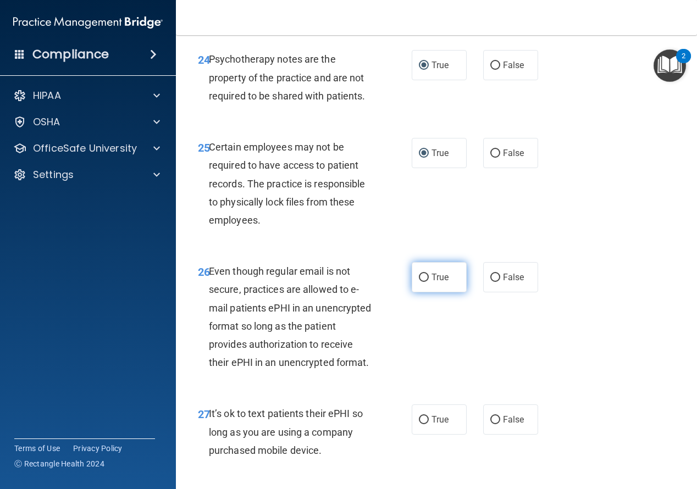
click at [419, 282] on input "True" at bounding box center [424, 278] width 10 height 8
radio input "true"
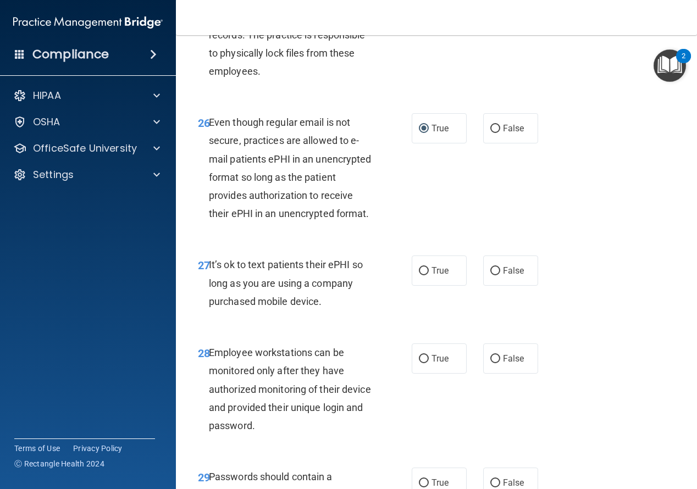
scroll to position [3133, 0]
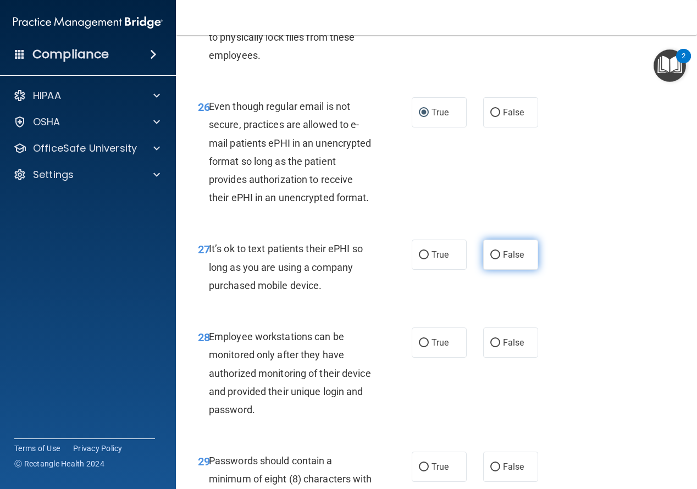
click at [492, 259] on input "False" at bounding box center [495, 255] width 10 height 8
radio input "true"
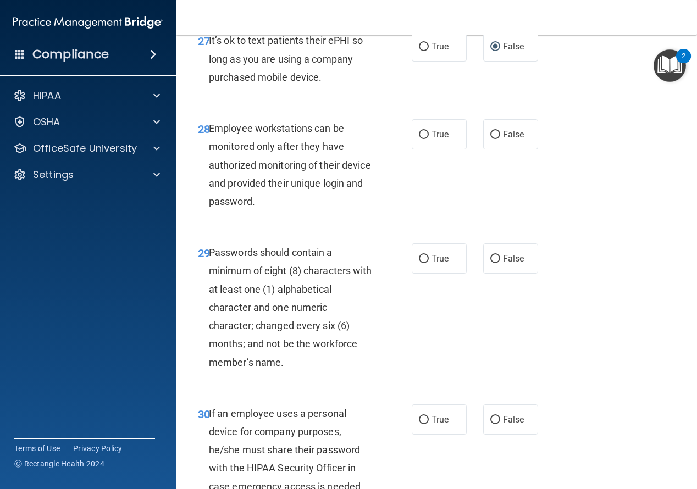
scroll to position [3408, 0]
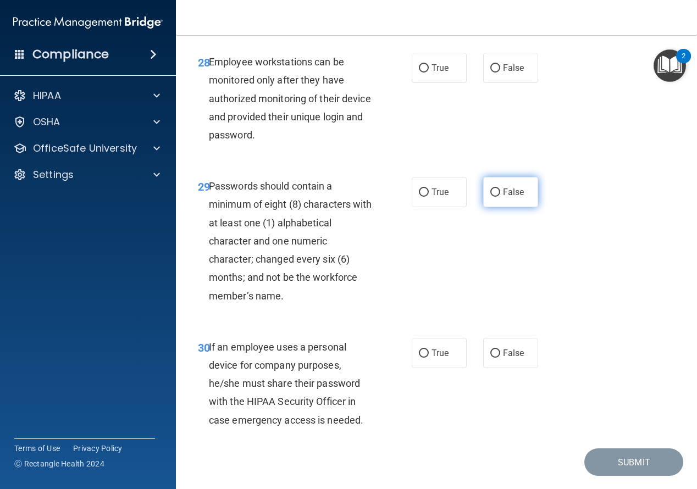
click at [494, 197] on input "False" at bounding box center [495, 193] width 10 height 8
radio input "true"
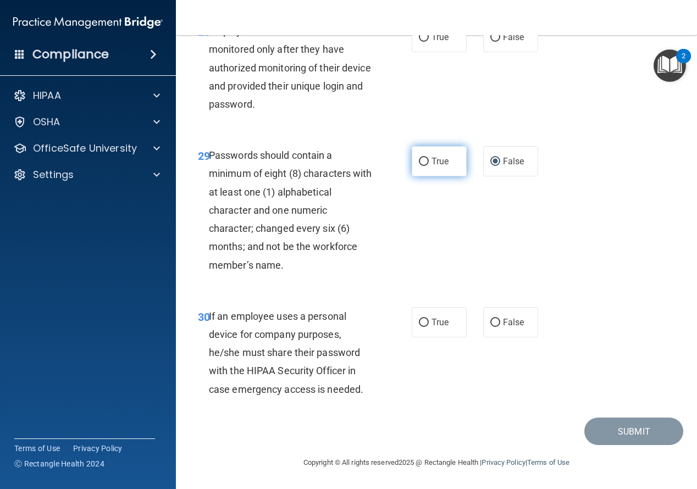
click at [423, 162] on input "True" at bounding box center [424, 162] width 10 height 8
radio input "true"
radio input "false"
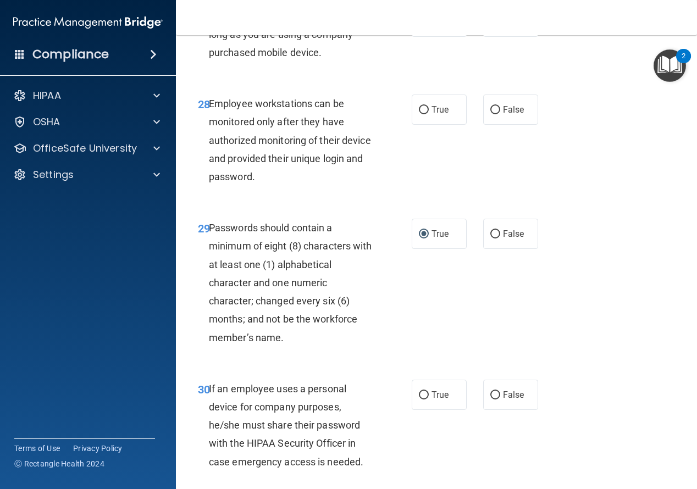
scroll to position [3366, 0]
click at [491, 115] on input "False" at bounding box center [495, 111] width 10 height 8
radio input "true"
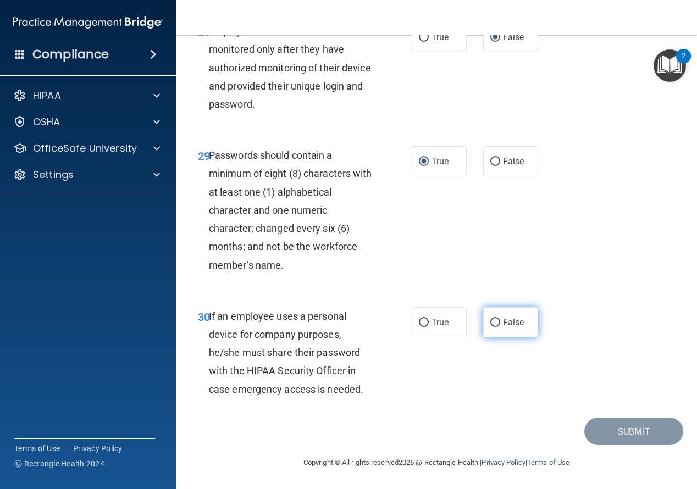
click at [490, 323] on input "False" at bounding box center [495, 323] width 10 height 8
radio input "true"
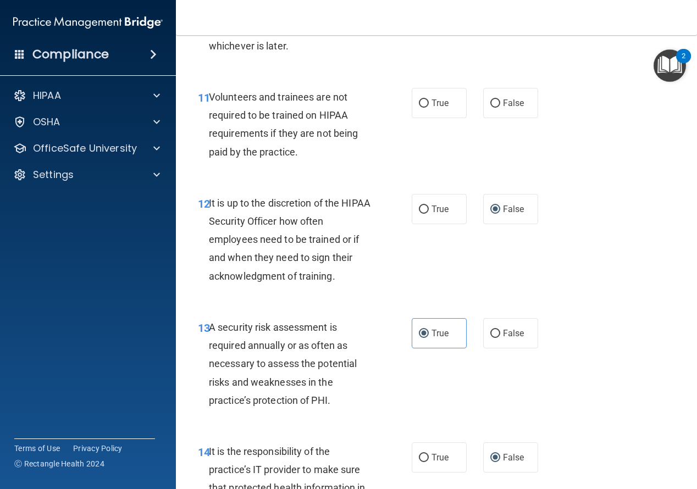
scroll to position [1442, 0]
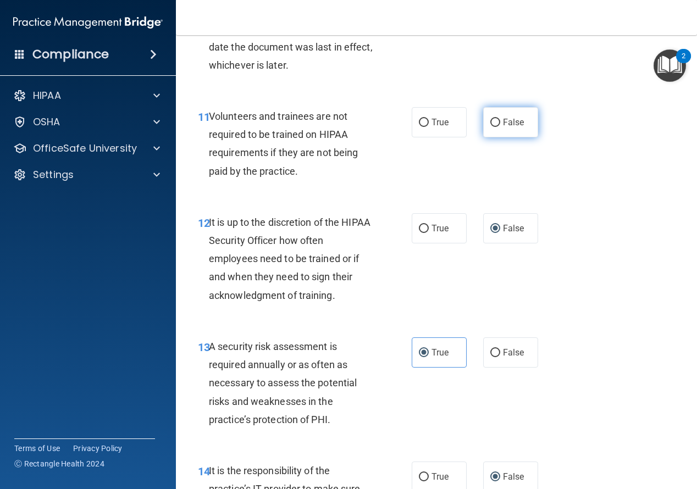
click at [491, 127] on input "False" at bounding box center [495, 123] width 10 height 8
radio input "true"
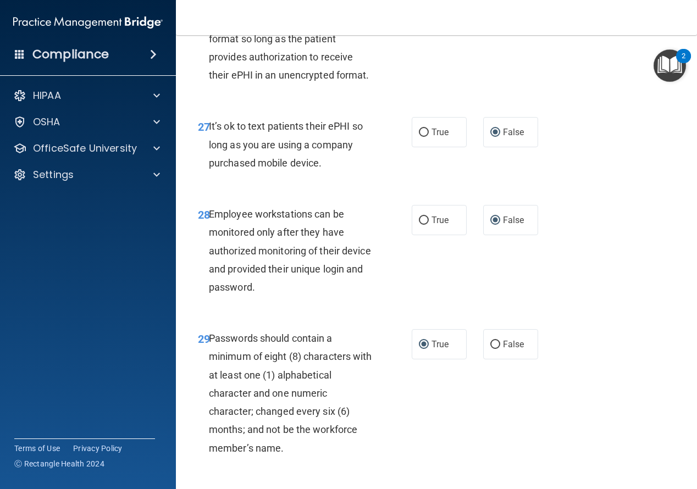
scroll to position [3476, 0]
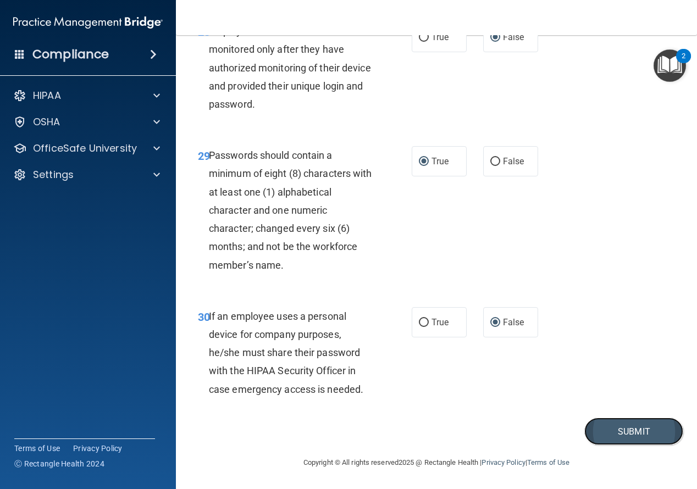
click at [629, 430] on button "Submit" at bounding box center [633, 432] width 99 height 28
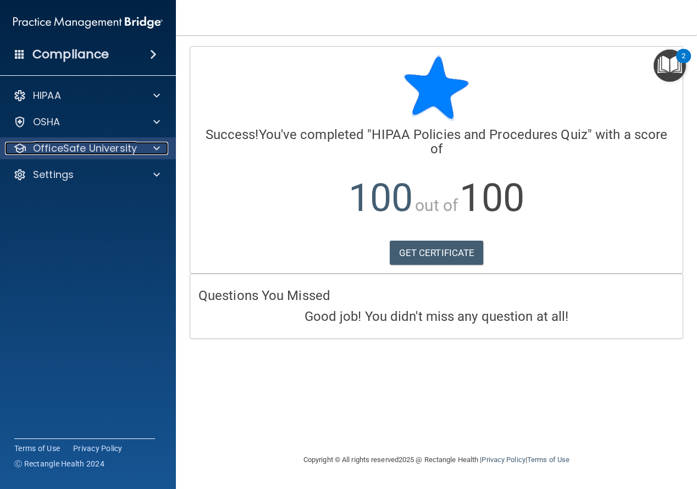
click at [126, 151] on p "OfficeSafe University" at bounding box center [85, 148] width 104 height 13
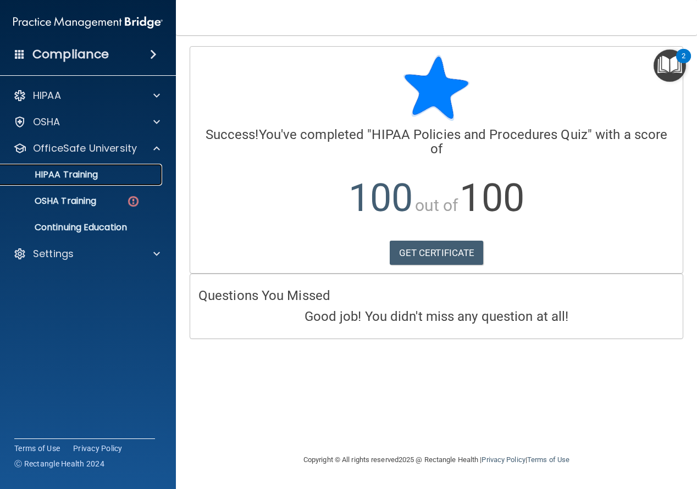
click at [106, 173] on div "HIPAA Training" at bounding box center [82, 174] width 150 height 11
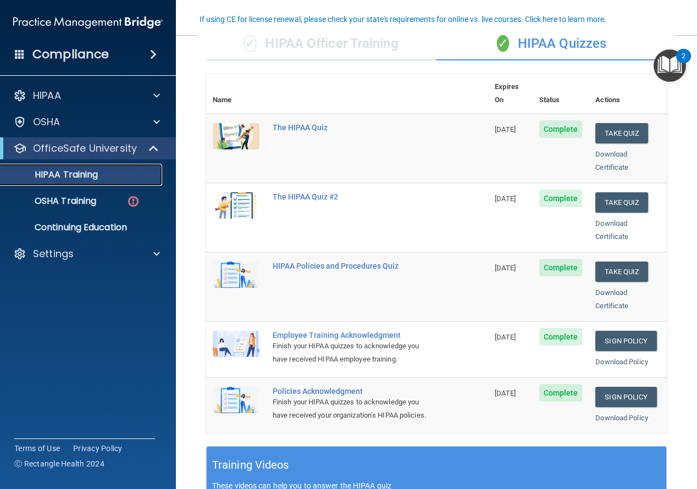
scroll to position [110, 0]
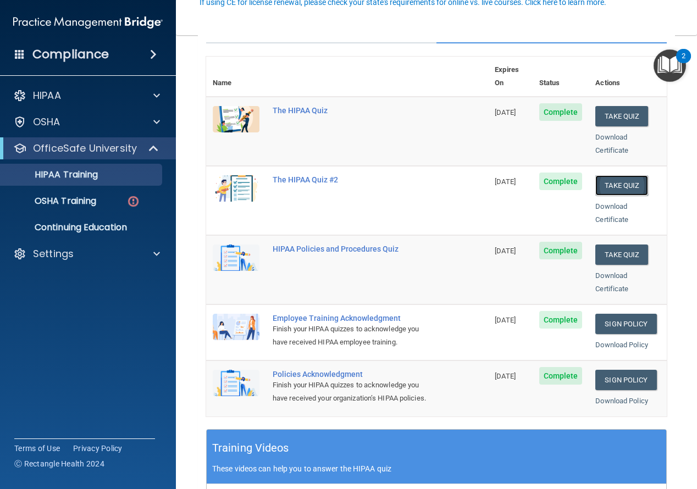
click at [624, 175] on button "Take Quiz" at bounding box center [621, 185] width 53 height 20
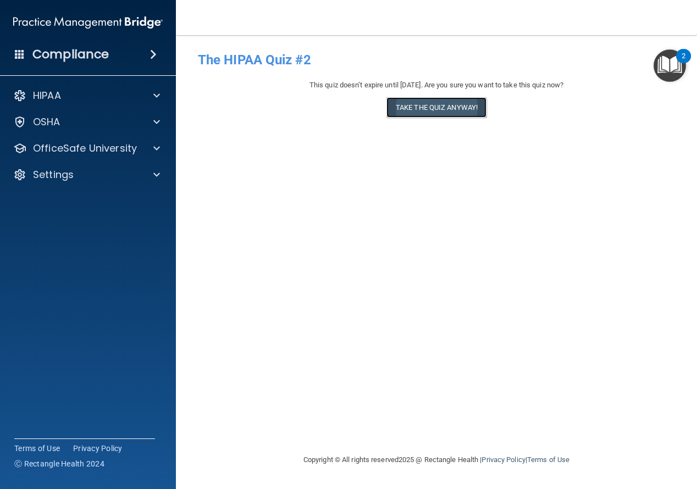
click at [452, 108] on button "Take the quiz anyway!" at bounding box center [436, 107] width 100 height 20
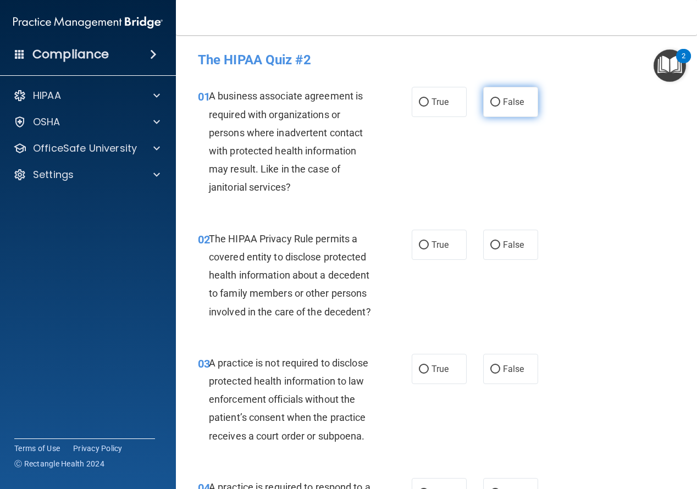
click at [490, 99] on input "False" at bounding box center [495, 102] width 10 height 8
radio input "true"
drag, startPoint x: 418, startPoint y: 245, endPoint x: 436, endPoint y: 254, distance: 19.7
click at [419, 245] on input "True" at bounding box center [424, 245] width 10 height 8
radio input "true"
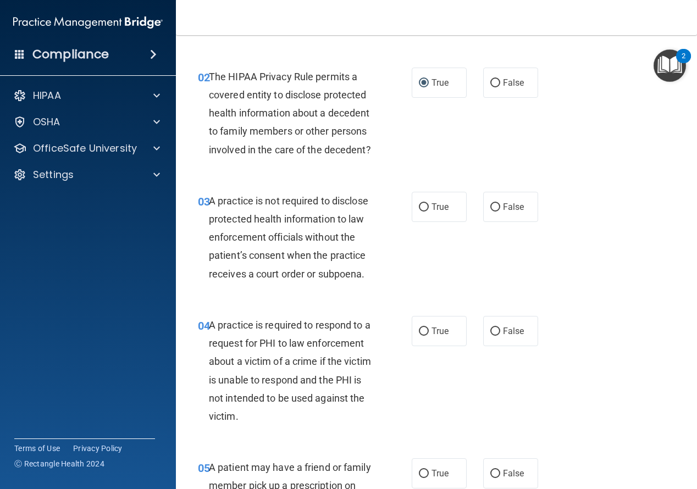
scroll to position [165, 0]
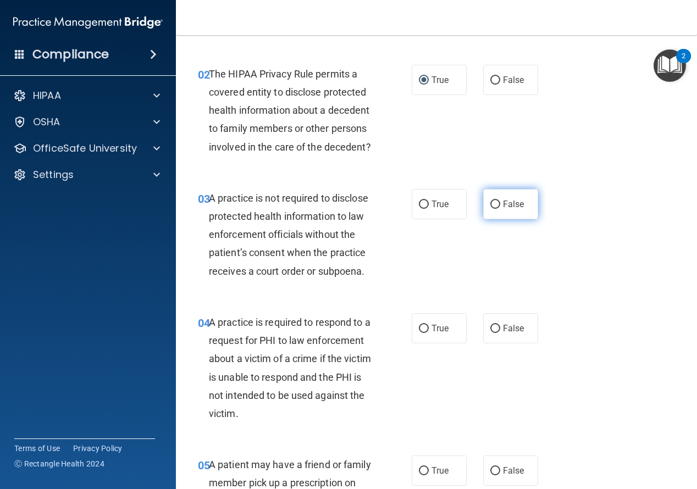
click at [491, 209] on input "False" at bounding box center [495, 205] width 10 height 8
radio input "true"
drag, startPoint x: 422, startPoint y: 347, endPoint x: 472, endPoint y: 345, distance: 50.0
click at [423, 333] on input "True" at bounding box center [424, 329] width 10 height 8
radio input "true"
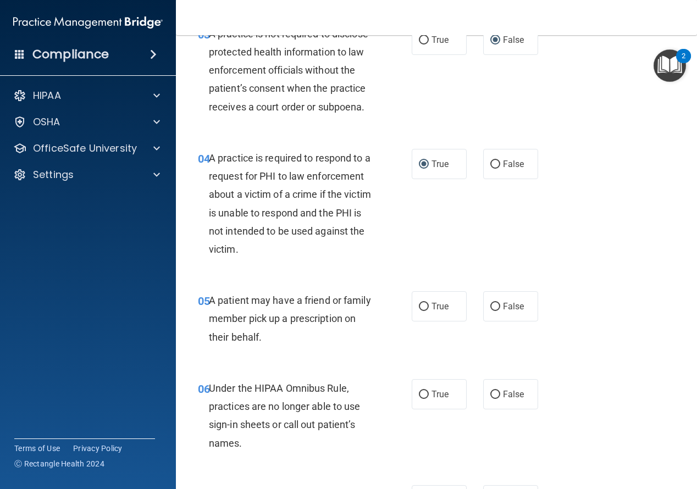
scroll to position [330, 0]
drag, startPoint x: 423, startPoint y: 322, endPoint x: 539, endPoint y: 320, distance: 116.0
click at [425, 321] on label "True" at bounding box center [439, 306] width 55 height 30
click at [425, 311] on input "True" at bounding box center [424, 306] width 10 height 8
radio input "true"
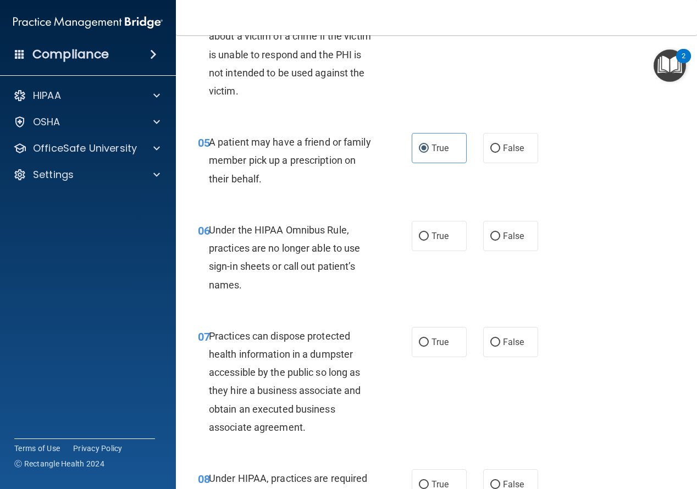
scroll to position [495, 0]
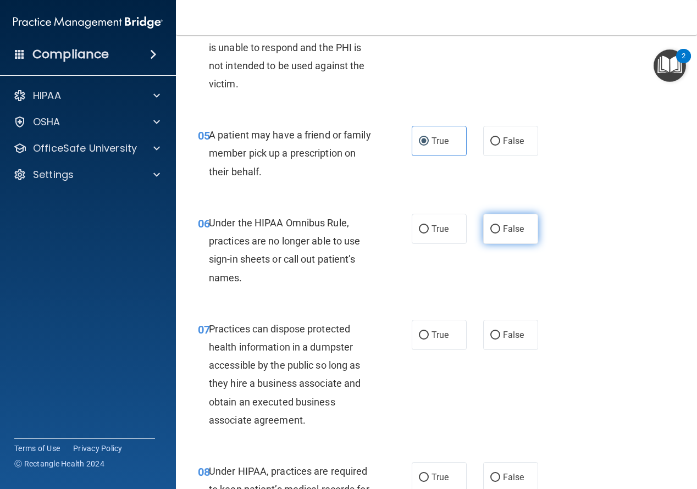
click at [490, 234] on input "False" at bounding box center [495, 229] width 10 height 8
radio input "true"
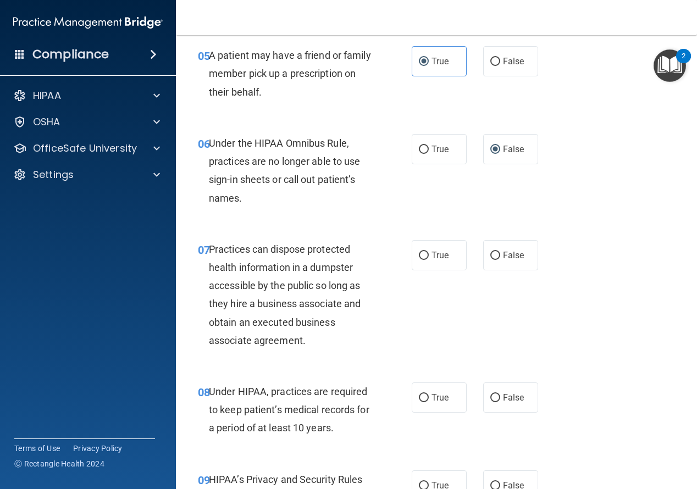
scroll to position [605, 0]
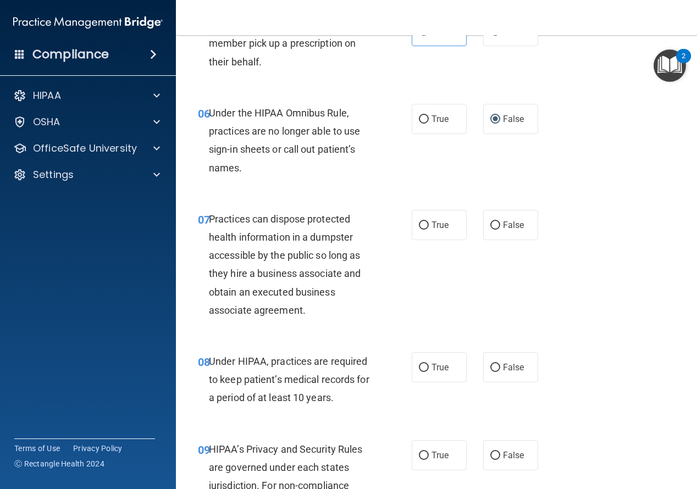
drag, startPoint x: 489, startPoint y: 245, endPoint x: 546, endPoint y: 256, distance: 58.1
click at [490, 230] on input "False" at bounding box center [495, 226] width 10 height 8
radio input "true"
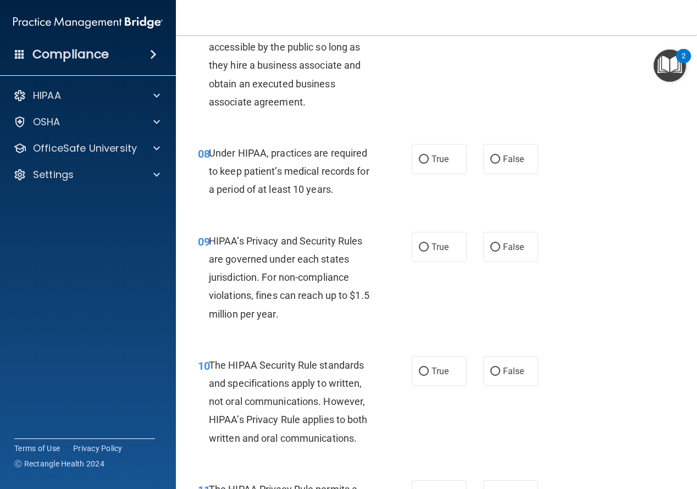
scroll to position [825, 0]
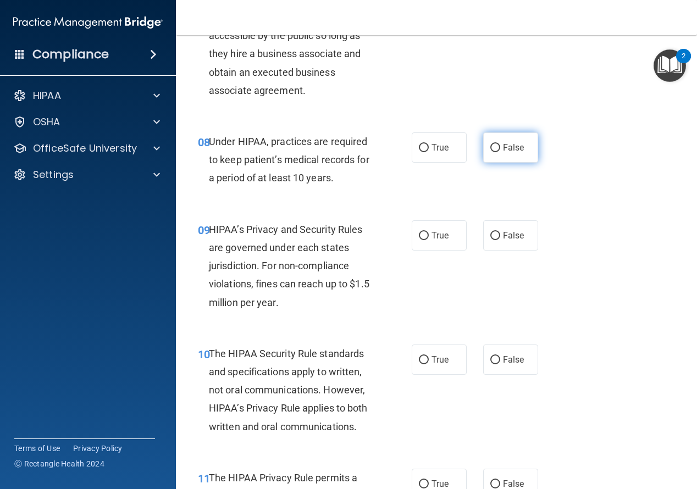
click at [490, 152] on input "False" at bounding box center [495, 148] width 10 height 8
radio input "true"
drag, startPoint x: 493, startPoint y: 251, endPoint x: 505, endPoint y: 254, distance: 13.1
click at [496, 251] on label "False" at bounding box center [510, 235] width 55 height 30
click at [496, 240] on input "False" at bounding box center [495, 236] width 10 height 8
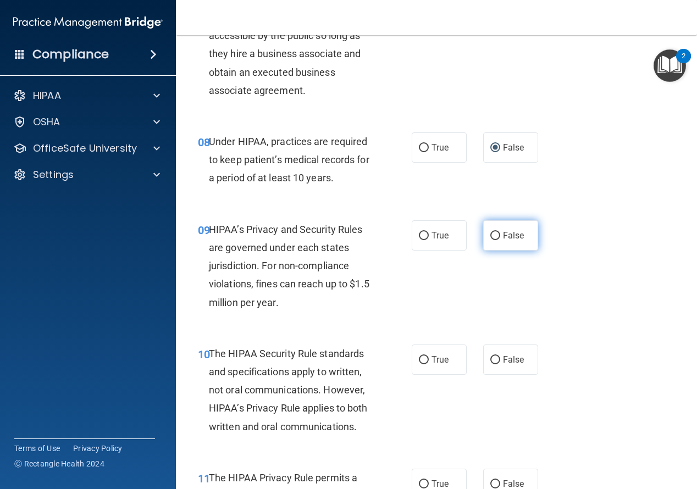
radio input "true"
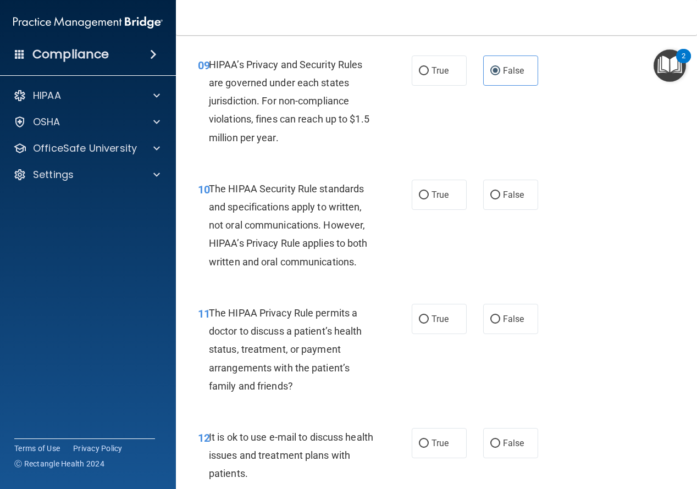
scroll to position [1044, 0]
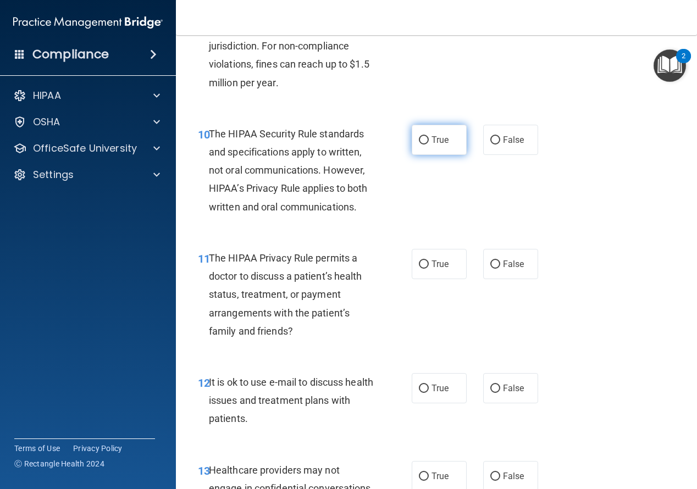
drag, startPoint x: 422, startPoint y: 154, endPoint x: 425, endPoint y: 161, distance: 7.6
click at [423, 145] on input "True" at bounding box center [424, 140] width 10 height 8
radio input "true"
drag, startPoint x: 419, startPoint y: 281, endPoint x: 450, endPoint y: 284, distance: 31.5
click at [428, 279] on label "True" at bounding box center [439, 264] width 55 height 30
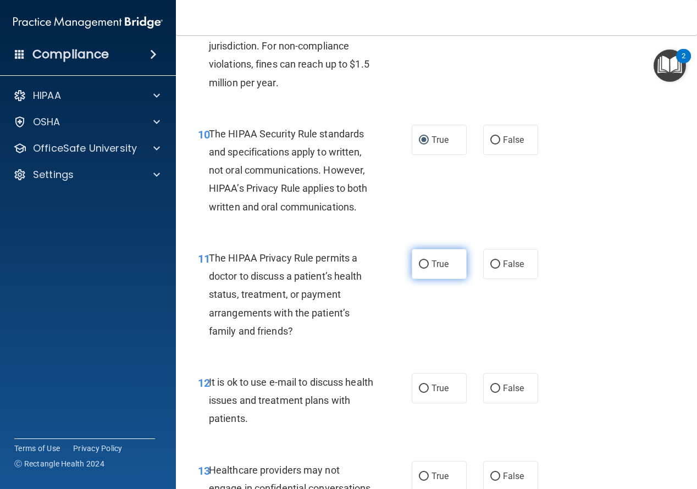
click at [428, 269] on input "True" at bounding box center [424, 265] width 10 height 8
radio input "true"
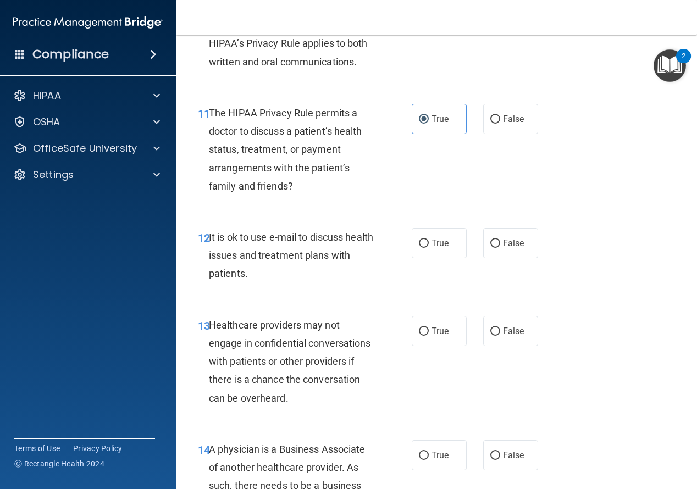
scroll to position [1209, 0]
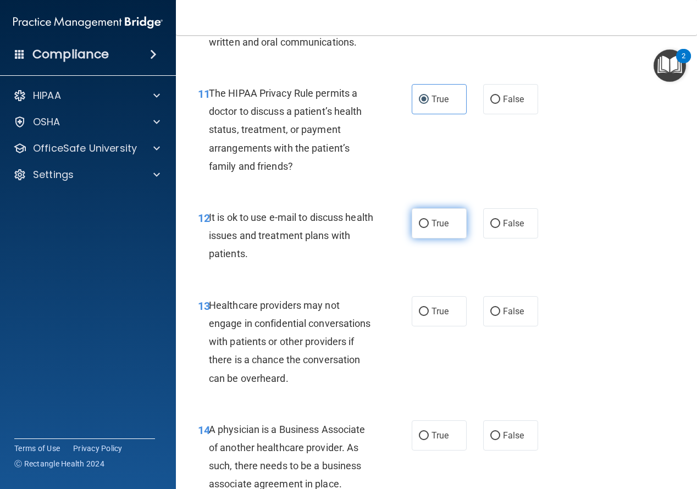
click at [419, 228] on input "True" at bounding box center [424, 224] width 10 height 8
radio input "true"
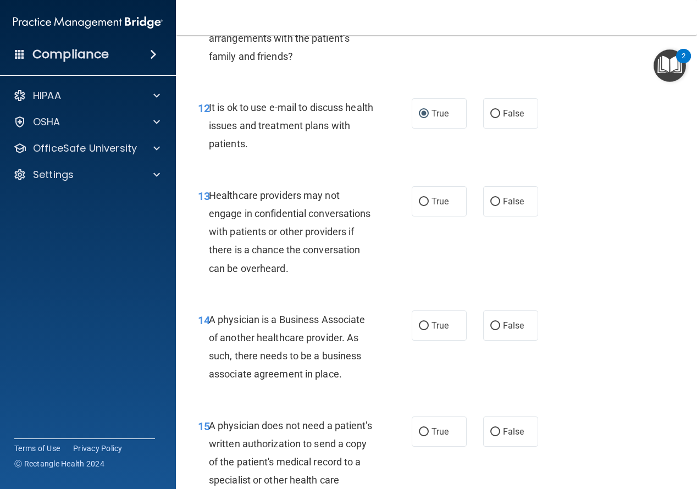
scroll to position [1374, 0]
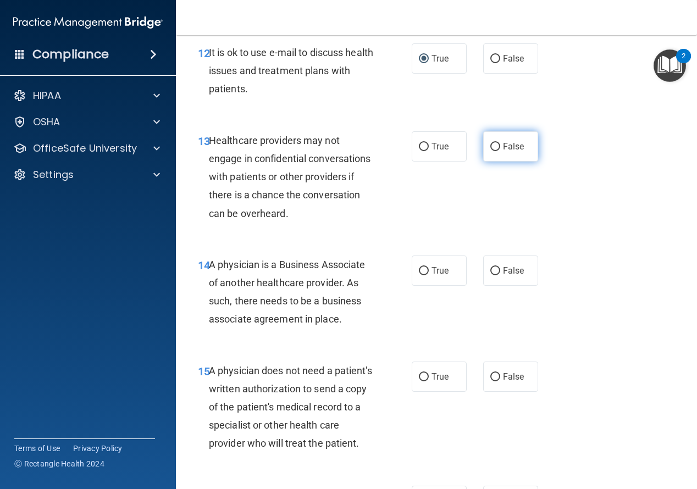
click at [490, 151] on input "False" at bounding box center [495, 147] width 10 height 8
radio input "true"
click at [492, 275] on input "False" at bounding box center [495, 271] width 10 height 8
radio input "true"
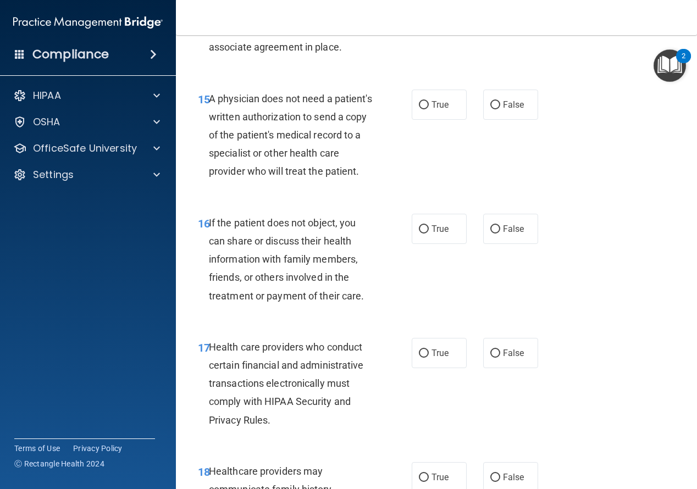
scroll to position [1649, 0]
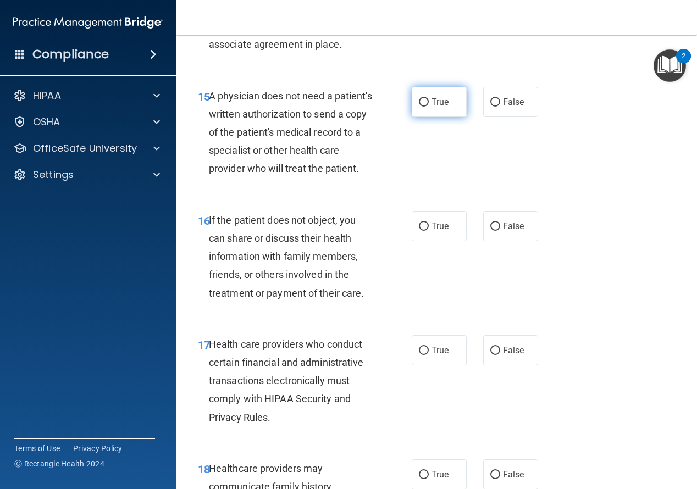
click at [420, 107] on input "True" at bounding box center [424, 102] width 10 height 8
radio input "true"
click at [420, 231] on input "True" at bounding box center [424, 227] width 10 height 8
radio input "true"
drag, startPoint x: 424, startPoint y: 385, endPoint x: 453, endPoint y: 380, distance: 30.1
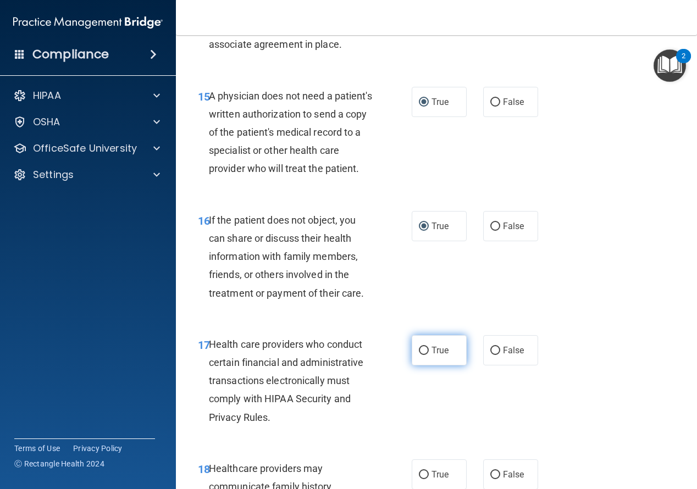
click at [429, 366] on label "True" at bounding box center [439, 350] width 55 height 30
click at [429, 355] on input "True" at bounding box center [424, 351] width 10 height 8
radio input "true"
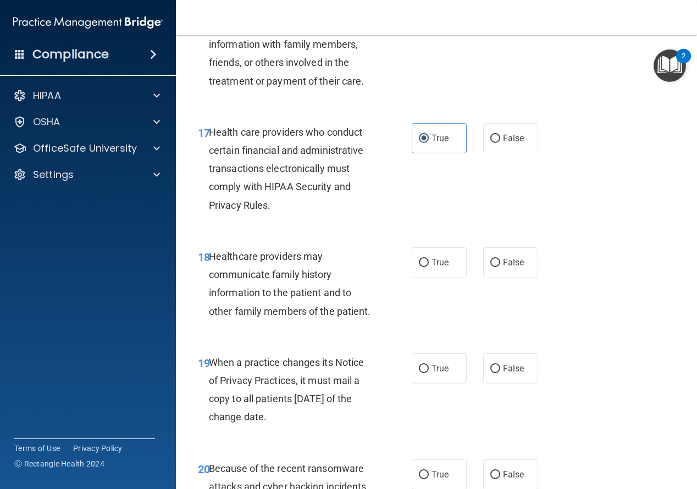
scroll to position [1924, 0]
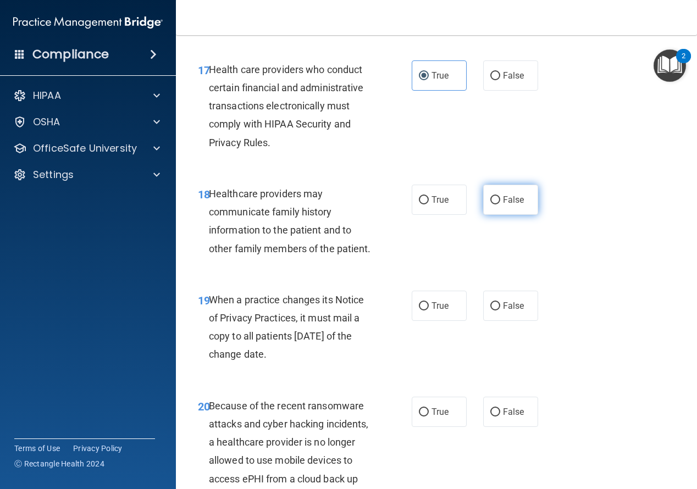
drag, startPoint x: 490, startPoint y: 236, endPoint x: 518, endPoint y: 245, distance: 29.2
click at [490, 204] on input "False" at bounding box center [495, 200] width 10 height 8
radio input "true"
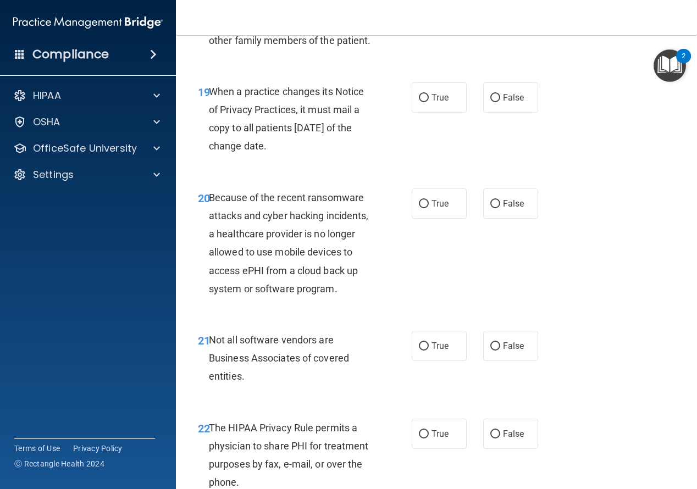
scroll to position [2144, 0]
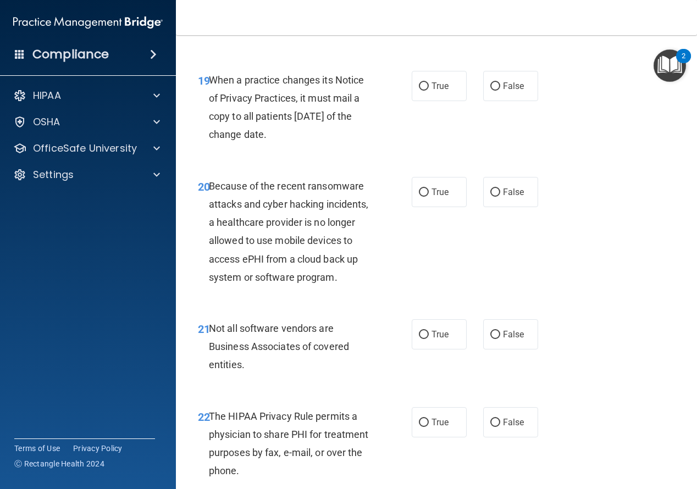
drag, startPoint x: 488, startPoint y: 245, endPoint x: 580, endPoint y: 263, distance: 94.0
click at [493, 197] on input "False" at bounding box center [495, 193] width 10 height 8
radio input "true"
drag, startPoint x: 493, startPoint y: 140, endPoint x: 604, endPoint y: 173, distance: 115.1
click at [499, 101] on label "False" at bounding box center [510, 86] width 55 height 30
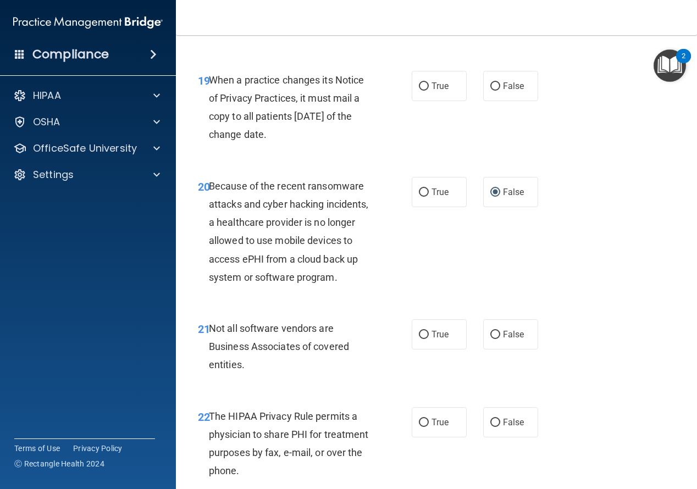
click at [499, 91] on input "False" at bounding box center [495, 86] width 10 height 8
radio input "true"
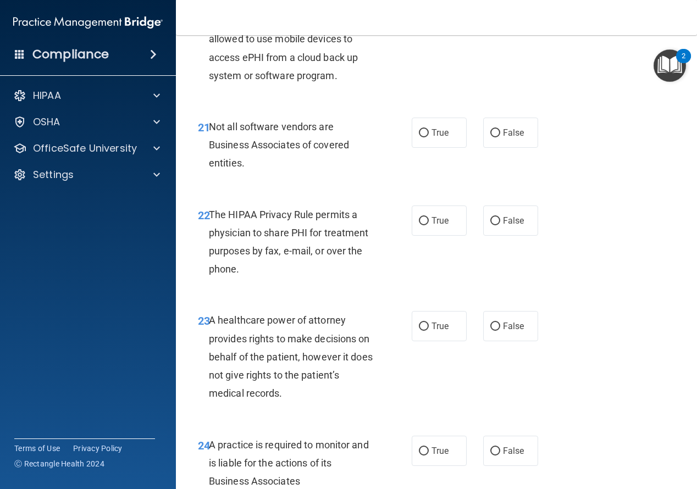
scroll to position [2364, 0]
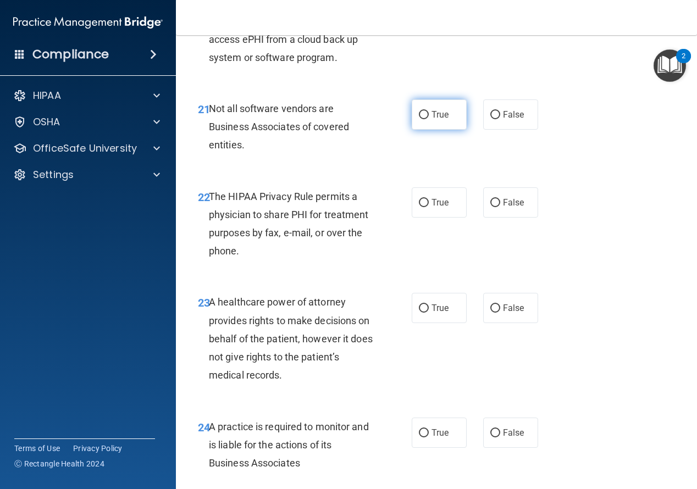
click at [422, 119] on input "True" at bounding box center [424, 115] width 10 height 8
radio input "true"
click at [420, 207] on input "True" at bounding box center [424, 203] width 10 height 8
radio input "true"
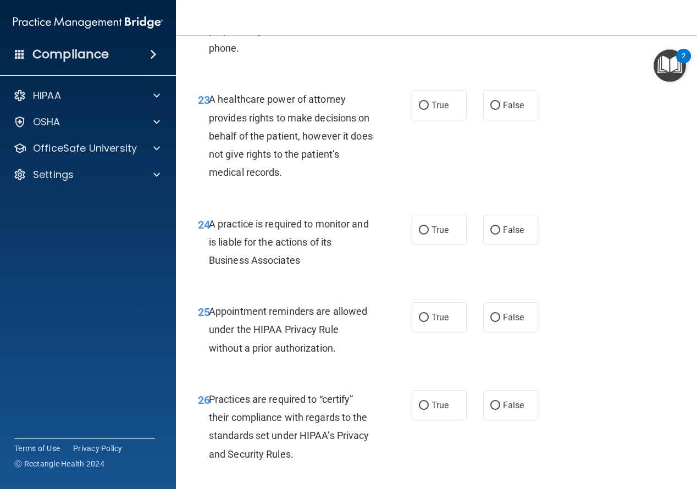
scroll to position [2584, 0]
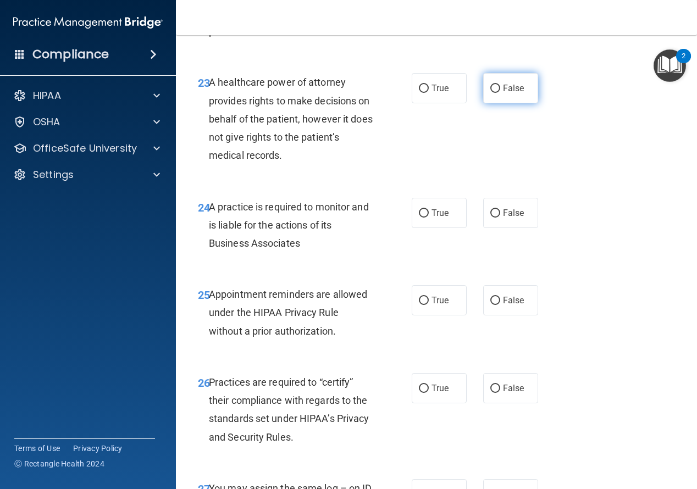
drag, startPoint x: 491, startPoint y: 143, endPoint x: 501, endPoint y: 187, distance: 45.1
click at [492, 93] on input "False" at bounding box center [495, 89] width 10 height 8
radio input "true"
click at [490, 218] on input "False" at bounding box center [495, 213] width 10 height 8
radio input "true"
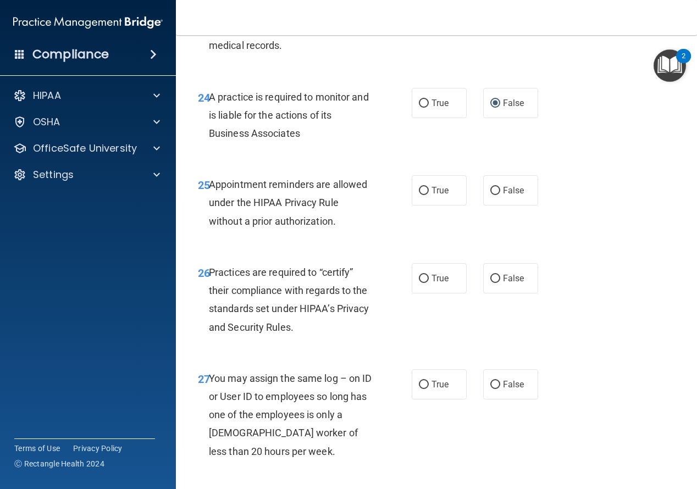
scroll to position [2748, 0]
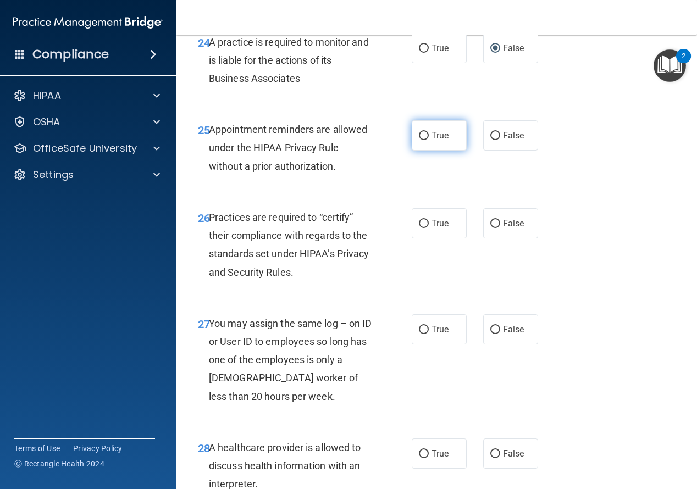
click at [421, 140] on input "True" at bounding box center [424, 136] width 10 height 8
radio input "true"
click at [490, 228] on input "False" at bounding box center [495, 224] width 10 height 8
radio input "true"
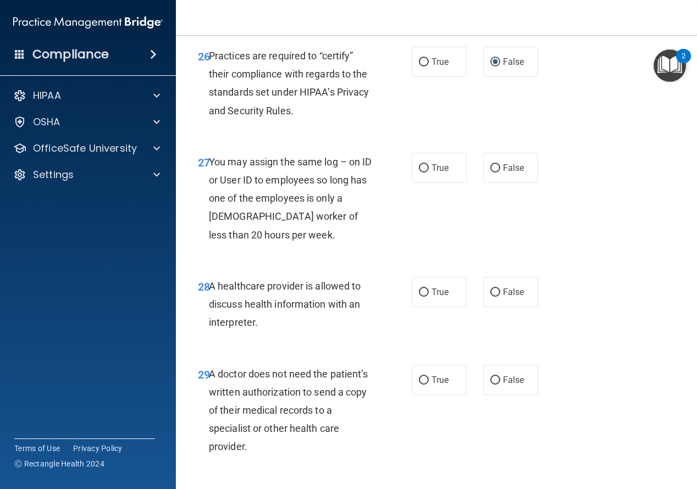
scroll to position [2913, 0]
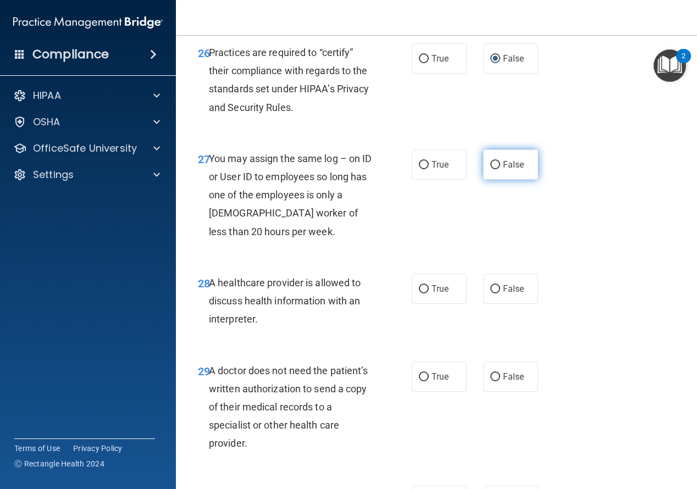
click at [490, 169] on input "False" at bounding box center [495, 165] width 10 height 8
radio input "true"
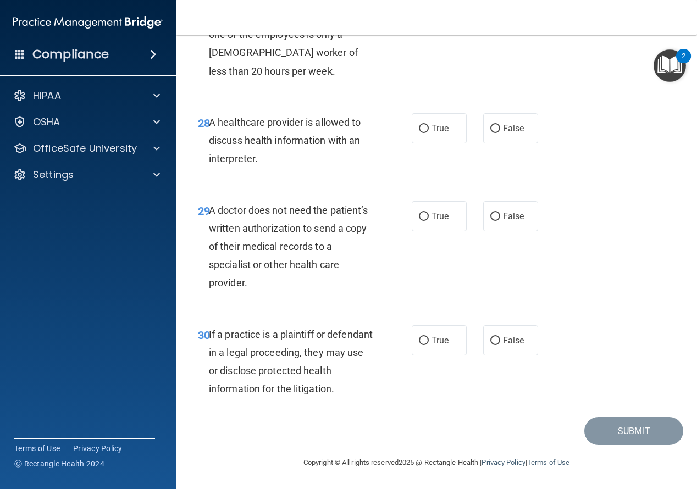
scroll to position [3078, 0]
drag, startPoint x: 422, startPoint y: 178, endPoint x: 435, endPoint y: 224, distance: 48.2
click at [422, 133] on input "True" at bounding box center [424, 129] width 10 height 8
radio input "true"
click at [422, 221] on input "True" at bounding box center [424, 217] width 10 height 8
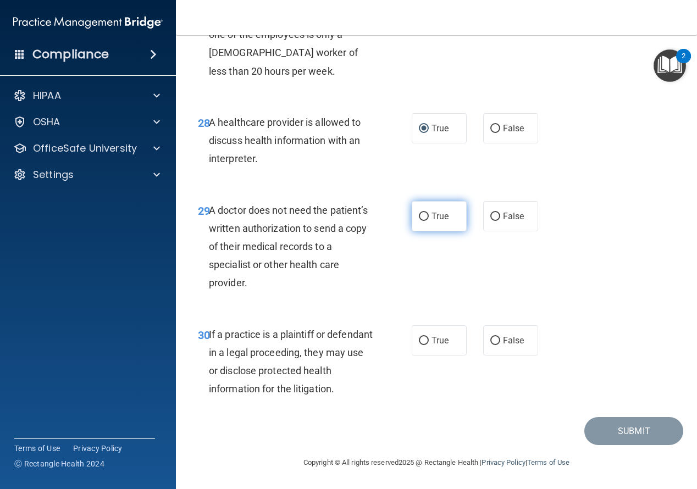
radio input "true"
click at [419, 339] on input "True" at bounding box center [424, 341] width 10 height 8
radio input "true"
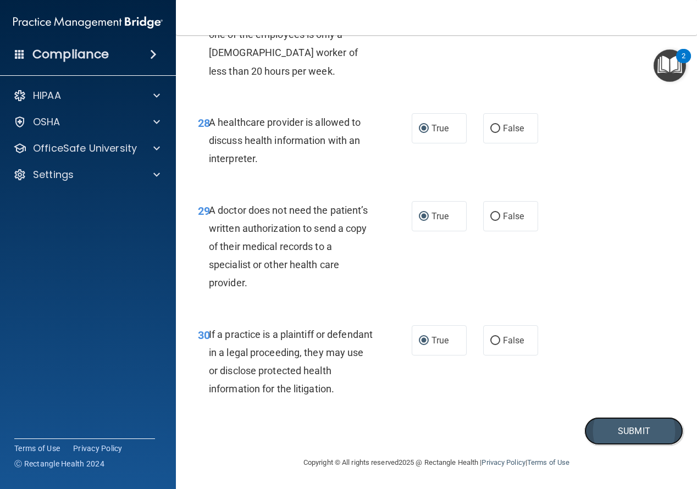
click at [623, 430] on button "Submit" at bounding box center [633, 431] width 99 height 28
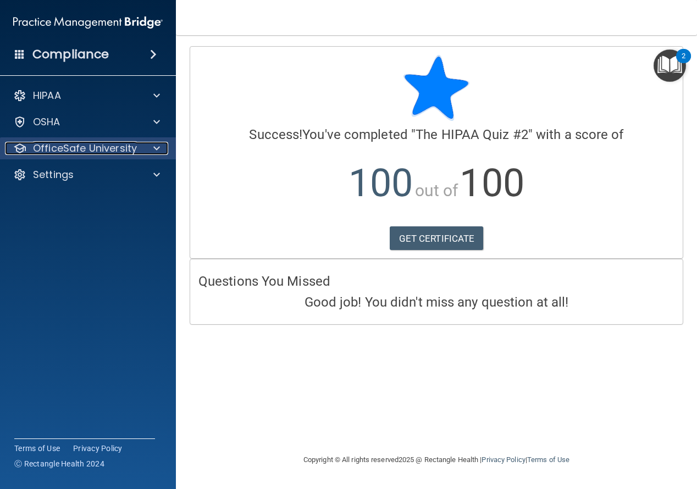
click at [119, 150] on p "OfficeSafe University" at bounding box center [85, 148] width 104 height 13
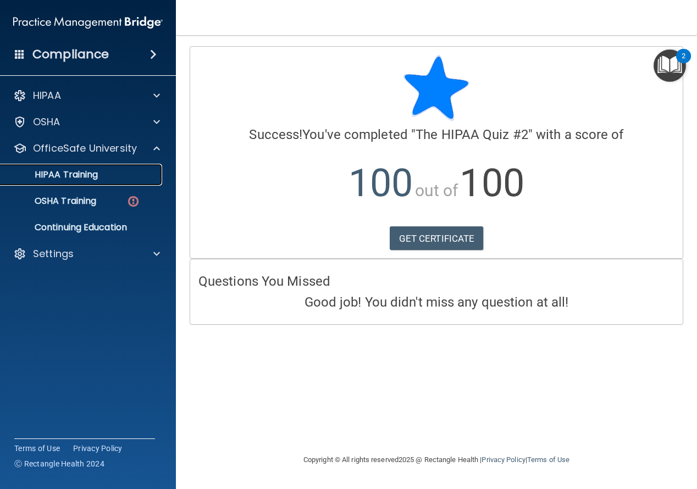
click at [113, 174] on div "HIPAA Training" at bounding box center [82, 174] width 150 height 11
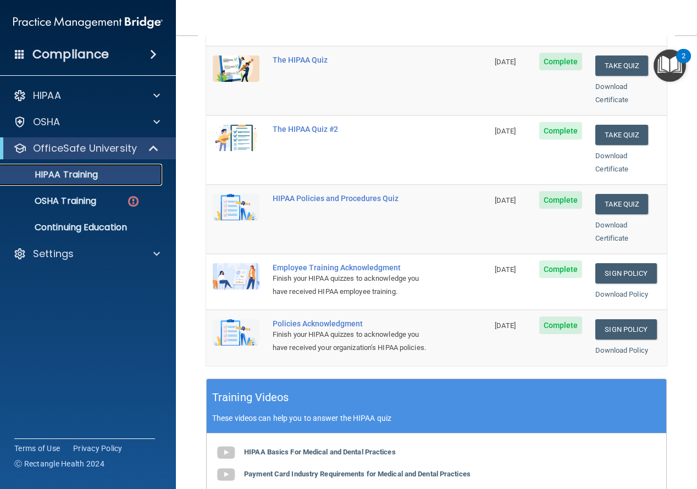
scroll to position [165, 0]
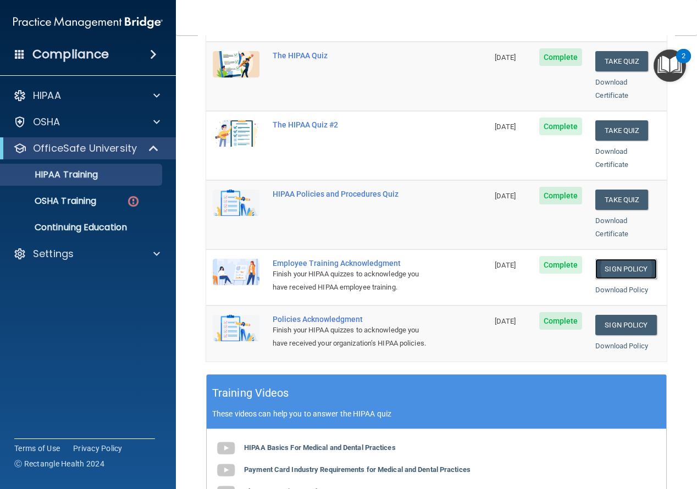
click at [607, 259] on link "Sign Policy" at bounding box center [625, 269] width 61 height 20
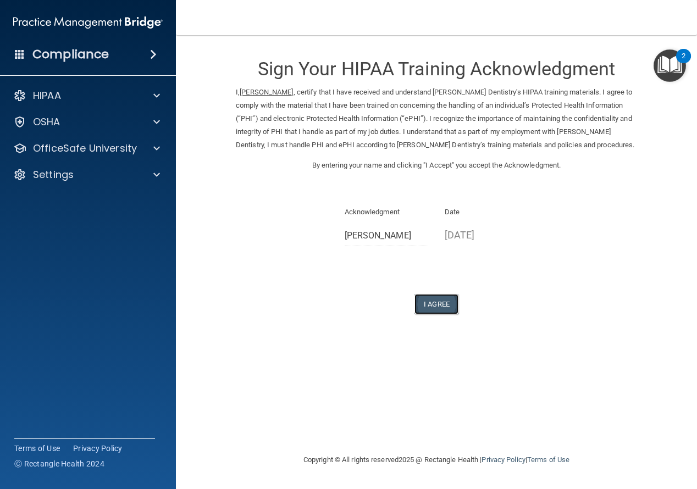
click at [438, 304] on button "I Agree" at bounding box center [436, 304] width 44 height 20
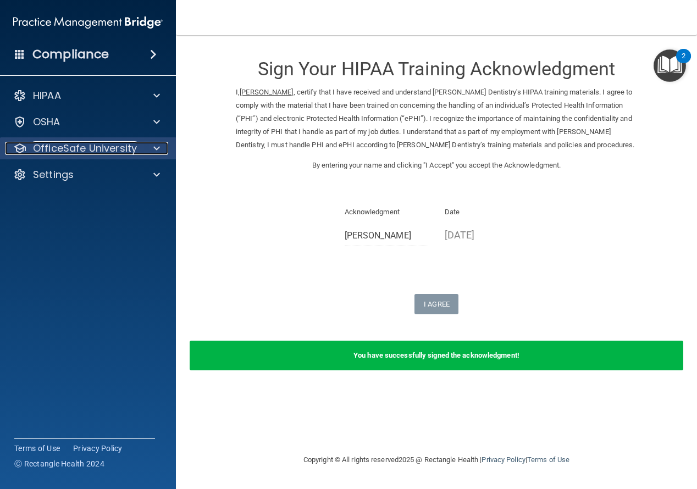
click at [109, 145] on p "OfficeSafe University" at bounding box center [85, 148] width 104 height 13
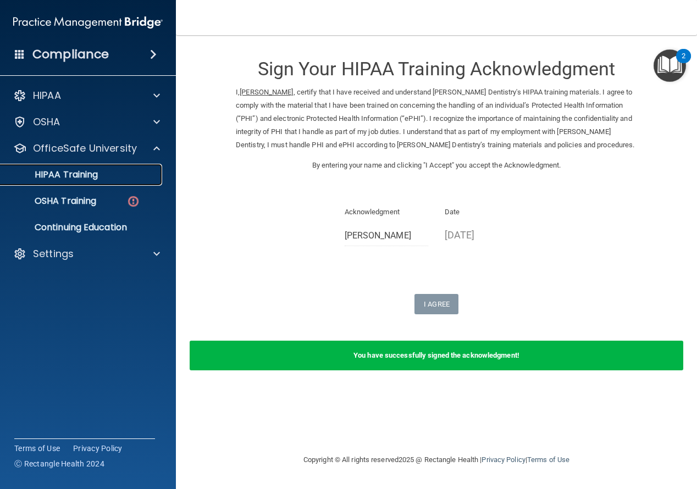
click at [103, 170] on div "HIPAA Training" at bounding box center [82, 174] width 150 height 11
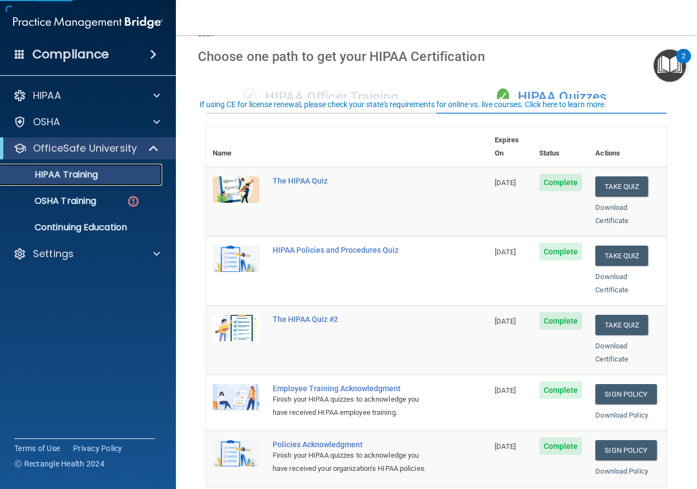
scroll to position [165, 0]
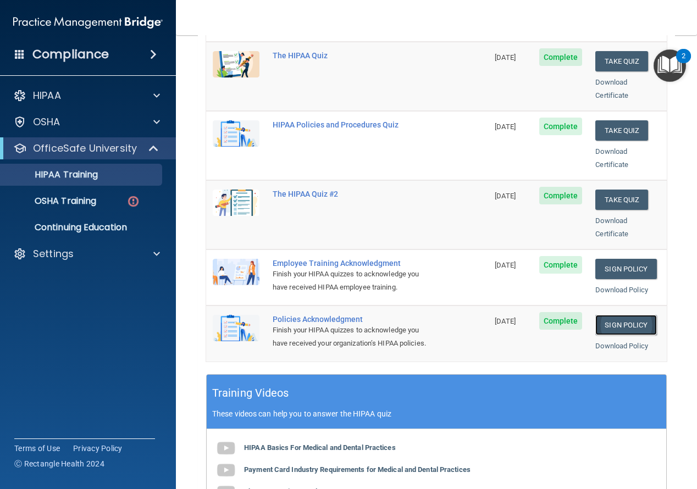
click at [616, 315] on link "Sign Policy" at bounding box center [625, 325] width 61 height 20
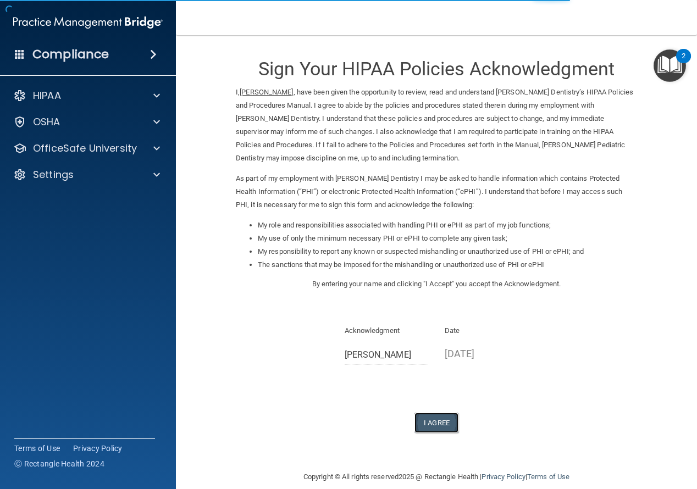
click at [434, 421] on button "I Agree" at bounding box center [436, 423] width 44 height 20
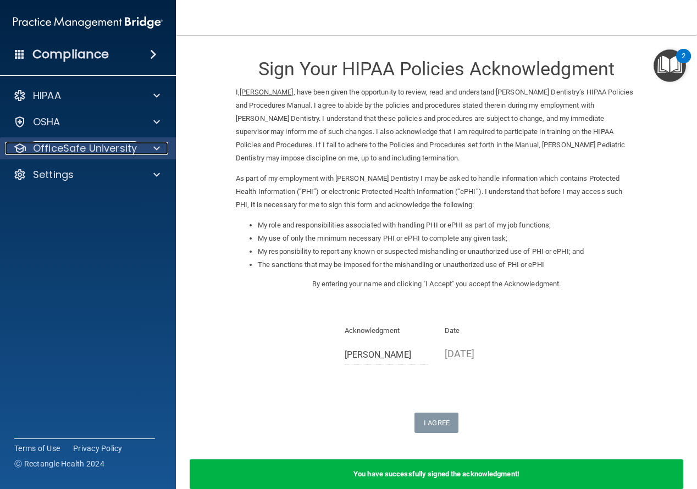
click at [124, 147] on p "OfficeSafe University" at bounding box center [85, 148] width 104 height 13
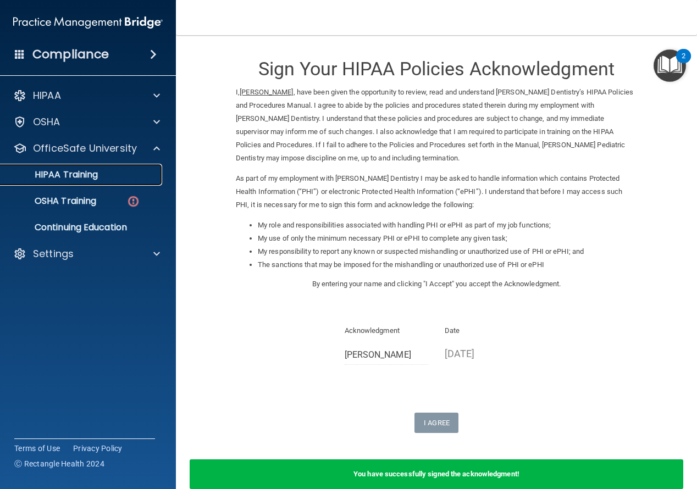
click at [133, 174] on div "HIPAA Training" at bounding box center [82, 174] width 150 height 11
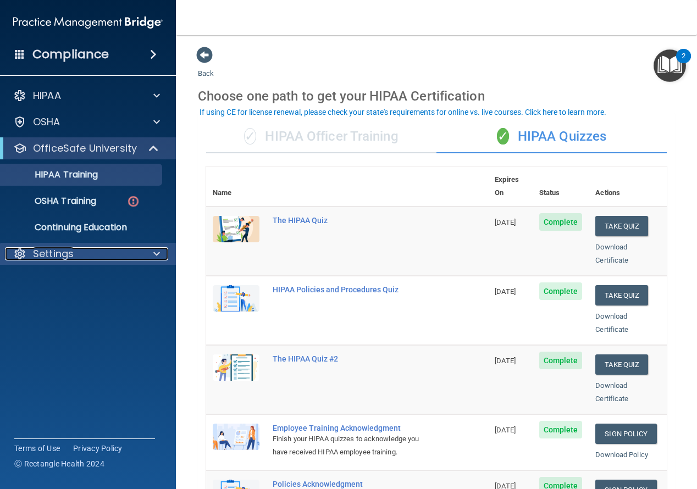
click at [158, 252] on span at bounding box center [156, 253] width 7 height 13
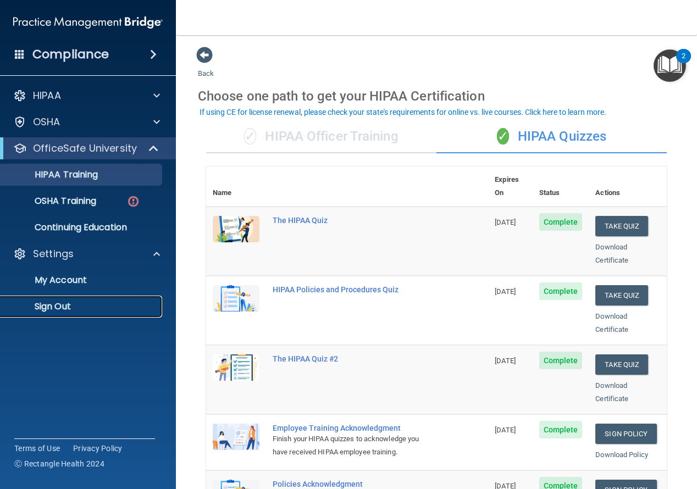
click at [93, 306] on p "Sign Out" at bounding box center [82, 306] width 150 height 11
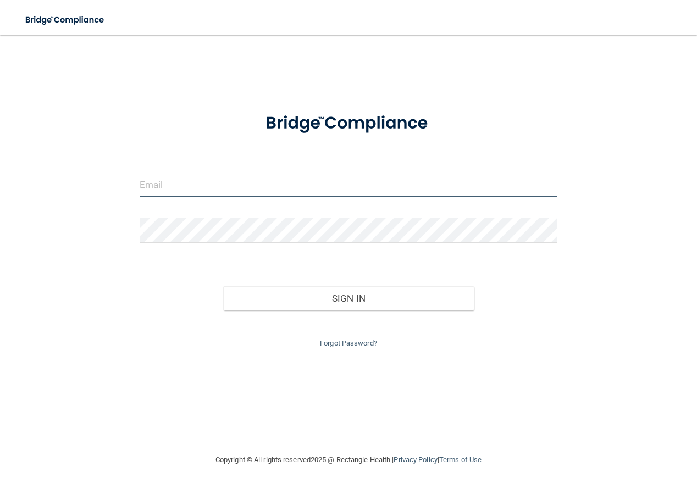
click at [163, 186] on input "email" at bounding box center [349, 184] width 418 height 25
type input "[EMAIL_ADDRESS][DOMAIN_NAME]"
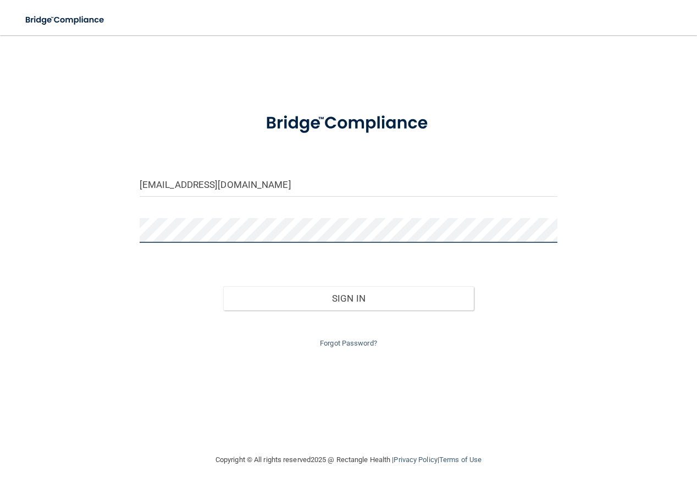
click at [223, 286] on button "Sign In" at bounding box center [348, 298] width 251 height 24
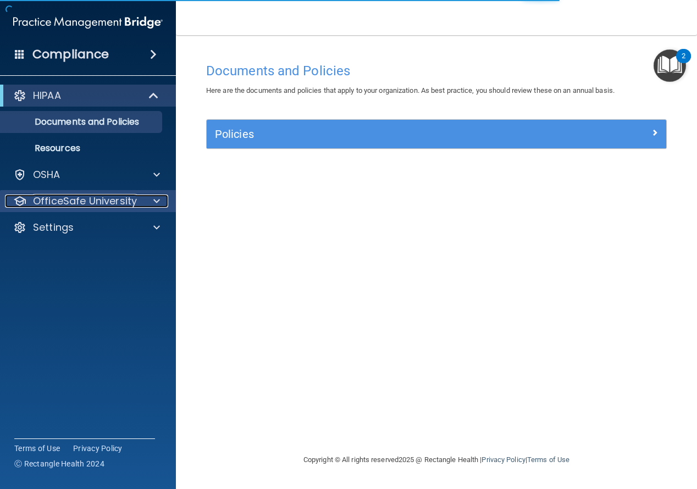
click at [154, 203] on span at bounding box center [156, 201] width 7 height 13
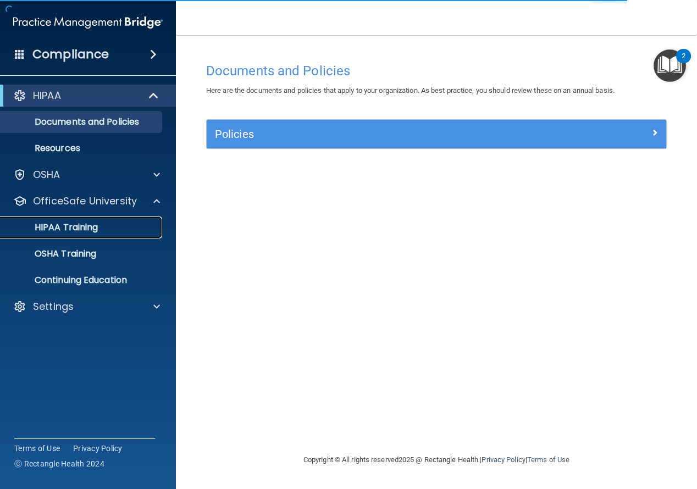
click at [92, 229] on p "HIPAA Training" at bounding box center [52, 227] width 91 height 11
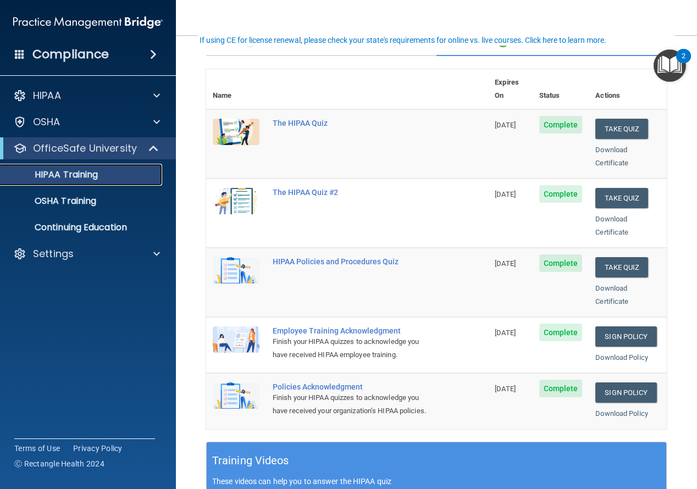
scroll to position [110, 0]
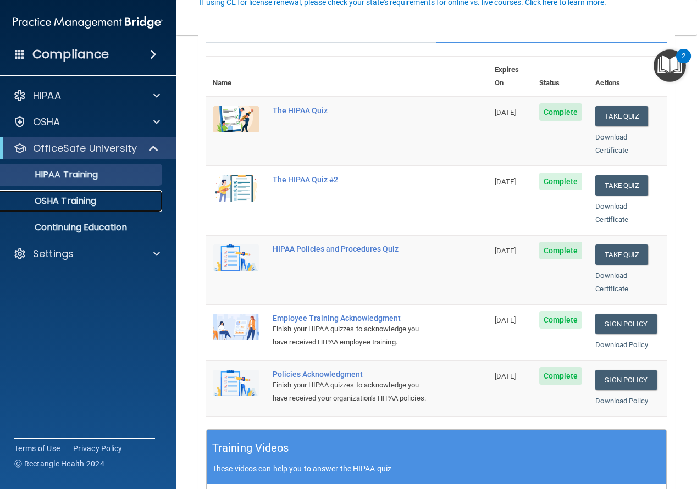
click at [80, 201] on p "OSHA Training" at bounding box center [51, 201] width 89 height 11
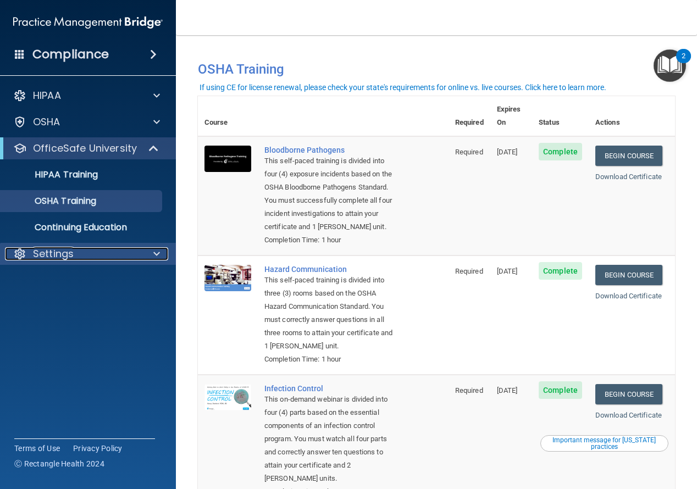
click at [61, 253] on p "Settings" at bounding box center [53, 253] width 41 height 13
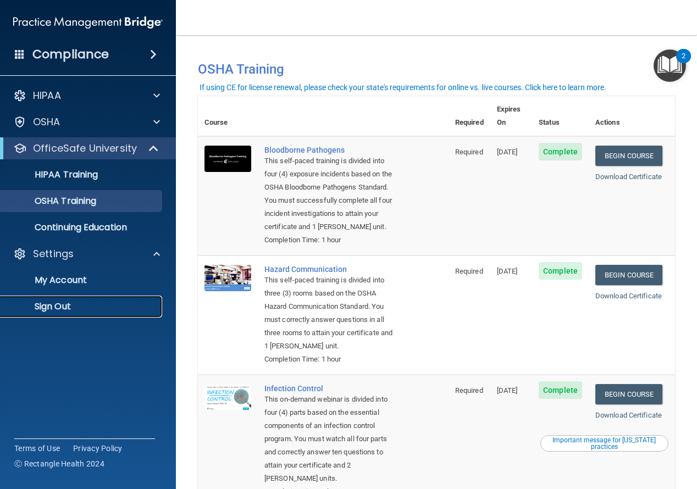
click at [59, 308] on p "Sign Out" at bounding box center [82, 306] width 150 height 11
